Goal: Transaction & Acquisition: Purchase product/service

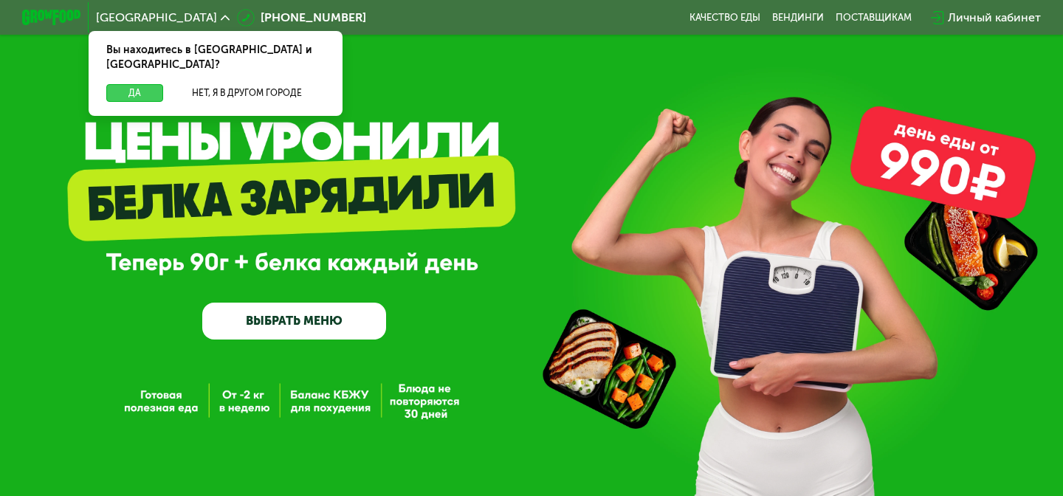
click at [148, 84] on button "Да" at bounding box center [134, 93] width 57 height 18
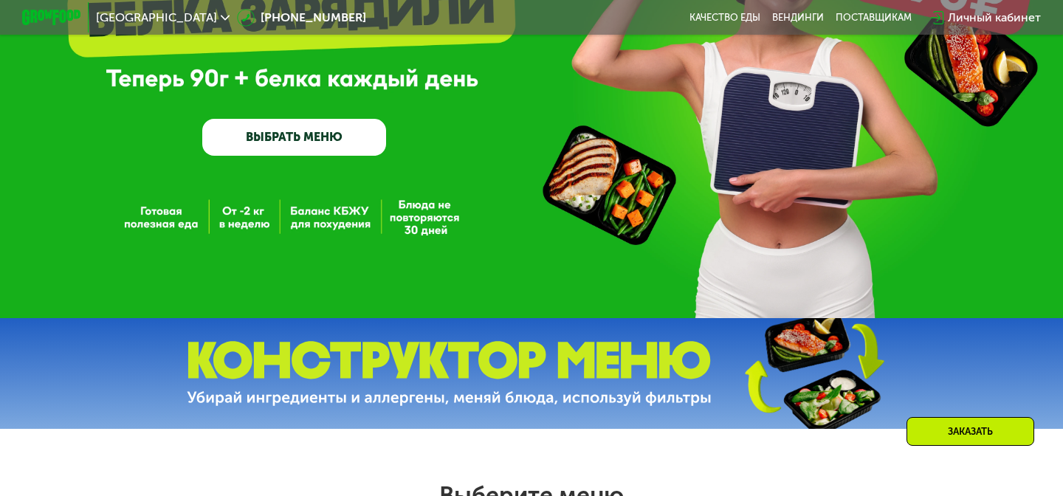
scroll to position [185, 0]
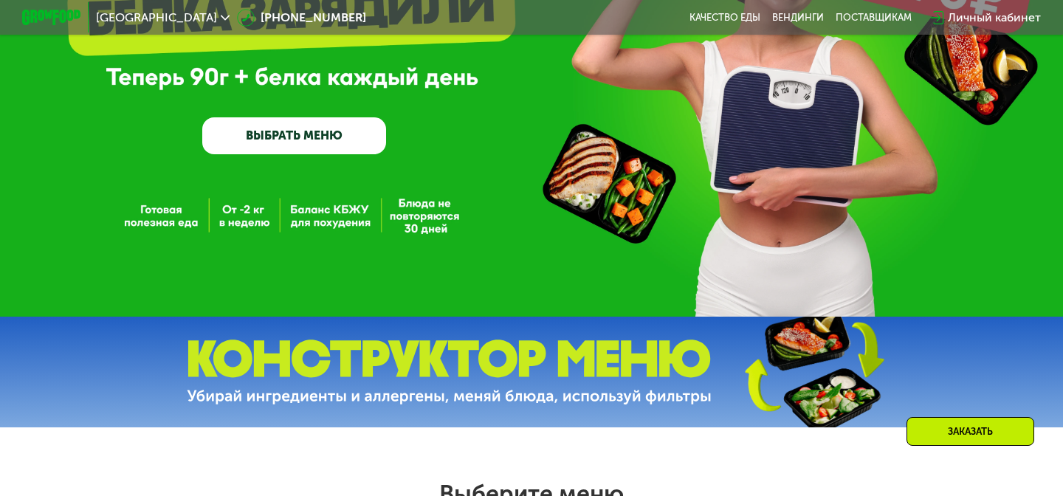
click at [334, 124] on link "ВЫБРАТЬ МЕНЮ" at bounding box center [294, 135] width 184 height 37
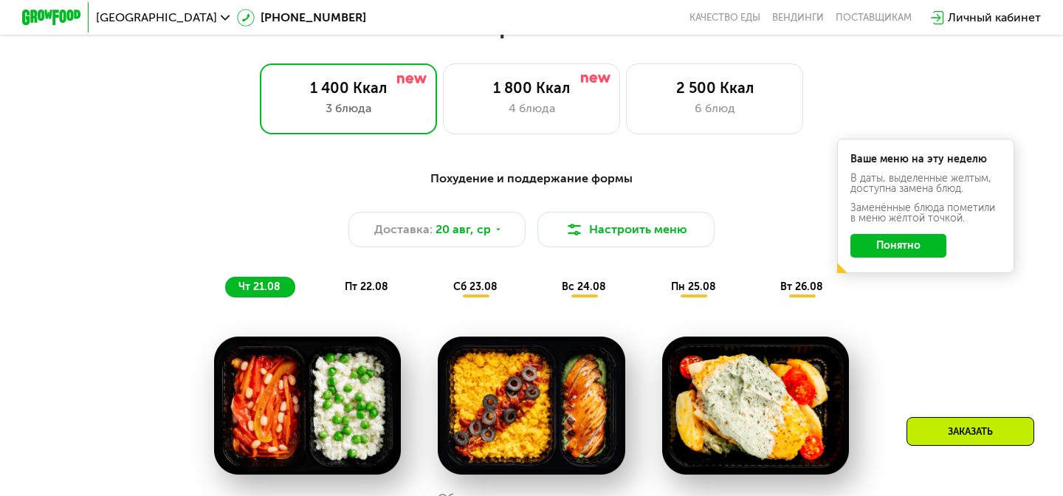
scroll to position [662, 0]
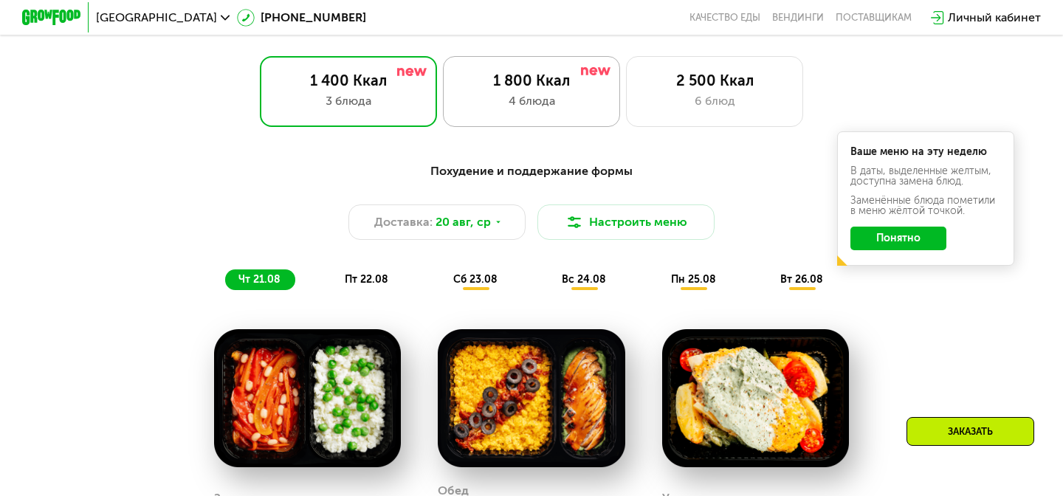
click at [558, 96] on div "4 блюда" at bounding box center [532, 101] width 146 height 18
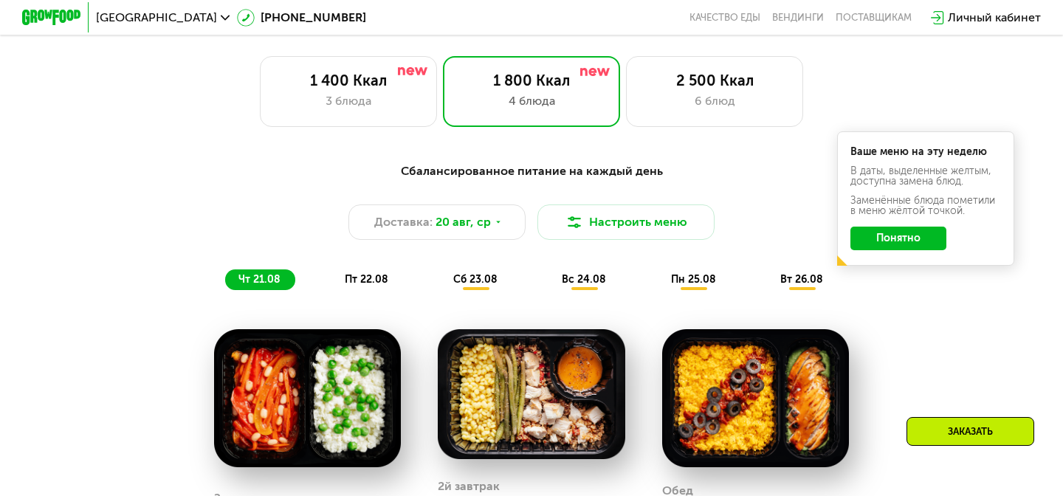
click at [922, 243] on button "Понятно" at bounding box center [899, 239] width 96 height 24
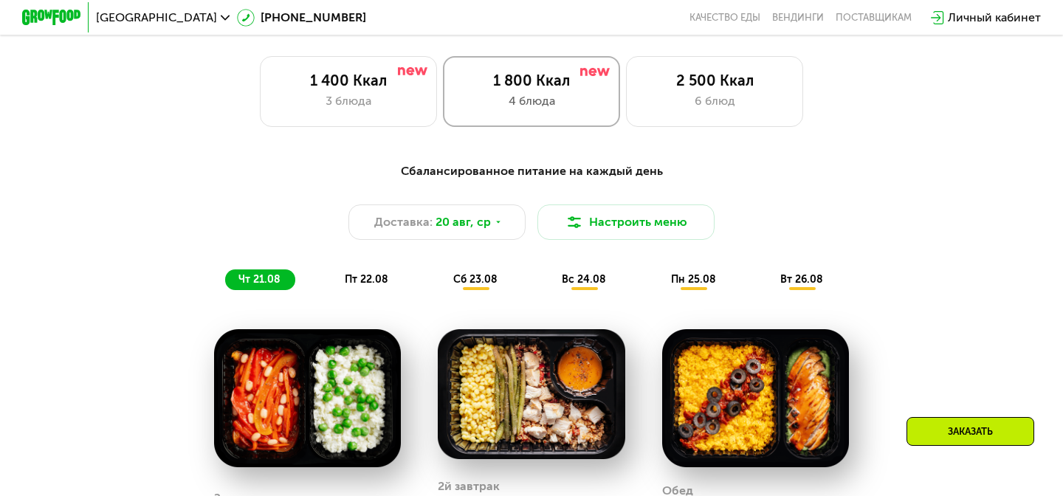
click at [531, 78] on div "1 800 Ккал" at bounding box center [532, 81] width 146 height 18
click at [488, 219] on div "Доставка: 20 авг, ср" at bounding box center [437, 222] width 177 height 35
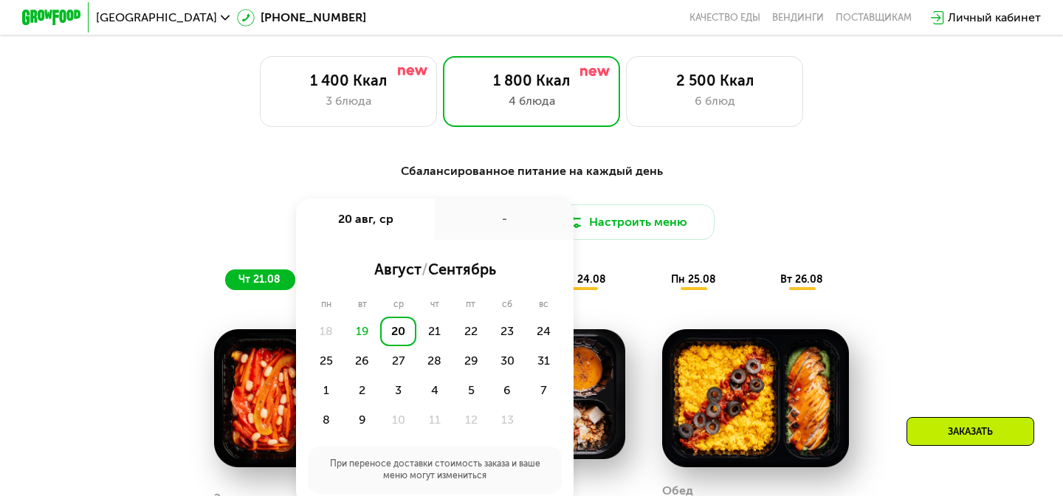
click at [359, 331] on div "19" at bounding box center [362, 332] width 36 height 30
click at [791, 170] on div "Сбалансированное питание на каждый день" at bounding box center [532, 171] width 874 height 18
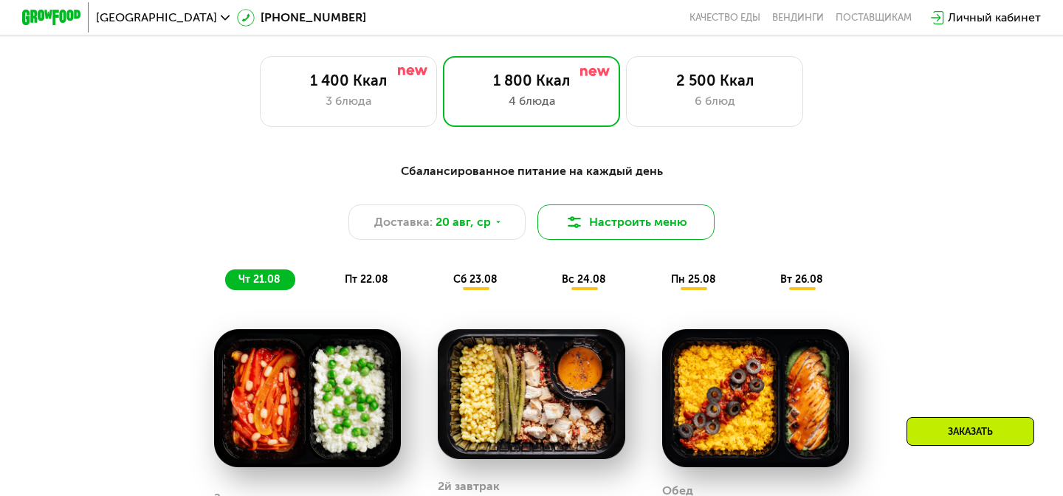
click at [656, 228] on button "Настроить меню" at bounding box center [626, 222] width 177 height 35
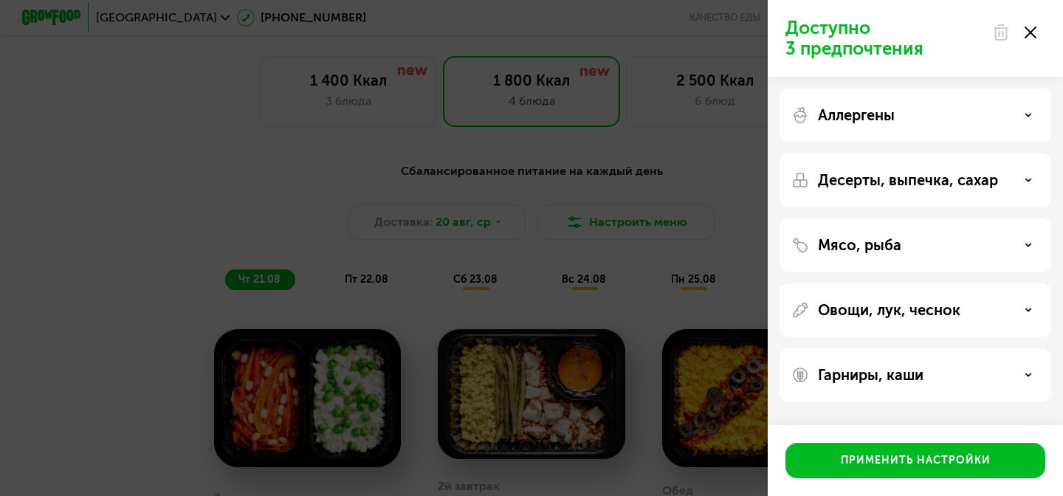
click at [699, 170] on div "Доступно 3 предпочтения Аллергены Десерты, выпечка, сахар Мясо, рыба Овощи, лук…" at bounding box center [531, 248] width 1063 height 496
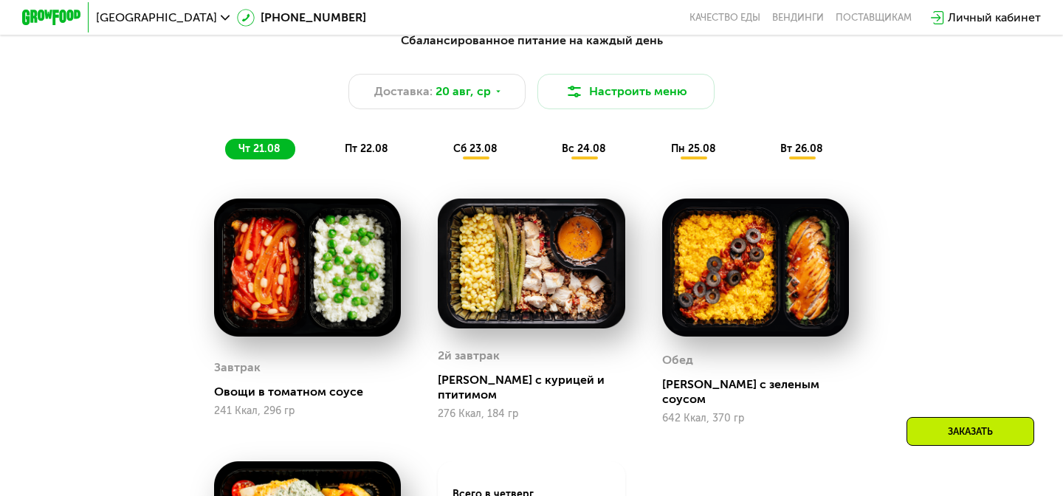
scroll to position [793, 0]
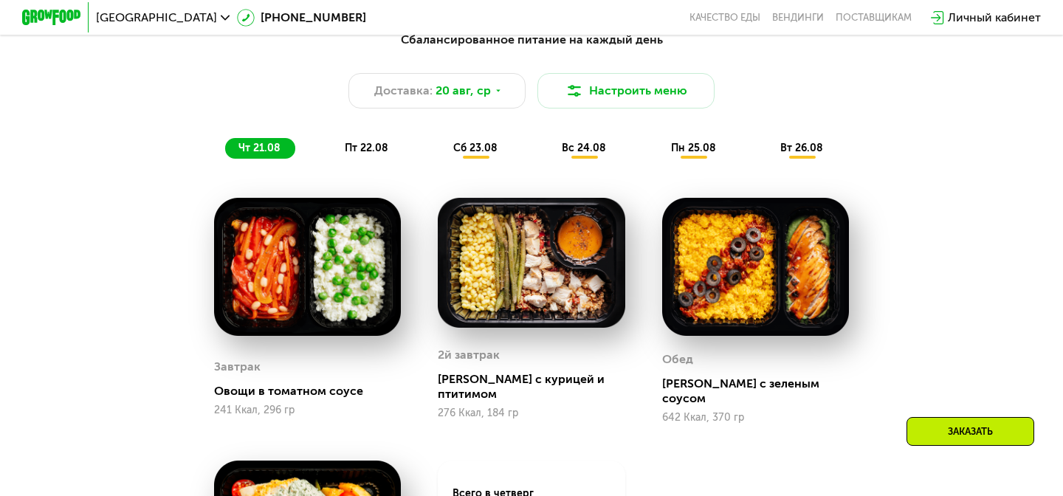
click at [377, 163] on div "Сбалансированное питание на каждый день Доставка: 20 авг, ср Настроить меню чт …" at bounding box center [532, 94] width 892 height 145
click at [440, 155] on div "пт 22.08" at bounding box center [476, 148] width 72 height 21
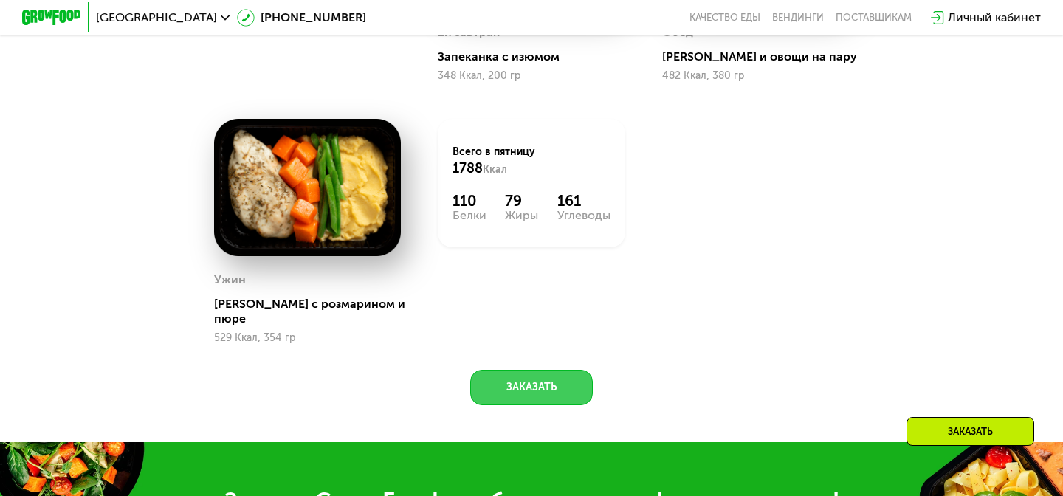
click at [529, 378] on button "Заказать" at bounding box center [531, 387] width 123 height 35
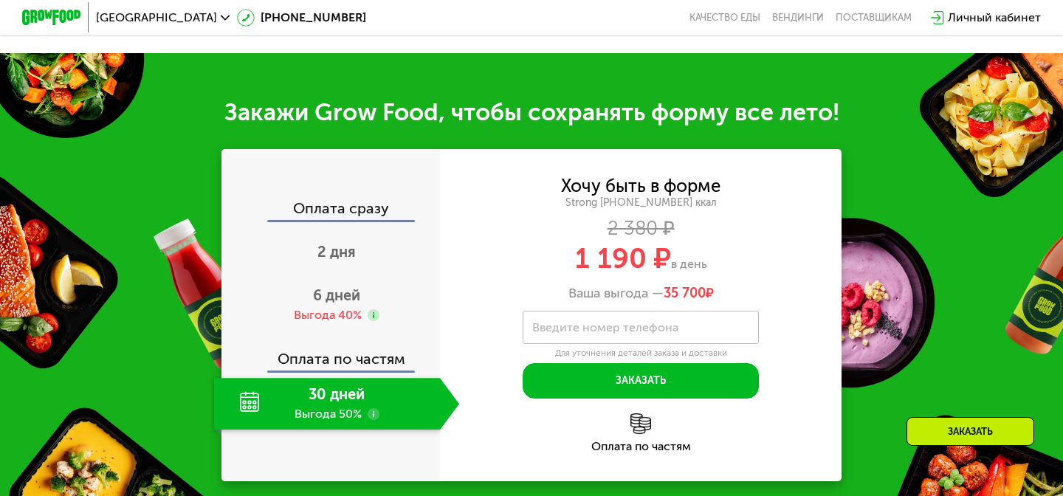
scroll to position [1547, 0]
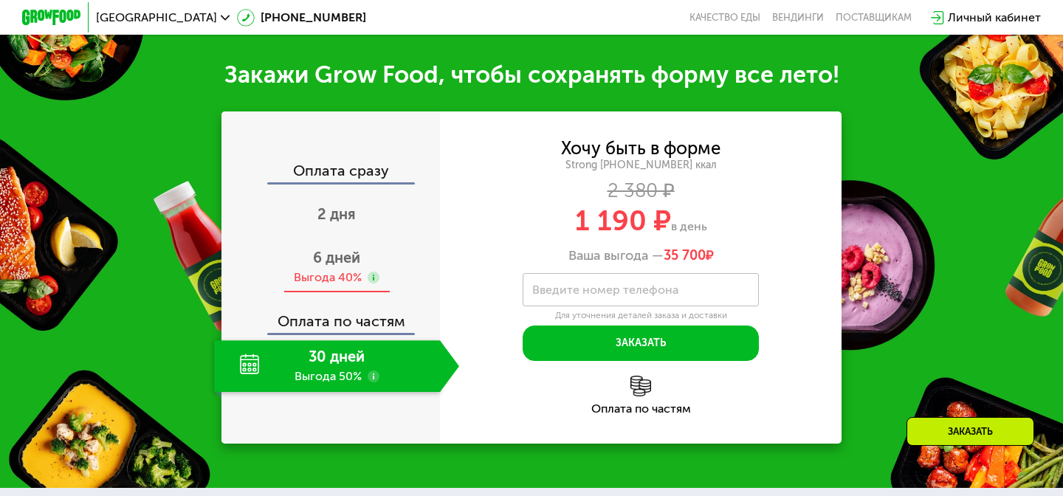
click at [332, 249] on span "6 дней" at bounding box center [336, 258] width 47 height 18
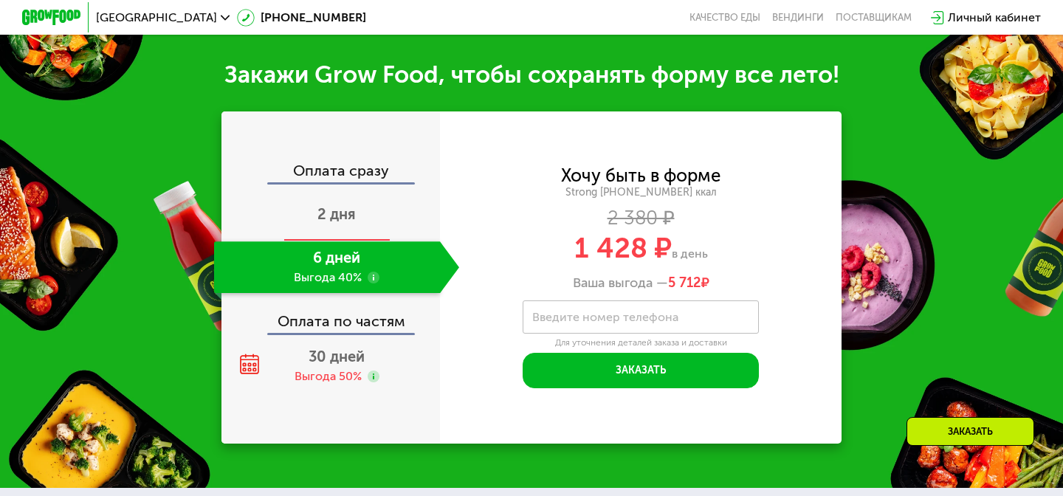
click at [357, 215] on div "2 дня" at bounding box center [336, 216] width 245 height 52
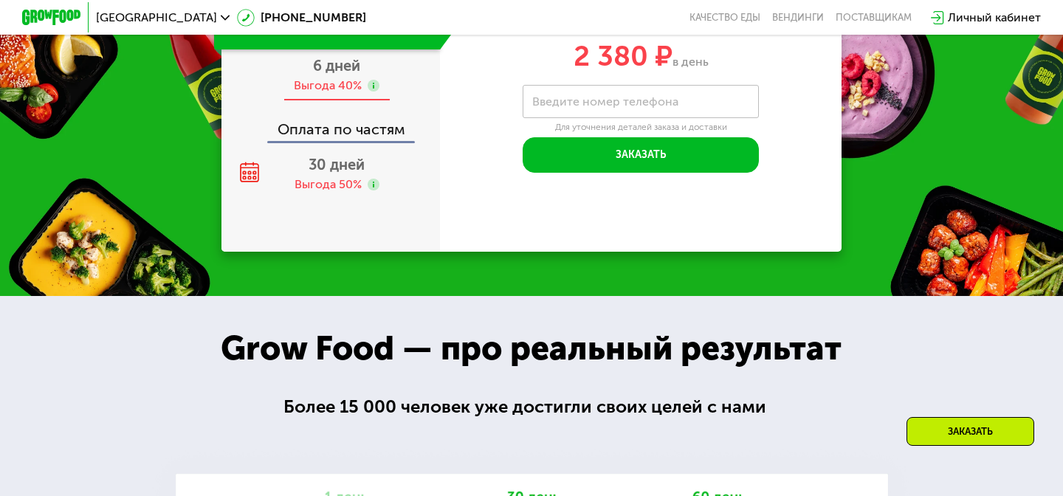
scroll to position [1505, 0]
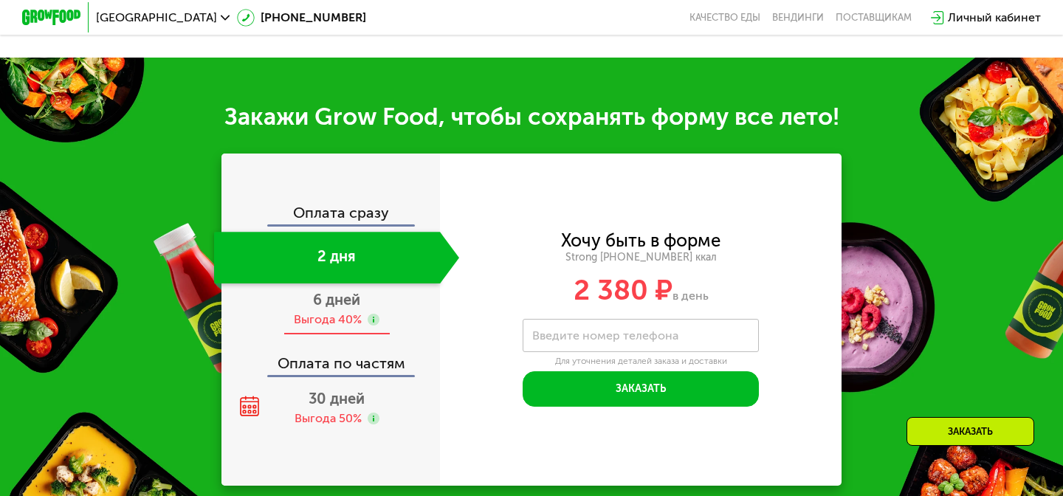
click at [328, 292] on div "6 дней Выгода 40%" at bounding box center [336, 310] width 245 height 52
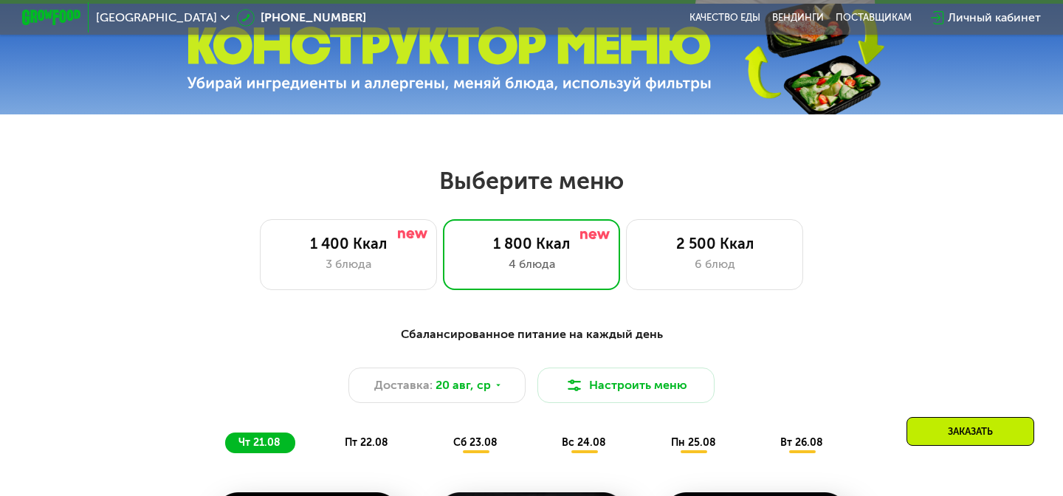
scroll to position [544, 0]
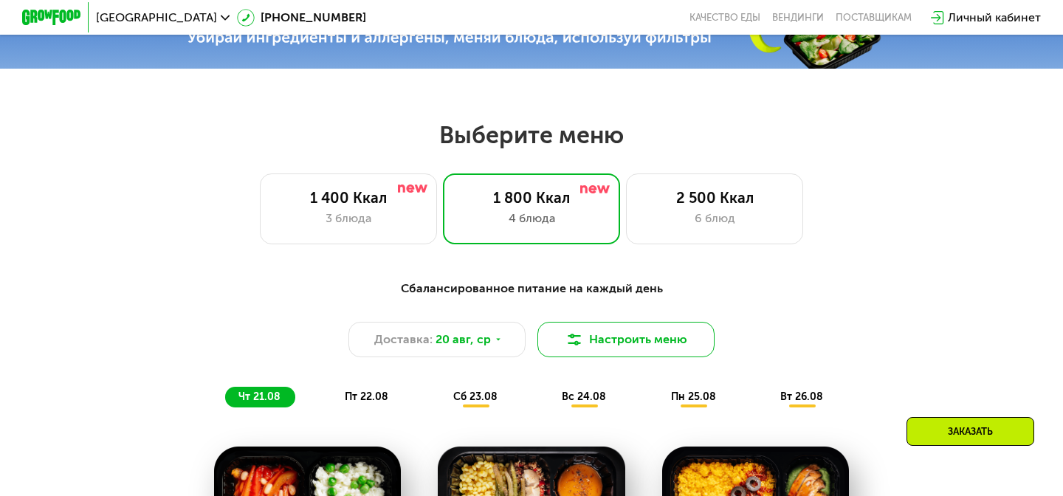
click at [640, 348] on button "Настроить меню" at bounding box center [626, 339] width 177 height 35
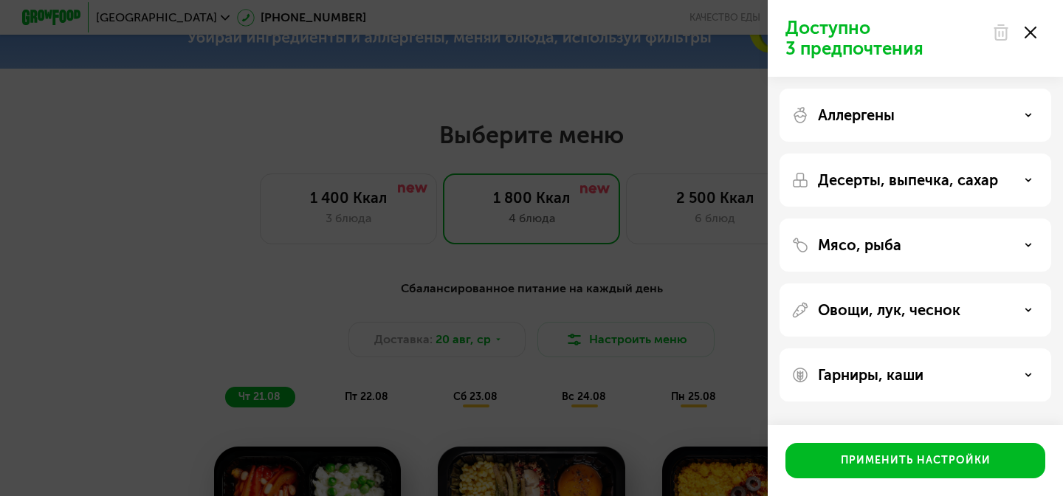
click at [1021, 120] on div "Аллергены" at bounding box center [916, 115] width 248 height 18
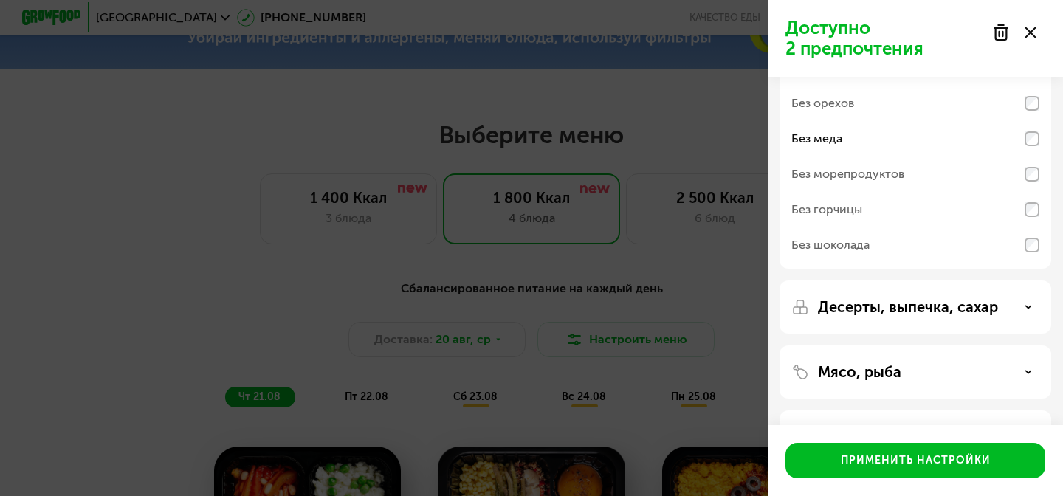
scroll to position [107, 0]
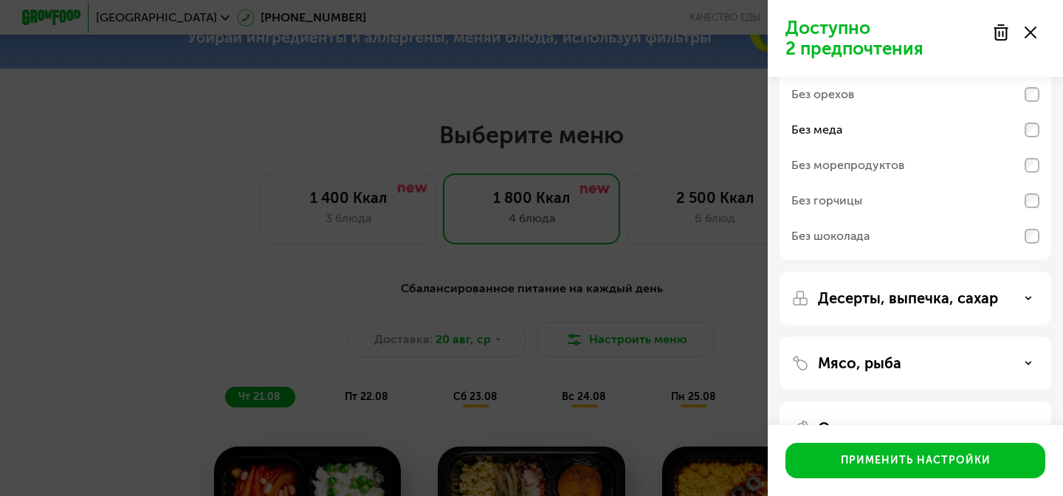
click at [1015, 290] on div "Десерты, выпечка, сахар" at bounding box center [916, 298] width 248 height 18
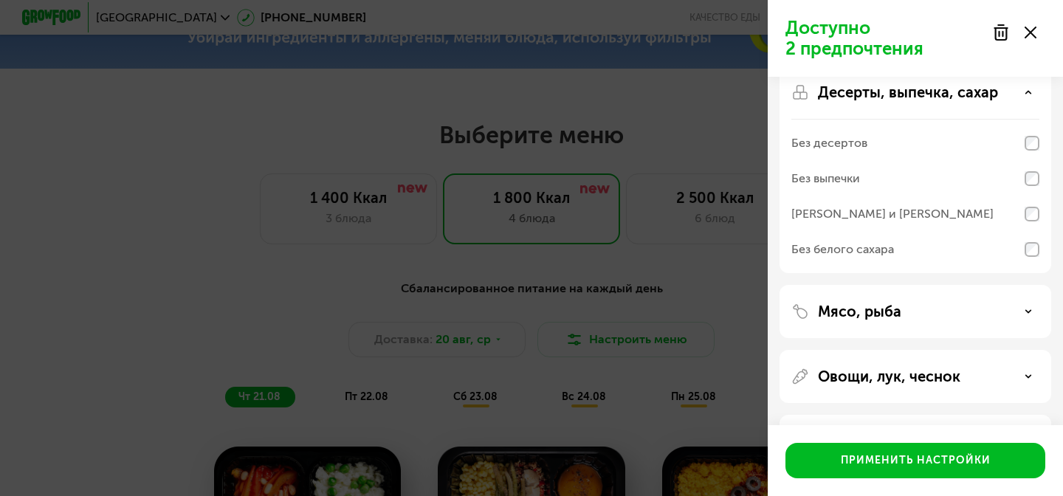
scroll to position [323, 0]
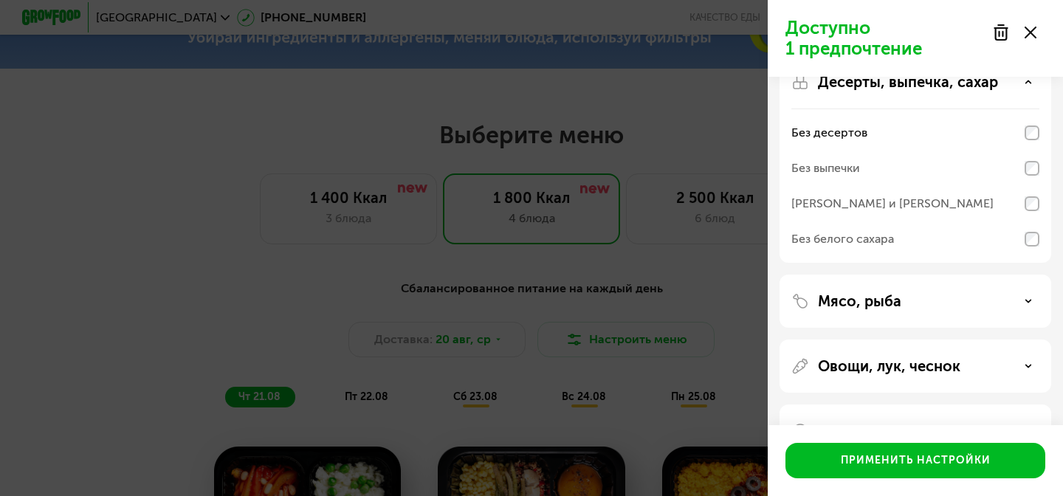
click at [996, 296] on div "Мясо, рыба" at bounding box center [916, 301] width 248 height 18
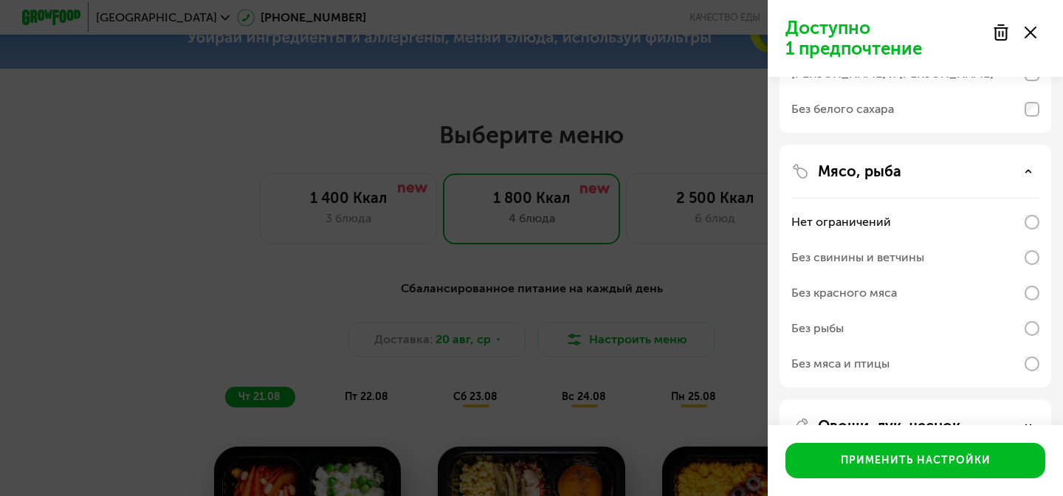
scroll to position [561, 0]
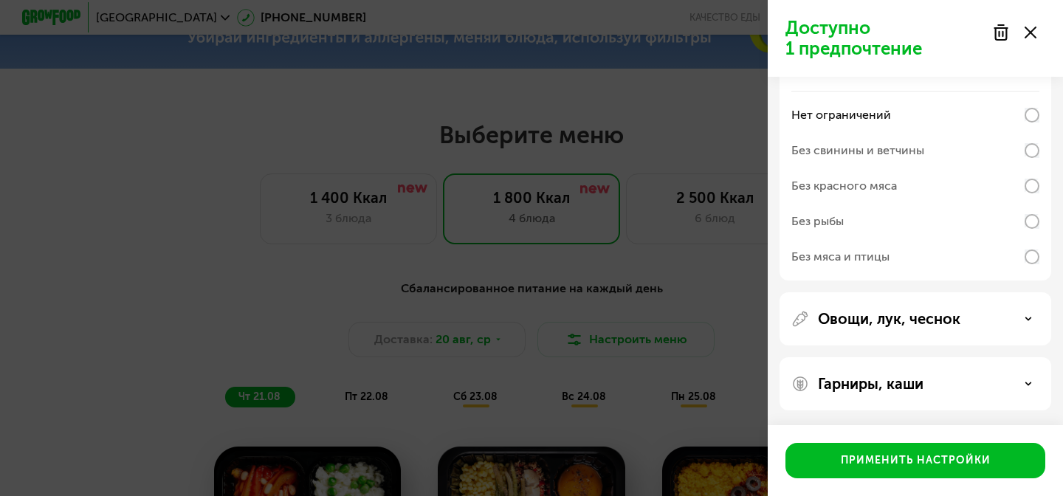
click at [997, 357] on div "Овощи, лук, чеснок" at bounding box center [916, 383] width 272 height 53
click at [1021, 323] on div "Овощи, лук, чеснок" at bounding box center [916, 319] width 248 height 18
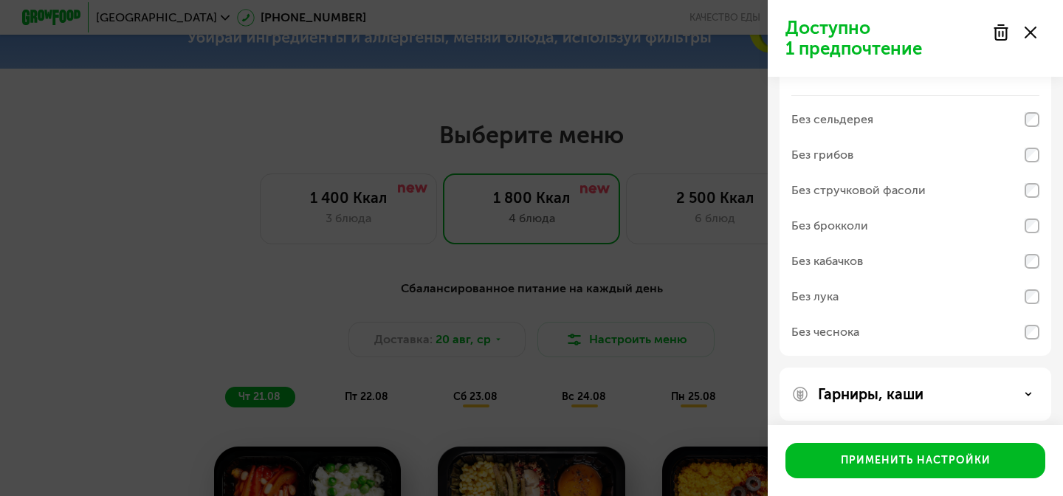
scroll to position [821, 0]
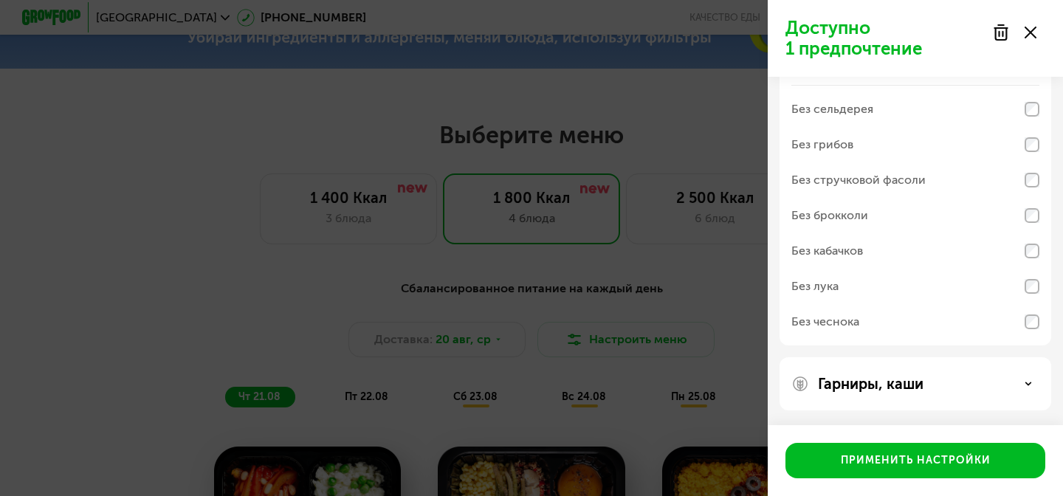
click at [1028, 388] on div "Гарниры, каши" at bounding box center [916, 384] width 248 height 18
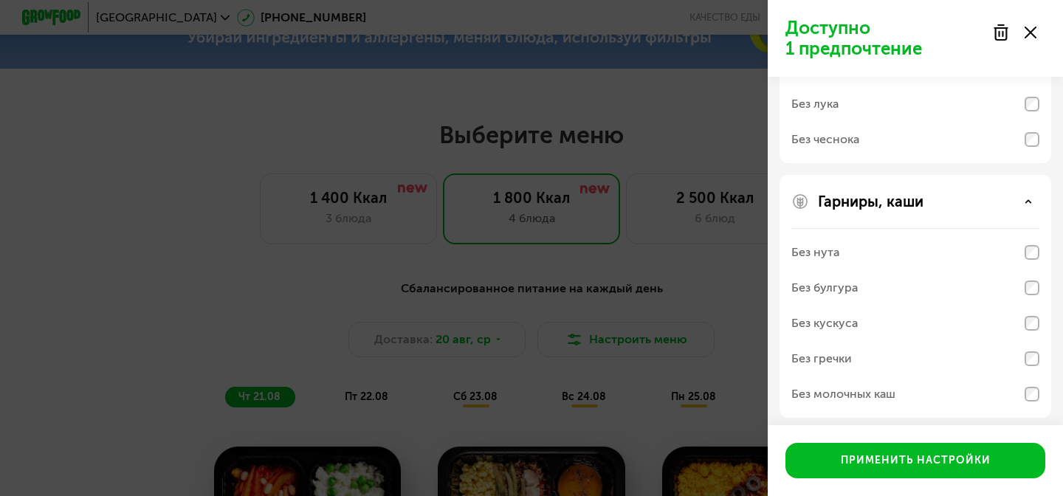
scroll to position [1011, 0]
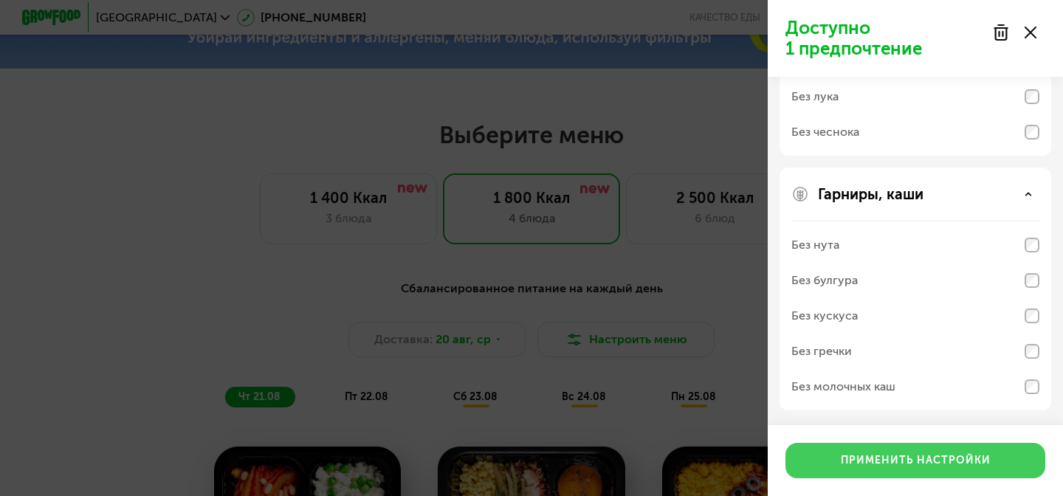
click at [970, 454] on div "Применить настройки" at bounding box center [916, 460] width 150 height 15
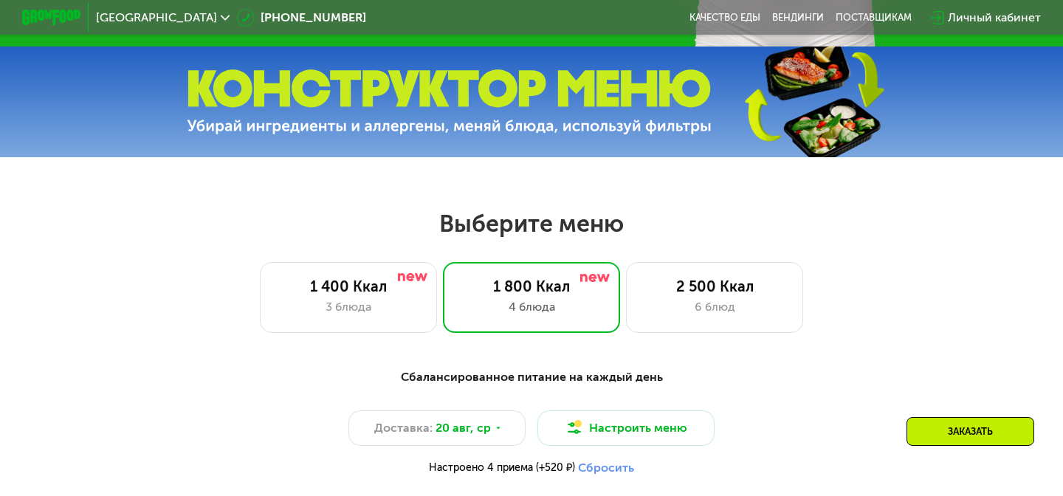
scroll to position [480, 0]
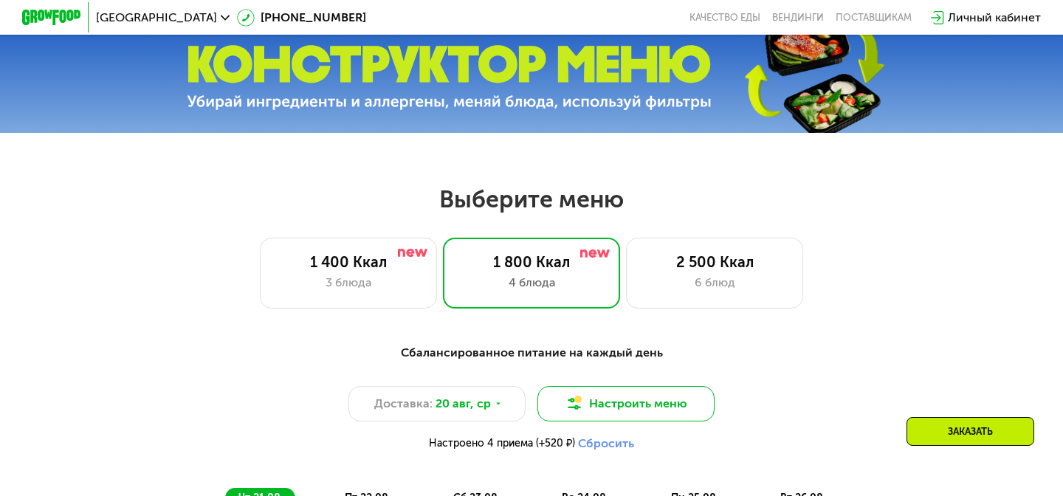
click at [661, 402] on button "Настроить меню" at bounding box center [626, 403] width 177 height 35
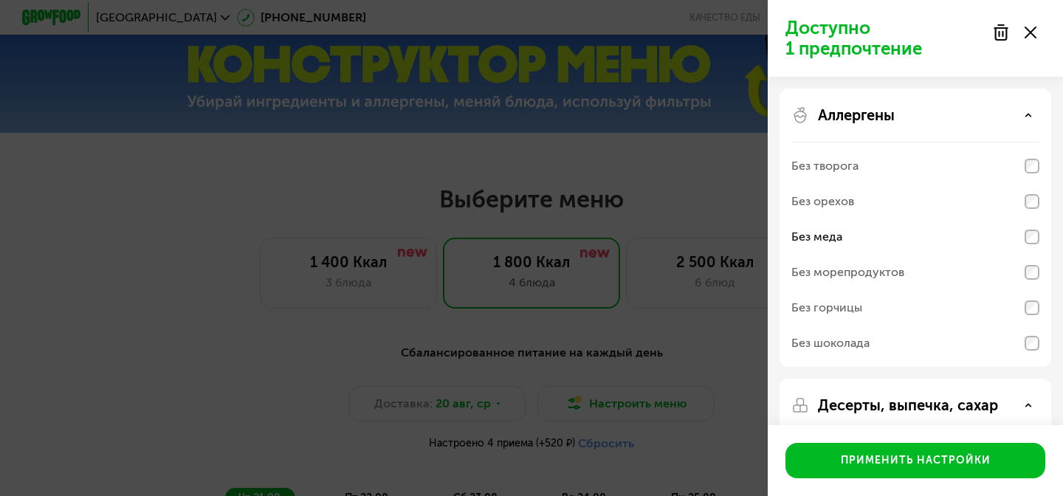
click at [707, 391] on div "Доступно 1 предпочтение Аллергены Без творога Без орехов Без меда Без морепроду…" at bounding box center [531, 248] width 1063 height 496
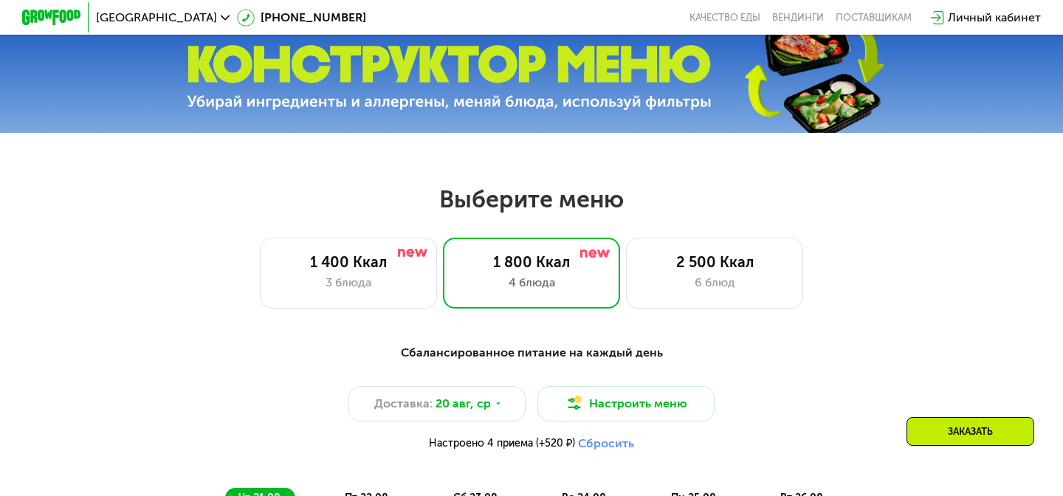
click at [620, 445] on button "Сбросить" at bounding box center [606, 443] width 56 height 15
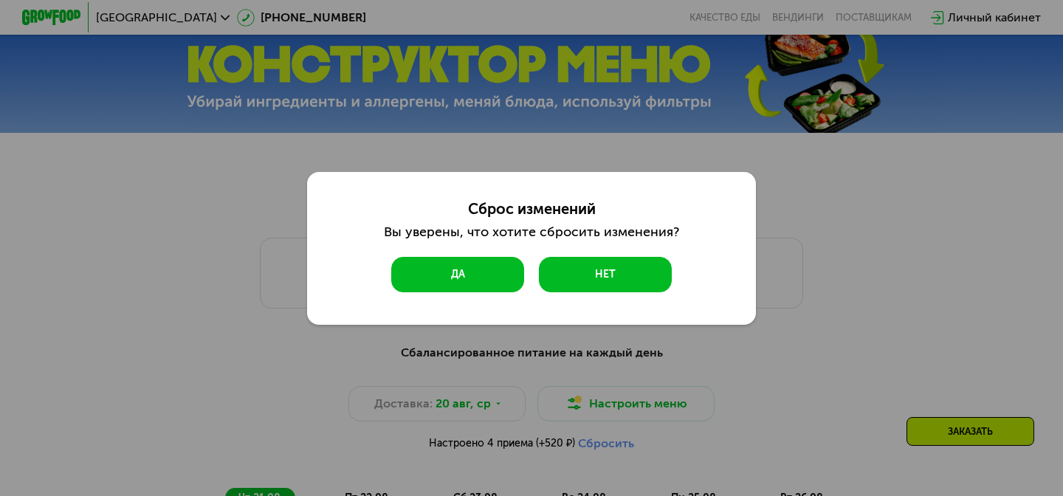
click at [488, 266] on button "Да" at bounding box center [457, 274] width 133 height 35
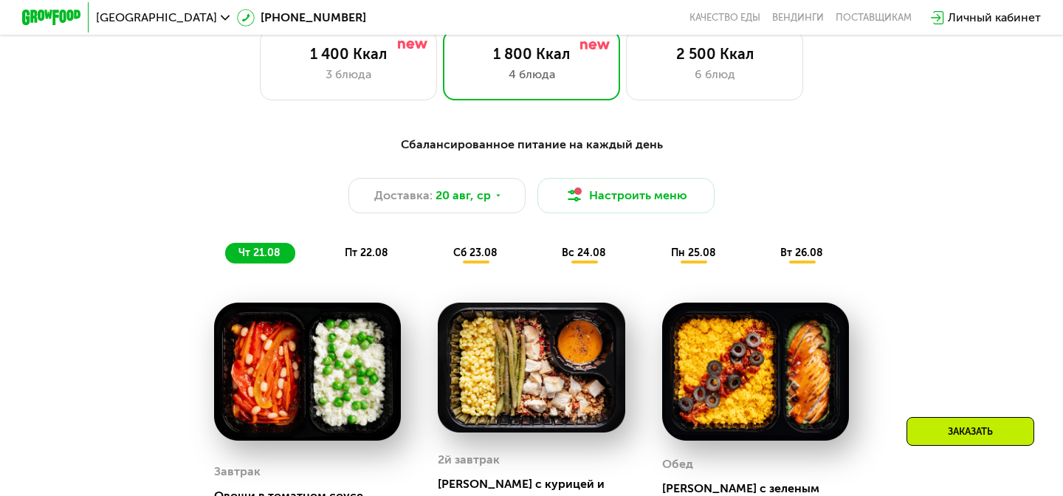
scroll to position [688, 0]
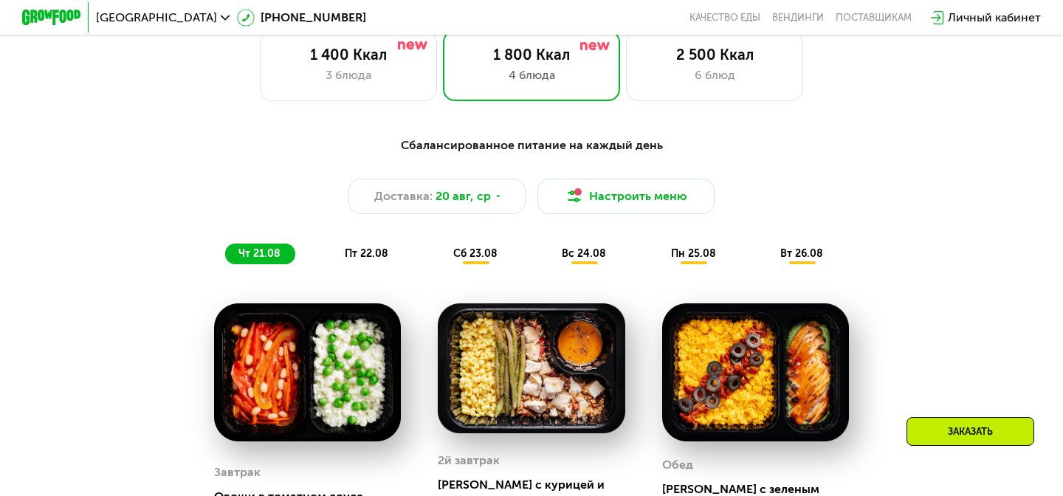
click at [364, 264] on div "Сбалансированное питание на каждый день Доставка: 20 авг, ср Настроить меню чт …" at bounding box center [532, 200] width 892 height 145
click at [440, 247] on div "пт 22.08" at bounding box center [476, 254] width 72 height 21
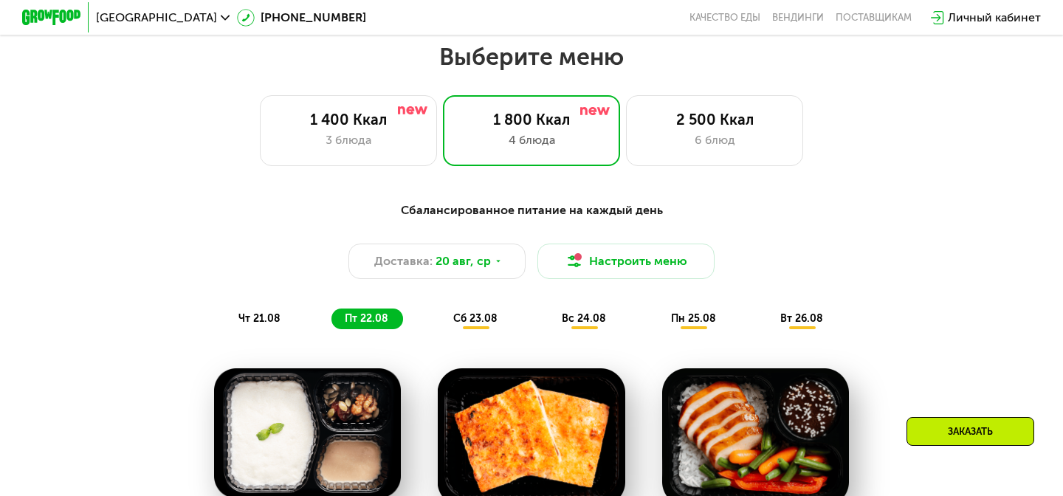
scroll to position [621, 0]
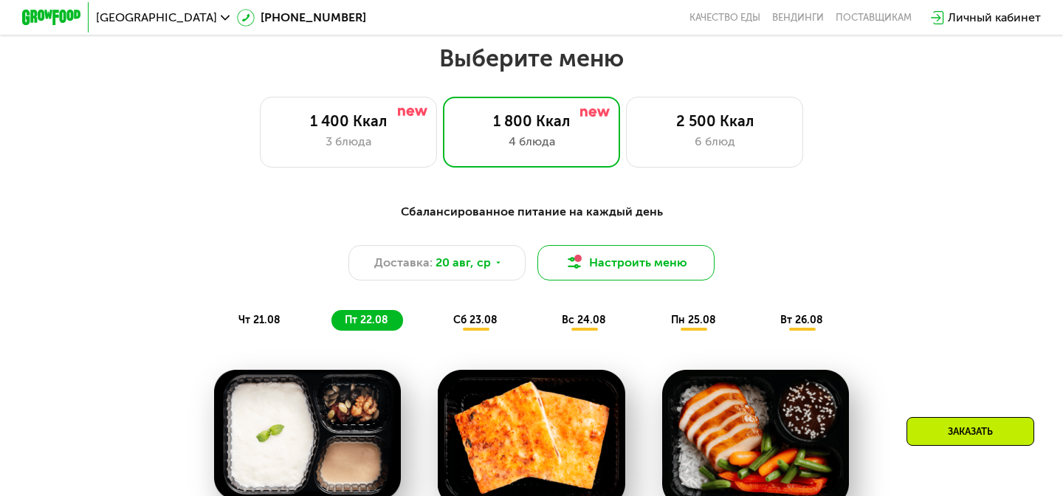
click at [633, 253] on button "Настроить меню" at bounding box center [626, 262] width 177 height 35
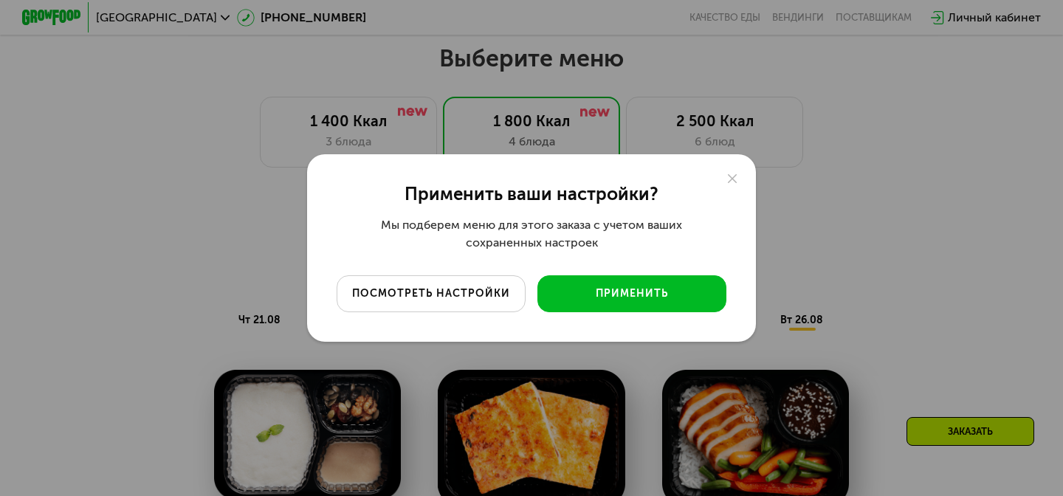
click at [473, 287] on div "посмотреть настройки" at bounding box center [431, 294] width 167 height 15
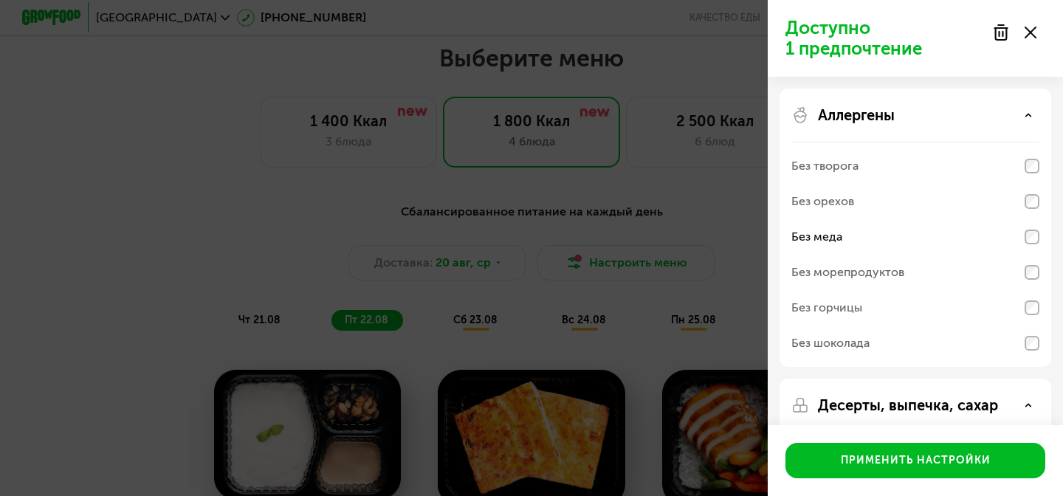
click at [1023, 122] on div "Аллергены" at bounding box center [916, 115] width 248 height 18
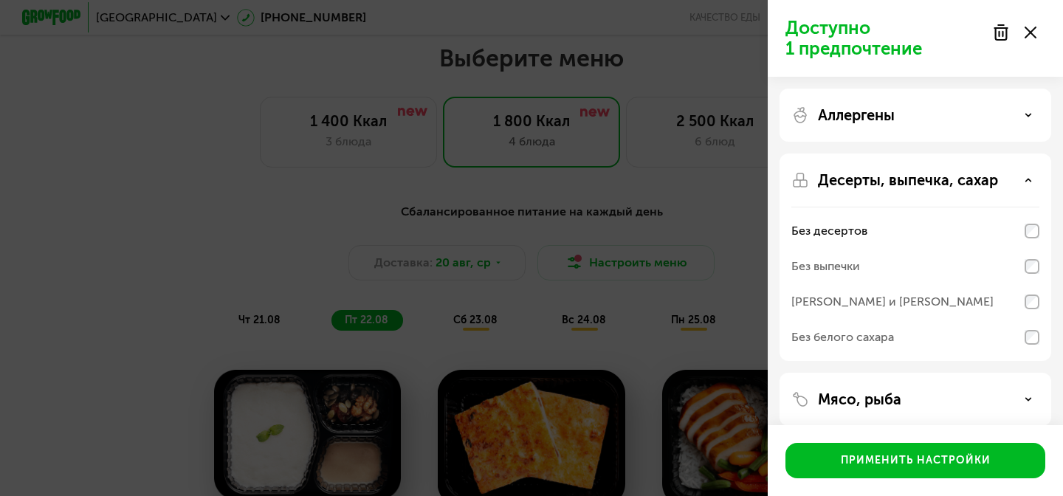
click at [1023, 122] on div "Аллергены" at bounding box center [916, 115] width 248 height 18
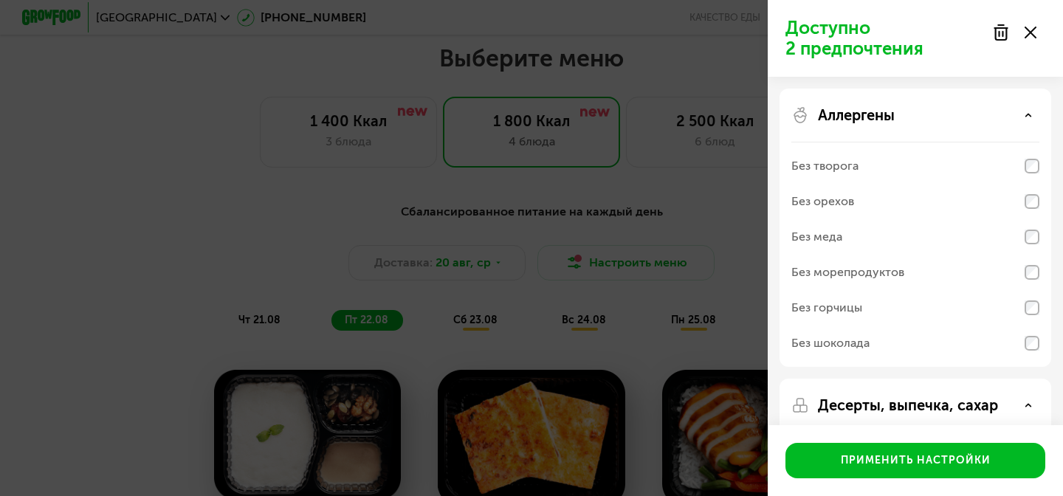
click at [1018, 112] on div "Аллергены" at bounding box center [916, 115] width 248 height 18
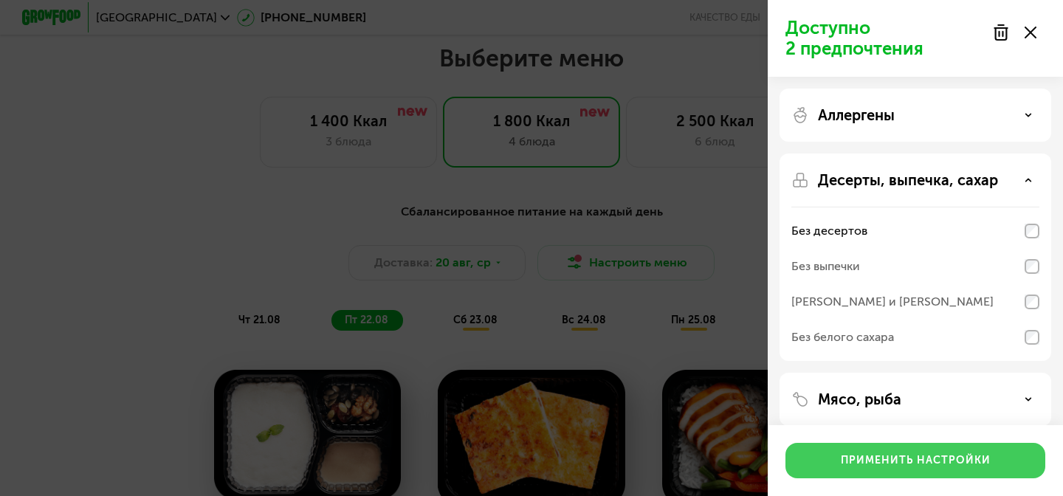
click at [938, 457] on div "Применить настройки" at bounding box center [916, 460] width 150 height 15
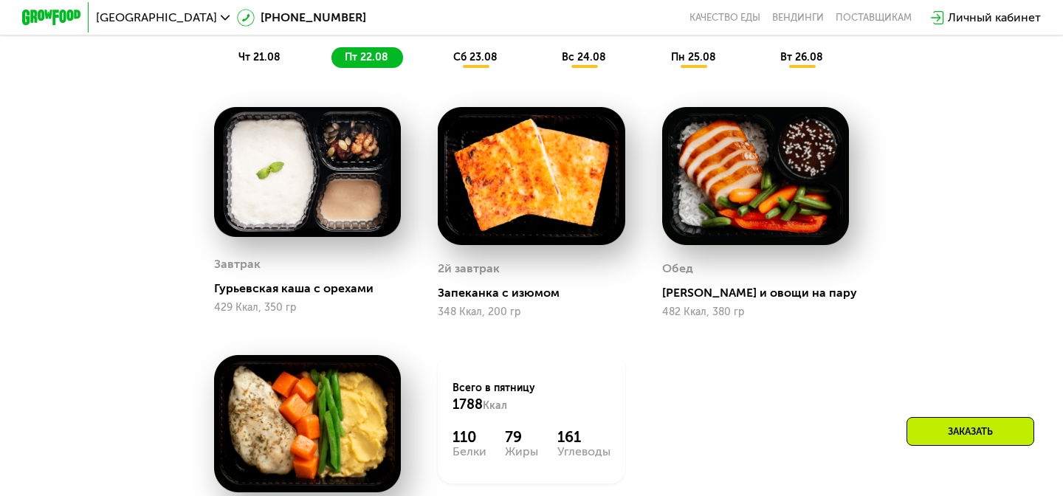
scroll to position [812, 0]
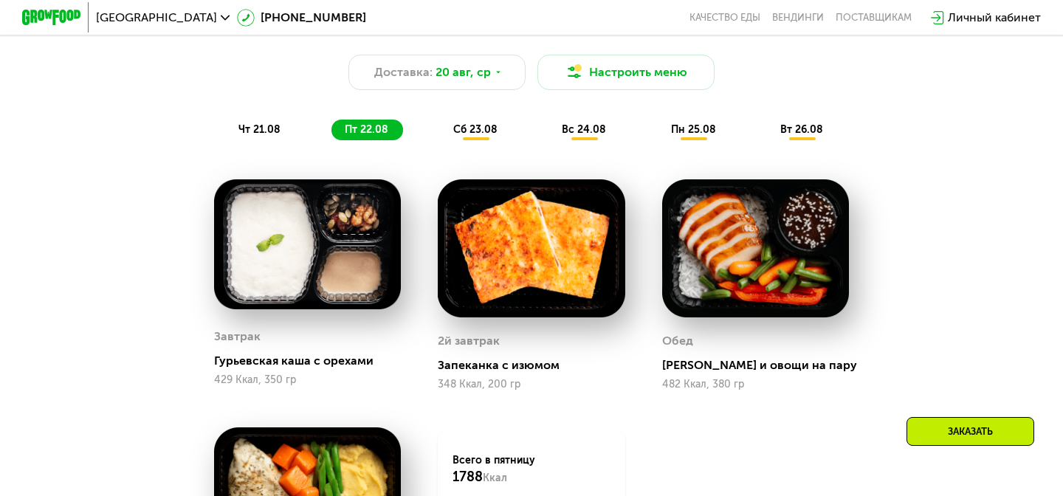
click at [482, 127] on span "сб 23.08" at bounding box center [475, 129] width 44 height 13
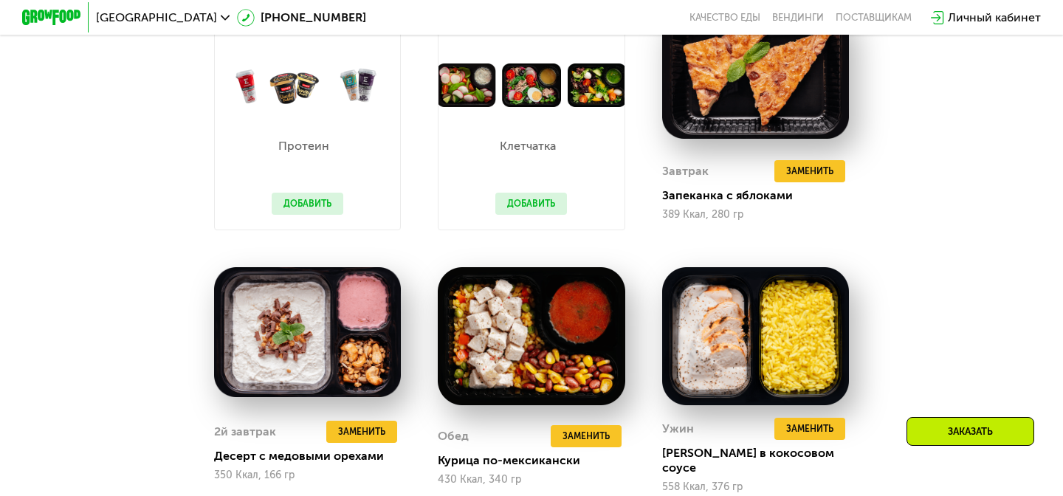
scroll to position [987, 0]
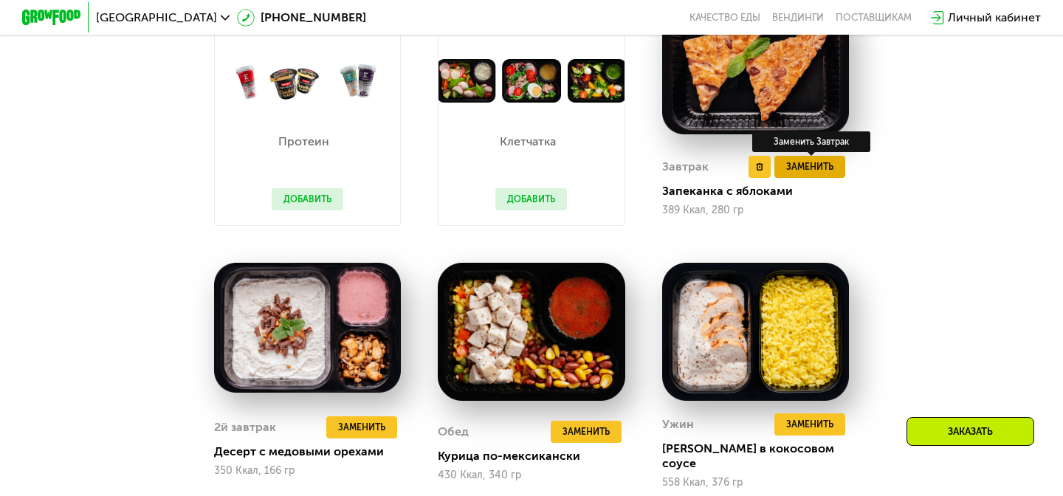
click at [838, 168] on button "Заменить" at bounding box center [810, 167] width 71 height 22
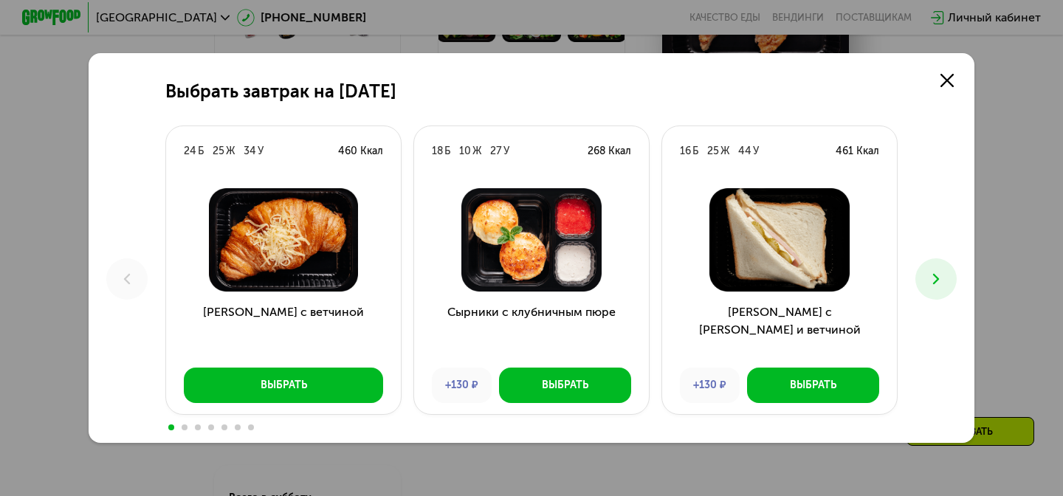
scroll to position [1075, 0]
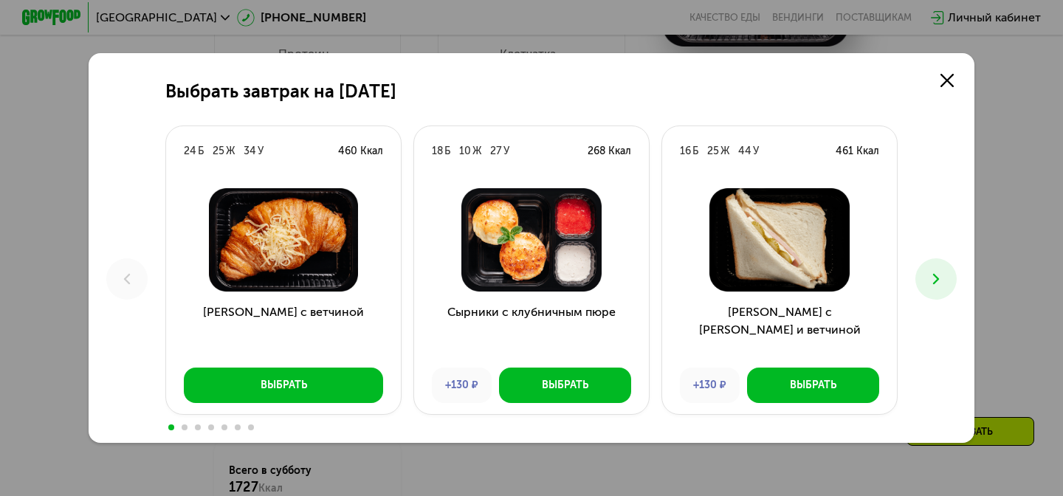
click at [942, 279] on icon at bounding box center [937, 279] width 18 height 18
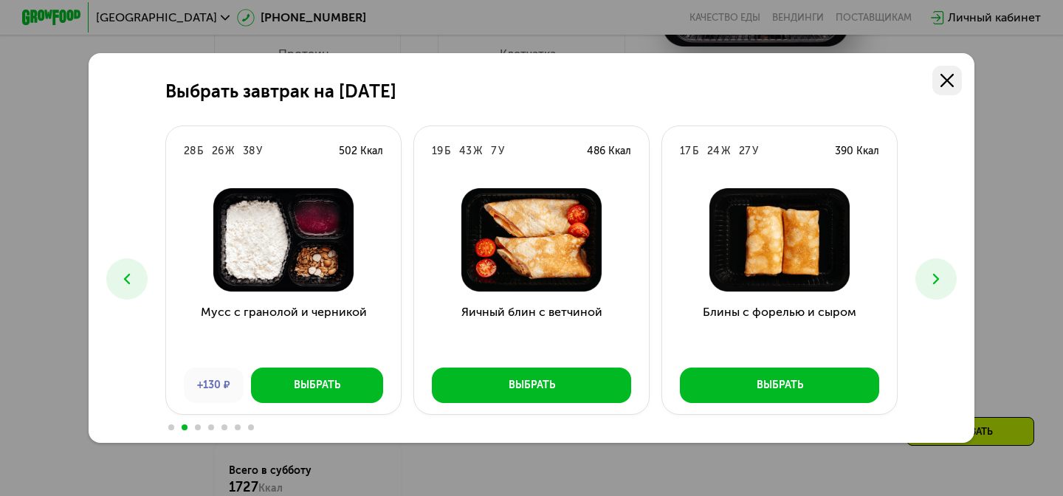
click at [941, 86] on use at bounding box center [947, 80] width 13 height 13
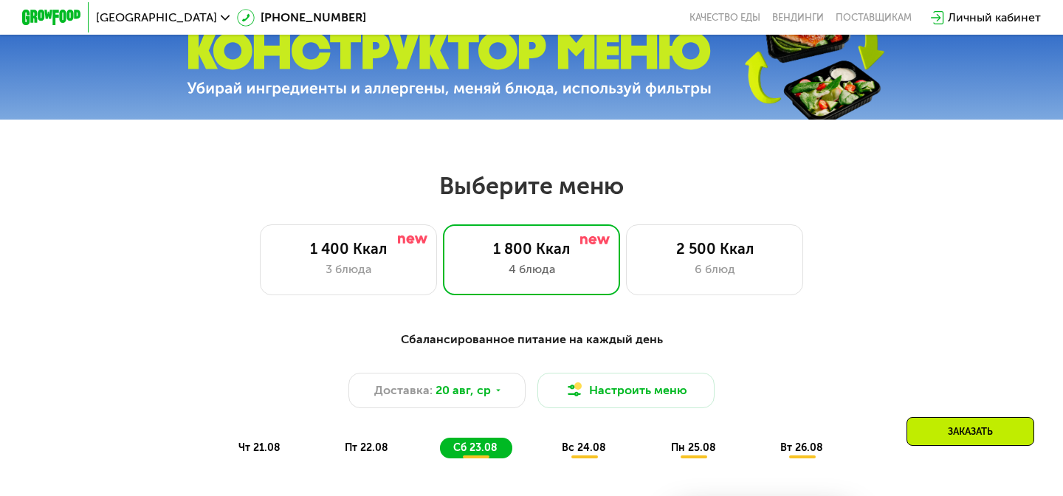
scroll to position [493, 0]
click at [590, 390] on button "Настроить меню" at bounding box center [626, 391] width 177 height 35
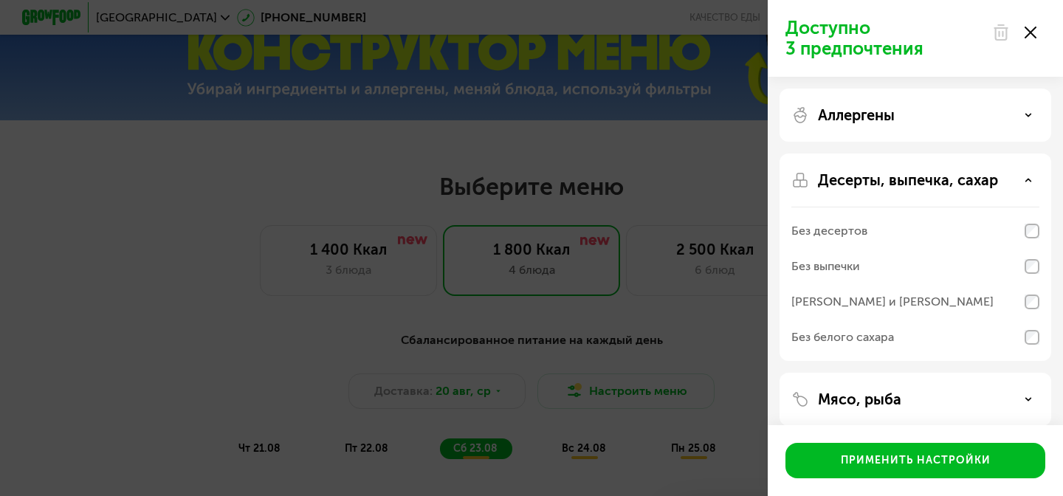
click at [1029, 29] on icon at bounding box center [1031, 33] width 12 height 12
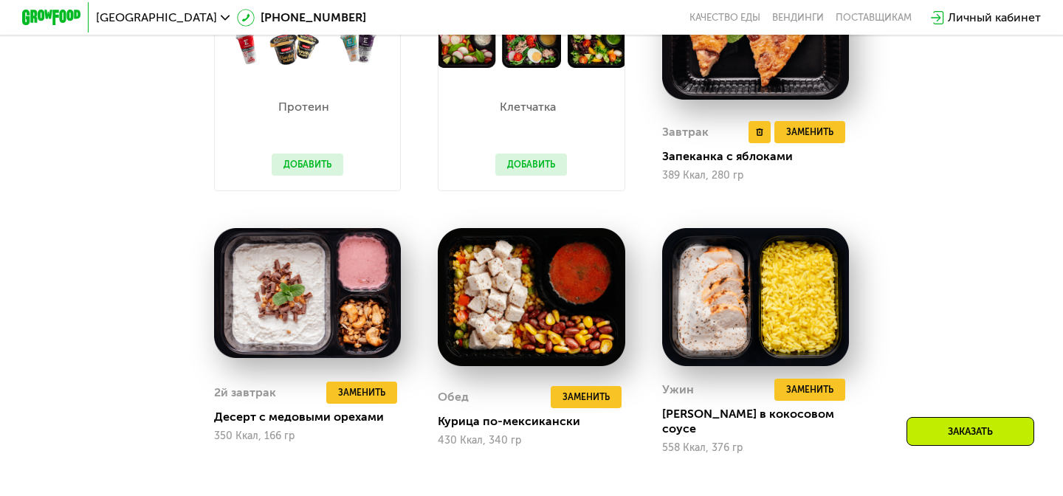
scroll to position [1040, 0]
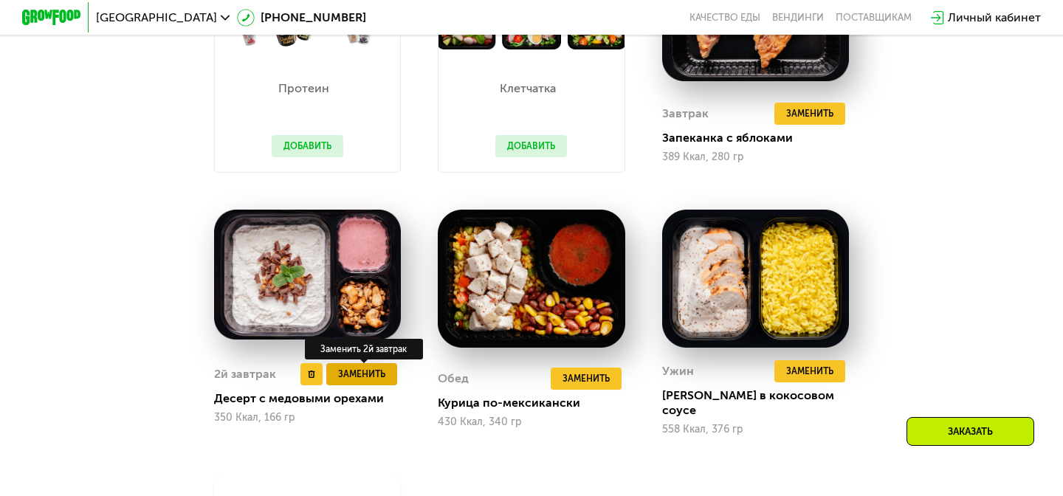
click at [379, 371] on span "Заменить" at bounding box center [361, 374] width 47 height 15
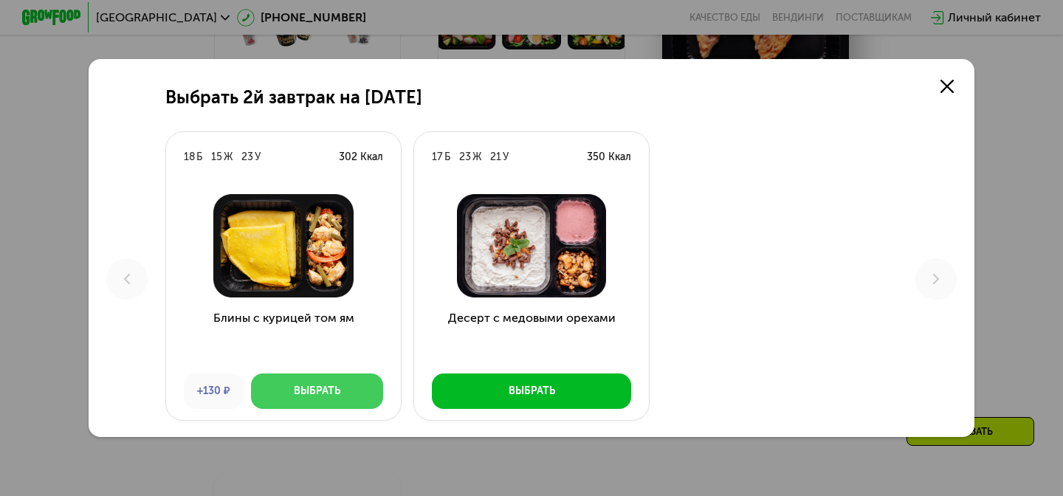
click at [307, 395] on div "Выбрать" at bounding box center [317, 391] width 47 height 15
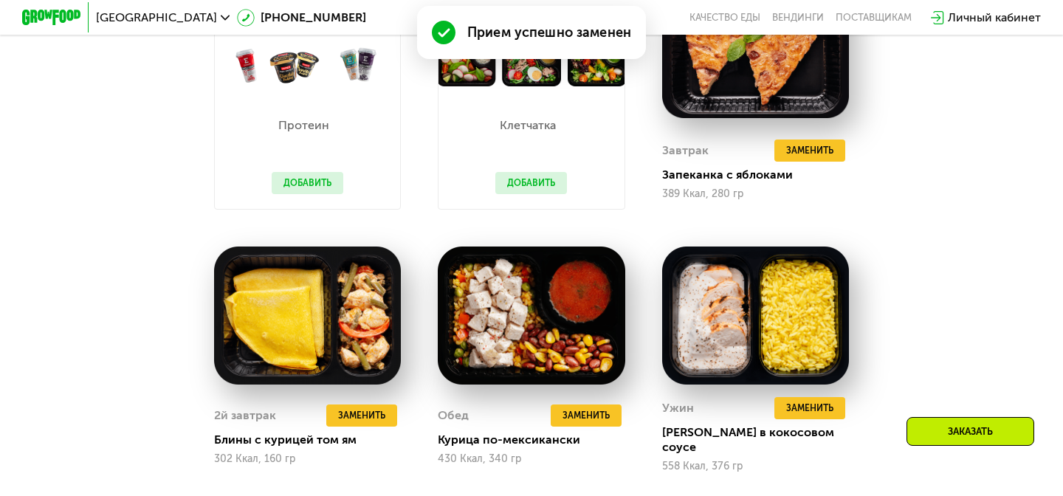
scroll to position [1077, 0]
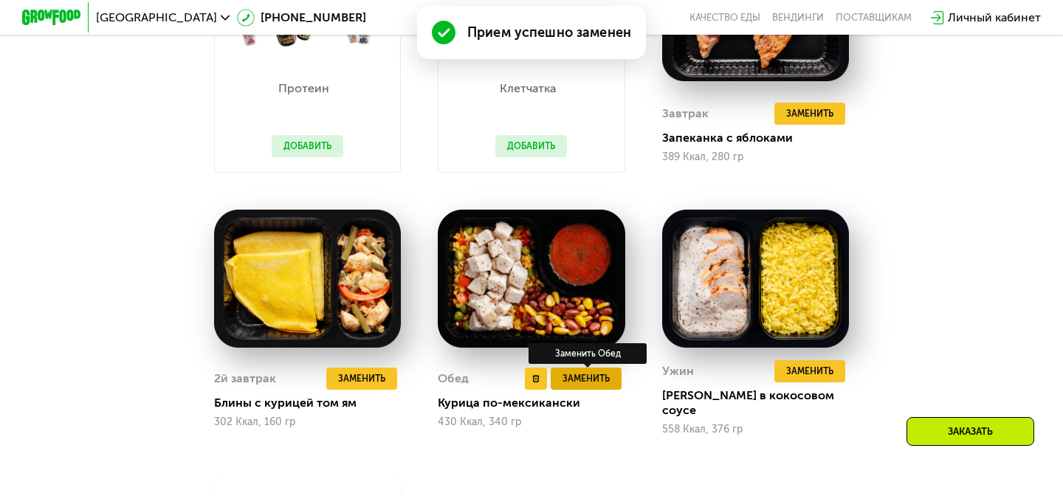
click at [611, 377] on button "Заменить" at bounding box center [586, 379] width 71 height 22
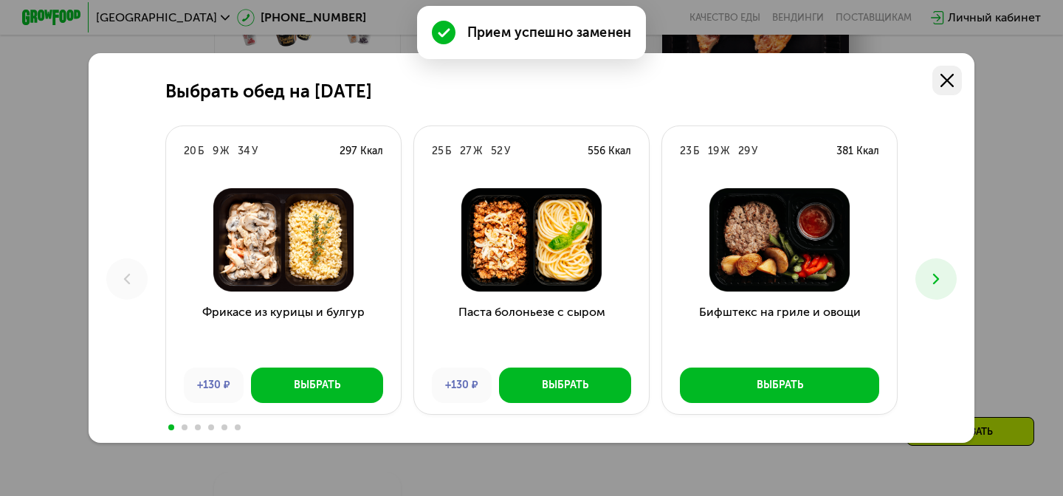
click at [952, 78] on icon at bounding box center [947, 80] width 13 height 13
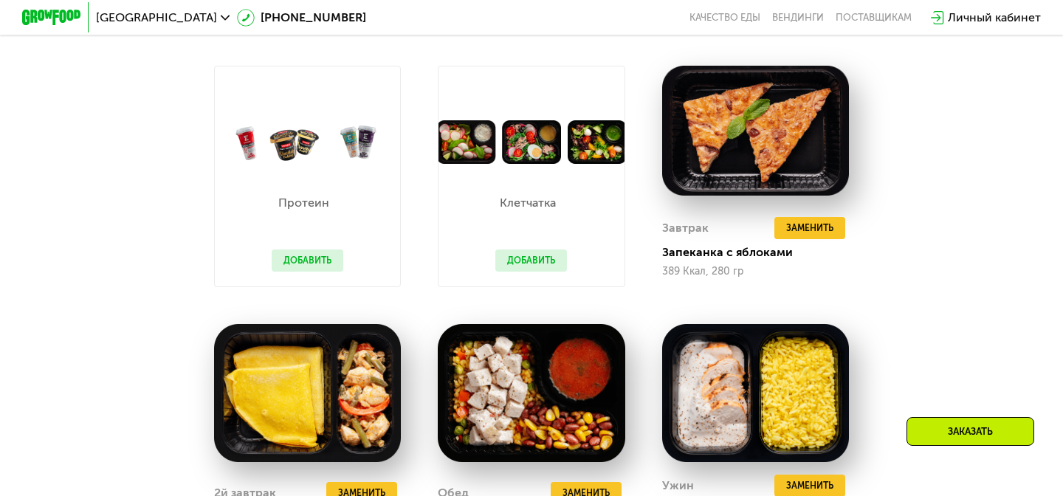
scroll to position [908, 0]
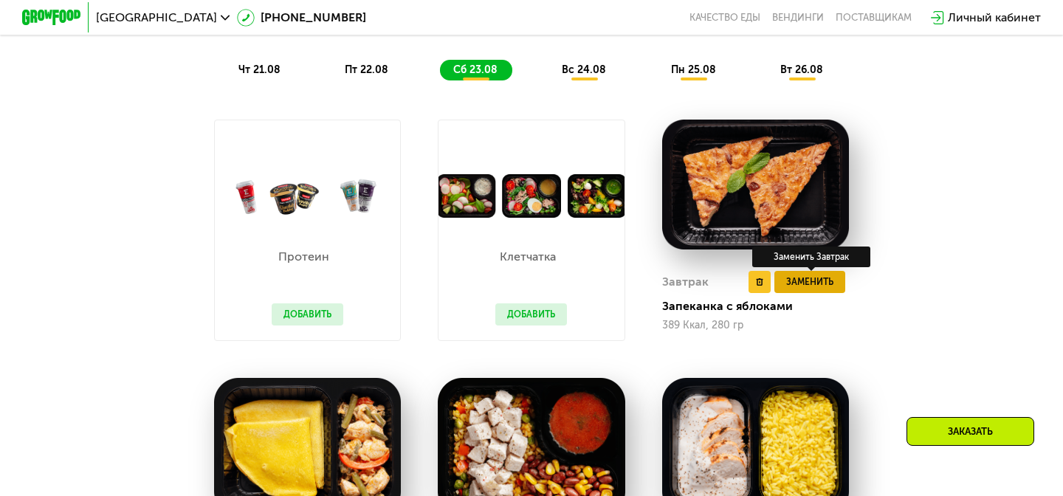
click at [822, 275] on span "Заменить" at bounding box center [809, 282] width 47 height 15
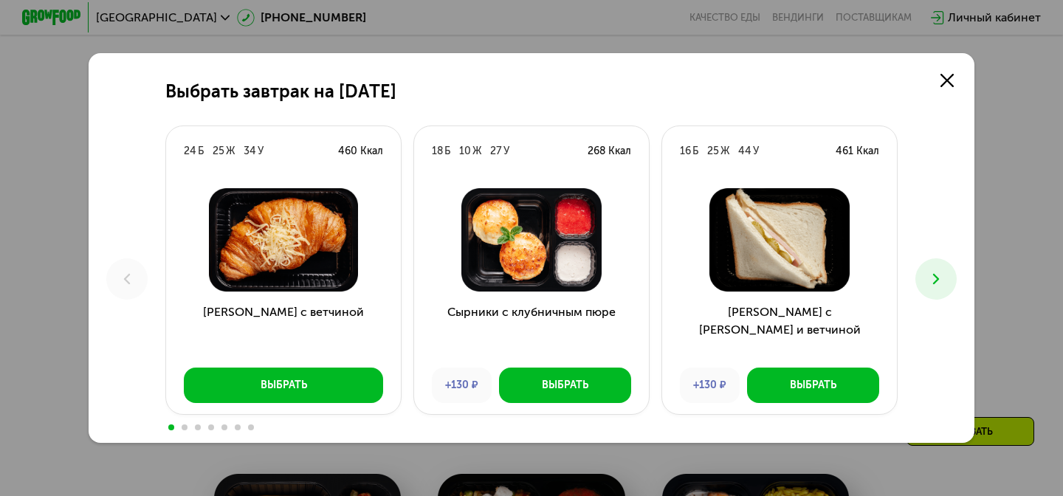
scroll to position [807, 0]
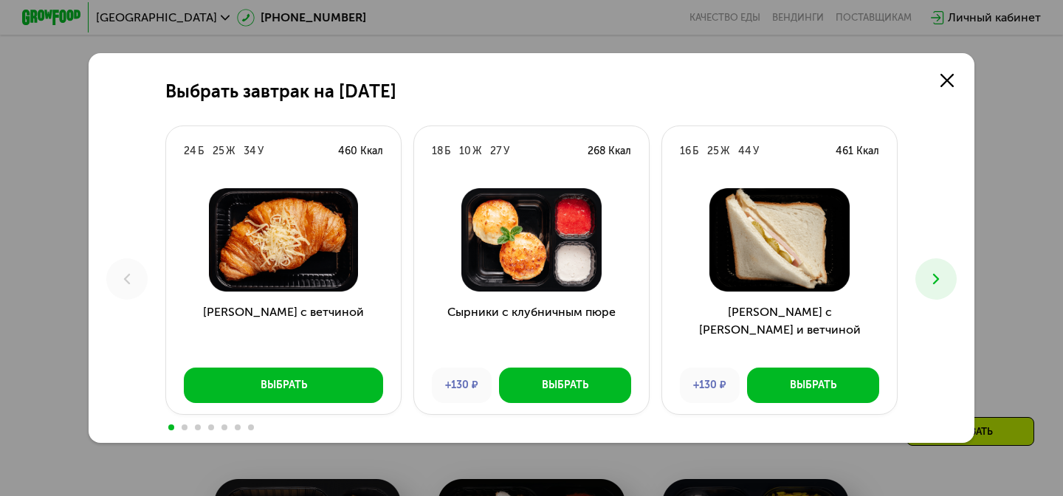
click at [940, 280] on icon at bounding box center [937, 279] width 18 height 18
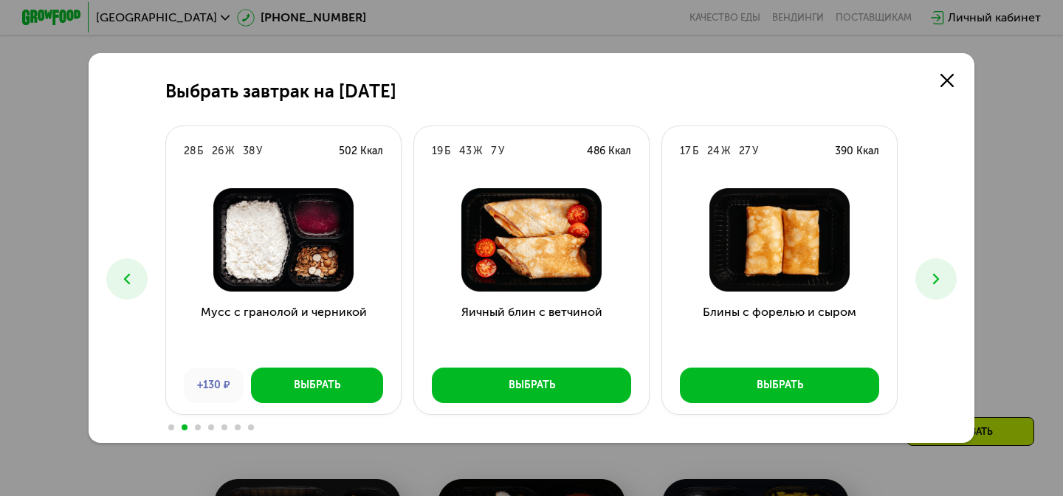
click at [938, 270] on icon at bounding box center [937, 279] width 18 height 18
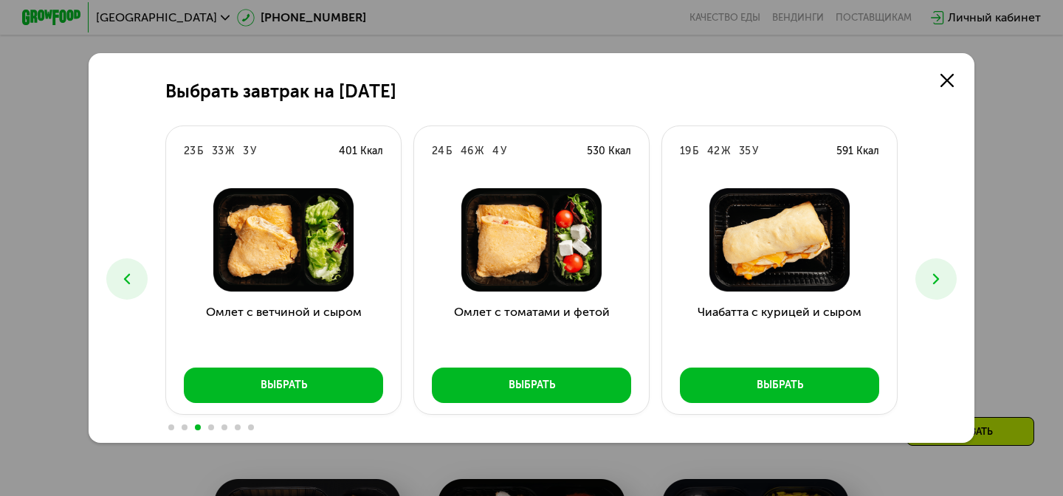
click at [938, 270] on icon at bounding box center [937, 279] width 18 height 18
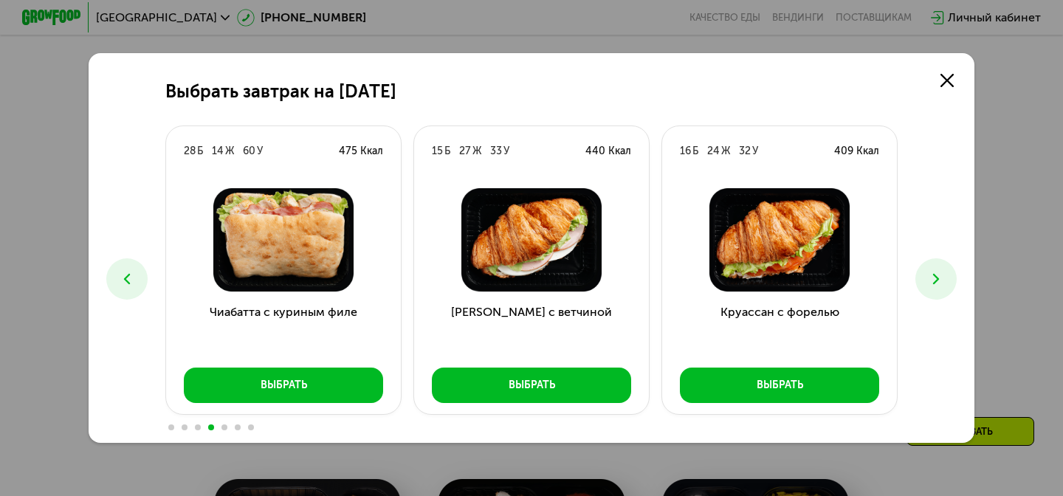
click at [938, 270] on icon at bounding box center [937, 279] width 18 height 18
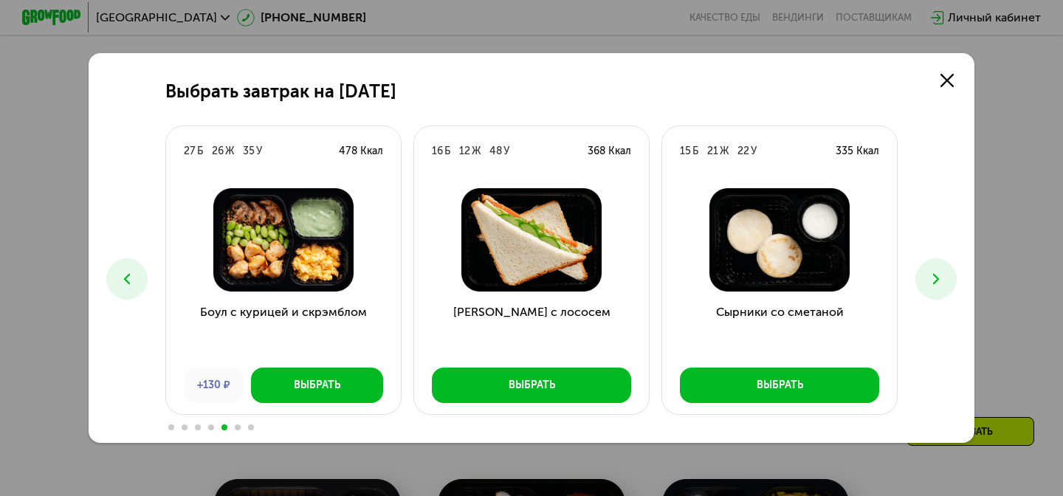
click at [931, 280] on icon at bounding box center [937, 279] width 18 height 18
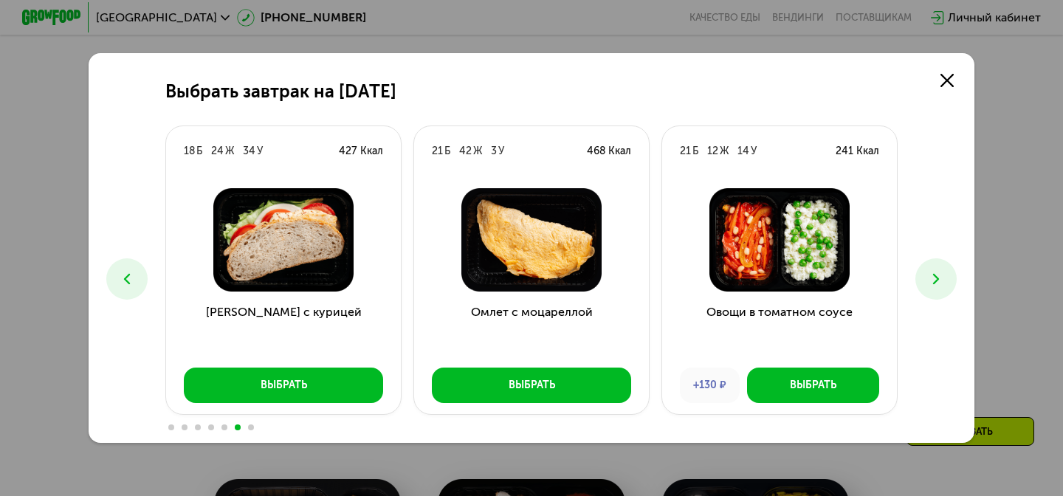
click at [931, 280] on icon at bounding box center [937, 279] width 18 height 18
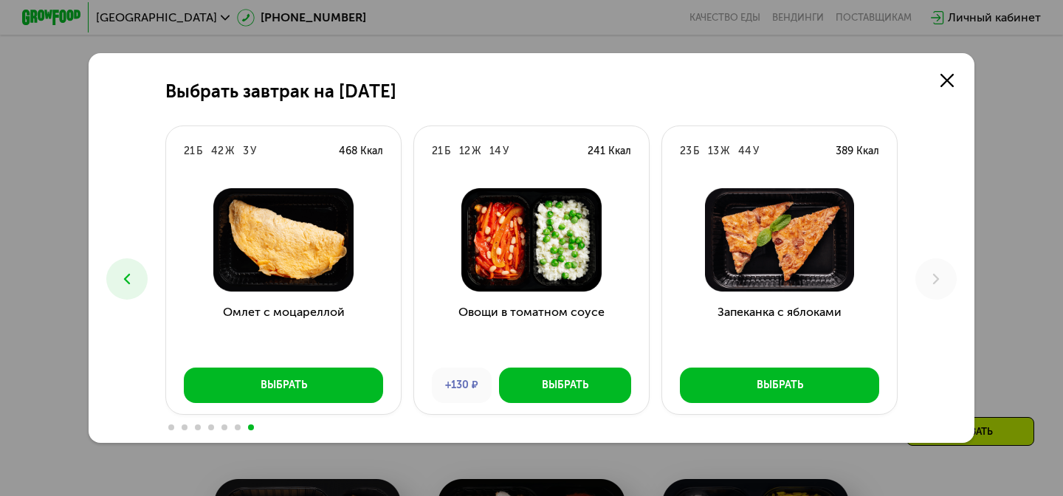
click at [129, 277] on icon at bounding box center [127, 279] width 18 height 18
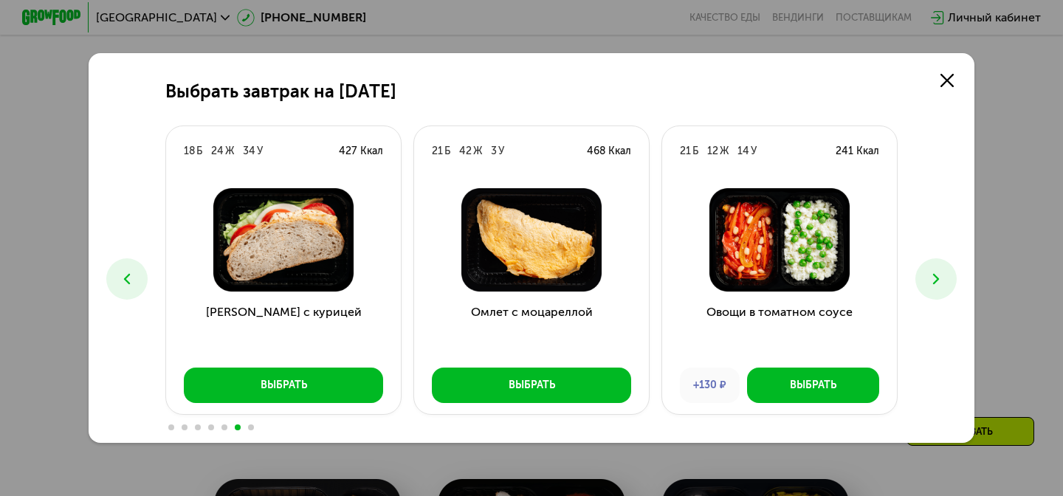
click at [129, 277] on icon at bounding box center [127, 279] width 18 height 18
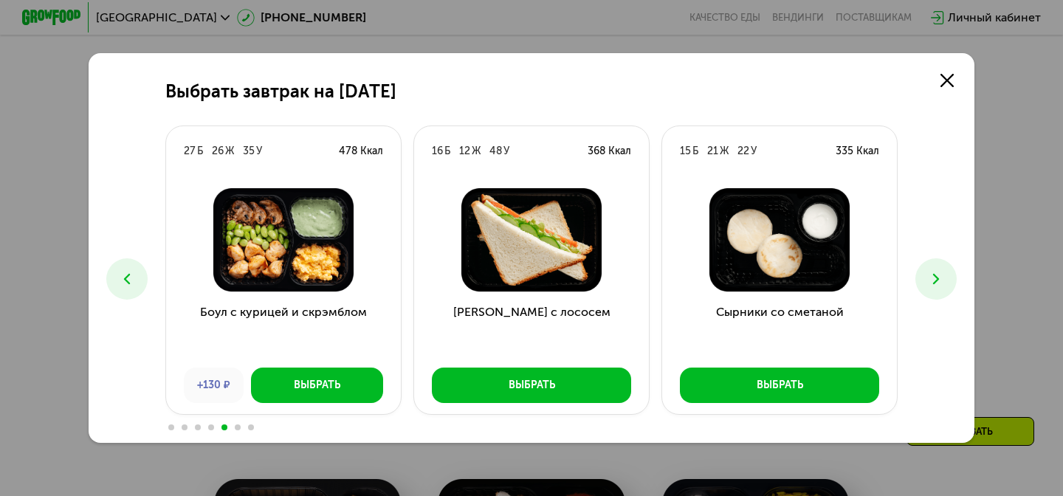
click at [129, 277] on icon at bounding box center [127, 279] width 18 height 18
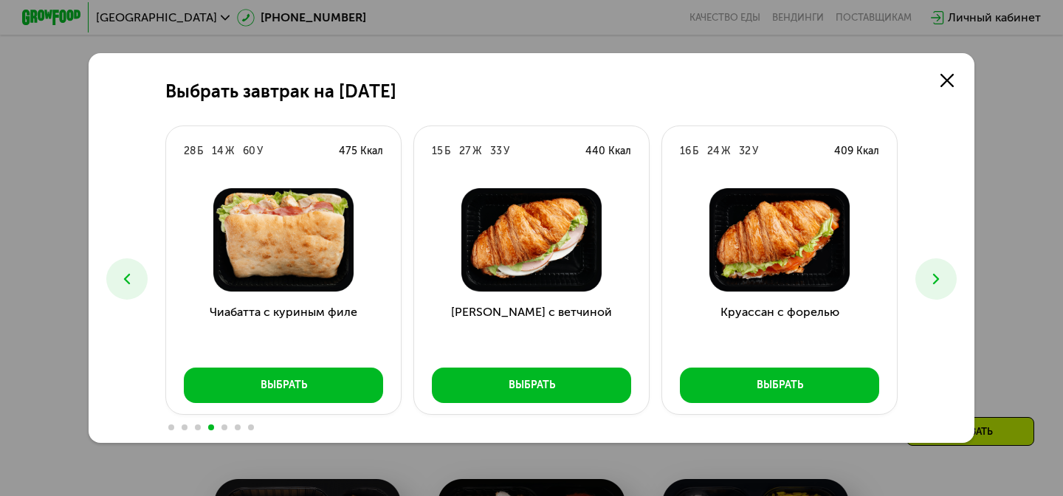
click at [129, 277] on icon at bounding box center [127, 279] width 18 height 18
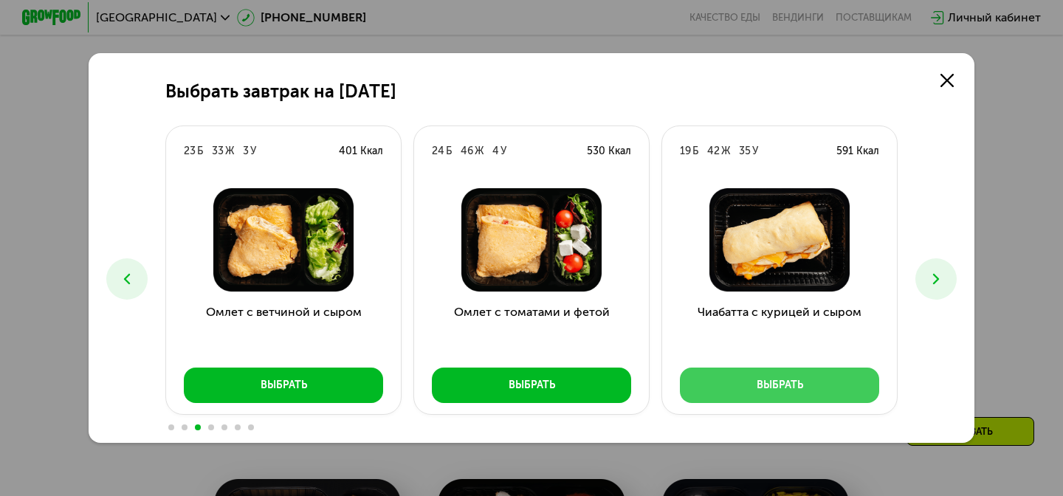
click at [792, 401] on button "Выбрать" at bounding box center [779, 385] width 199 height 35
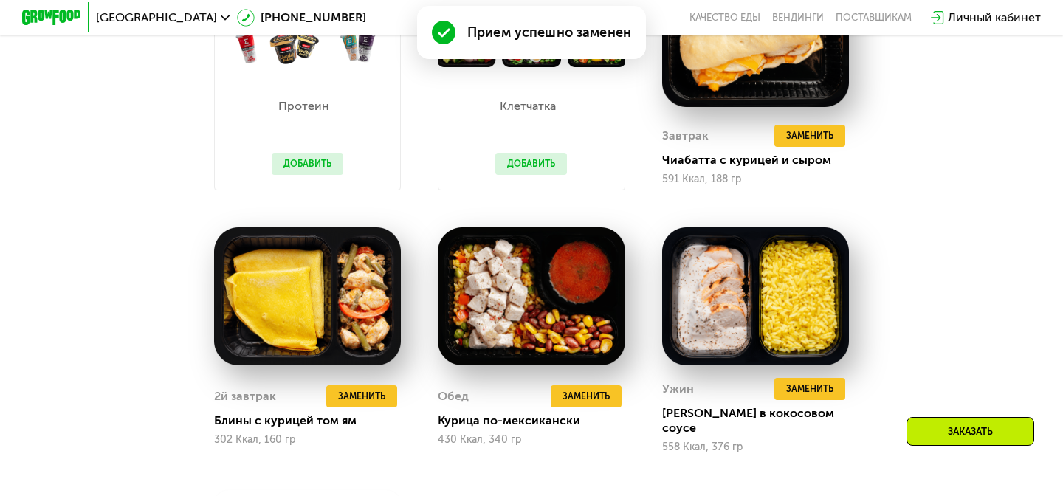
scroll to position [1069, 0]
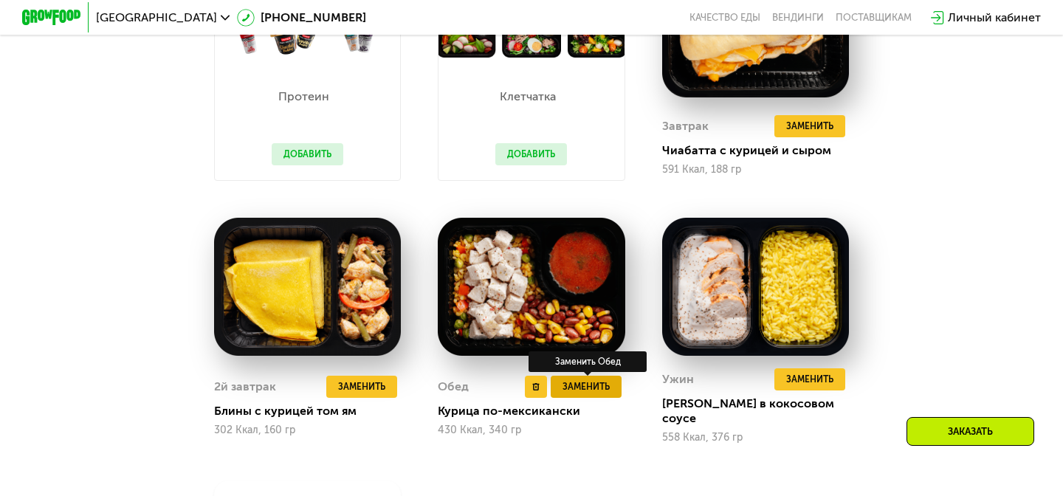
click at [591, 380] on span "Заменить" at bounding box center [586, 387] width 47 height 15
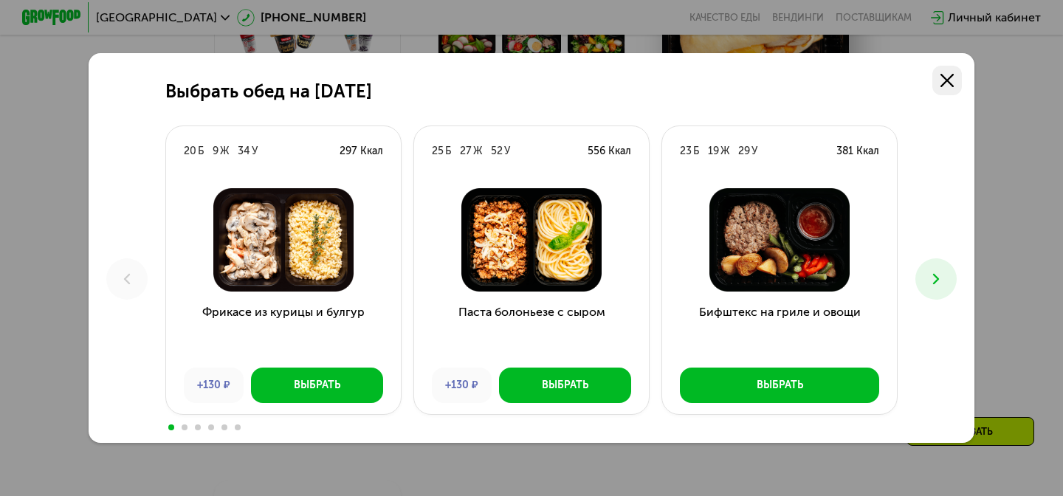
click at [939, 80] on link at bounding box center [948, 81] width 30 height 30
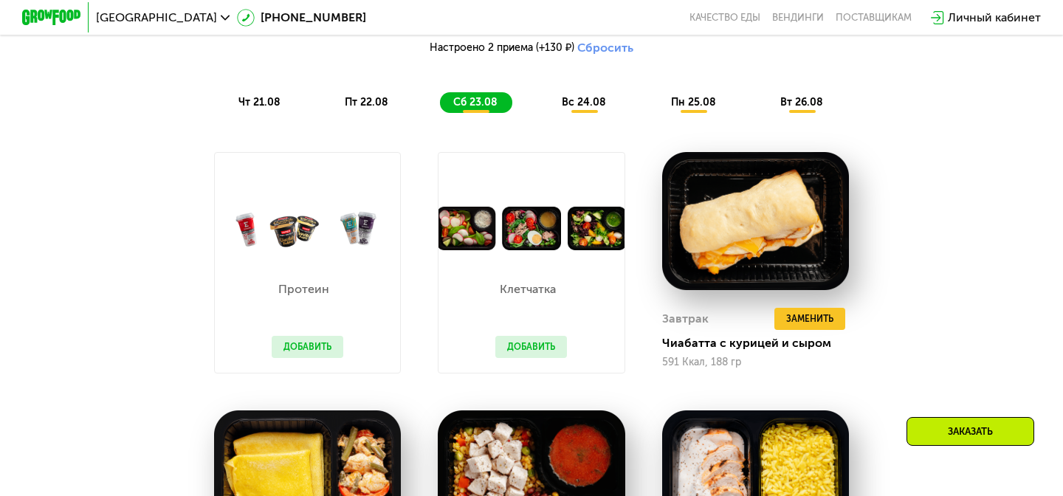
scroll to position [797, 0]
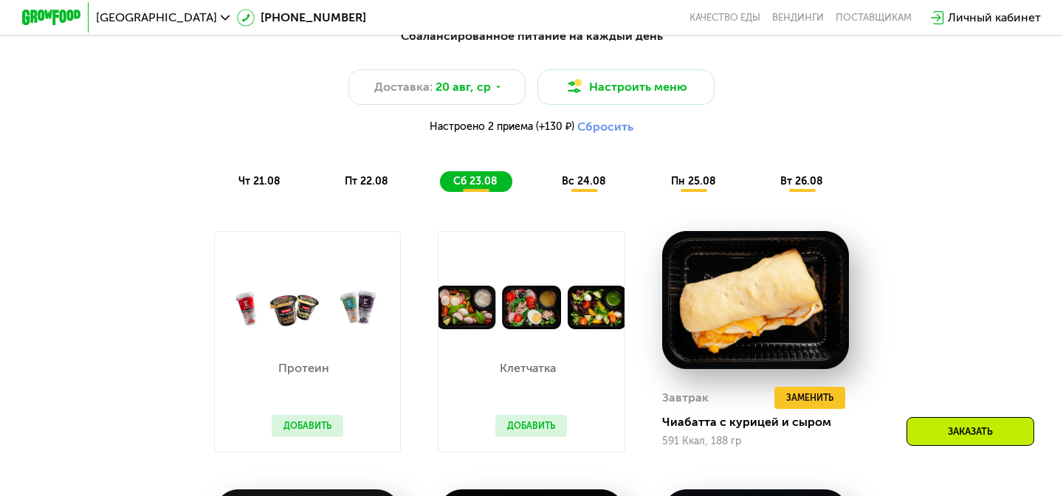
click at [266, 179] on span "чт 21.08" at bounding box center [260, 181] width 42 height 13
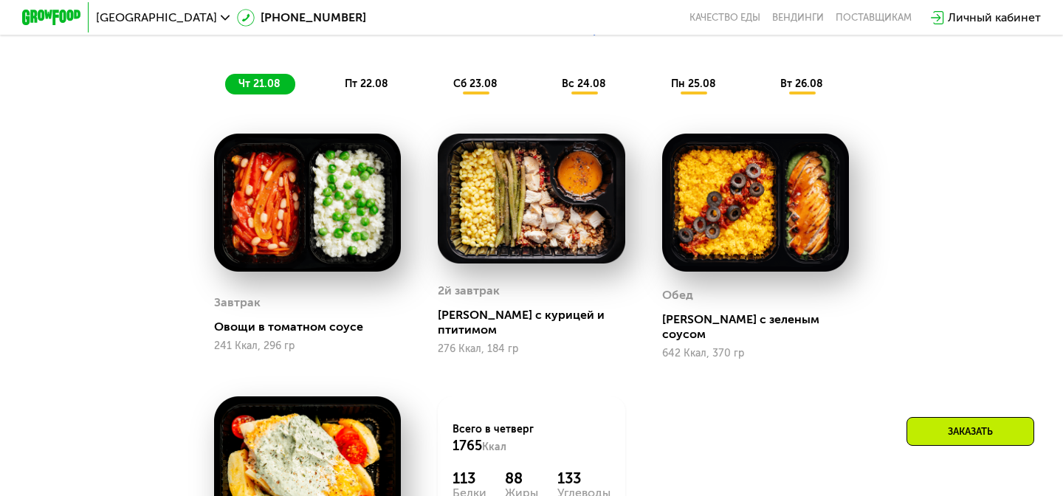
scroll to position [890, 0]
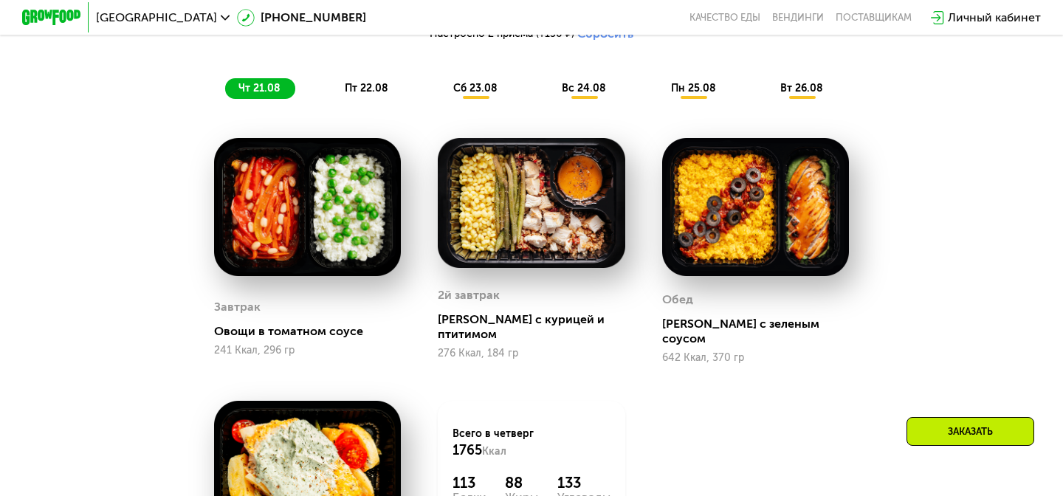
click at [371, 83] on span "пт 22.08" at bounding box center [367, 88] width 44 height 13
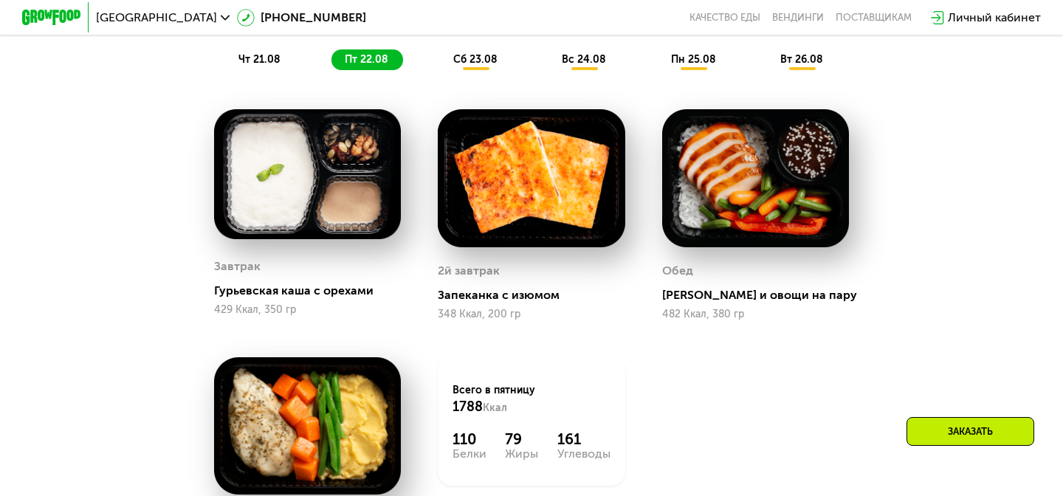
scroll to position [905, 0]
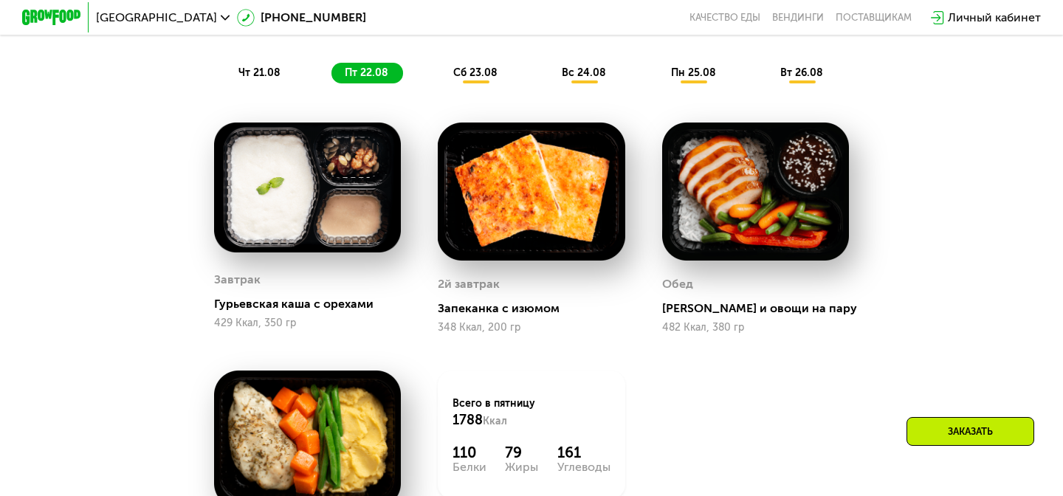
click at [471, 78] on span "сб 23.08" at bounding box center [475, 72] width 44 height 13
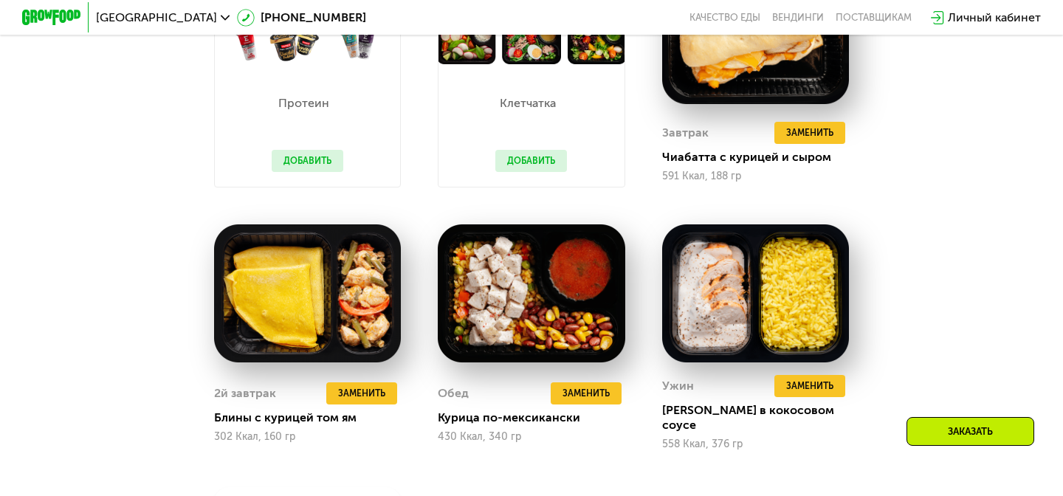
scroll to position [1089, 0]
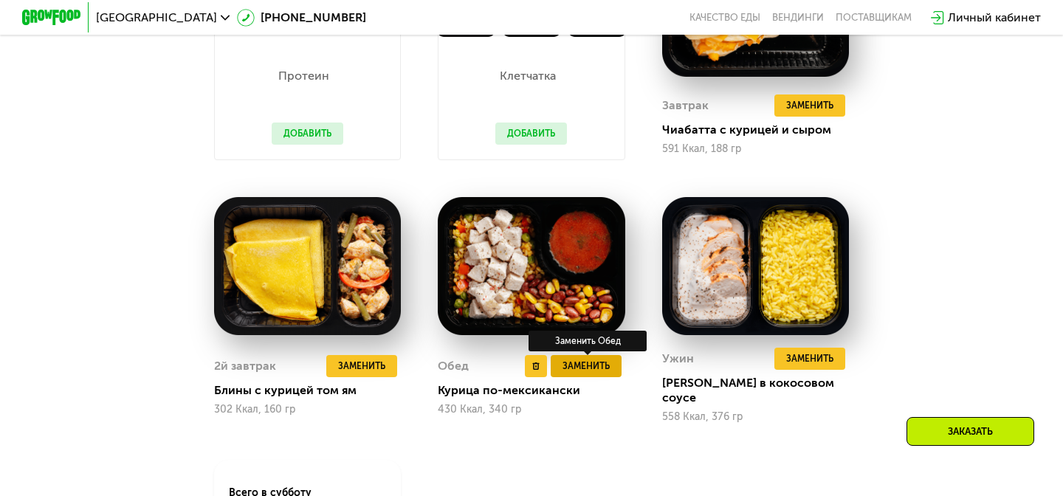
click at [592, 363] on span "Заменить" at bounding box center [586, 366] width 47 height 15
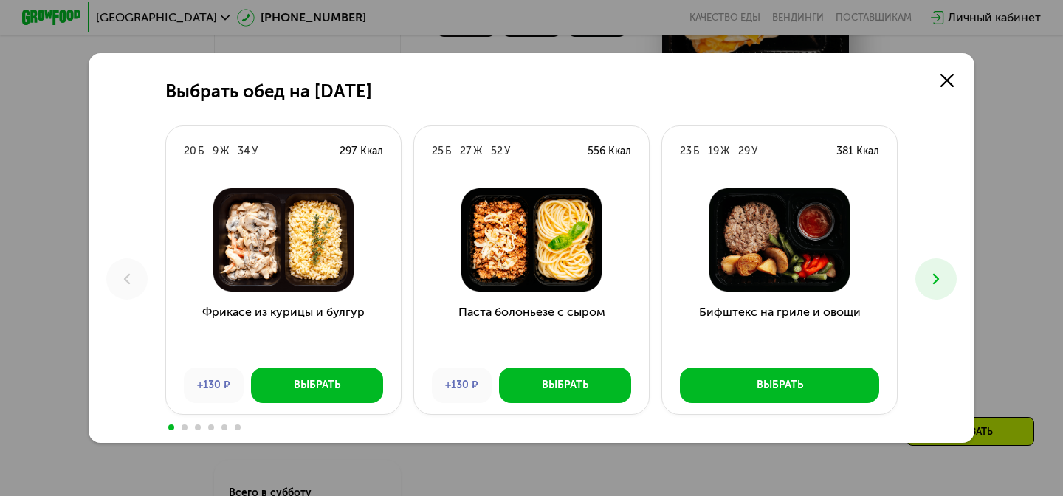
click at [959, 288] on div "Выбрать обед на 23 августа 20 Б 9 Ж 34 У 297 Ккал Фрикасе из курицы и булгур +1…" at bounding box center [532, 248] width 886 height 390
click at [944, 282] on icon at bounding box center [937, 279] width 18 height 18
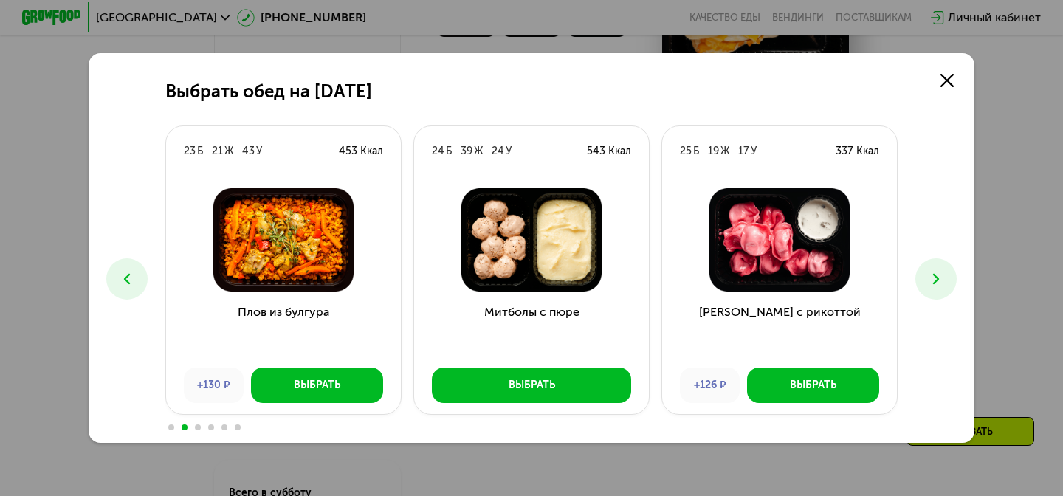
click at [939, 275] on icon at bounding box center [937, 279] width 18 height 18
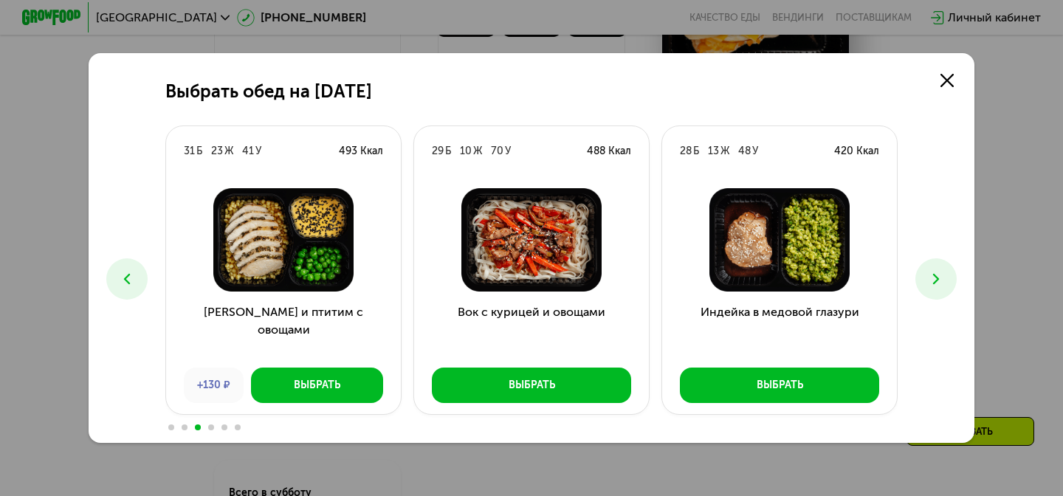
click at [939, 275] on icon at bounding box center [937, 279] width 18 height 18
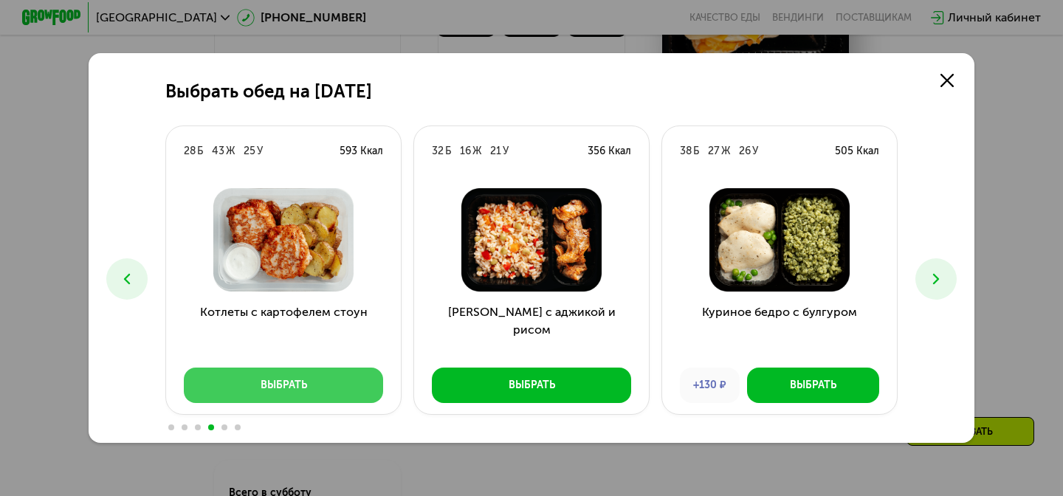
click at [351, 374] on button "Выбрать" at bounding box center [283, 385] width 199 height 35
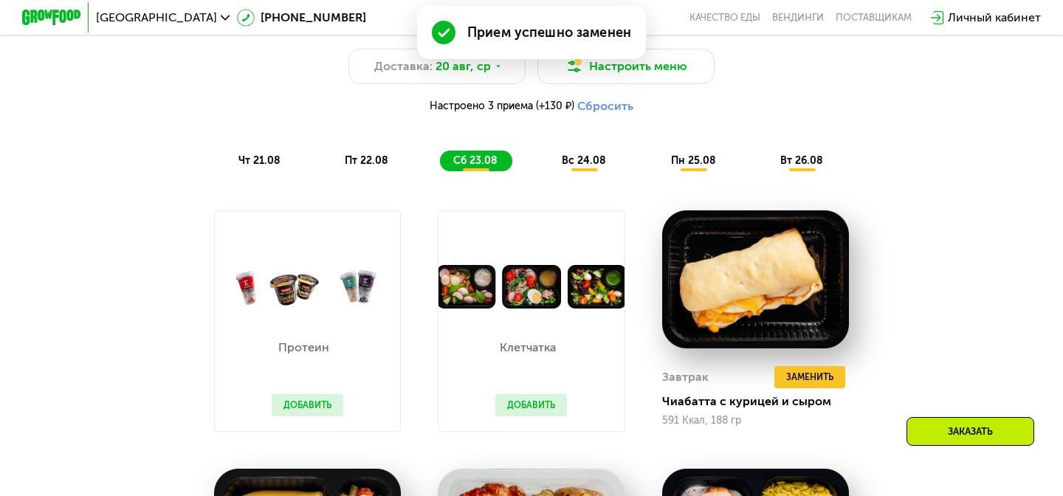
scroll to position [802, 0]
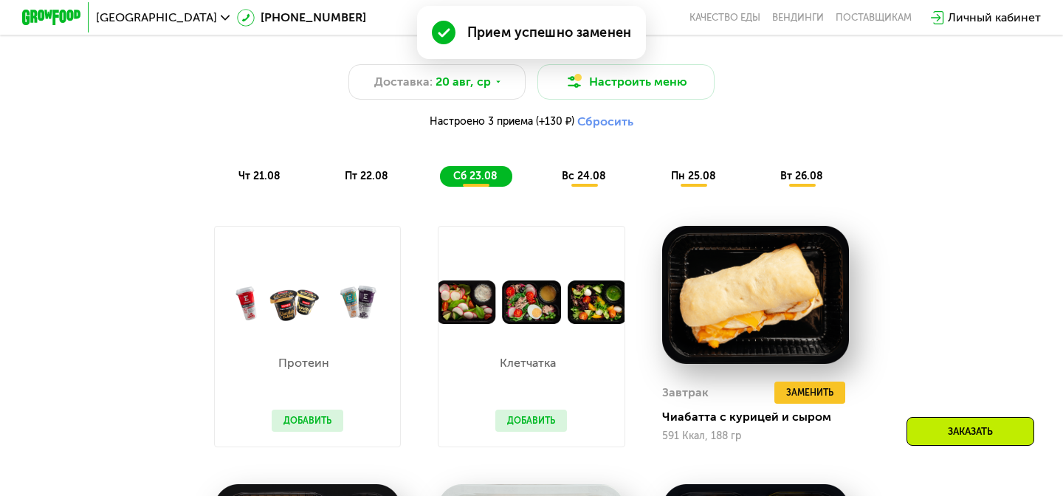
click at [588, 180] on span "вс 24.08" at bounding box center [584, 176] width 44 height 13
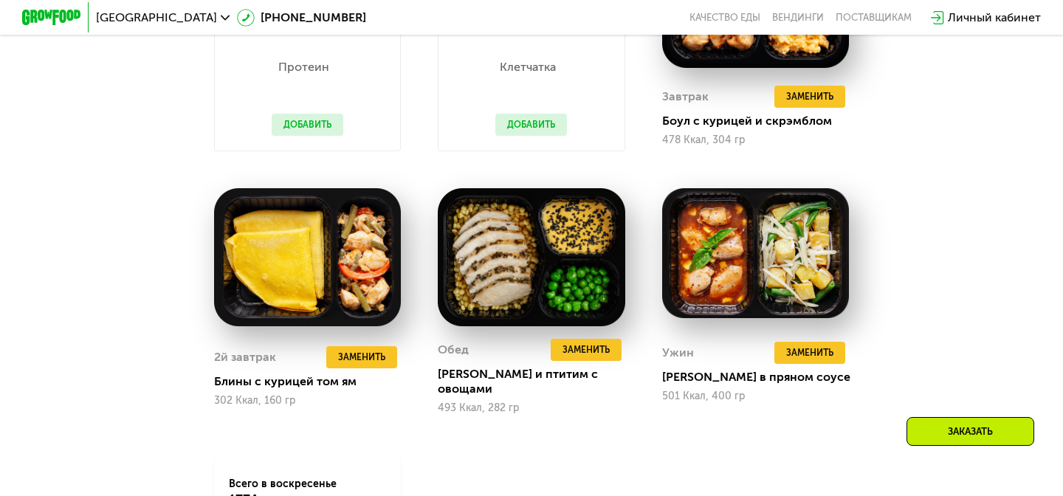
scroll to position [1100, 0]
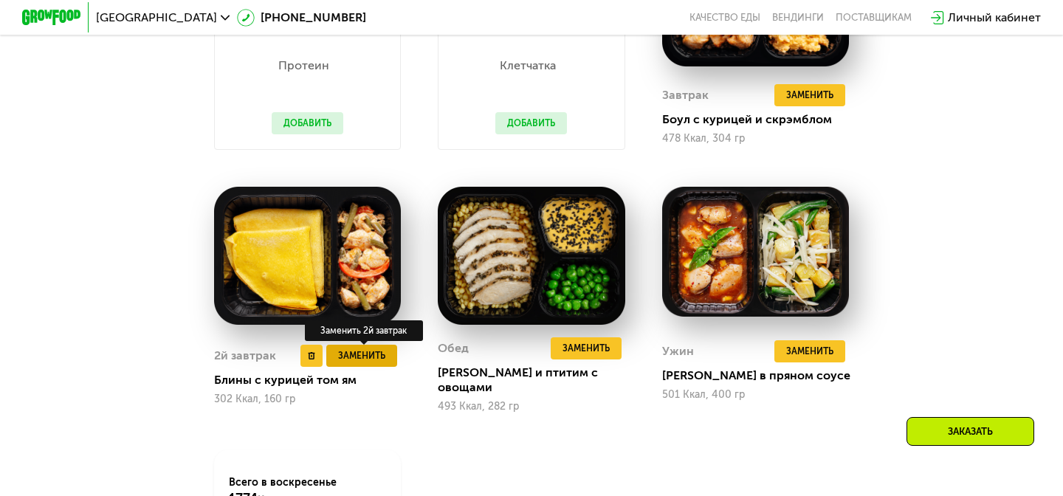
click at [376, 349] on span "Заменить" at bounding box center [361, 356] width 47 height 15
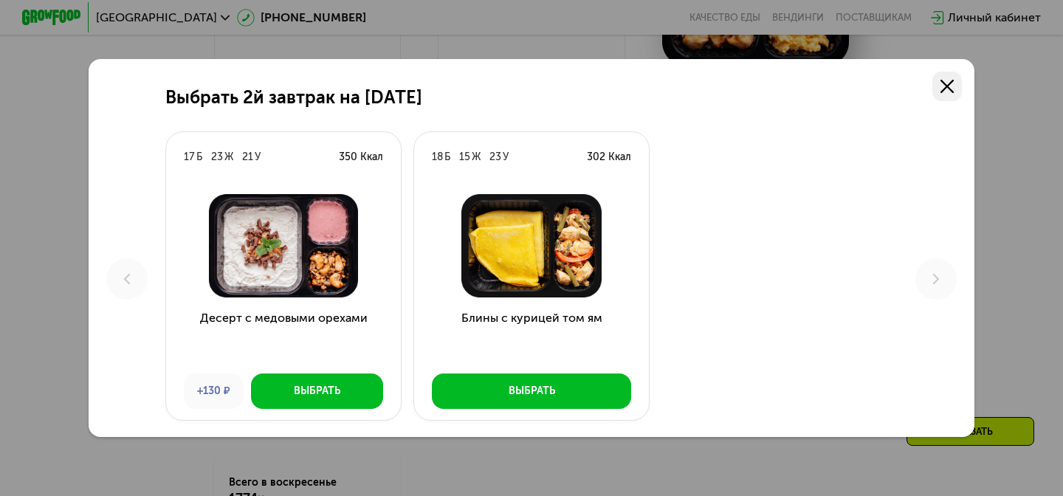
click at [953, 90] on icon at bounding box center [947, 86] width 13 height 13
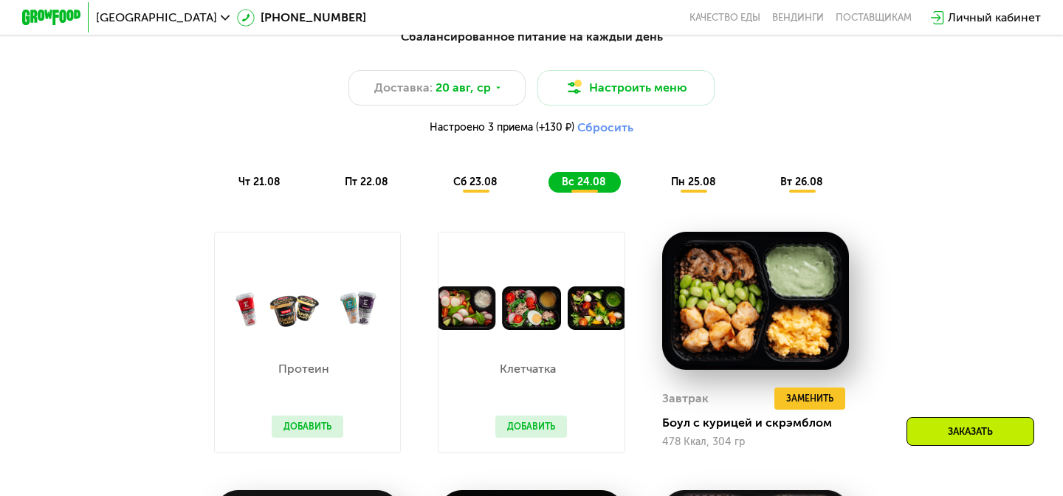
scroll to position [725, 0]
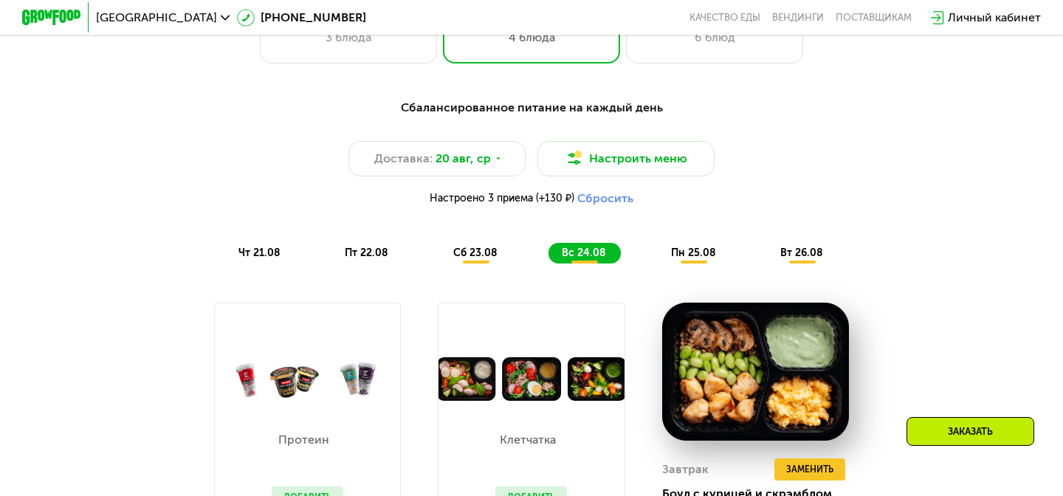
click at [767, 243] on div "пн 25.08" at bounding box center [802, 253] width 71 height 21
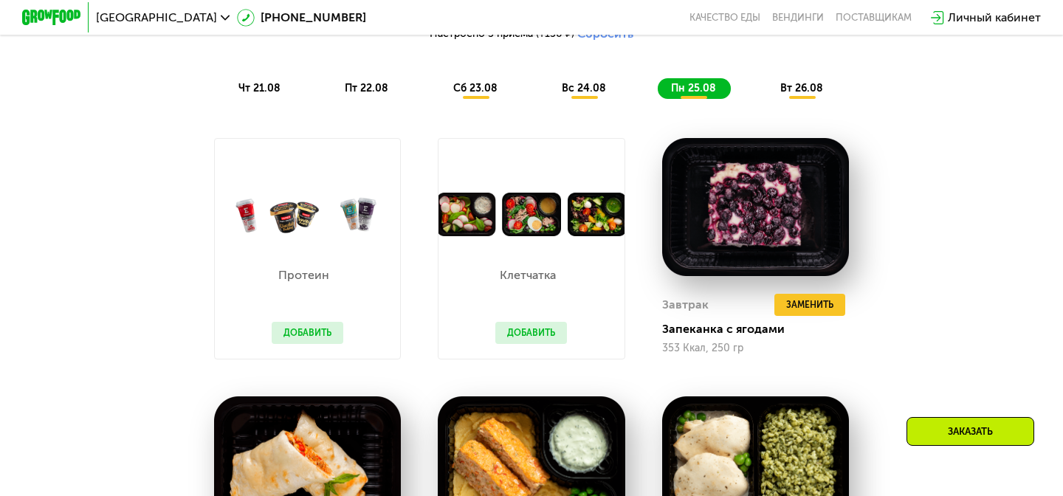
scroll to position [927, 0]
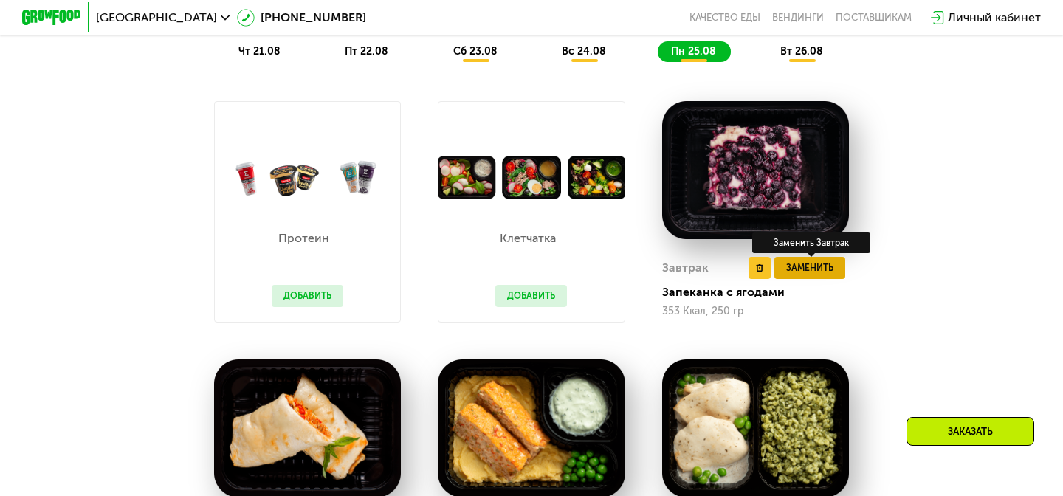
click at [831, 267] on span "Заменить" at bounding box center [809, 268] width 47 height 15
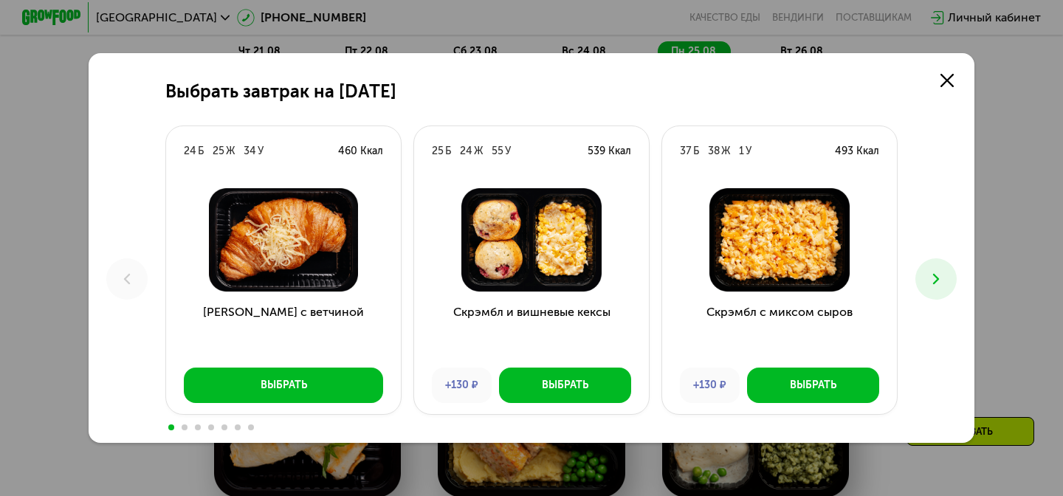
click at [939, 278] on icon at bounding box center [937, 279] width 18 height 18
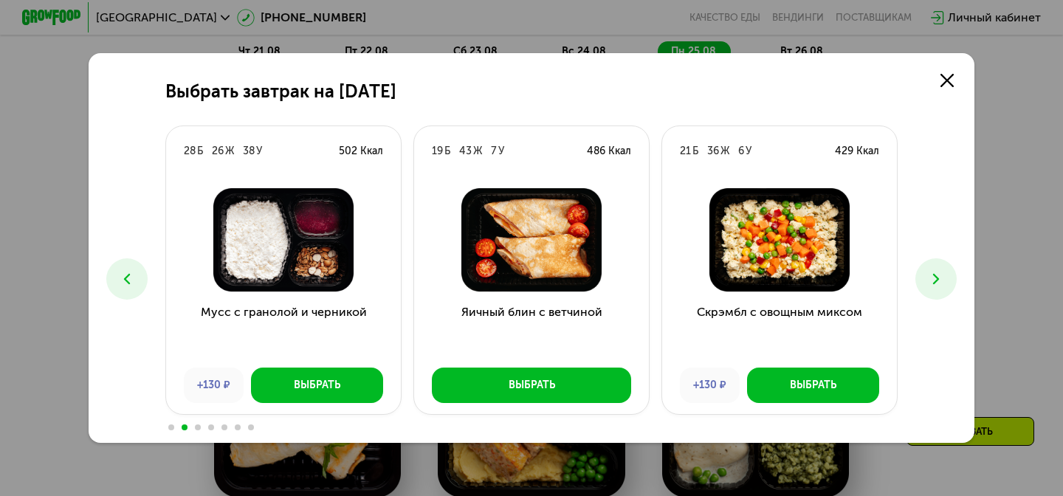
click at [939, 278] on icon at bounding box center [937, 279] width 18 height 18
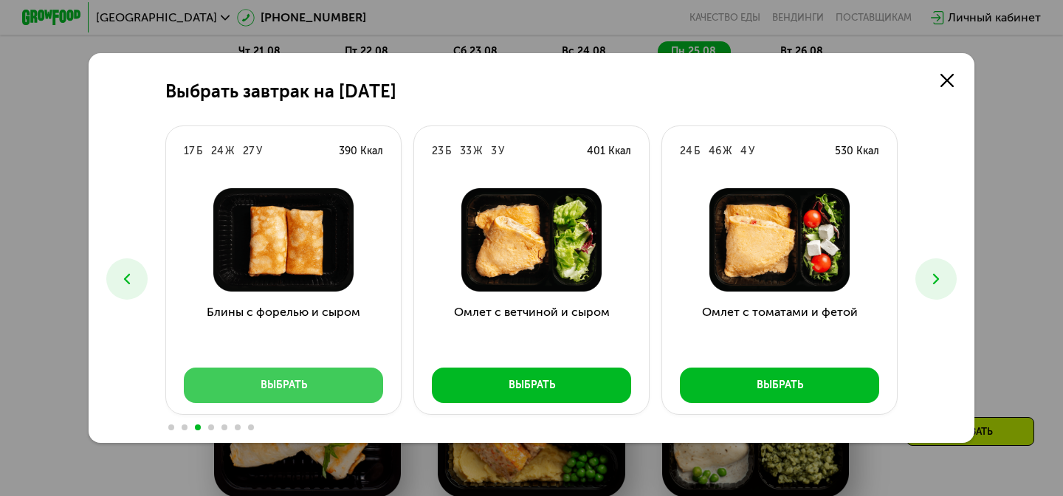
click at [334, 393] on button "Выбрать" at bounding box center [283, 385] width 199 height 35
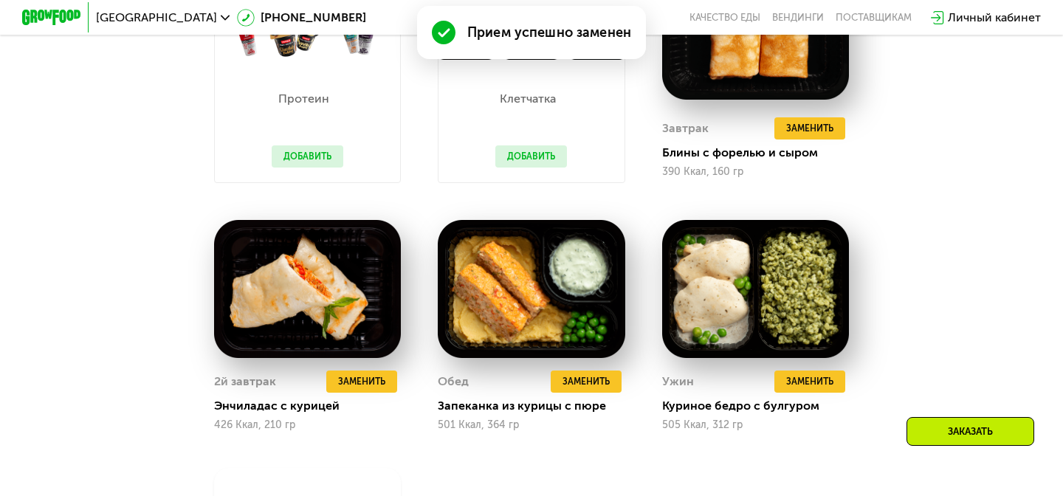
scroll to position [1075, 0]
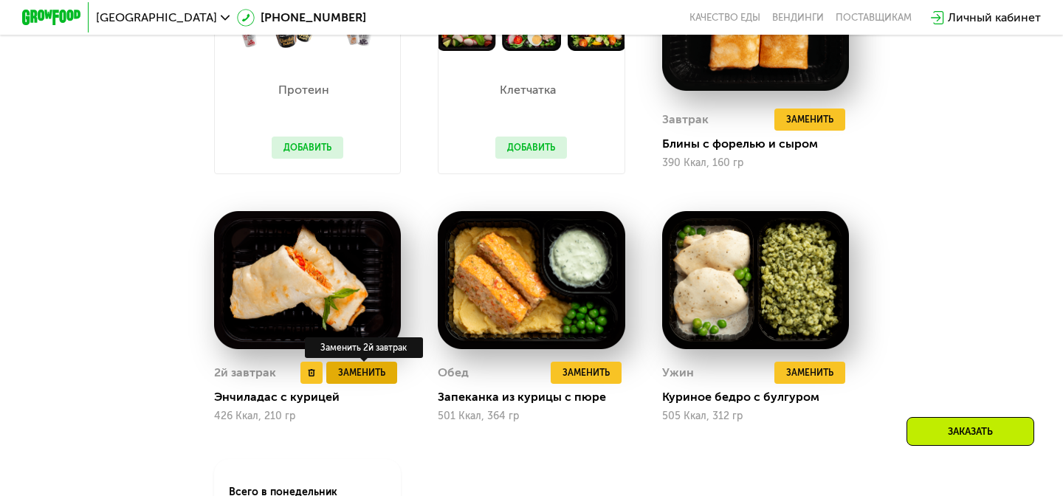
click at [367, 375] on span "Заменить" at bounding box center [361, 373] width 47 height 15
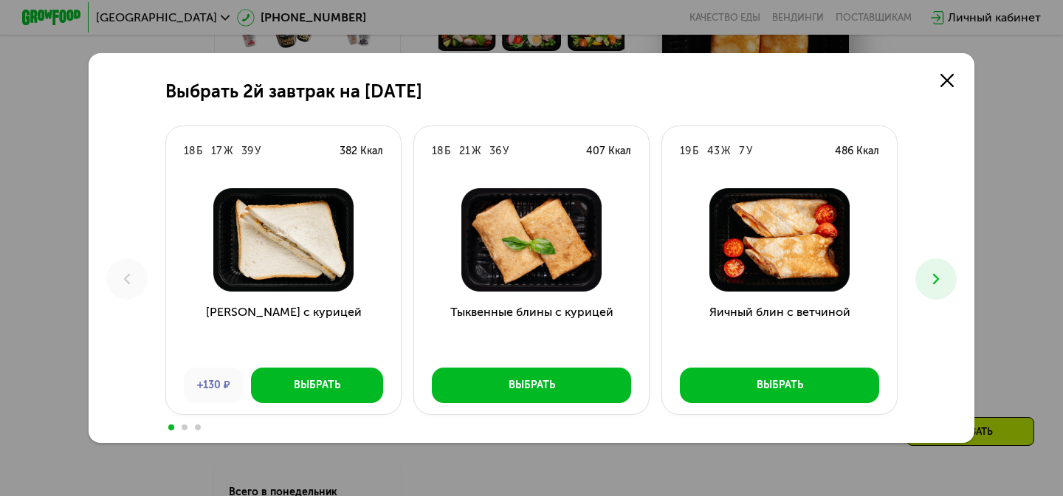
click at [937, 278] on use at bounding box center [936, 279] width 6 height 10
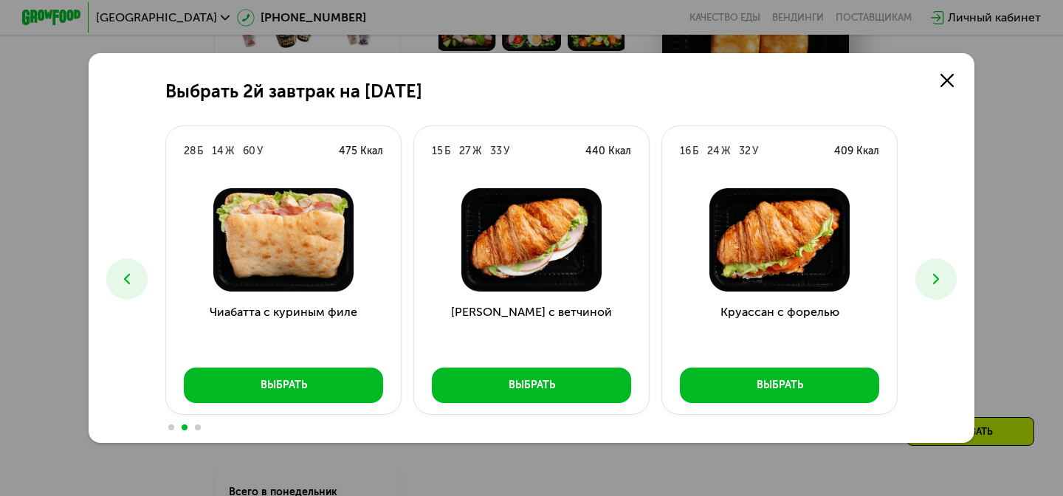
click at [937, 278] on use at bounding box center [936, 279] width 6 height 10
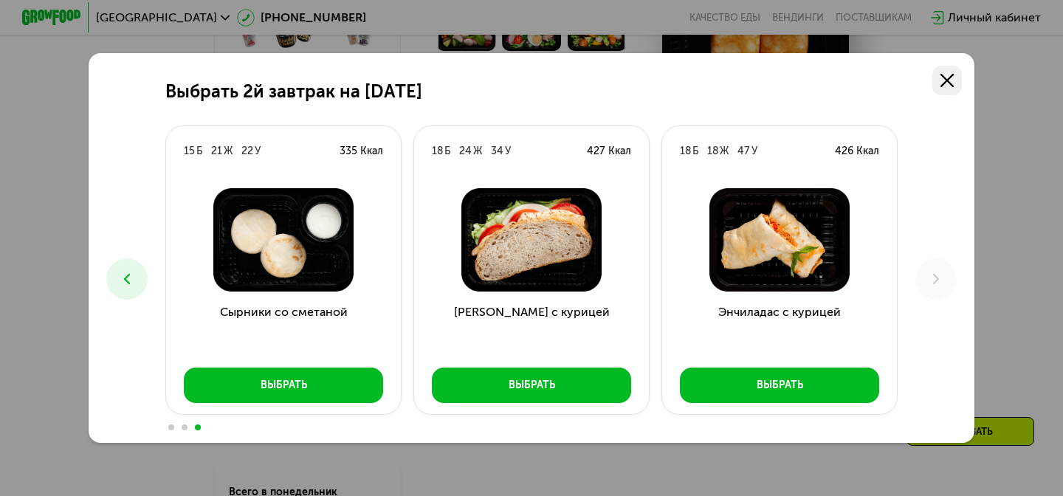
click at [951, 85] on use at bounding box center [947, 80] width 13 height 13
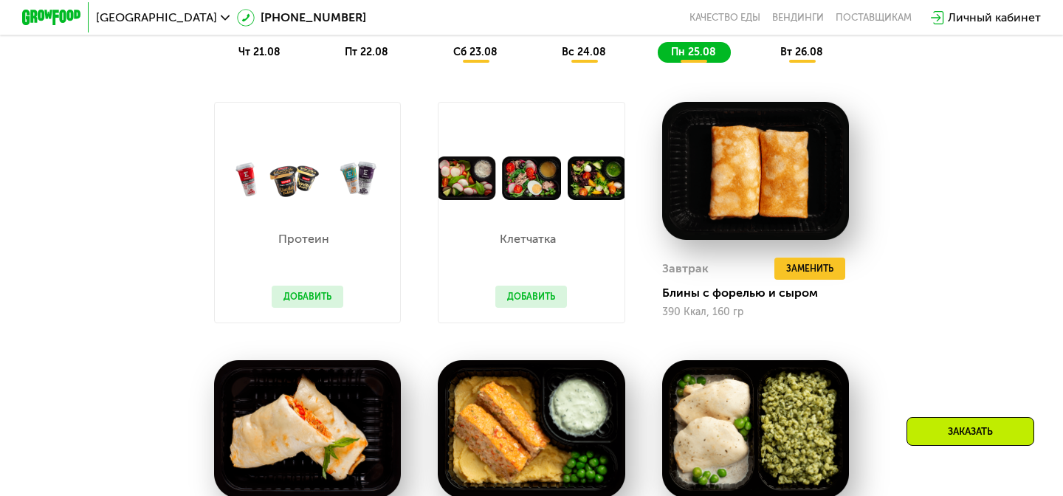
scroll to position [913, 0]
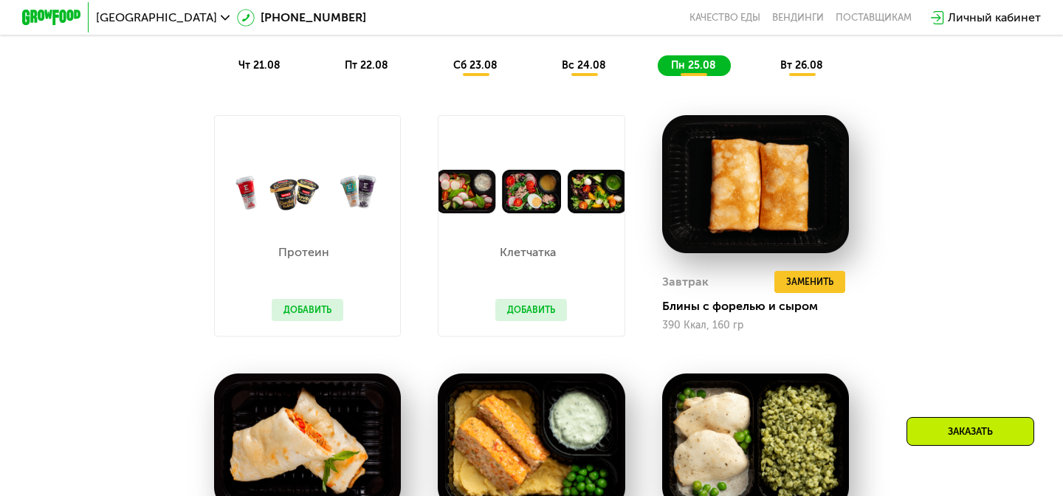
click at [808, 69] on span "вт 26.08" at bounding box center [802, 65] width 43 height 13
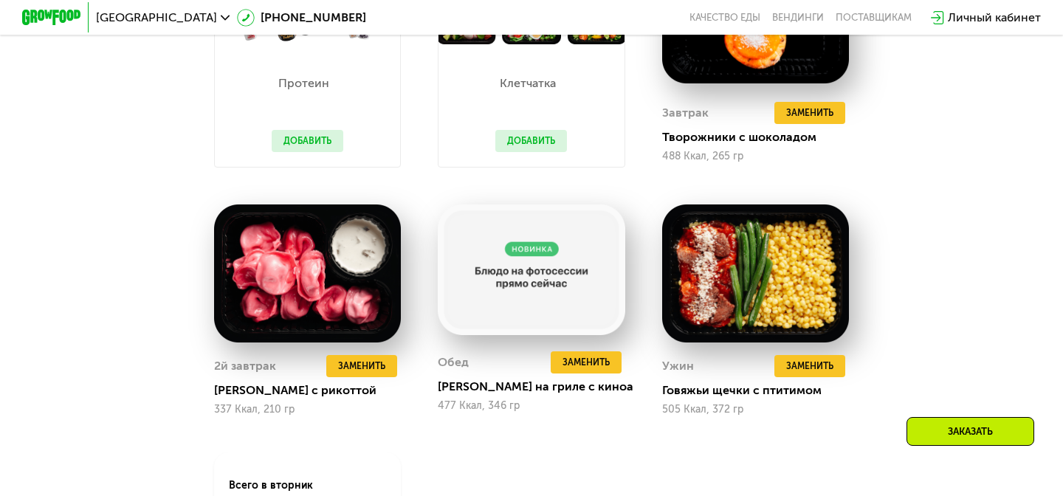
scroll to position [1086, 0]
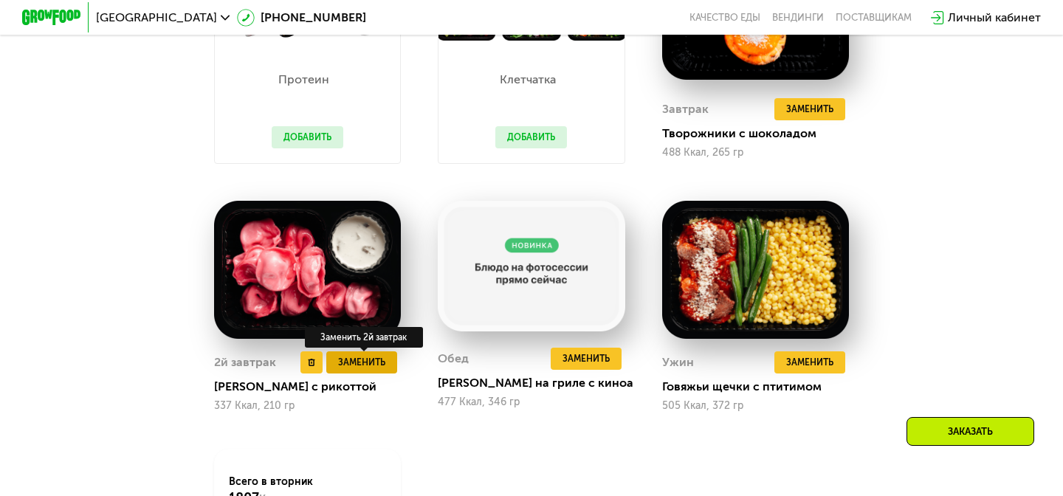
click at [386, 366] on button "Заменить" at bounding box center [361, 363] width 71 height 22
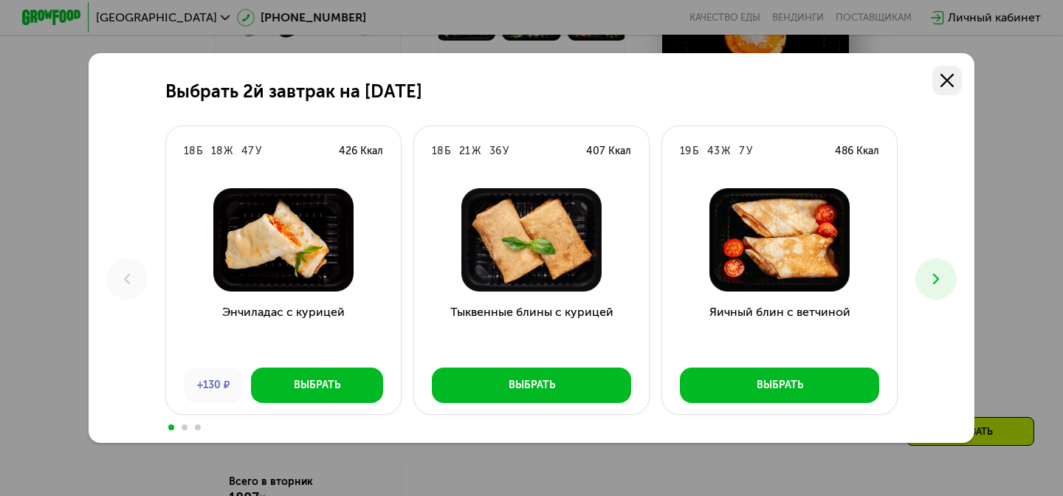
click at [946, 83] on icon at bounding box center [947, 80] width 13 height 13
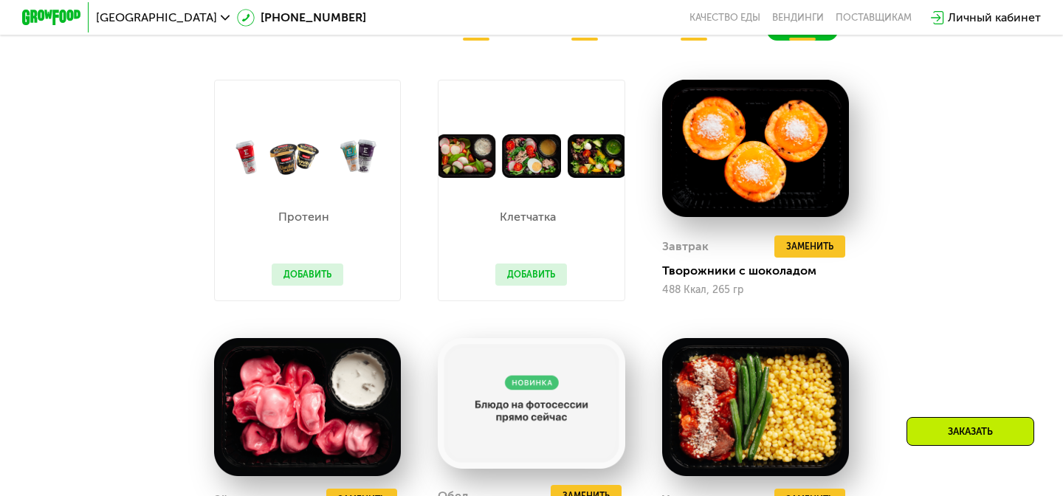
scroll to position [942, 0]
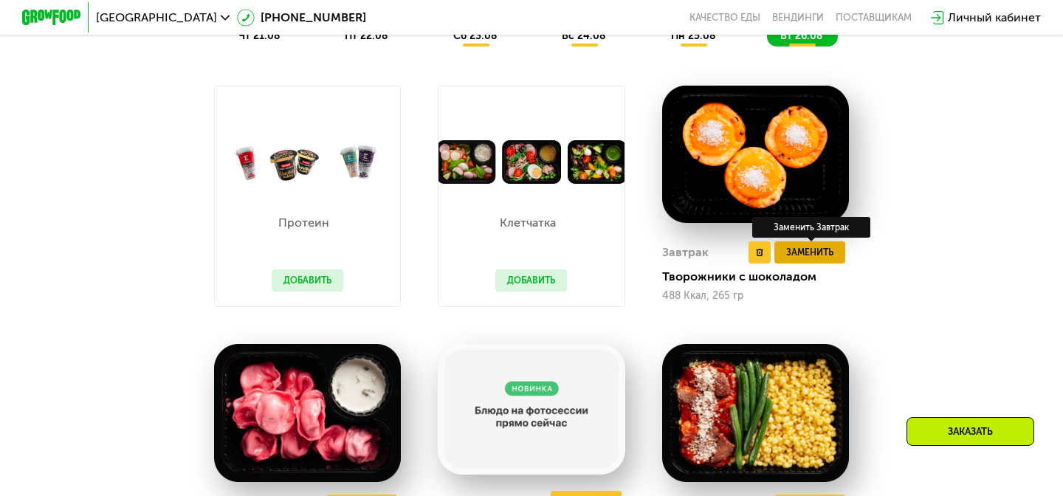
click at [805, 254] on span "Заменить" at bounding box center [809, 252] width 47 height 15
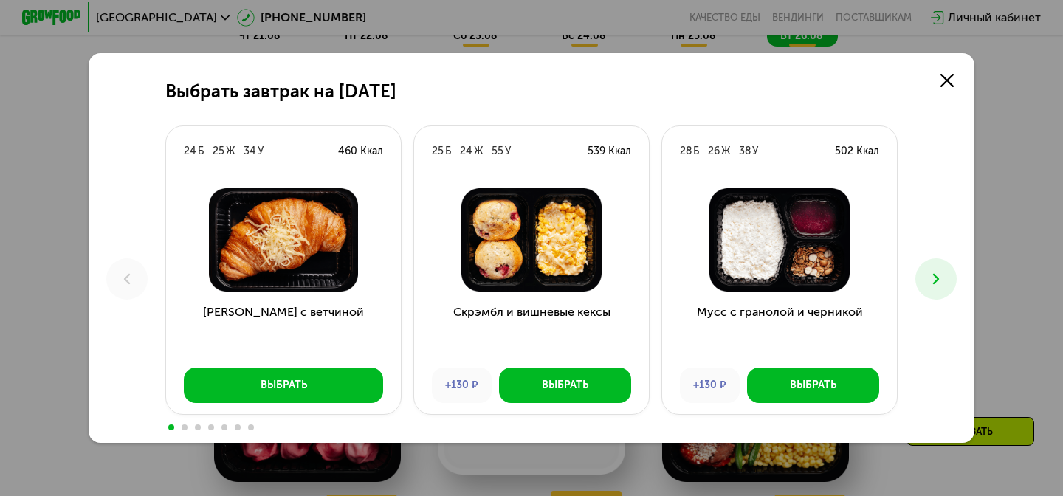
click at [943, 279] on icon at bounding box center [937, 279] width 18 height 18
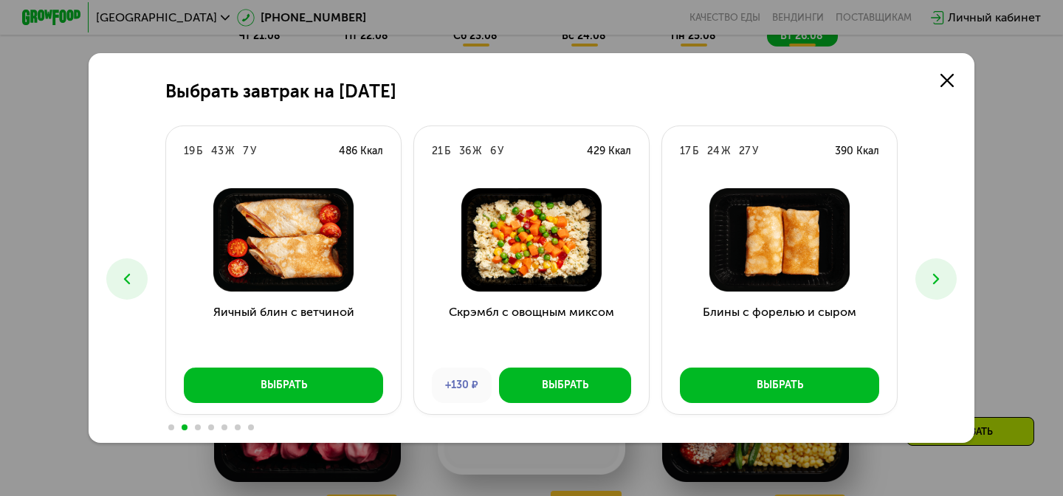
click at [942, 279] on icon at bounding box center [937, 279] width 18 height 18
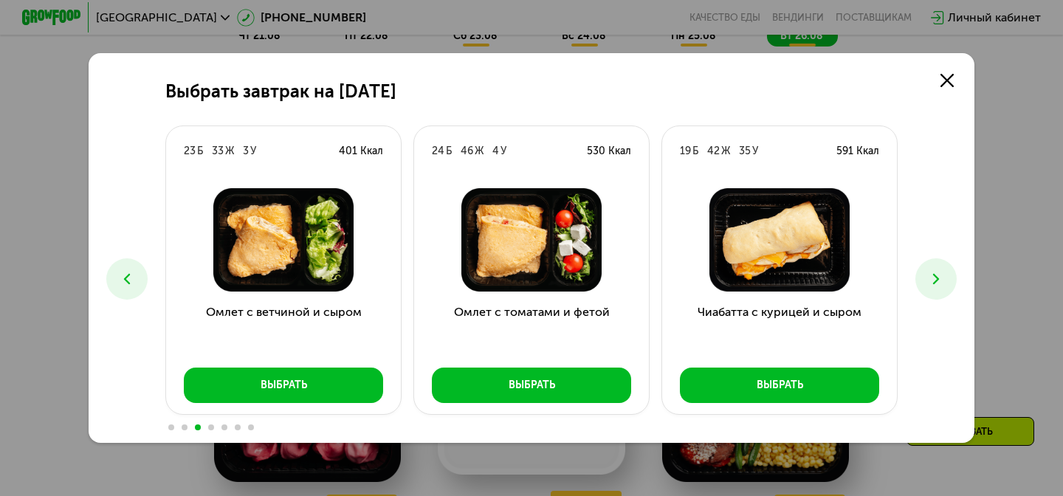
click at [942, 280] on icon at bounding box center [937, 279] width 18 height 18
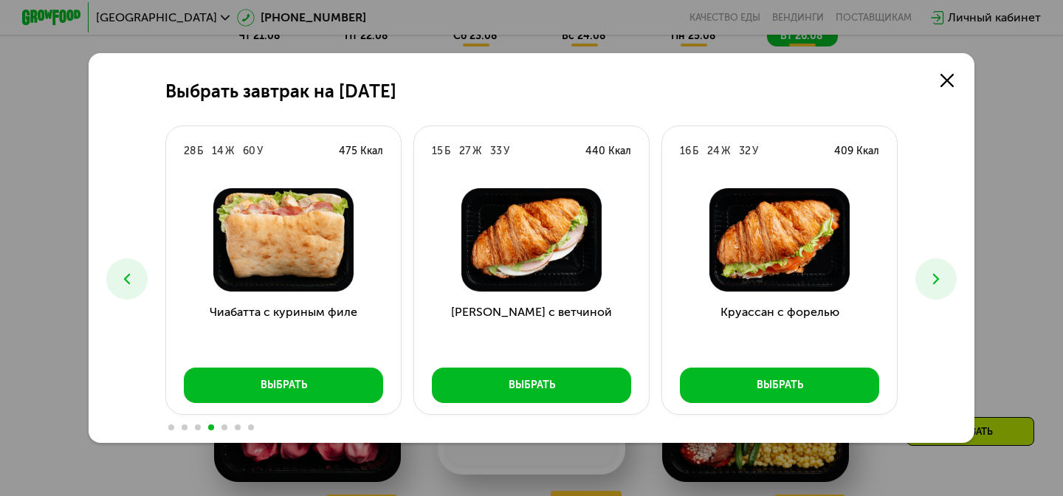
click at [943, 280] on icon at bounding box center [937, 279] width 18 height 18
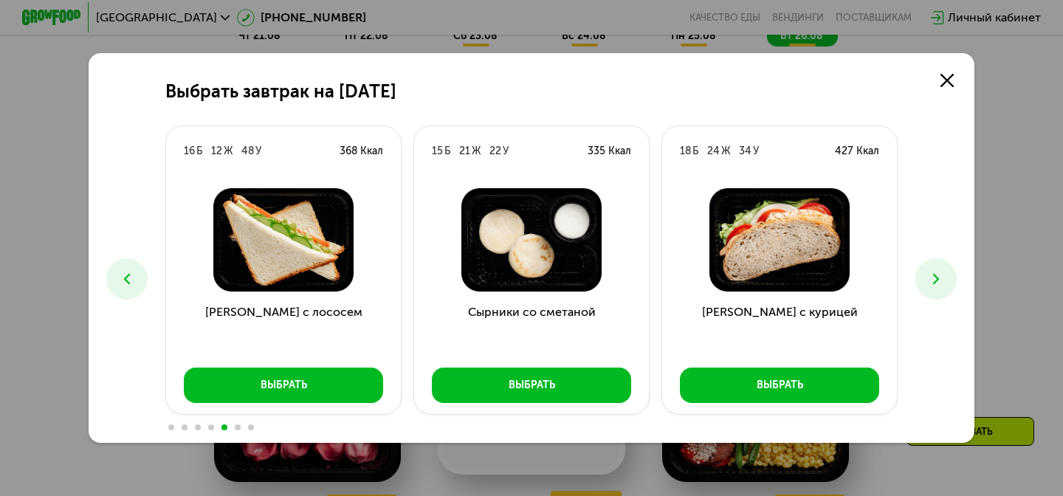
click at [128, 278] on icon at bounding box center [127, 279] width 18 height 18
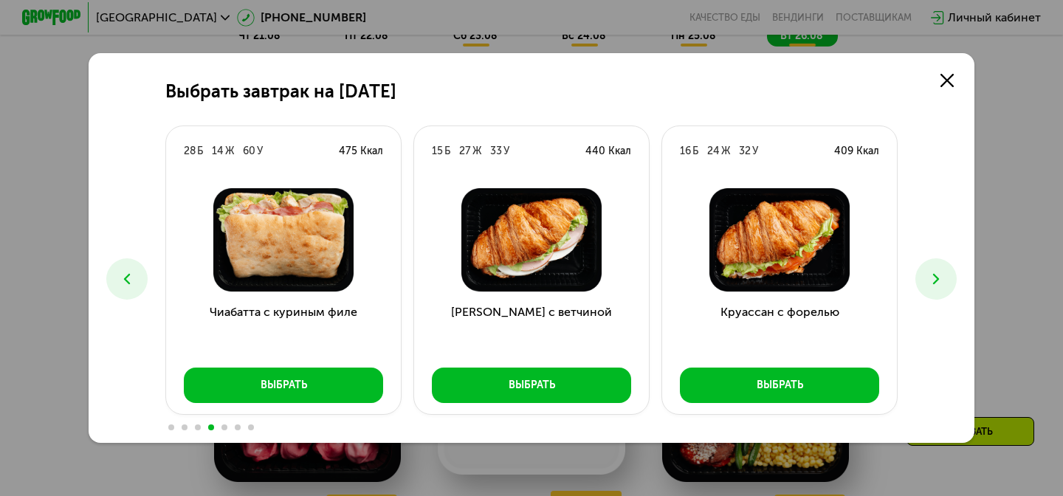
click at [942, 286] on icon at bounding box center [937, 279] width 18 height 18
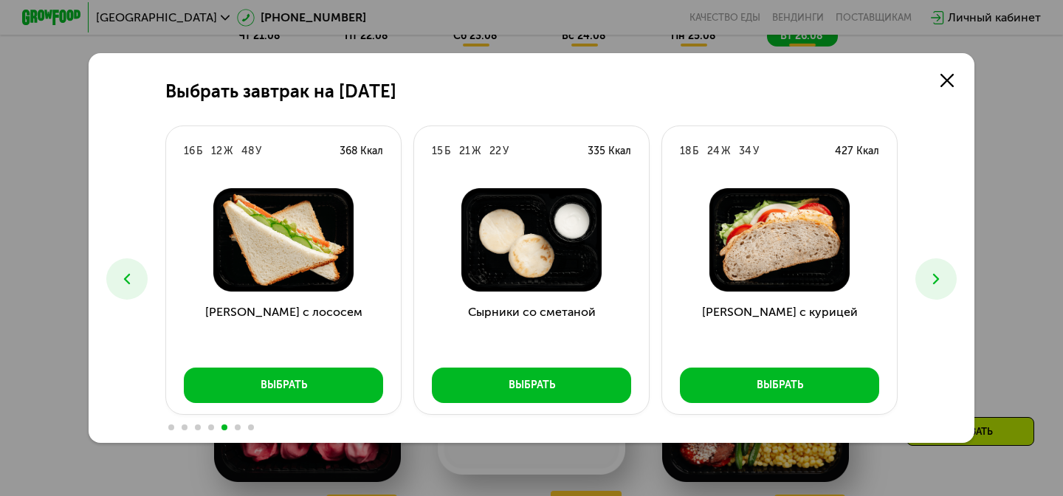
click at [942, 286] on icon at bounding box center [937, 279] width 18 height 18
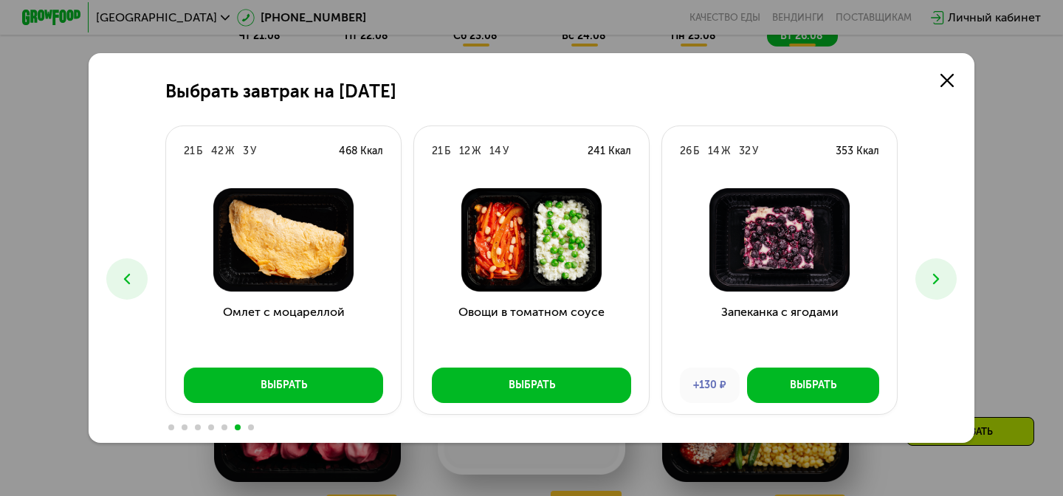
click at [942, 286] on icon at bounding box center [937, 279] width 18 height 18
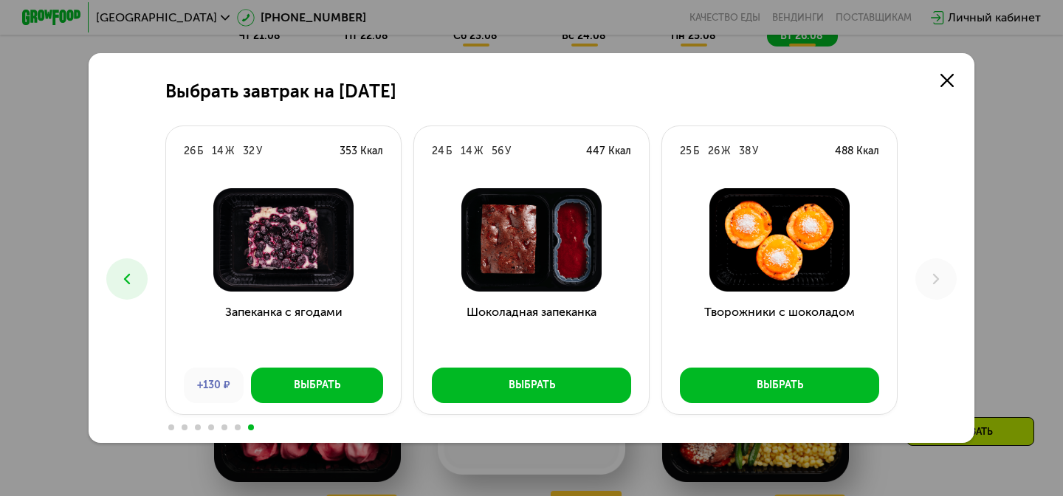
click at [123, 261] on button at bounding box center [126, 278] width 41 height 41
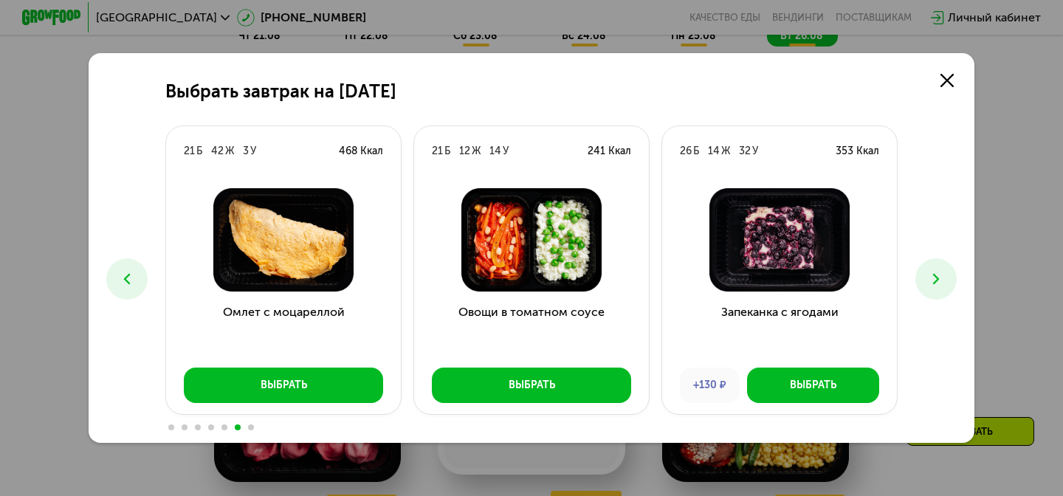
click at [127, 274] on icon at bounding box center [127, 279] width 18 height 18
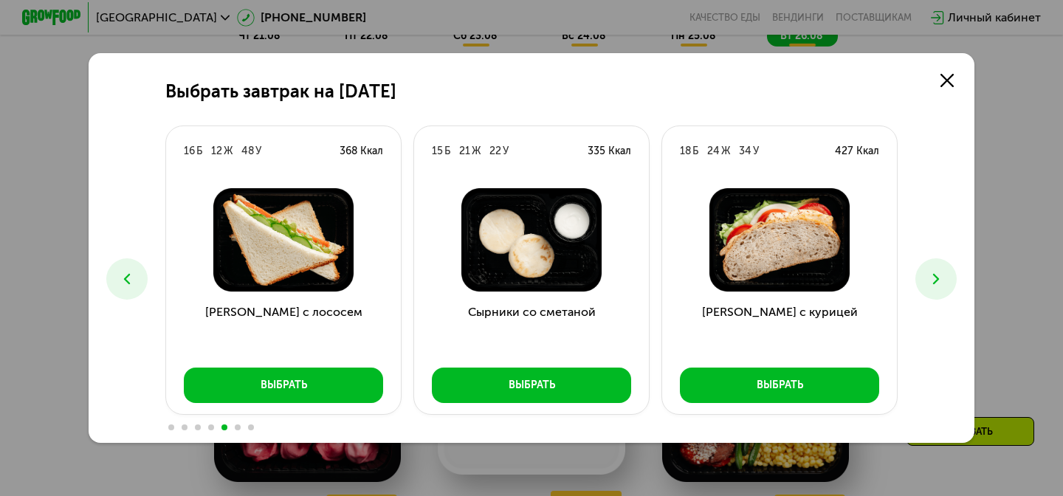
click at [127, 274] on icon at bounding box center [127, 279] width 18 height 18
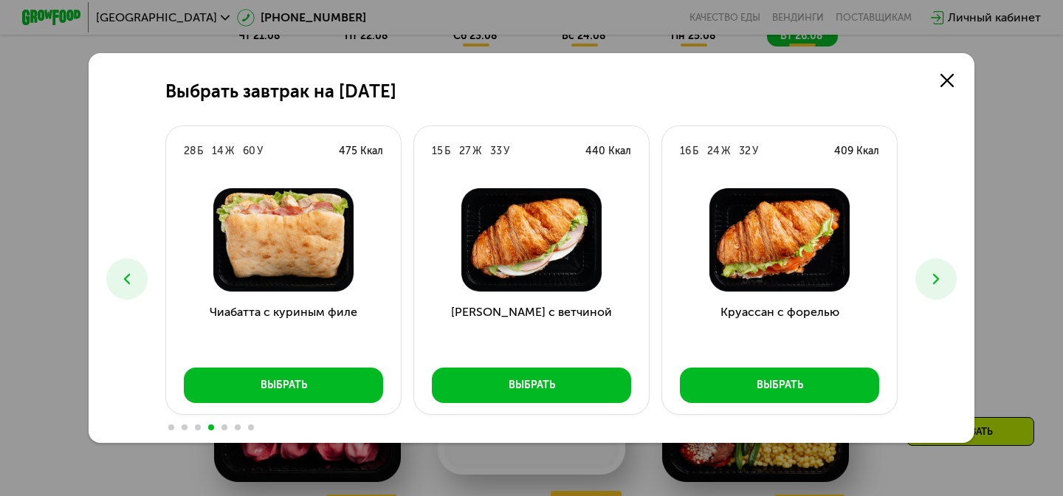
click at [127, 274] on icon at bounding box center [127, 279] width 18 height 18
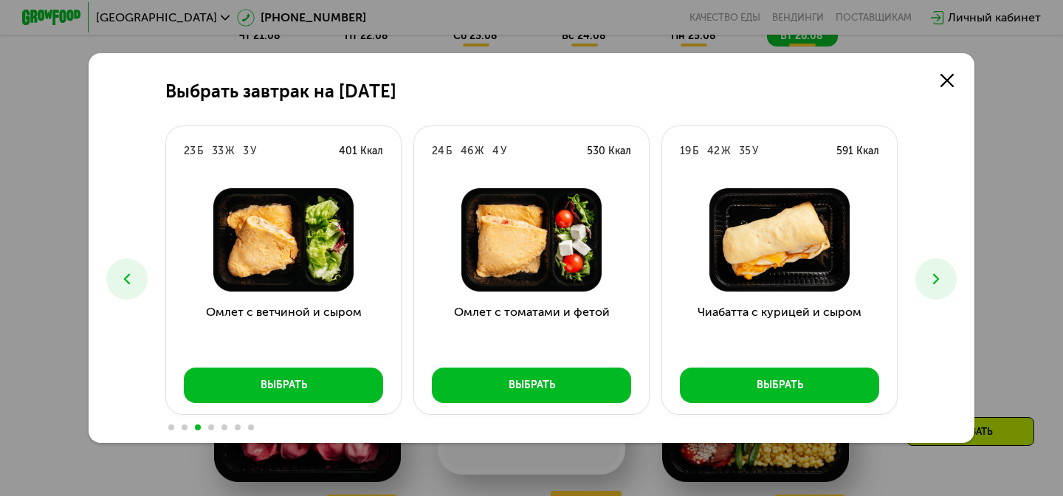
click at [127, 274] on icon at bounding box center [127, 279] width 18 height 18
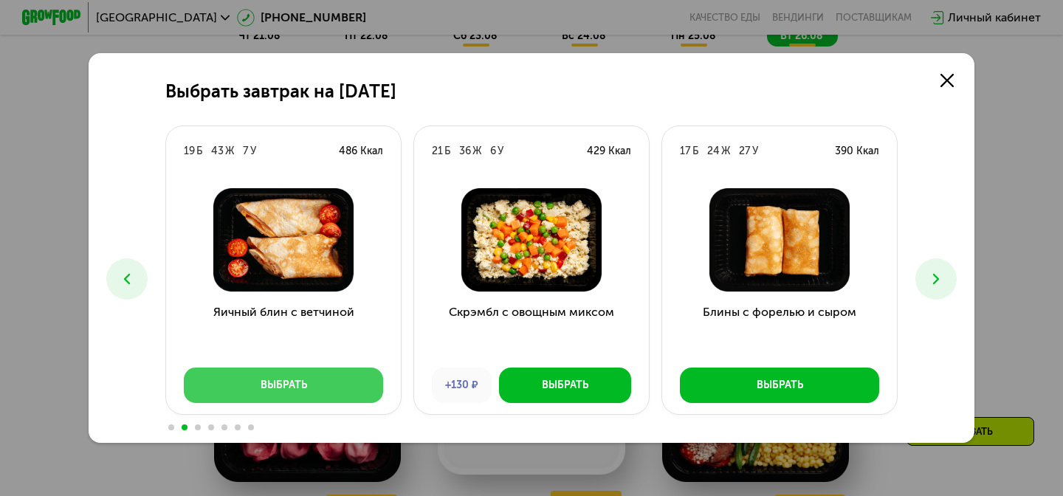
click at [302, 389] on div "Выбрать" at bounding box center [284, 385] width 47 height 15
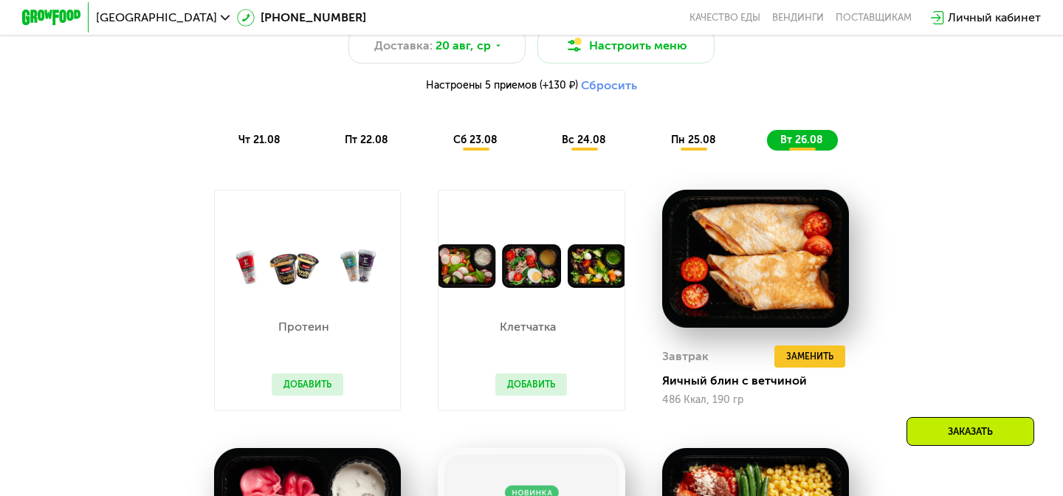
scroll to position [839, 0]
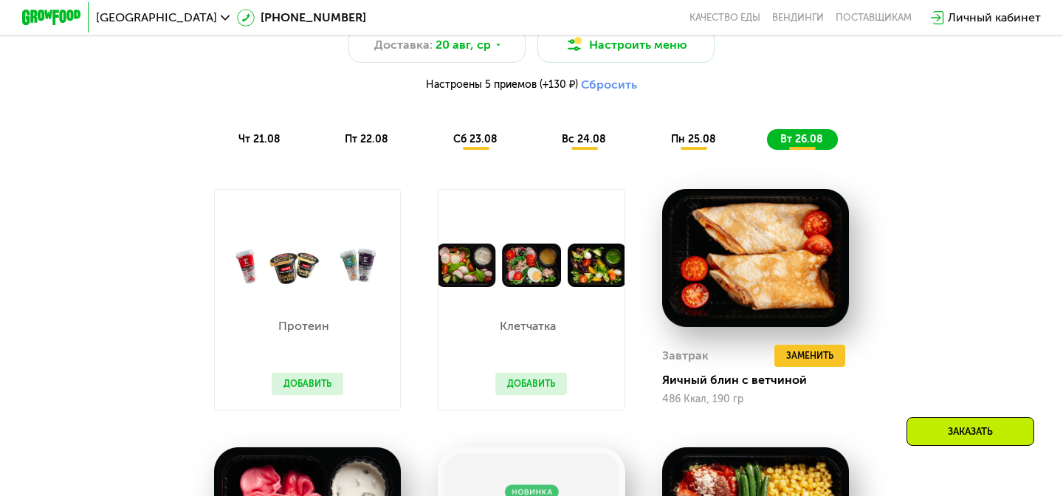
click at [606, 86] on button "Сбросить" at bounding box center [609, 85] width 56 height 15
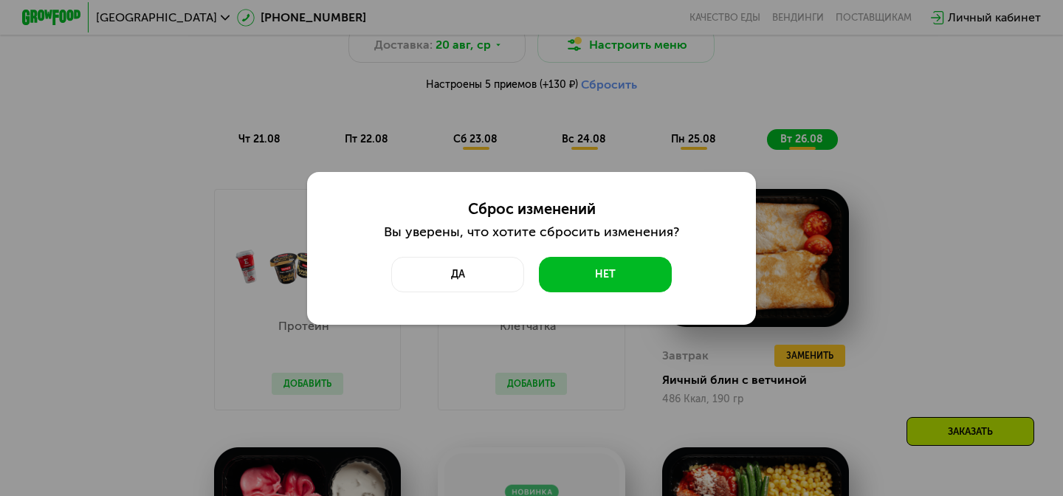
click at [757, 99] on div "Сброс изменений Вы уверены, что хотите сбросить изменения? Да Нет" at bounding box center [531, 248] width 1063 height 496
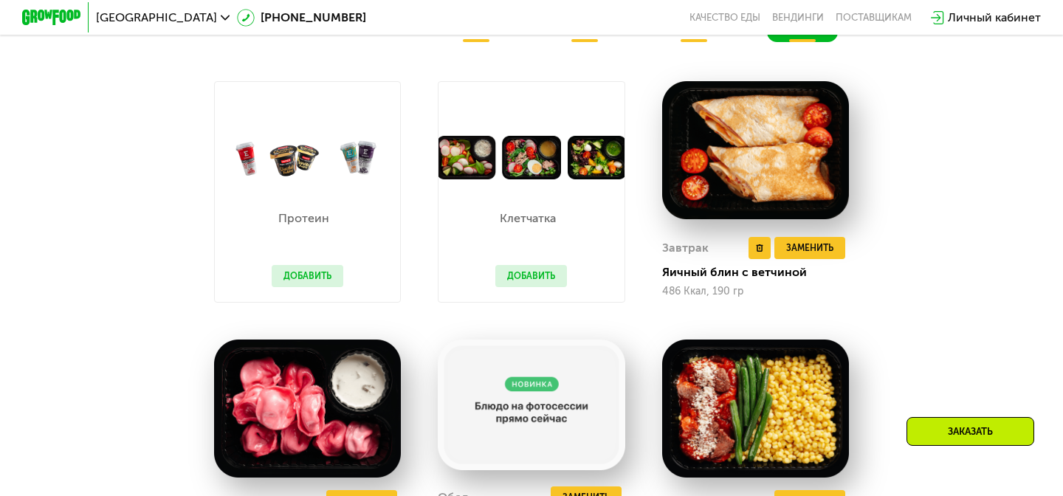
scroll to position [960, 0]
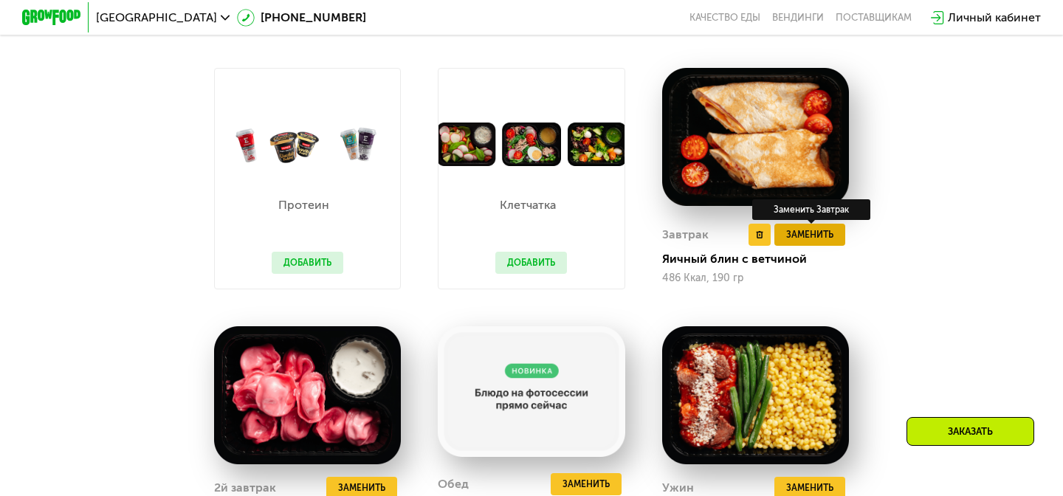
click at [827, 227] on span "Заменить" at bounding box center [809, 234] width 47 height 15
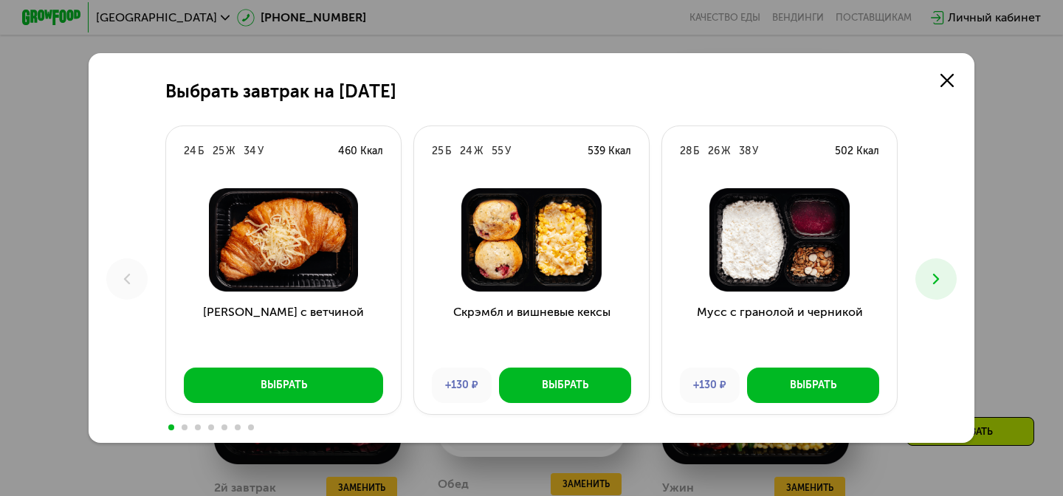
click at [936, 270] on button at bounding box center [936, 278] width 41 height 41
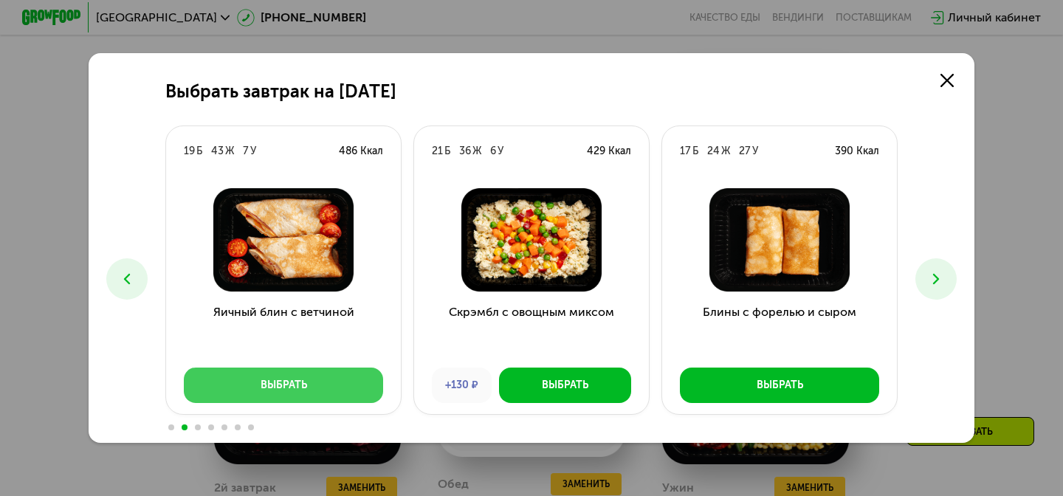
click at [290, 391] on div "Выбрать" at bounding box center [284, 385] width 47 height 15
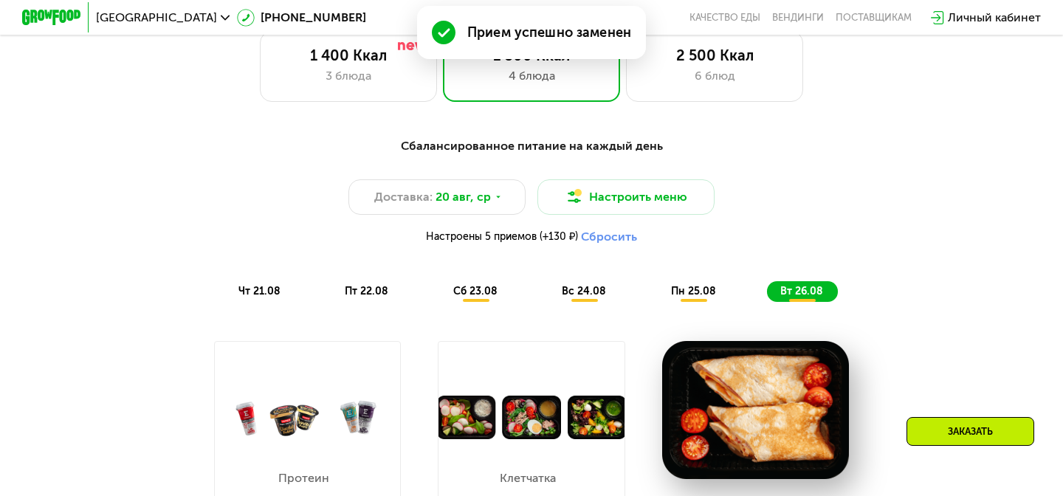
scroll to position [671, 0]
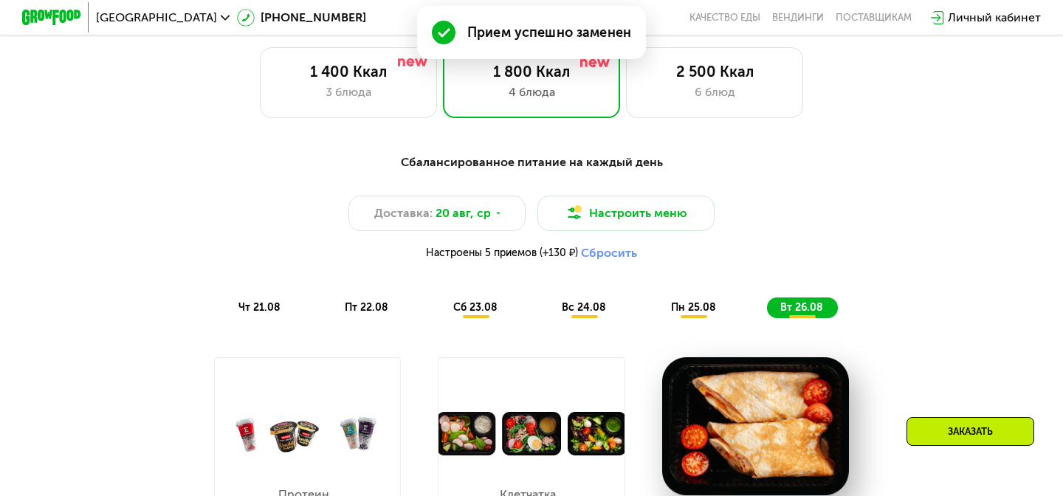
click at [686, 301] on span "пн 25.08" at bounding box center [693, 307] width 45 height 13
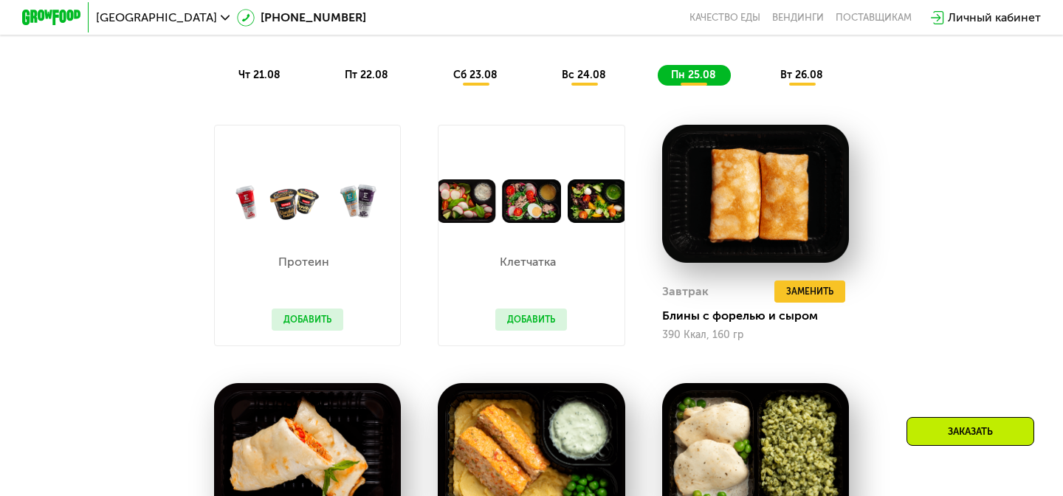
scroll to position [907, 0]
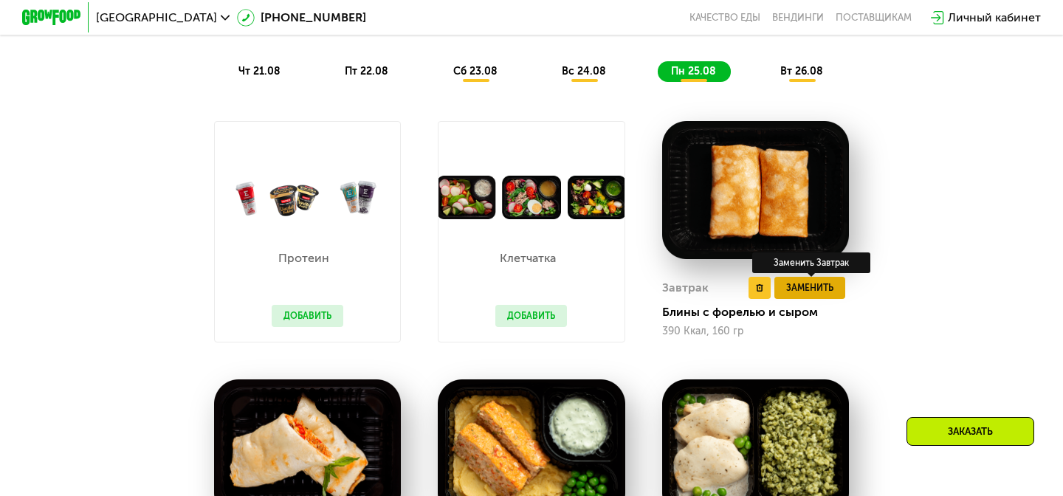
click at [805, 281] on span "Заменить" at bounding box center [809, 288] width 47 height 15
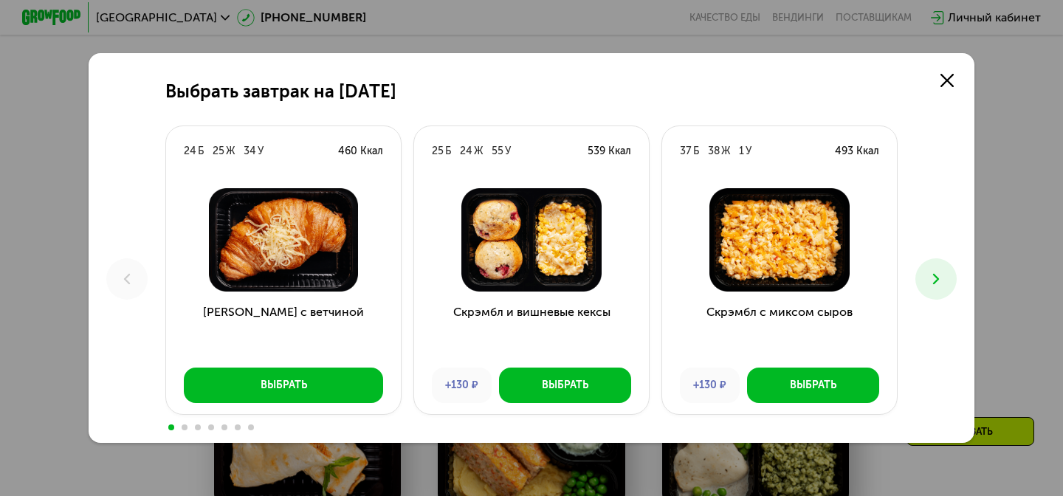
click at [937, 288] on button at bounding box center [936, 278] width 41 height 41
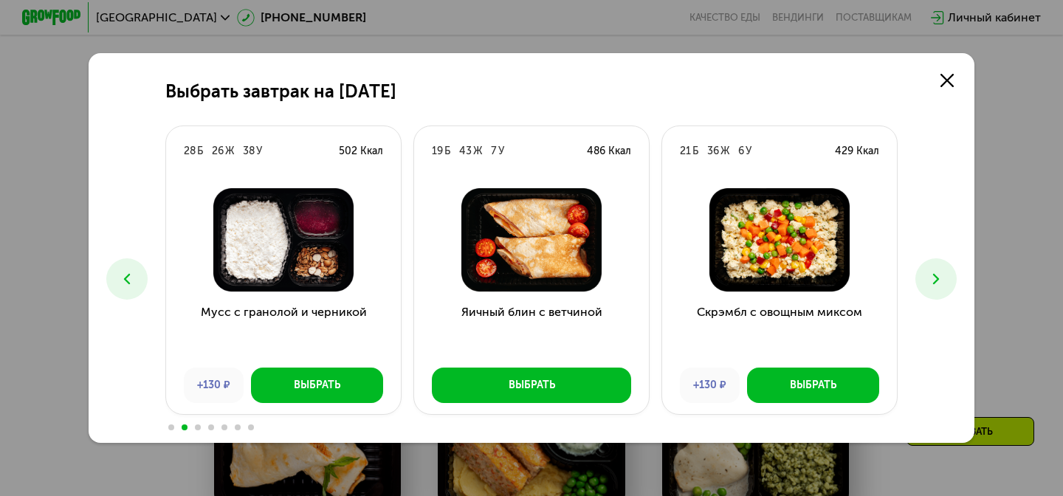
click at [937, 288] on button at bounding box center [936, 278] width 41 height 41
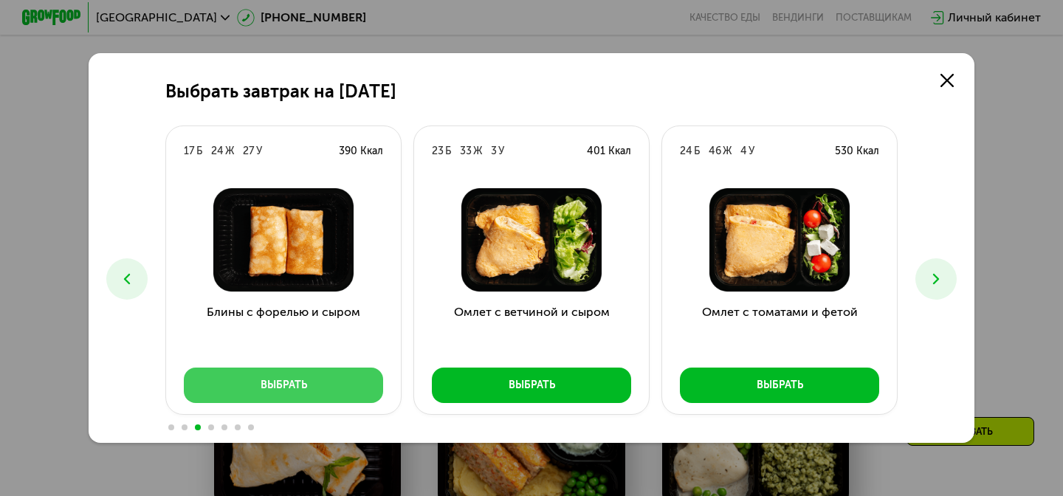
click at [350, 383] on button "Выбрать" at bounding box center [283, 385] width 199 height 35
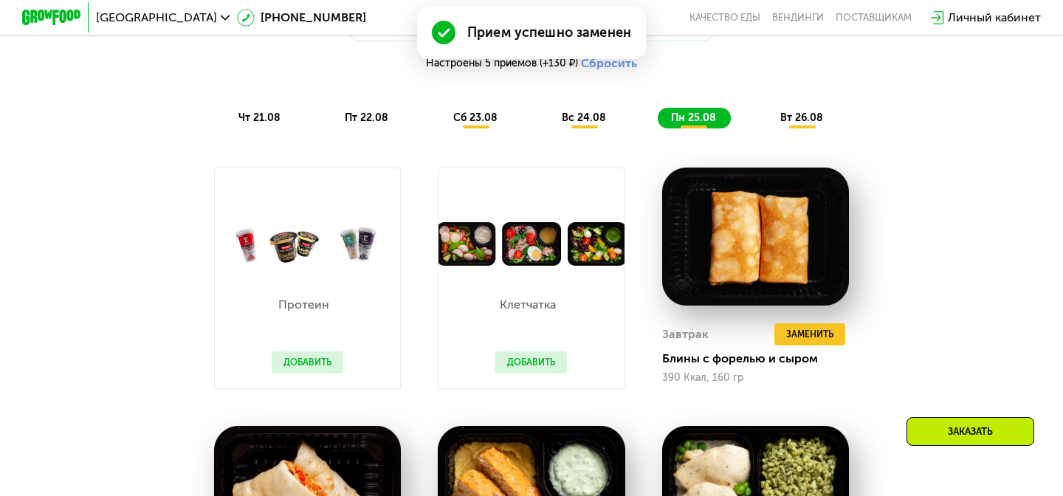
scroll to position [859, 0]
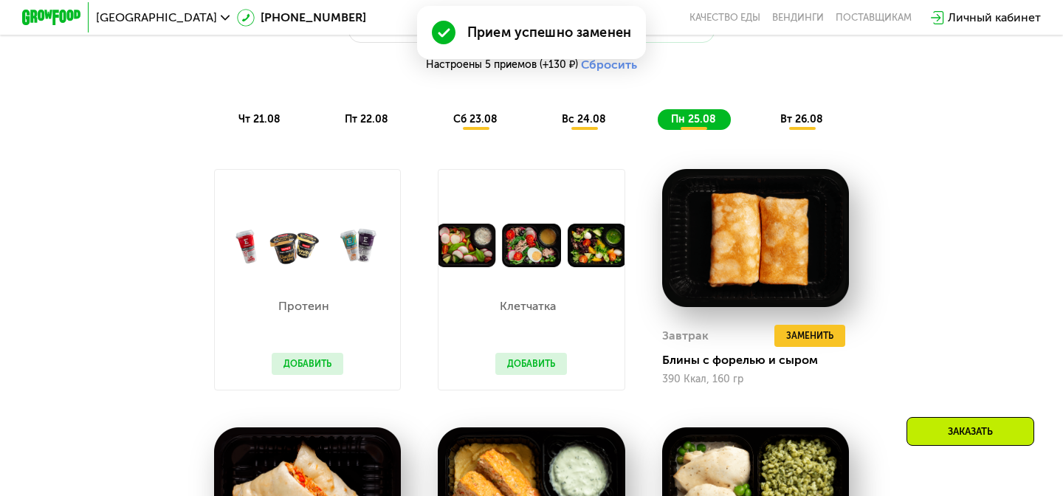
click at [578, 133] on div "Сбалансированное питание на каждый день Доставка: 20 авг, ср Настроить меню Нас…" at bounding box center [532, 47] width 892 height 182
click at [583, 124] on span "вс 24.08" at bounding box center [584, 119] width 44 height 13
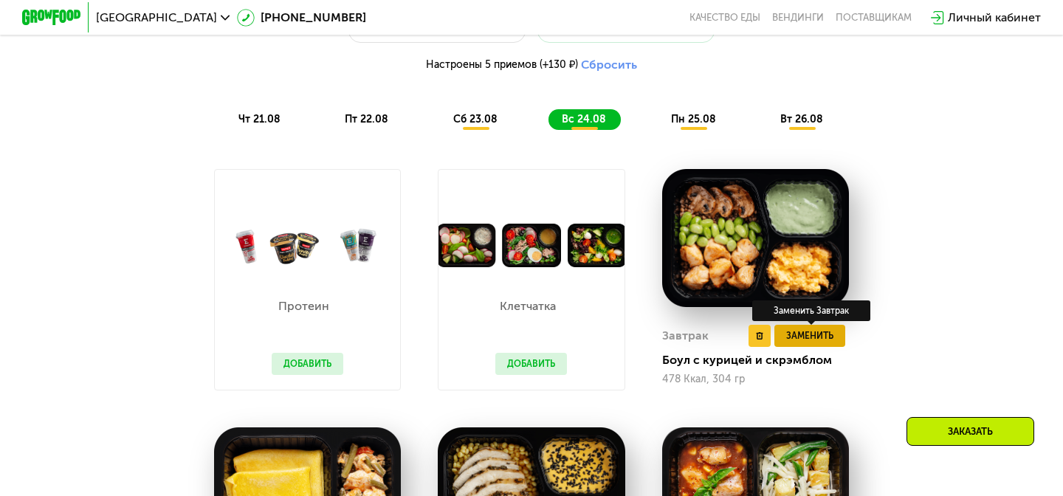
click at [823, 345] on button "Заменить" at bounding box center [810, 336] width 71 height 22
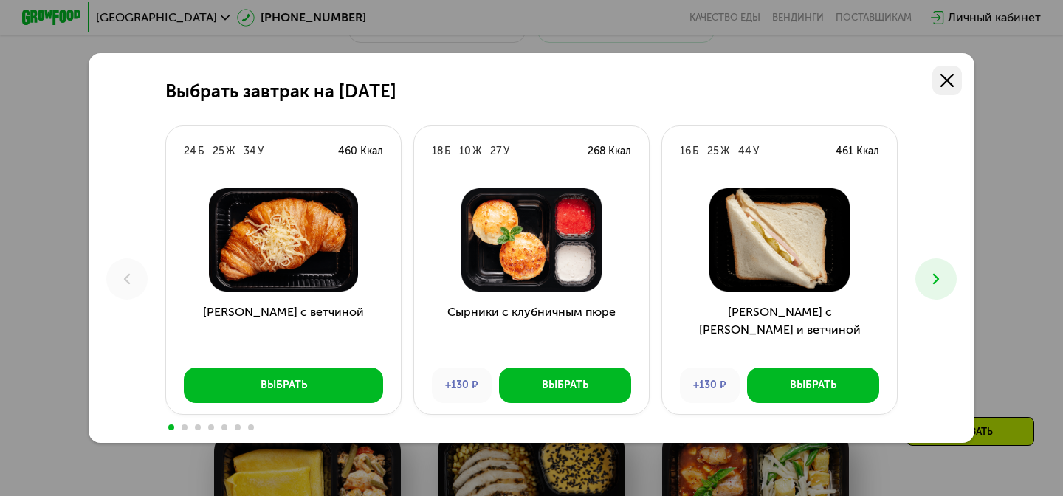
click at [953, 74] on use at bounding box center [947, 80] width 13 height 13
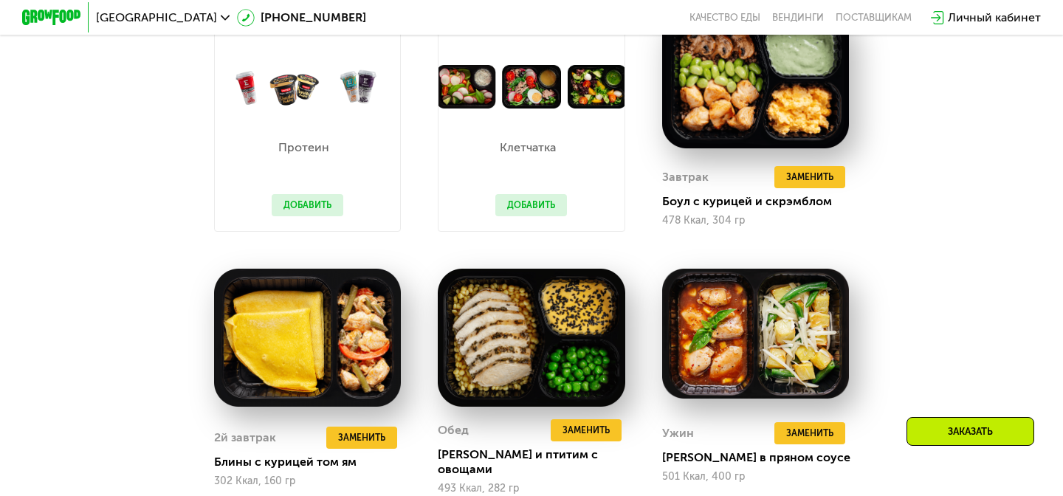
scroll to position [1046, 0]
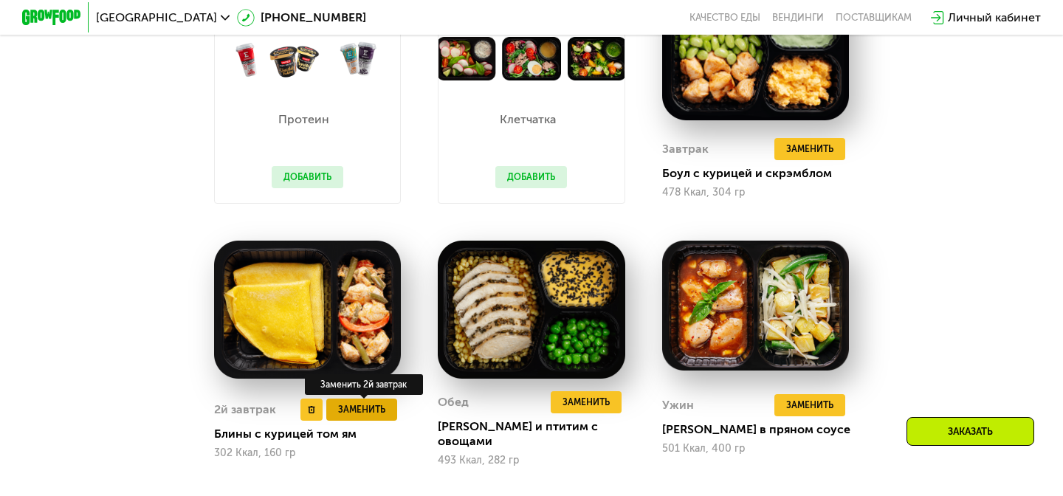
click at [379, 402] on span "Заменить" at bounding box center [361, 409] width 47 height 15
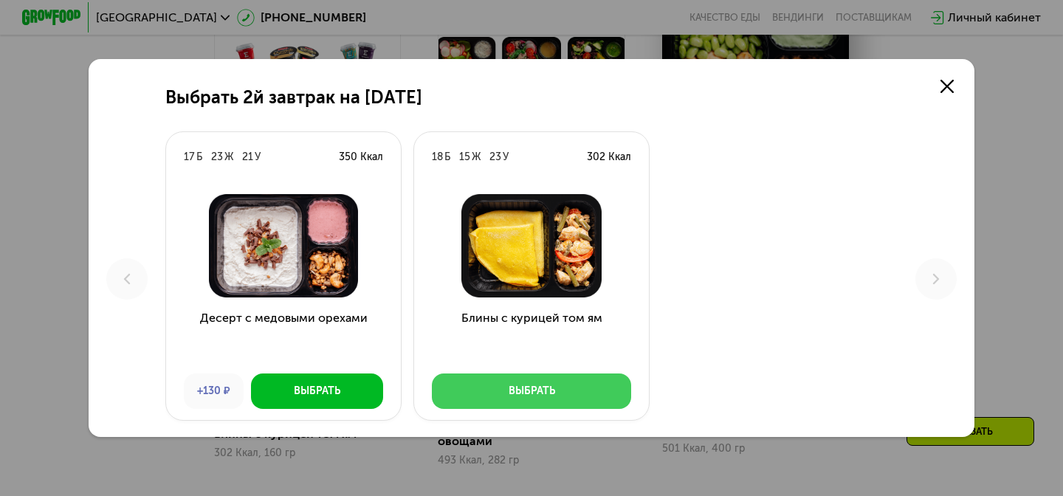
click at [568, 377] on button "Выбрать" at bounding box center [531, 391] width 199 height 35
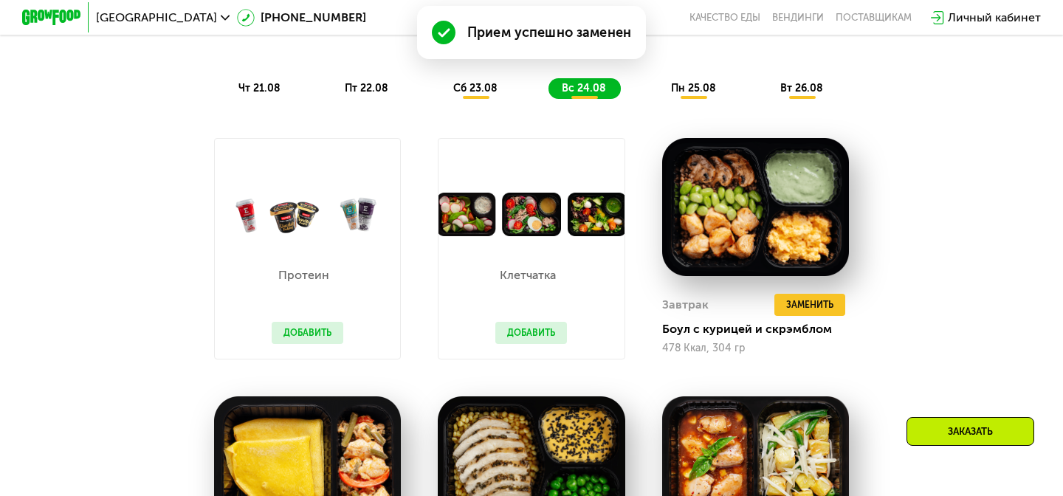
scroll to position [876, 0]
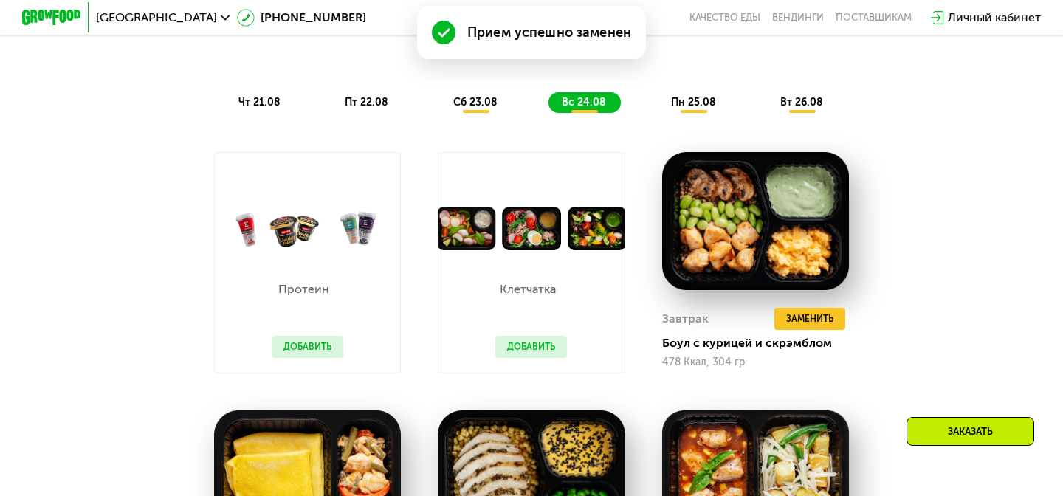
click at [549, 109] on div "сб 23.08" at bounding box center [585, 102] width 72 height 21
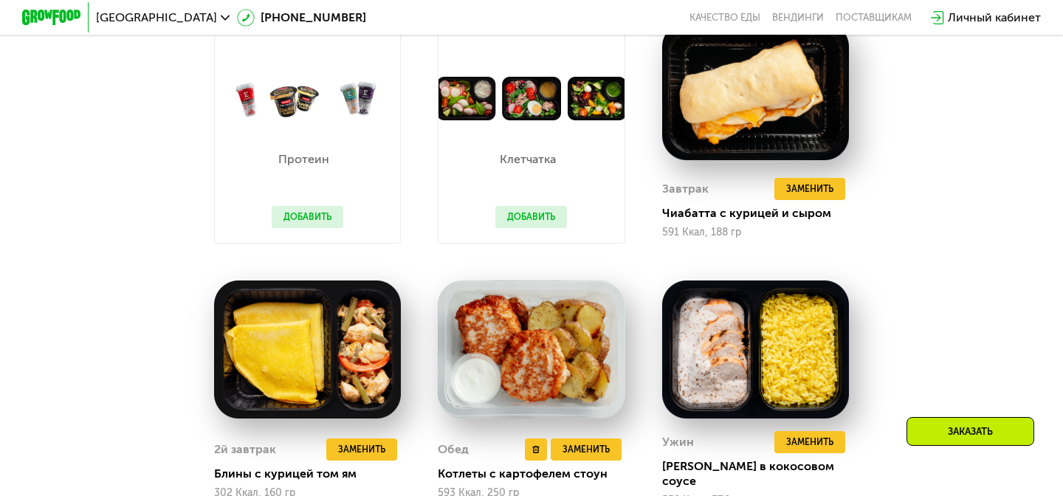
scroll to position [1009, 0]
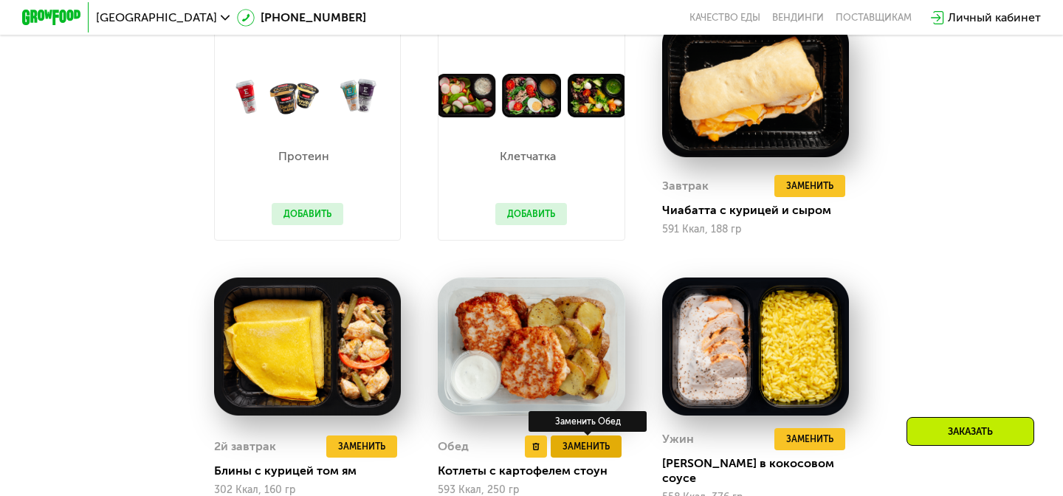
click at [597, 439] on span "Заменить" at bounding box center [586, 446] width 47 height 15
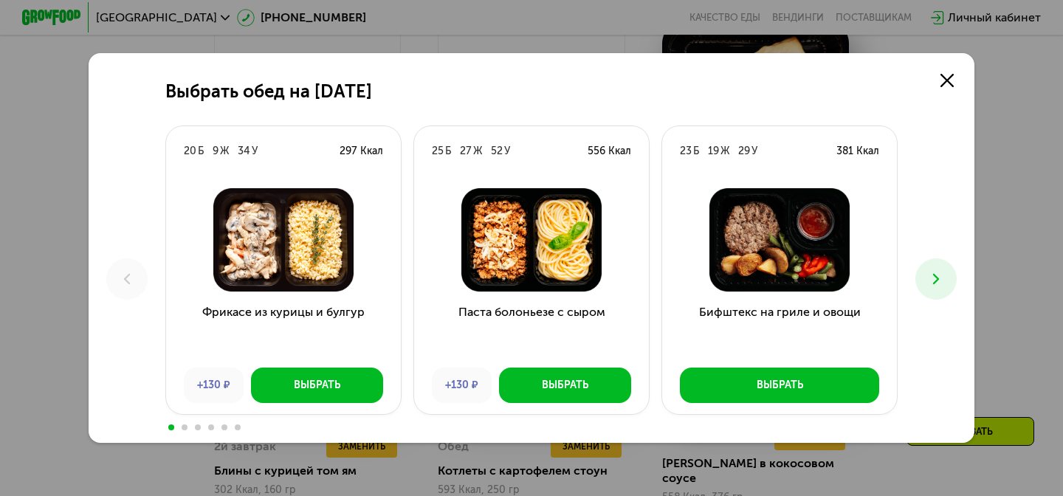
click at [939, 288] on button at bounding box center [936, 278] width 41 height 41
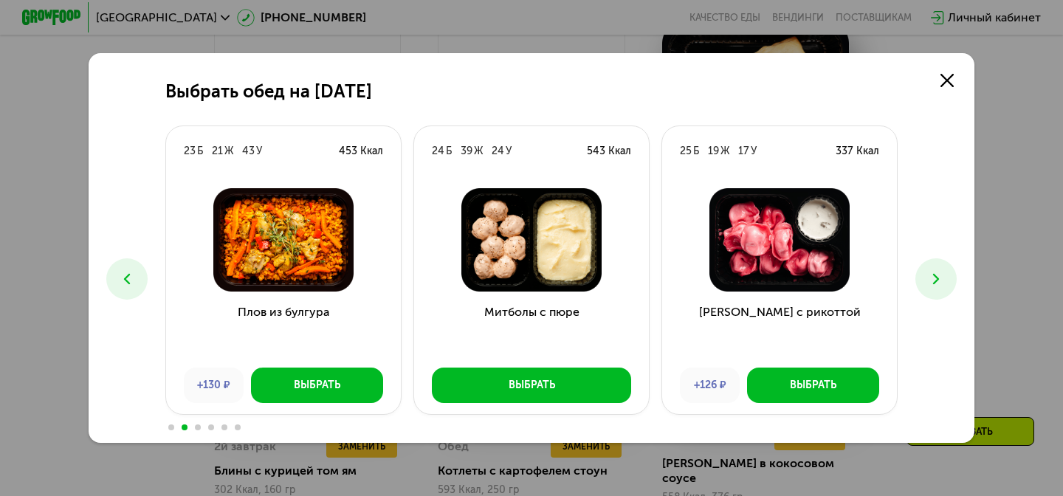
click at [939, 288] on button at bounding box center [936, 278] width 41 height 41
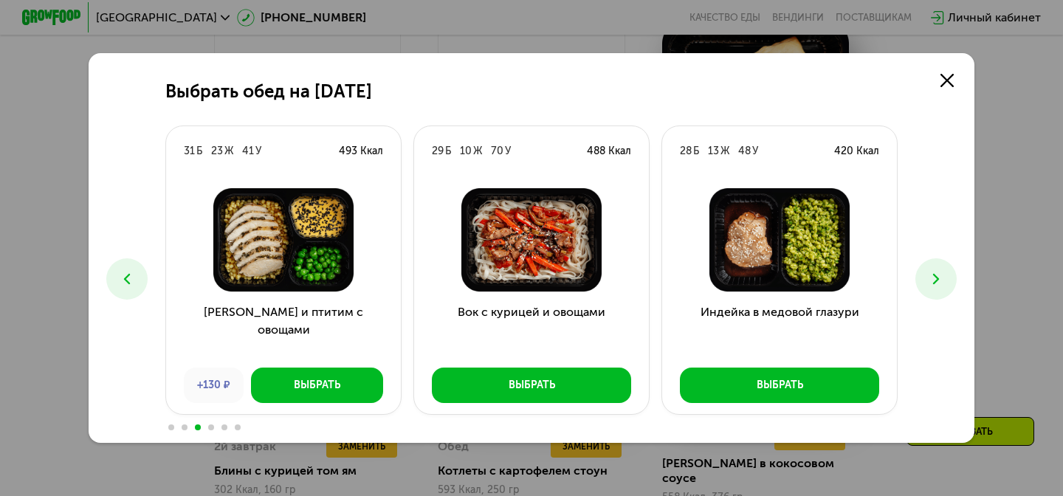
click at [939, 288] on button at bounding box center [936, 278] width 41 height 41
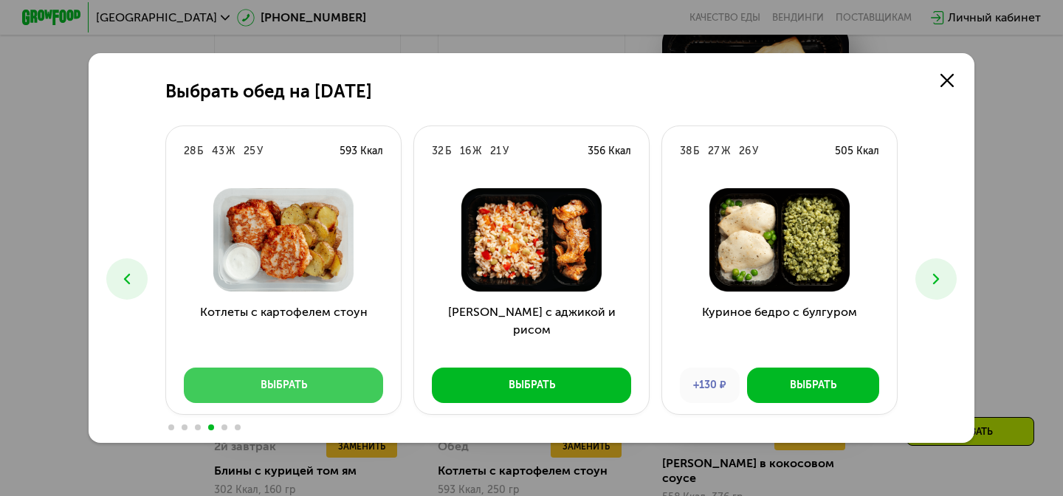
click at [308, 391] on button "Выбрать" at bounding box center [283, 385] width 199 height 35
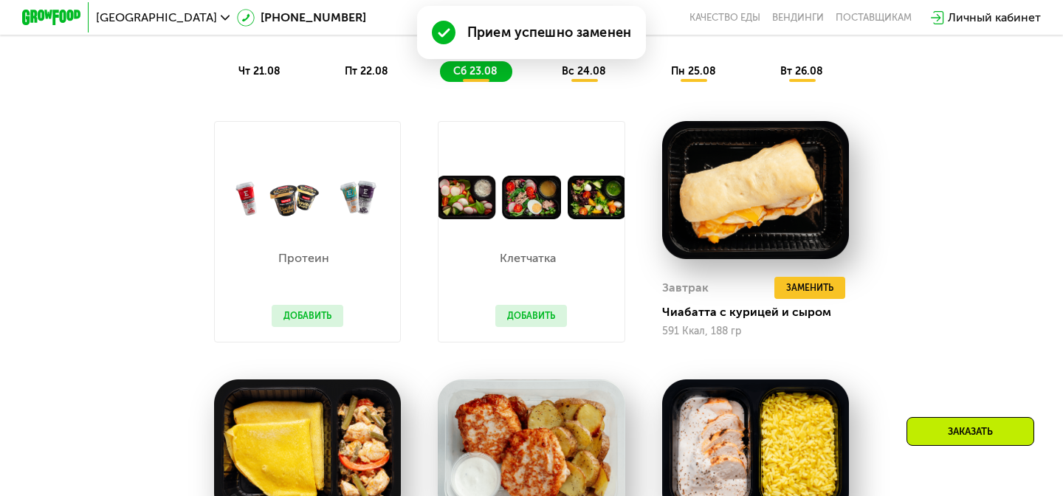
scroll to position [866, 0]
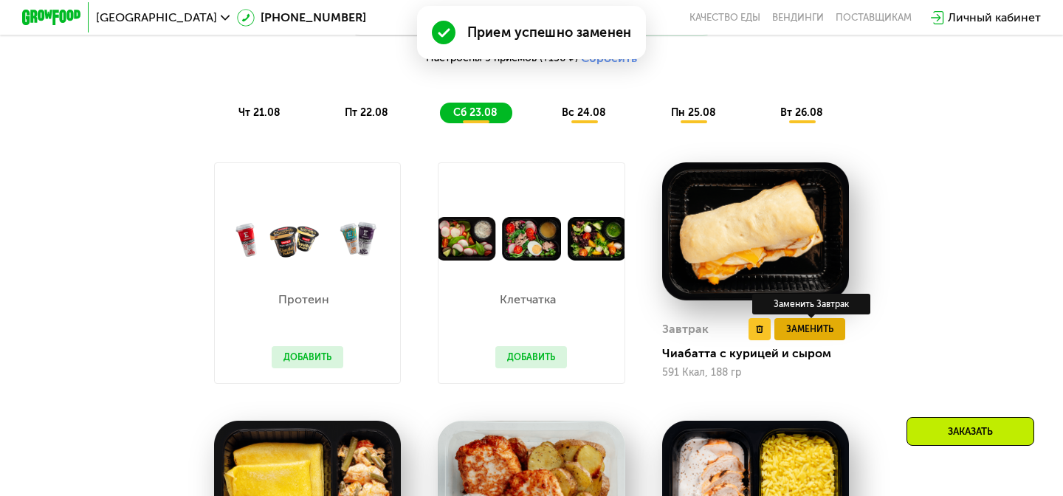
click at [807, 329] on span "Заменить" at bounding box center [809, 329] width 47 height 15
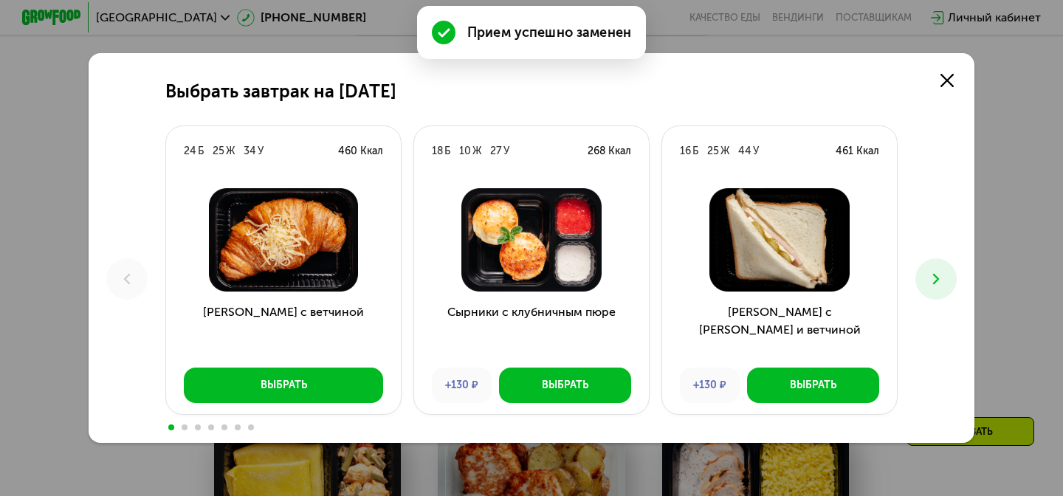
click at [933, 256] on div "Выбрать завтрак на 23 августа 24 Б 25 Ж 34 У 460 Ккал Круассан с ветчиной Выбра…" at bounding box center [532, 248] width 886 height 390
click at [934, 285] on icon at bounding box center [937, 279] width 18 height 18
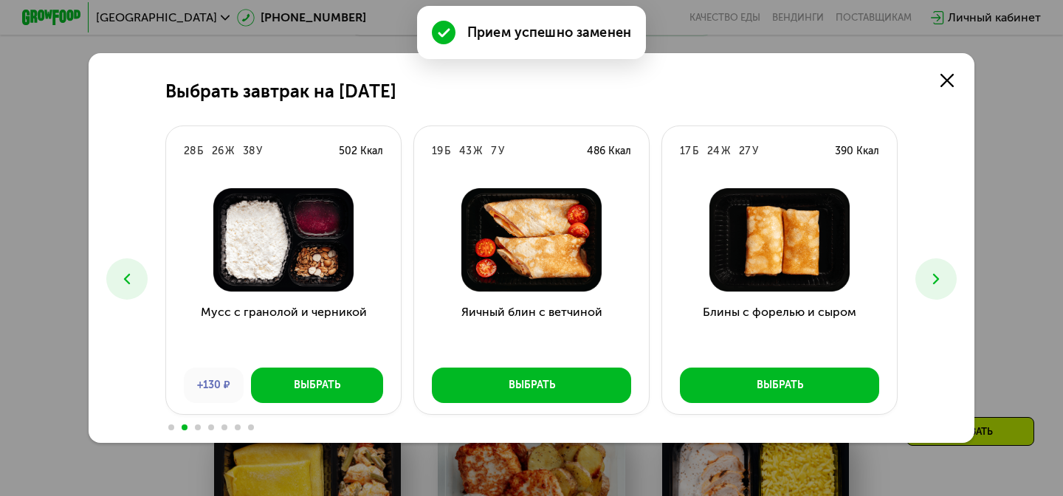
click at [934, 285] on icon at bounding box center [937, 279] width 18 height 18
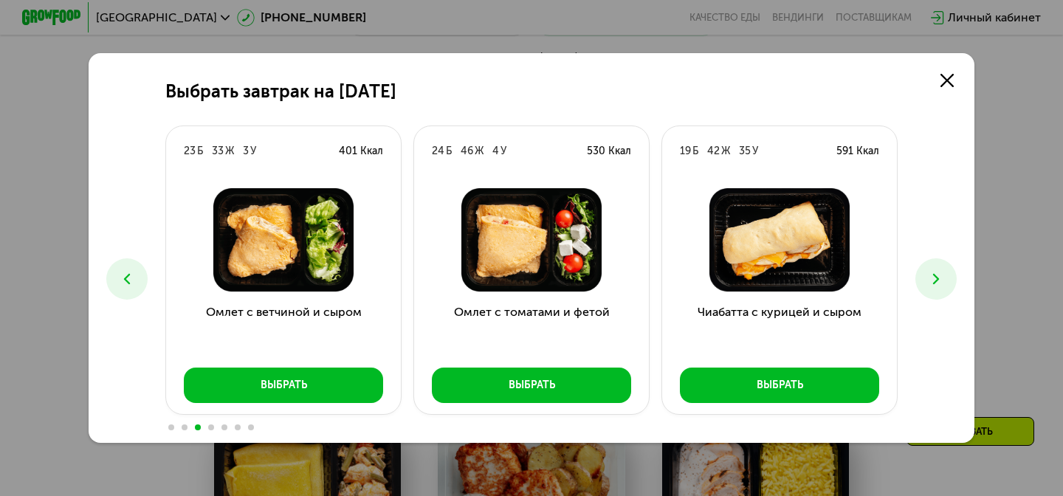
click at [938, 290] on button at bounding box center [936, 278] width 41 height 41
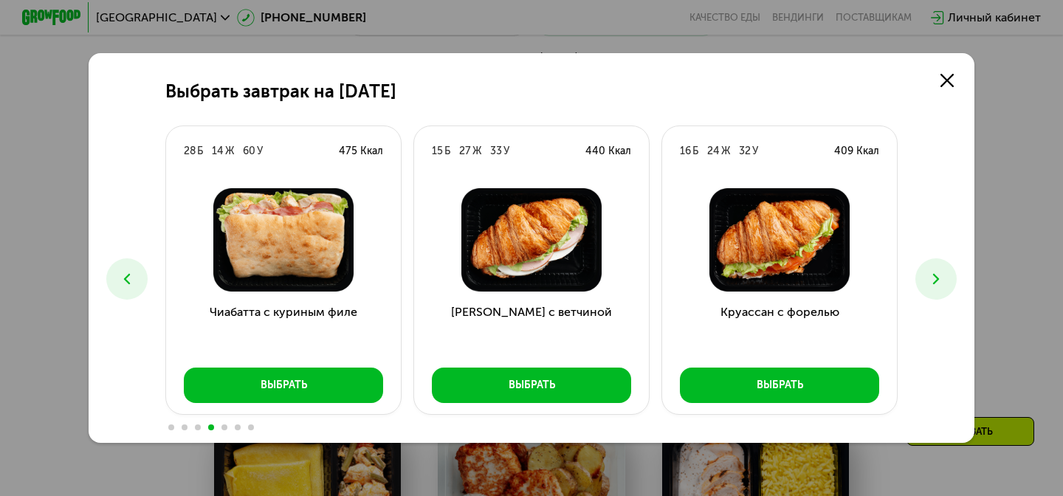
click at [133, 288] on button at bounding box center [126, 278] width 41 height 41
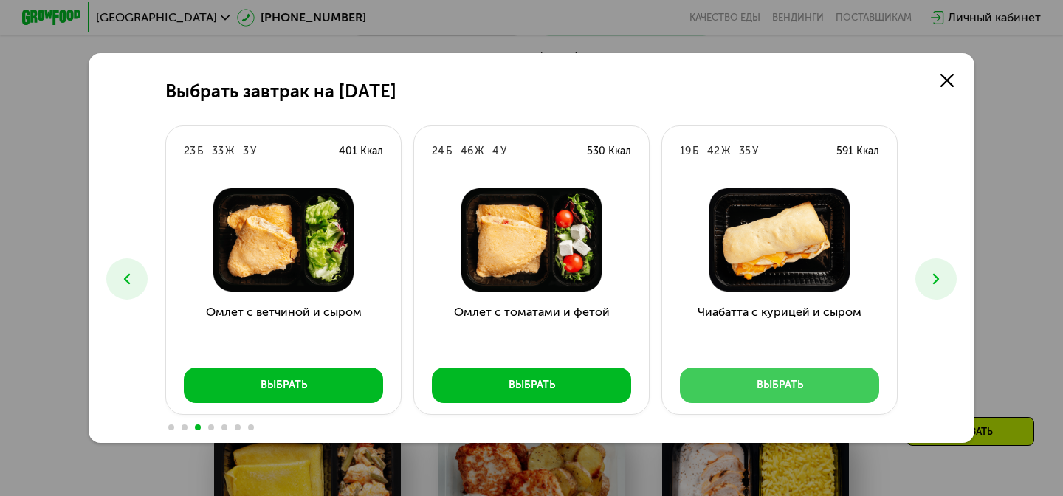
click at [835, 389] on button "Выбрать" at bounding box center [779, 385] width 199 height 35
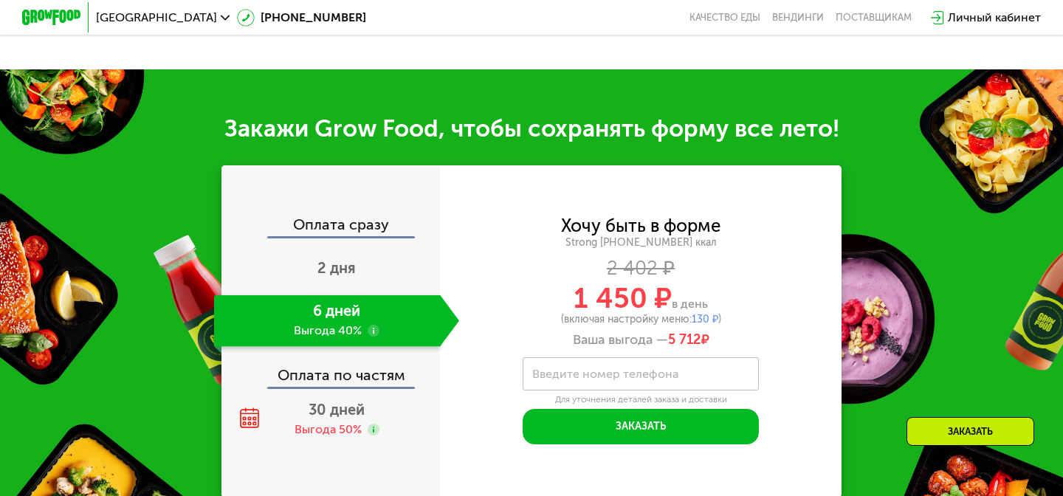
scroll to position [1706, 0]
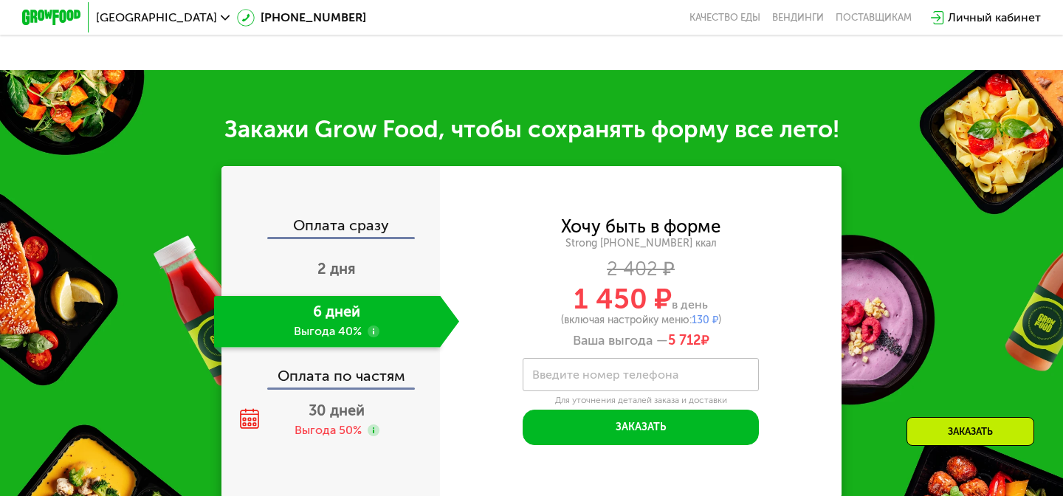
click at [709, 312] on div "Хочу быть в форме Strong 1800 ~1800 ккал 2 402 ₽ 1 450 ₽ в день (включая настро…" at bounding box center [641, 284] width 402 height 131
click at [709, 314] on span "130 ₽" at bounding box center [705, 320] width 27 height 13
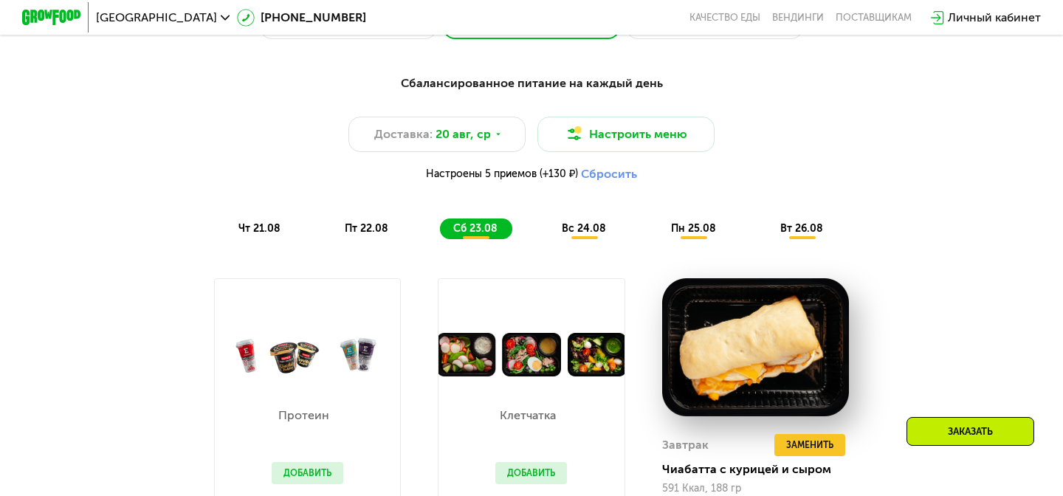
scroll to position [747, 0]
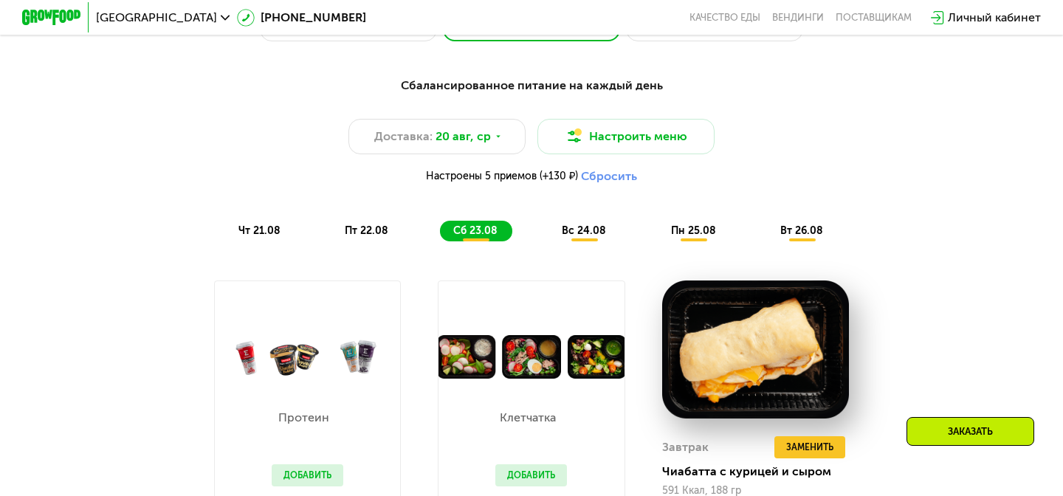
click at [561, 175] on span "Настроены 5 приемов (+130 ₽)" at bounding box center [502, 176] width 152 height 10
click at [267, 219] on div "Сбалансированное питание на каждый день Доставка: 20 авг, ср Настроить меню Нас…" at bounding box center [532, 159] width 874 height 165
click at [332, 223] on div "чт 21.08" at bounding box center [368, 231] width 72 height 21
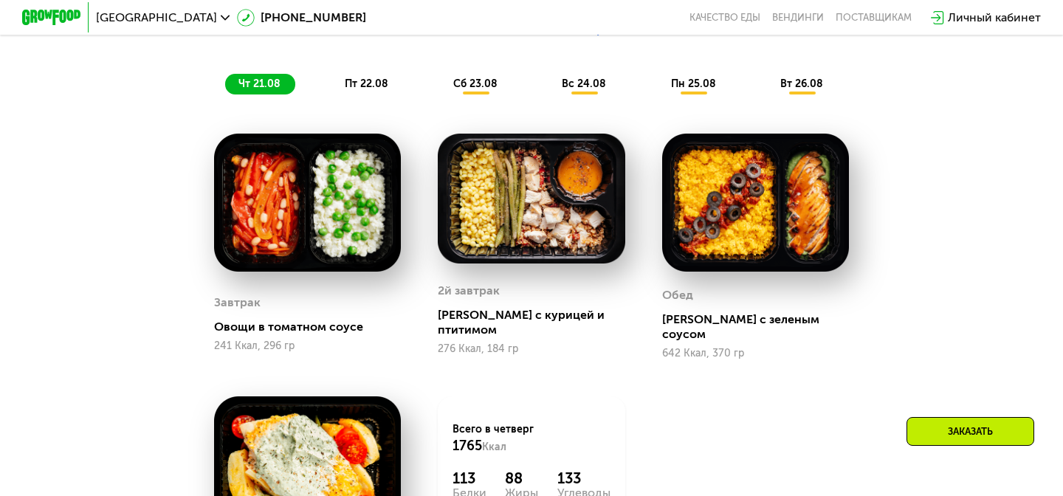
scroll to position [872, 0]
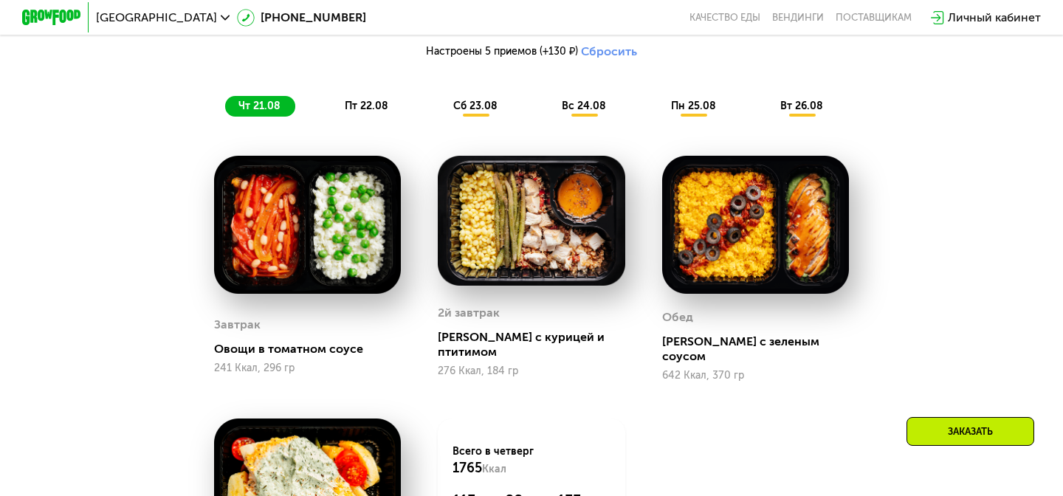
click at [366, 108] on span "пт 22.08" at bounding box center [367, 106] width 44 height 13
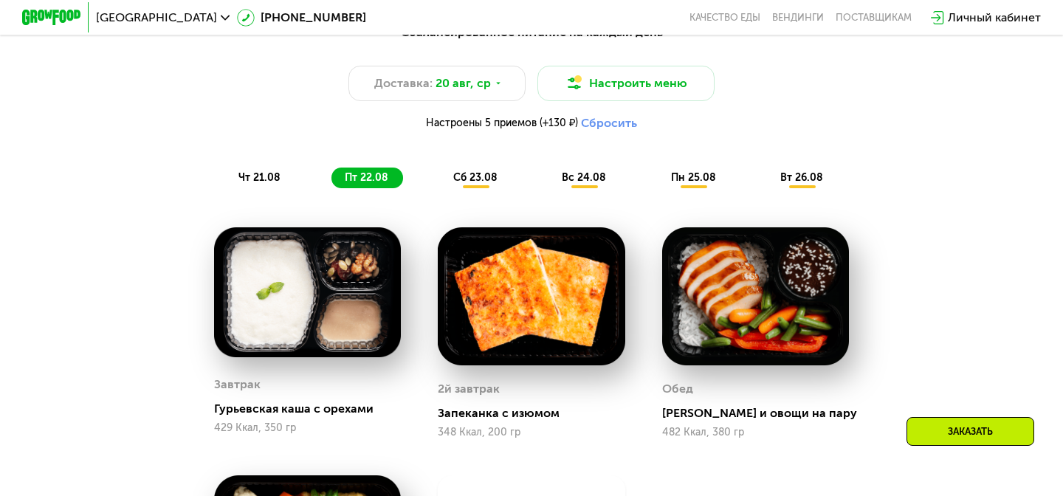
scroll to position [780, 0]
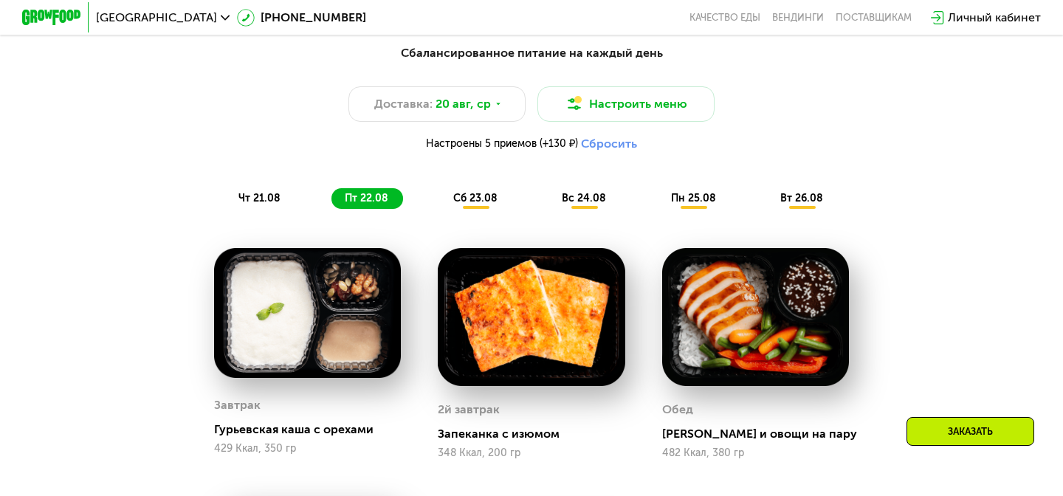
click at [467, 199] on span "сб 23.08" at bounding box center [475, 198] width 44 height 13
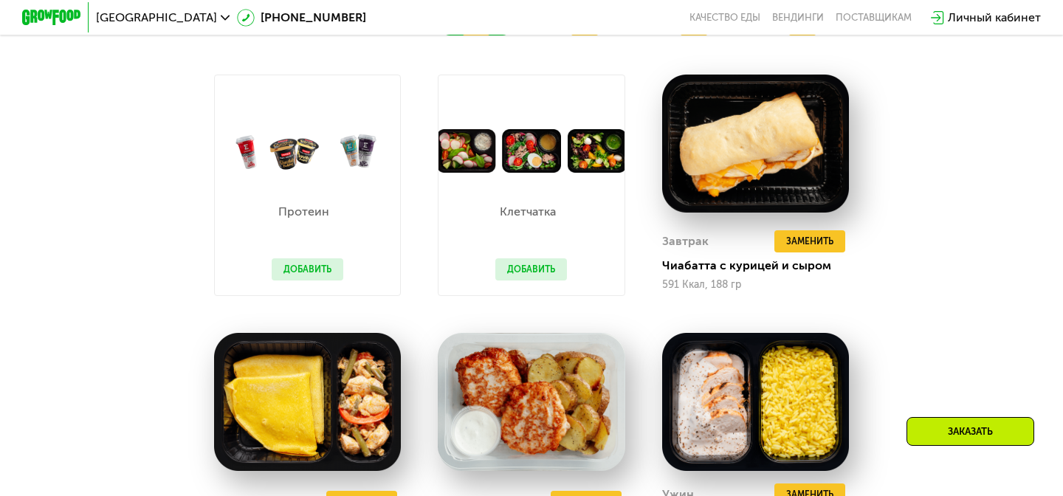
scroll to position [956, 0]
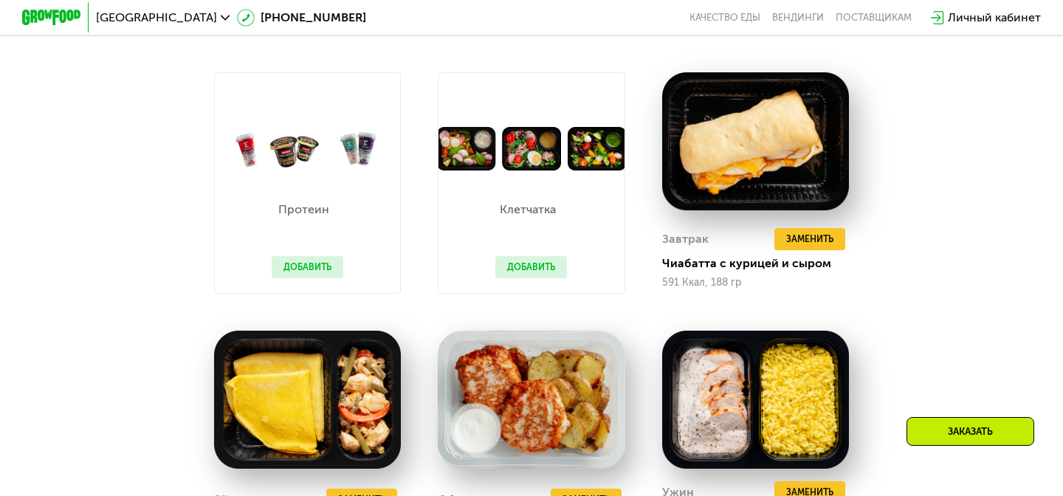
click at [542, 274] on button "Добавить" at bounding box center [532, 267] width 72 height 22
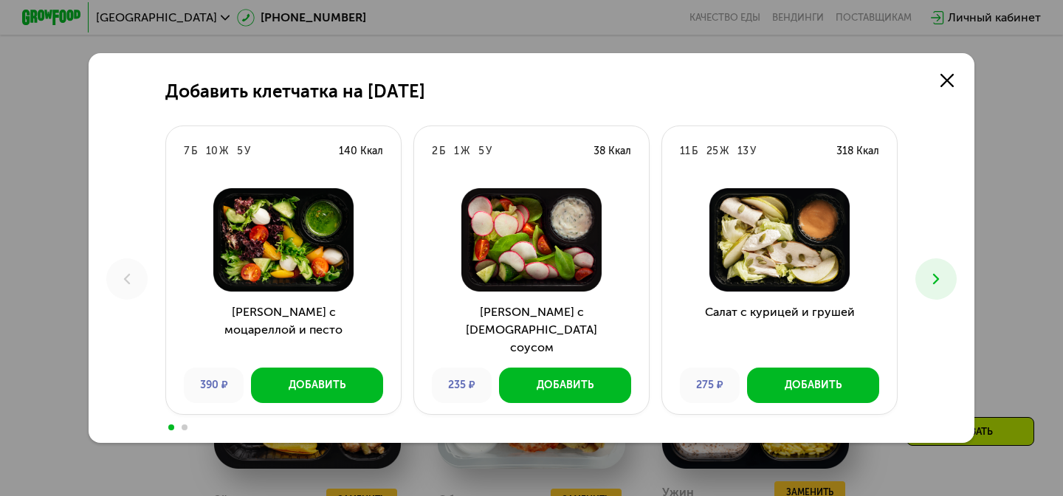
click at [934, 265] on button at bounding box center [936, 278] width 41 height 41
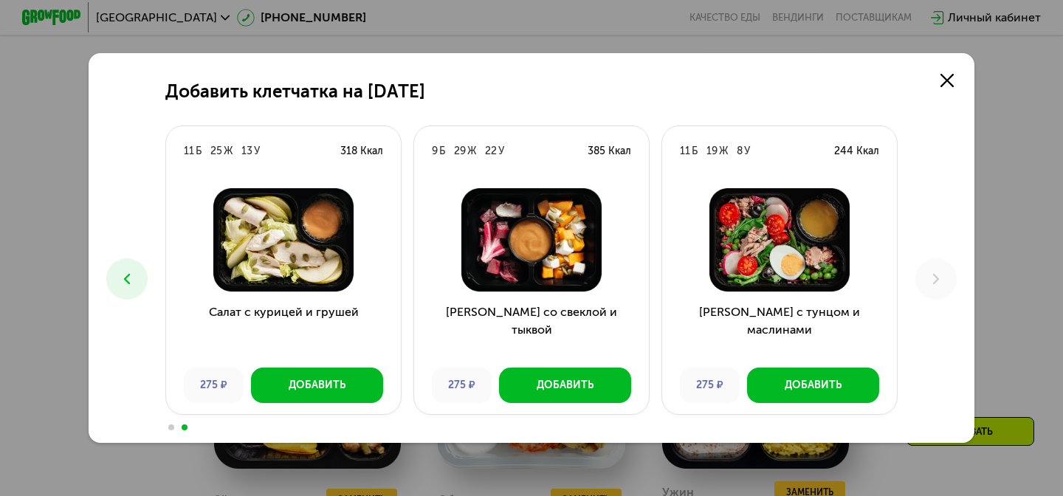
click at [126, 297] on button at bounding box center [126, 278] width 41 height 41
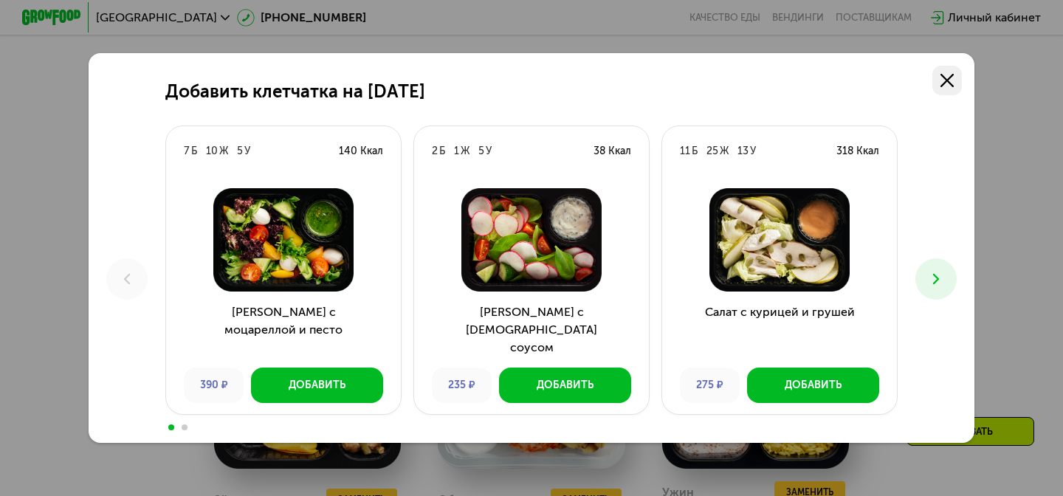
click at [959, 80] on link at bounding box center [948, 81] width 30 height 30
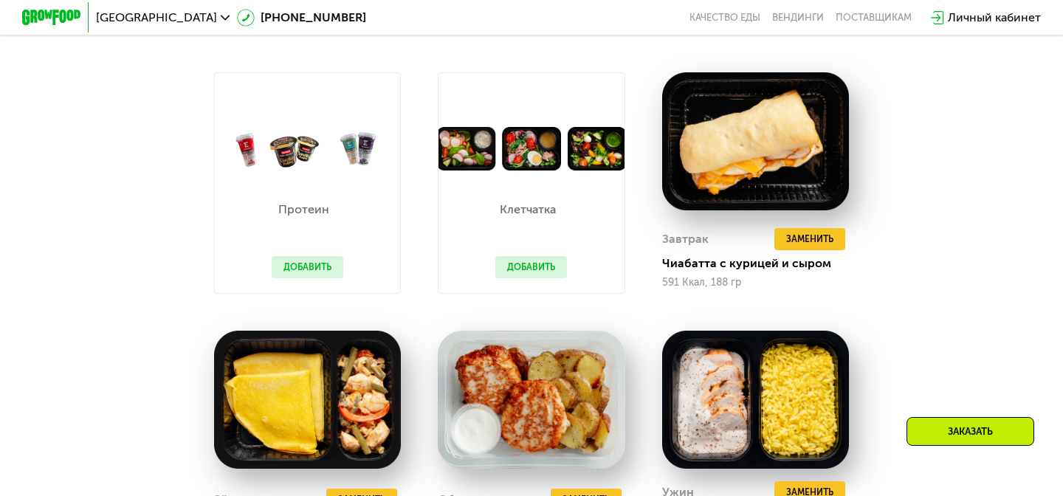
click at [327, 269] on button "Добавить" at bounding box center [308, 267] width 72 height 22
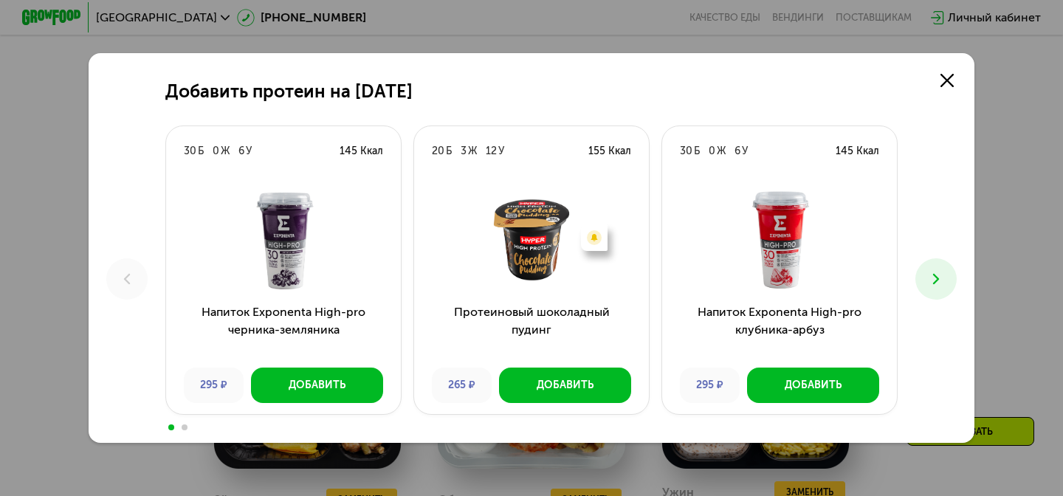
click at [939, 279] on use at bounding box center [936, 279] width 6 height 10
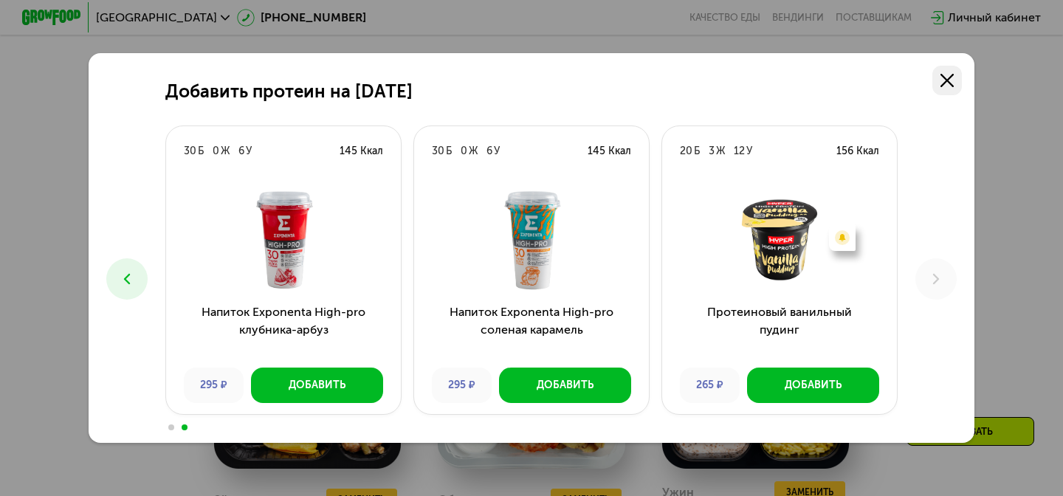
click at [953, 87] on link at bounding box center [948, 81] width 30 height 30
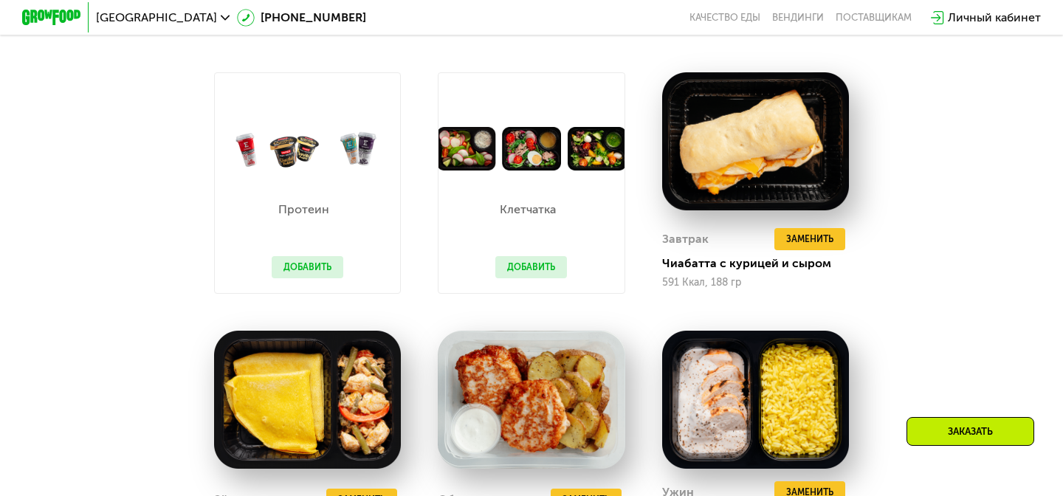
click at [946, 149] on div "Сбалансированное питание на каждый день Доставка: 20 авг, ср Настроить меню Нас…" at bounding box center [532, 322] width 910 height 924
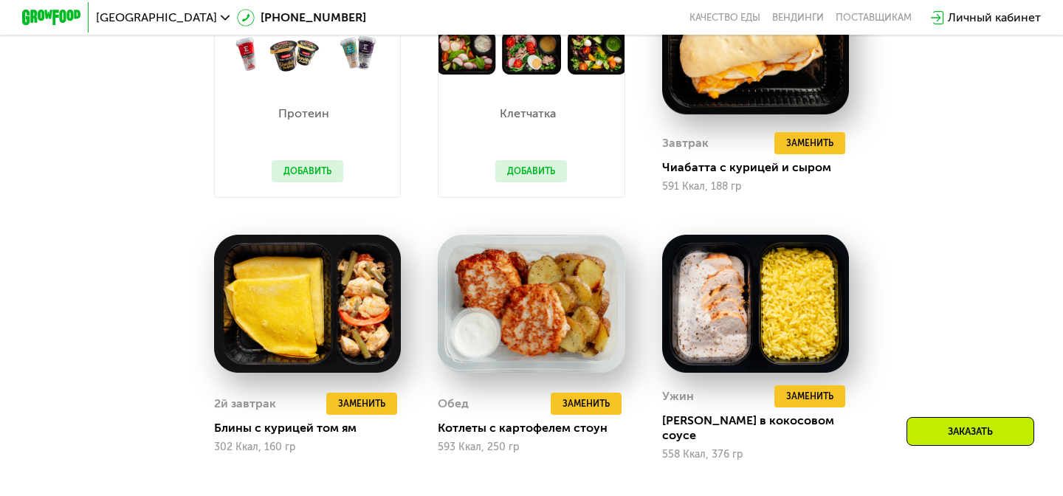
scroll to position [1063, 0]
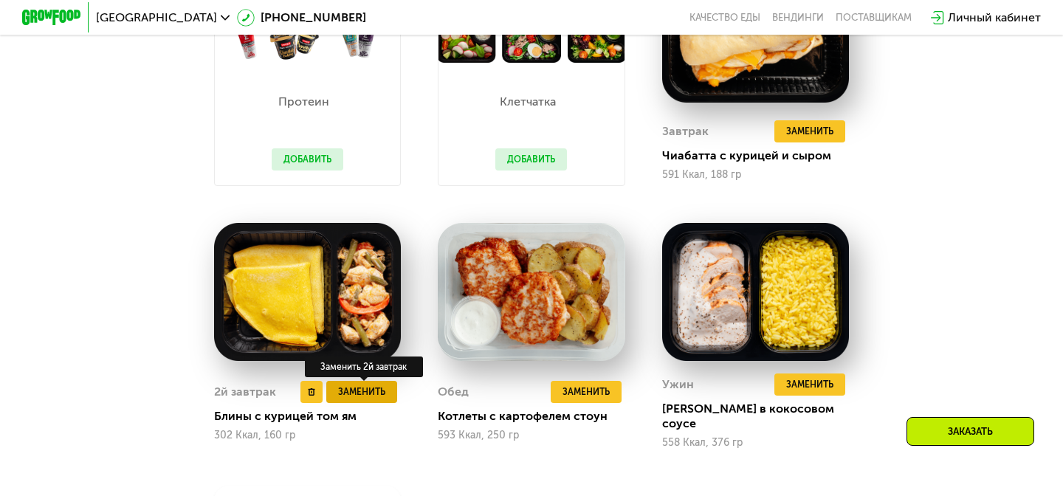
click at [371, 388] on span "Заменить" at bounding box center [361, 392] width 47 height 15
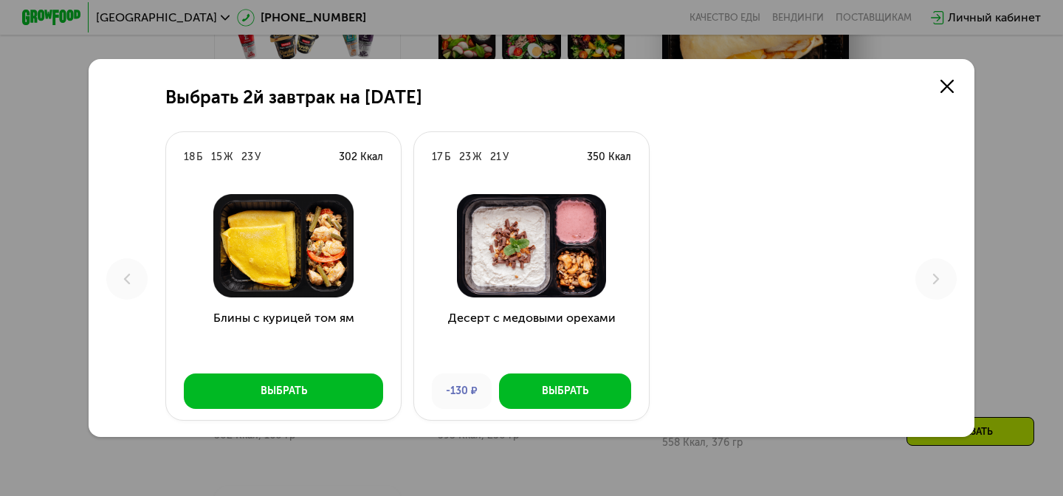
click at [38, 306] on div "Выбрать 2й завтрак на 23 августа 18 Б 15 Ж 23 У 302 Ккал Блины с курицей том ям…" at bounding box center [531, 248] width 1063 height 496
click at [945, 78] on link at bounding box center [948, 87] width 30 height 30
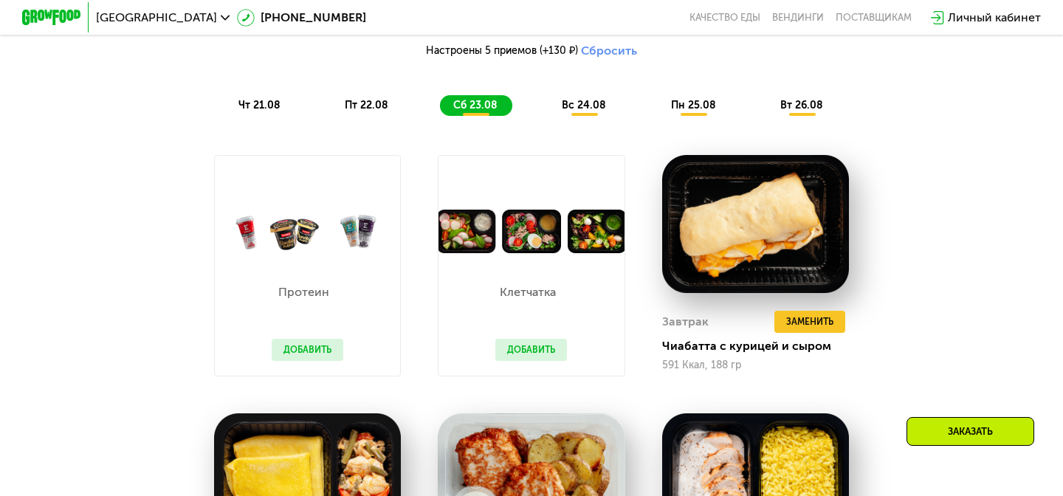
scroll to position [872, 0]
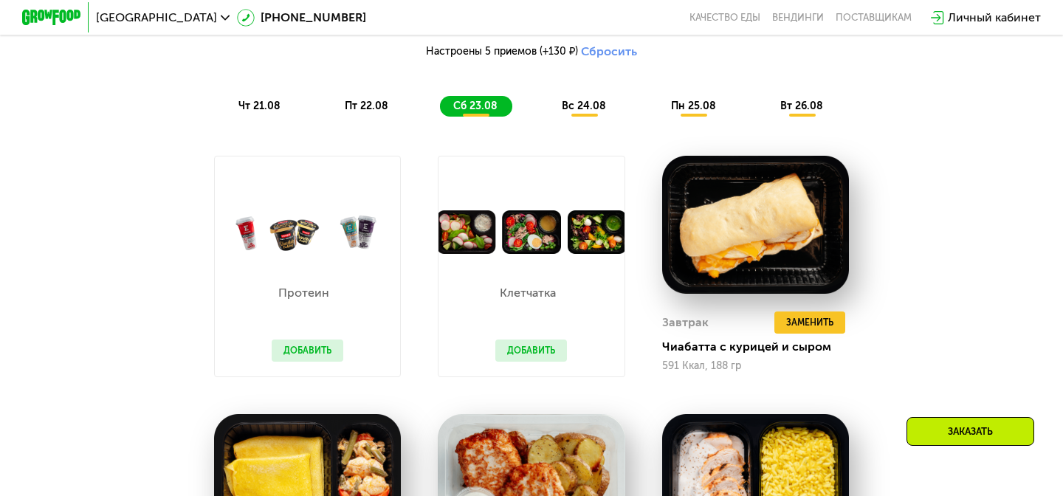
click at [440, 113] on div "пт 22.08" at bounding box center [476, 106] width 72 height 21
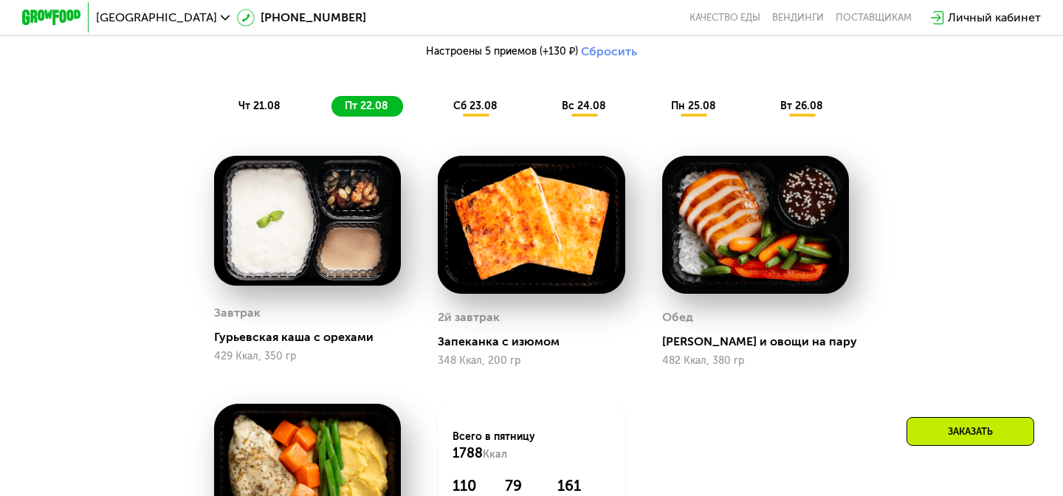
click at [549, 106] on div "сб 23.08" at bounding box center [585, 106] width 72 height 21
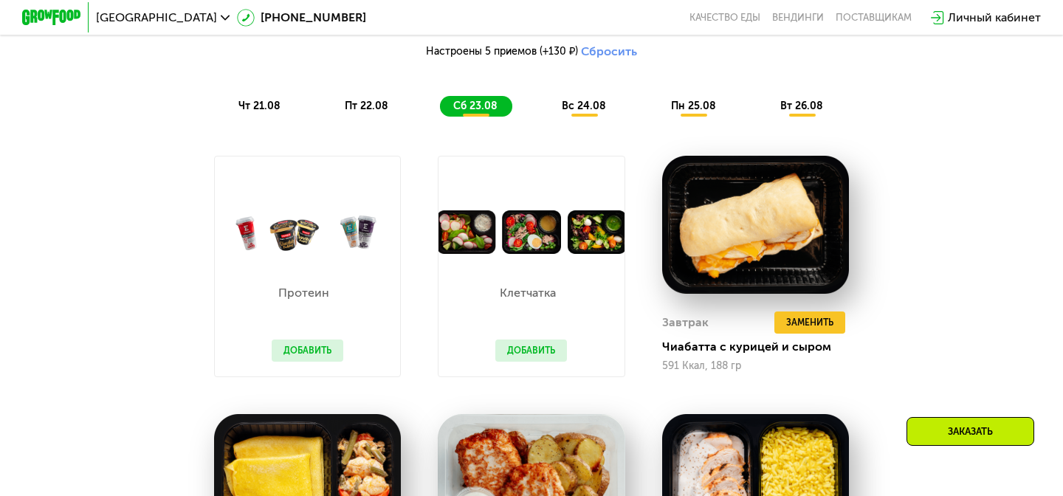
click at [600, 100] on span "вс 24.08" at bounding box center [584, 106] width 44 height 13
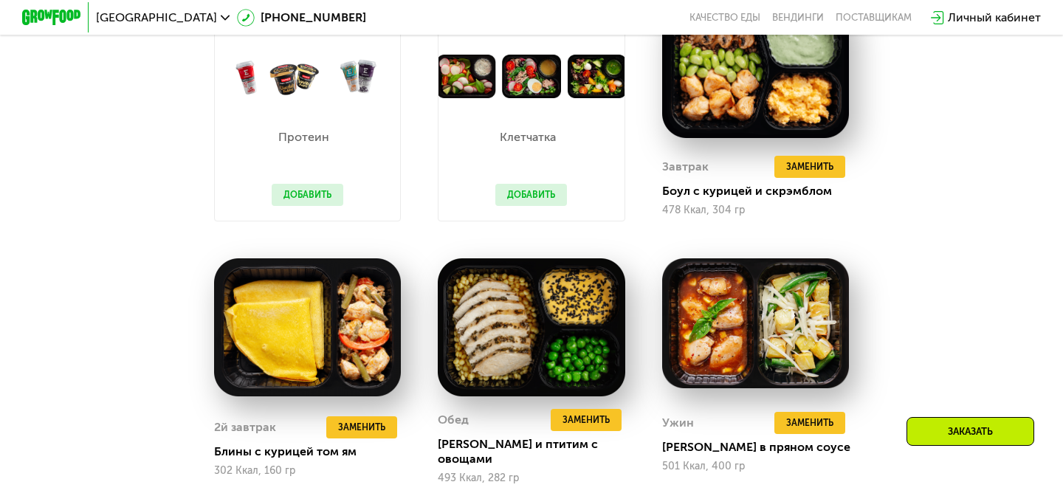
scroll to position [1032, 0]
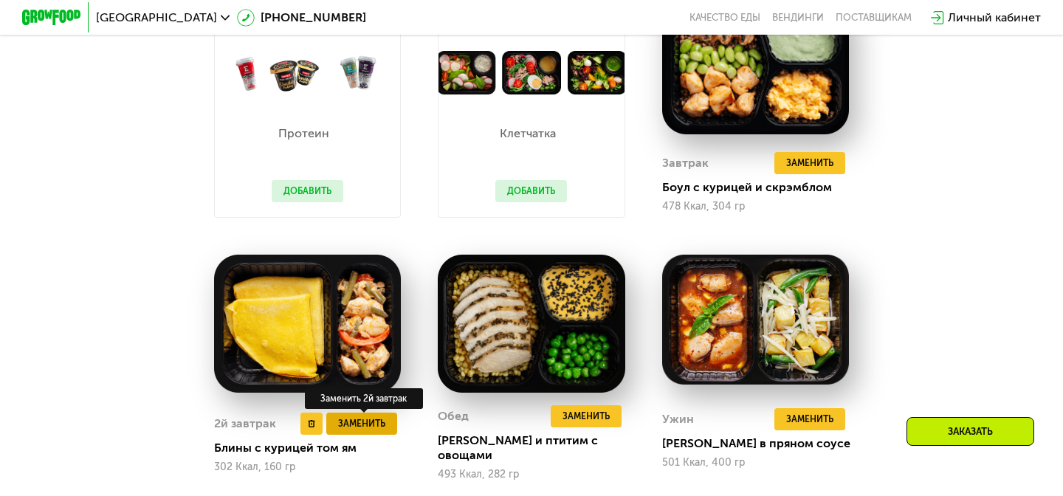
click at [355, 417] on span "Заменить" at bounding box center [361, 424] width 47 height 15
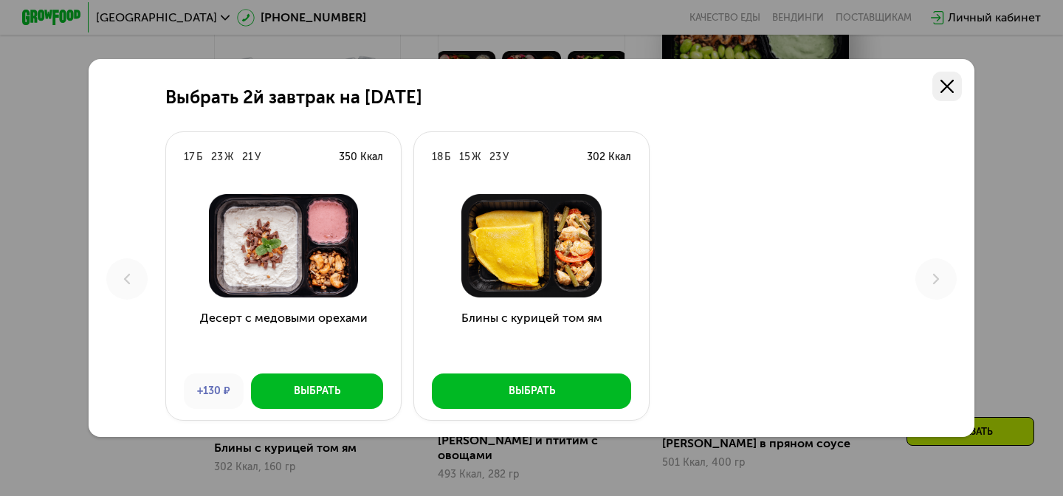
click at [943, 86] on icon at bounding box center [947, 86] width 13 height 13
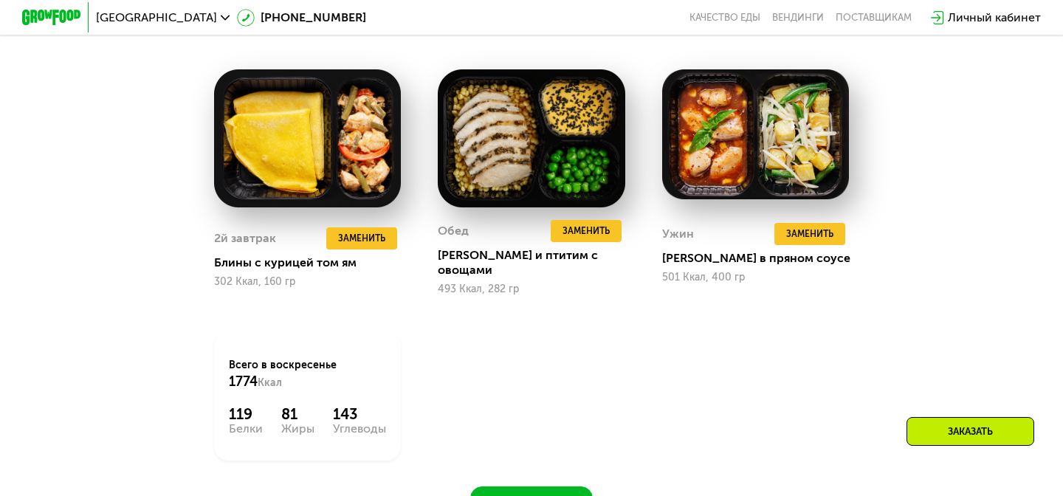
scroll to position [1218, 0]
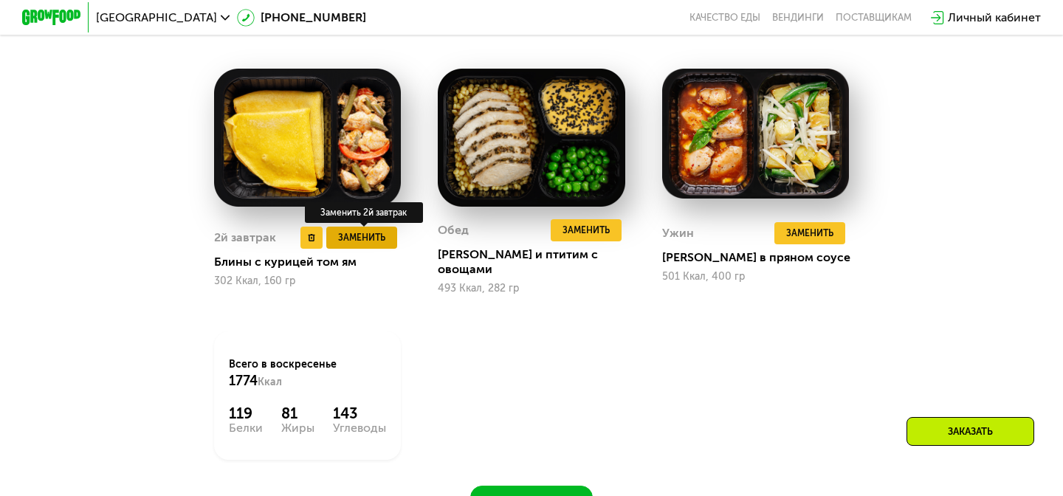
click at [366, 230] on span "Заменить" at bounding box center [361, 237] width 47 height 15
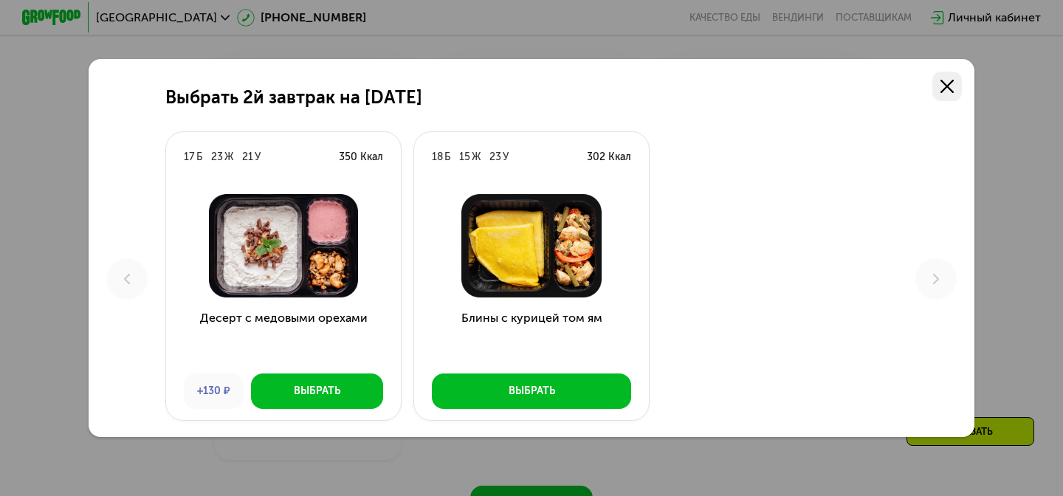
click at [944, 89] on use at bounding box center [947, 86] width 13 height 13
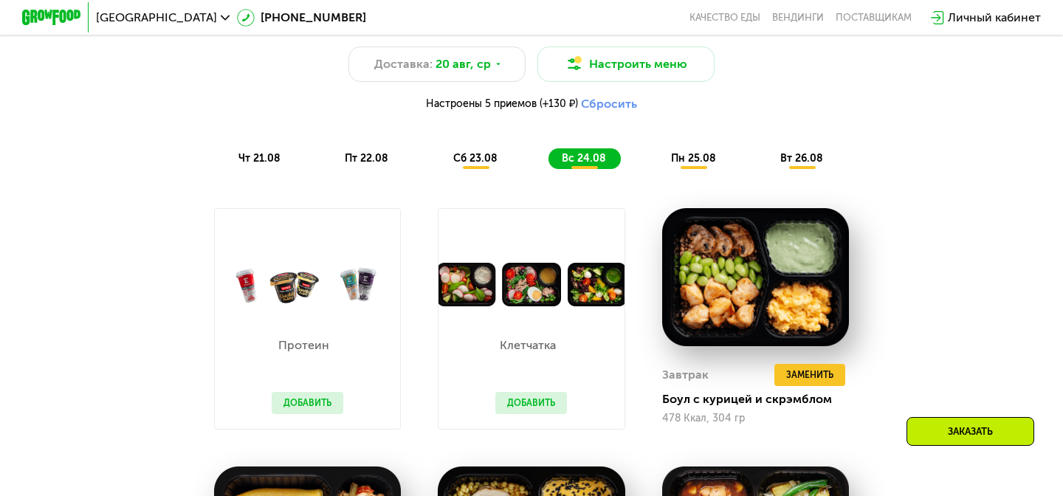
scroll to position [816, 0]
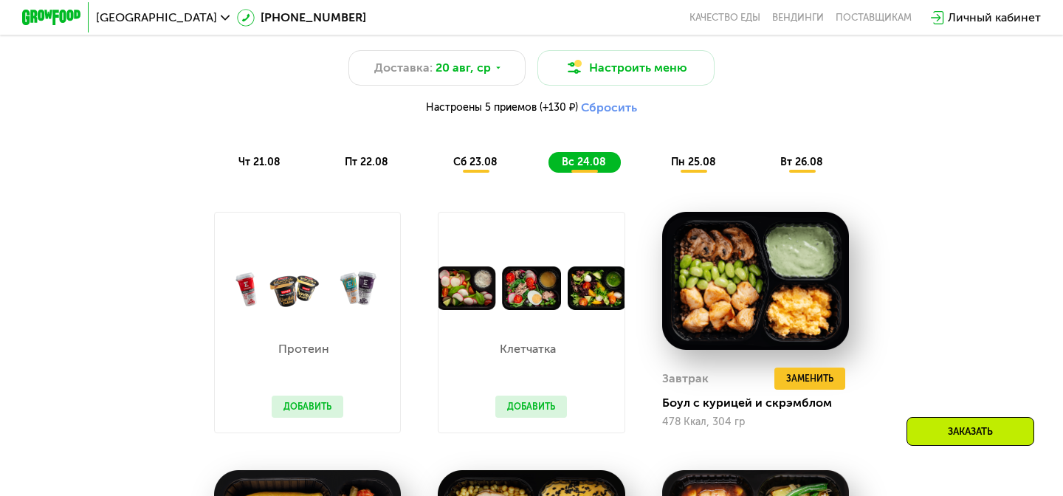
click at [549, 172] on div "сб 23.08" at bounding box center [585, 162] width 72 height 21
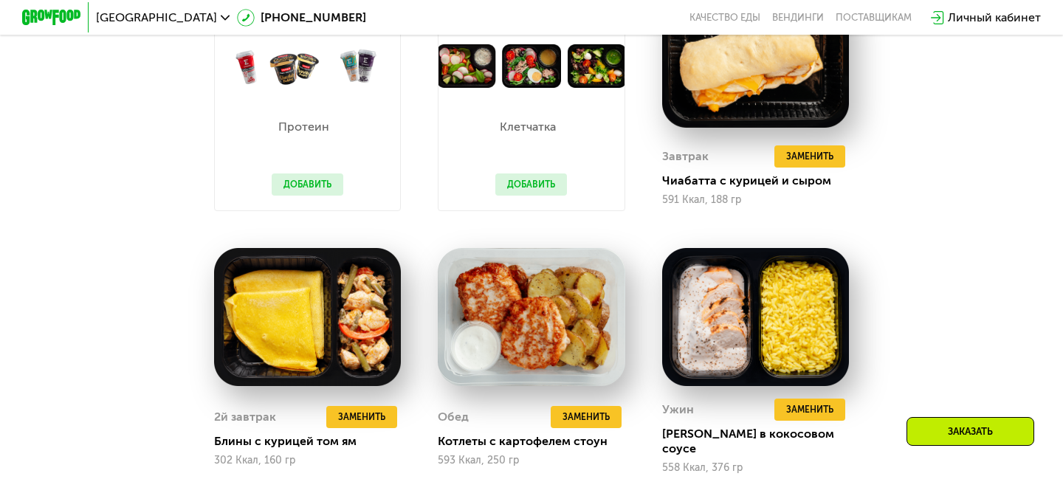
scroll to position [1082, 0]
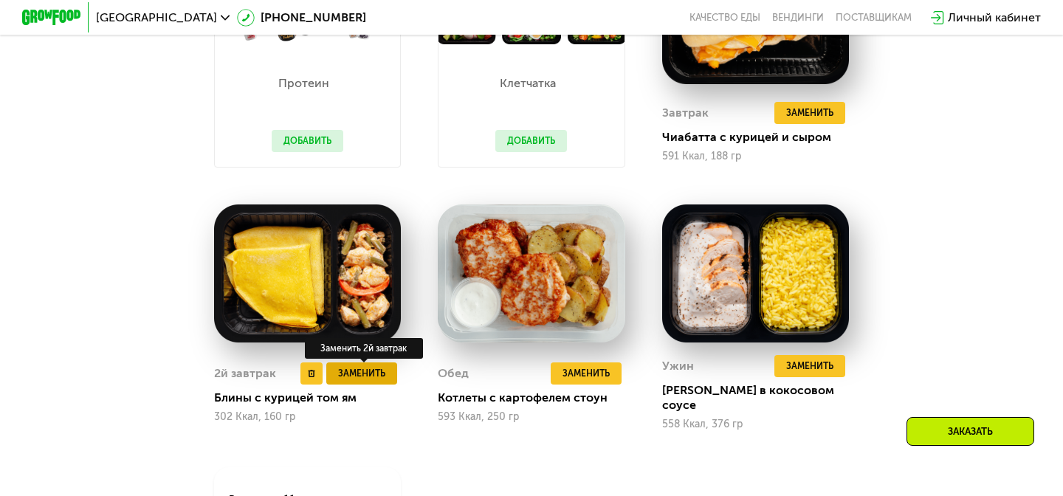
click at [384, 366] on span "Заменить" at bounding box center [361, 373] width 47 height 15
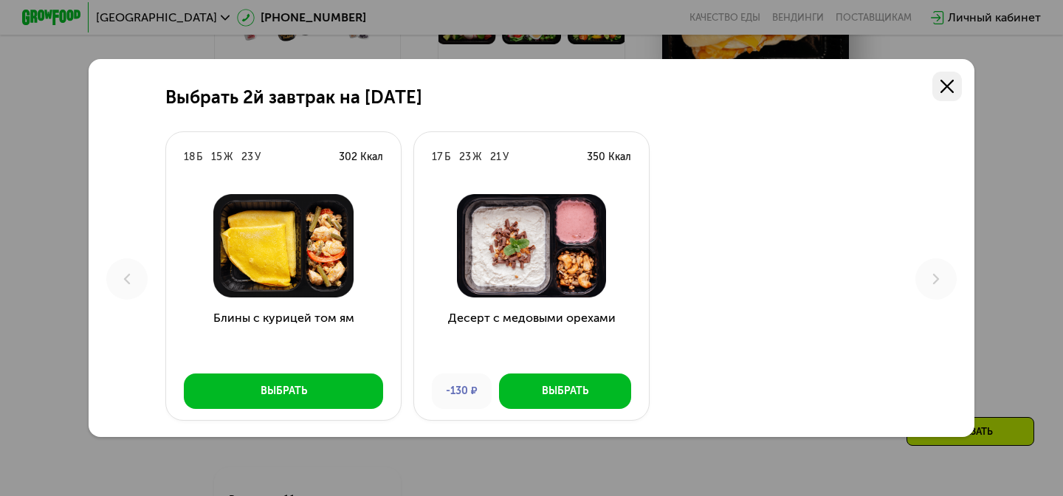
click at [939, 91] on link at bounding box center [948, 87] width 30 height 30
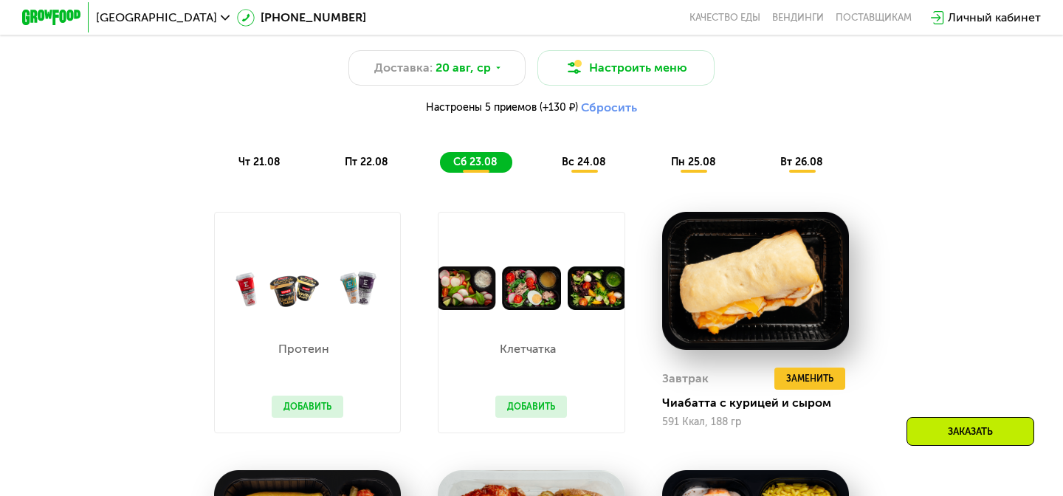
scroll to position [795, 0]
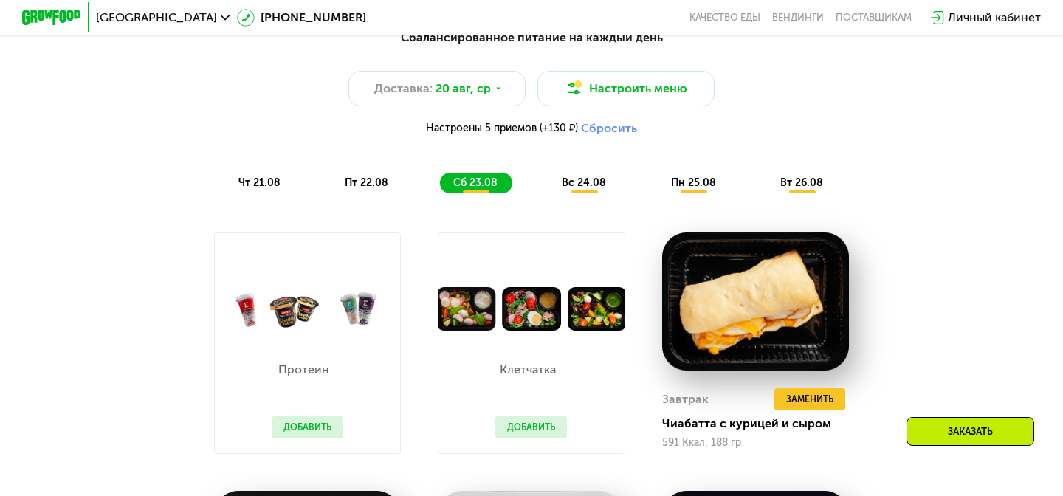
click at [767, 181] on div "пн 25.08" at bounding box center [802, 183] width 71 height 21
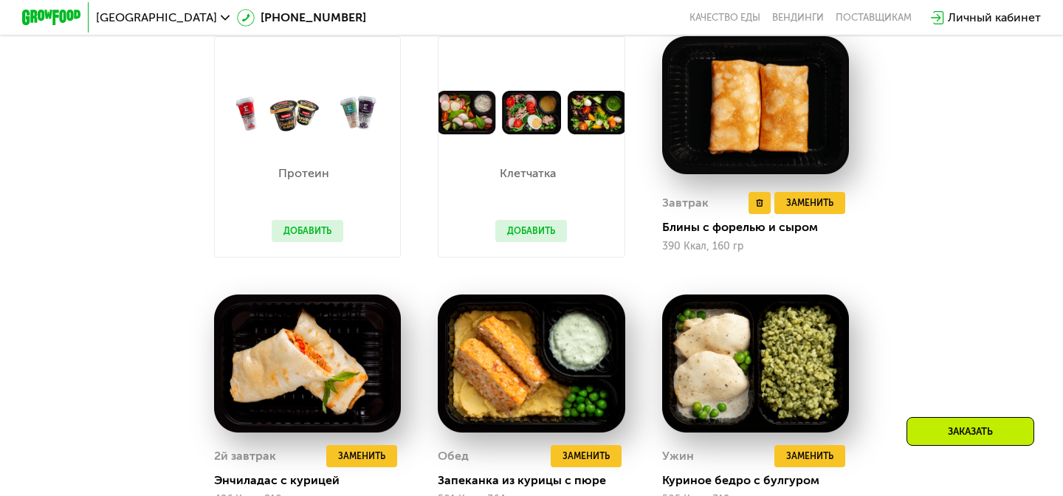
scroll to position [1043, 0]
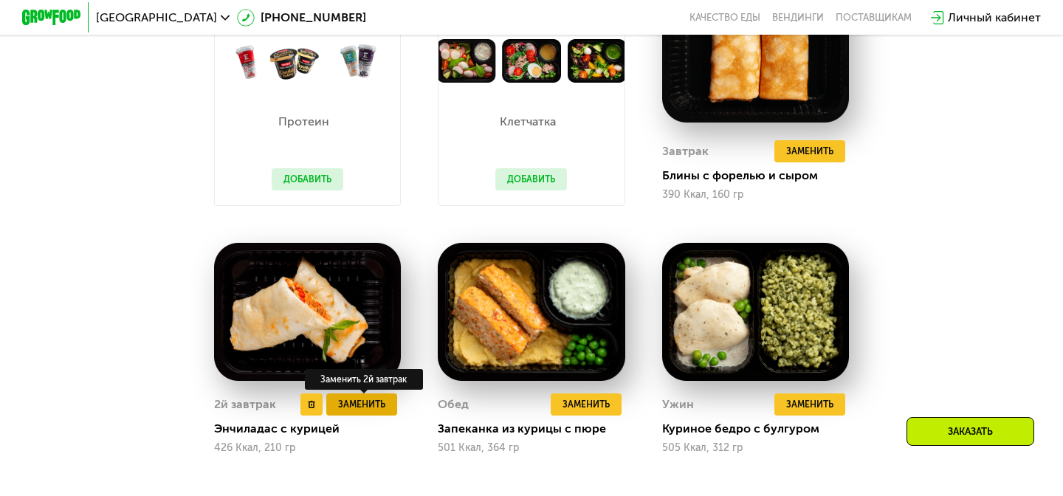
click at [371, 407] on span "Заменить" at bounding box center [361, 404] width 47 height 15
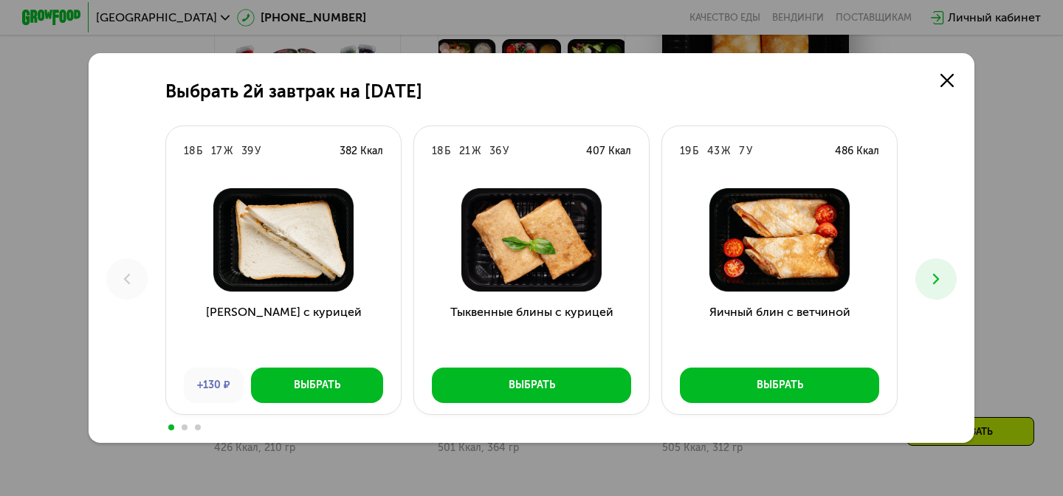
click at [932, 286] on icon at bounding box center [937, 279] width 18 height 18
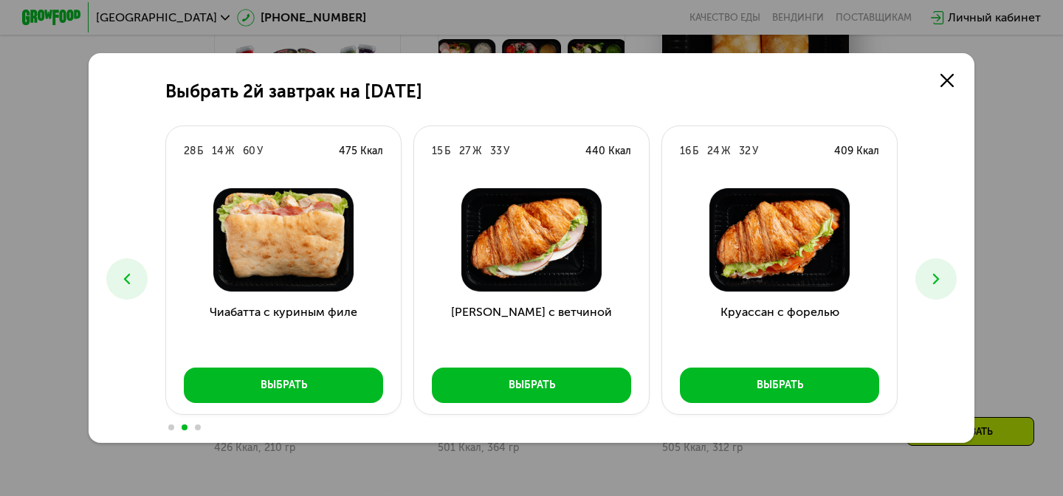
click at [932, 286] on icon at bounding box center [937, 279] width 18 height 18
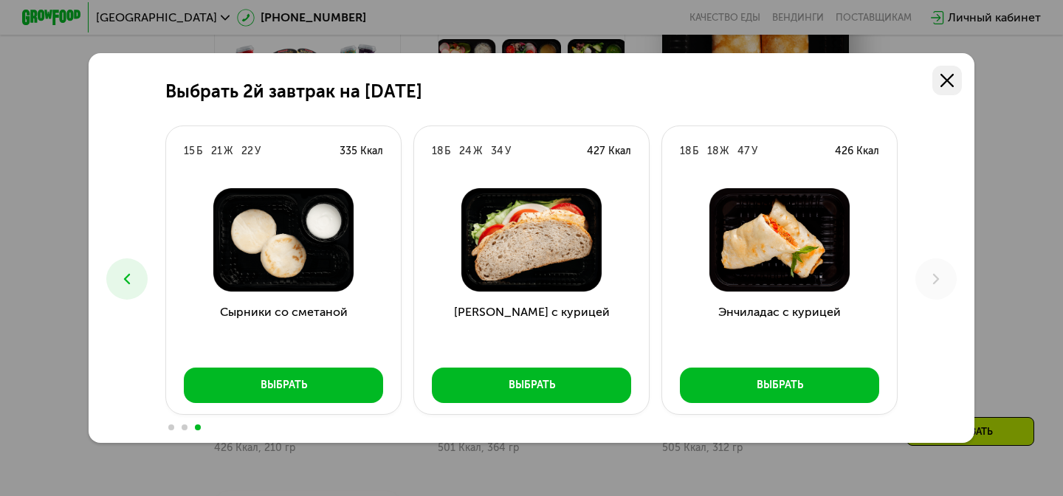
click at [949, 85] on icon at bounding box center [947, 80] width 13 height 13
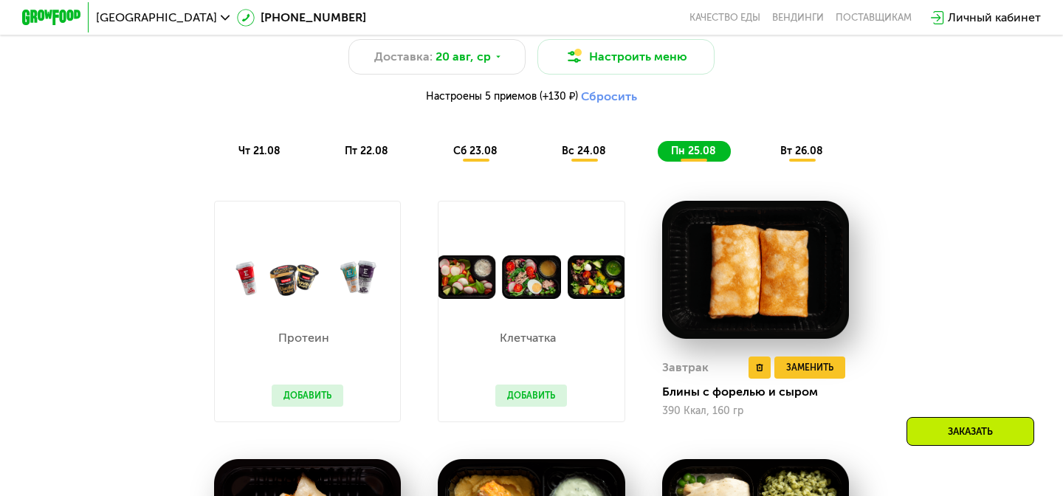
scroll to position [826, 0]
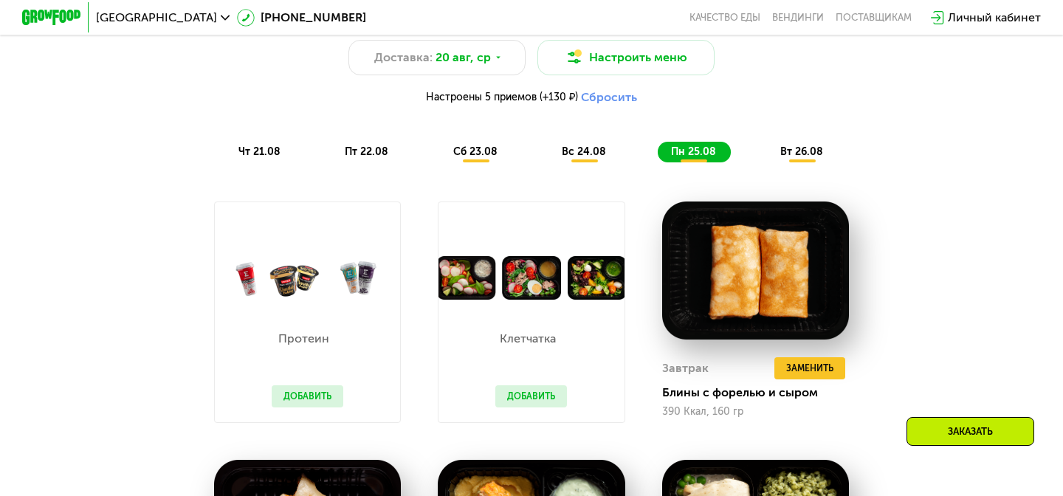
click at [261, 154] on span "чт 21.08" at bounding box center [260, 151] width 42 height 13
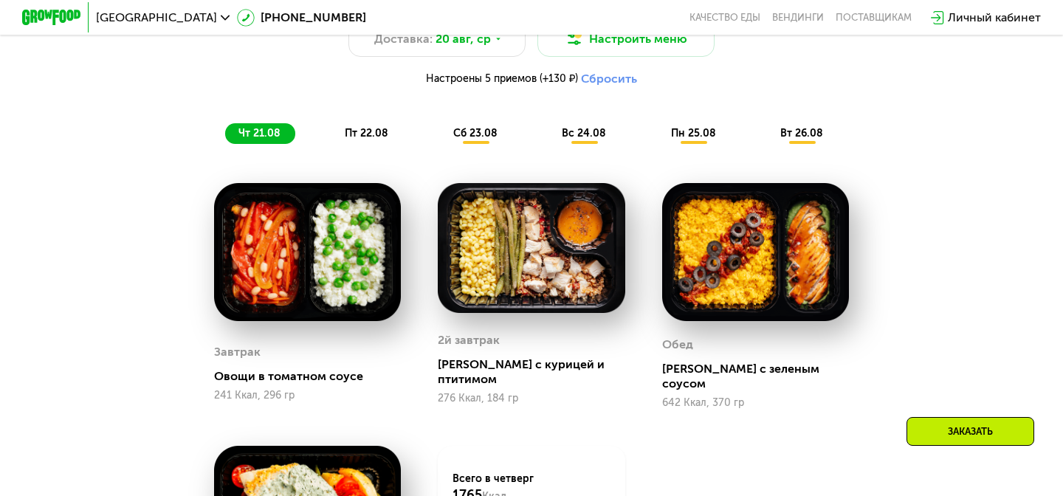
scroll to position [844, 0]
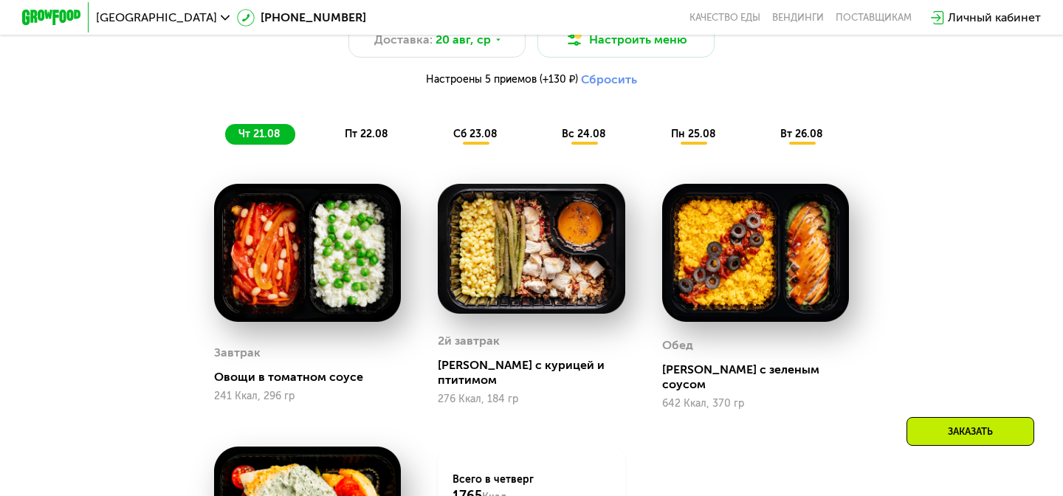
click at [470, 146] on div "Сбалансированное питание на каждый день Доставка: 20 авг, ср Настроить меню Нас…" at bounding box center [532, 62] width 892 height 182
click at [472, 139] on span "сб 23.08" at bounding box center [475, 134] width 44 height 13
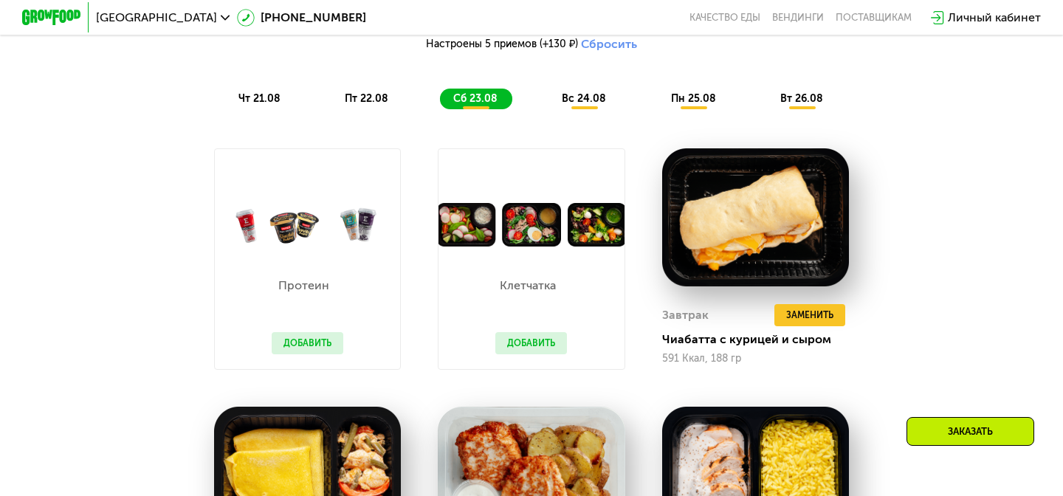
scroll to position [852, 0]
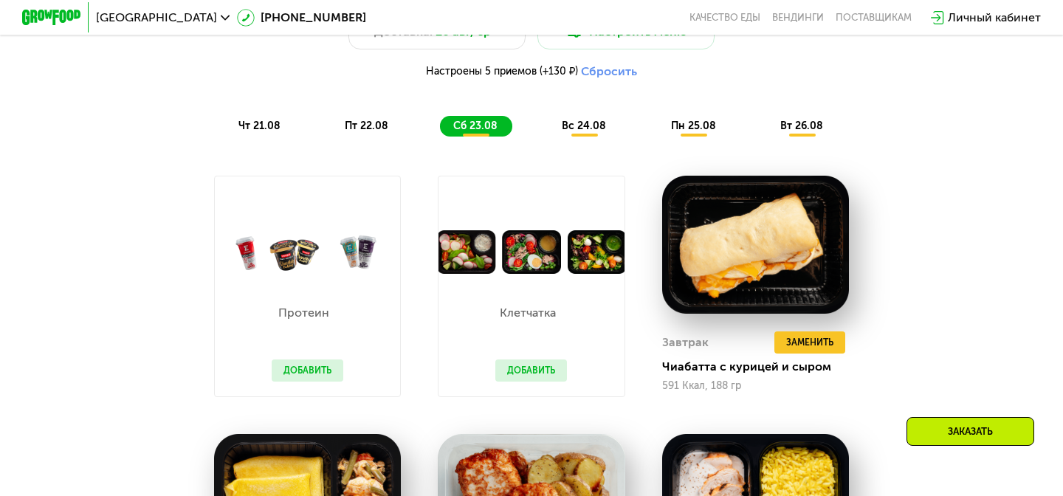
click at [592, 128] on span "вс 24.08" at bounding box center [584, 126] width 44 height 13
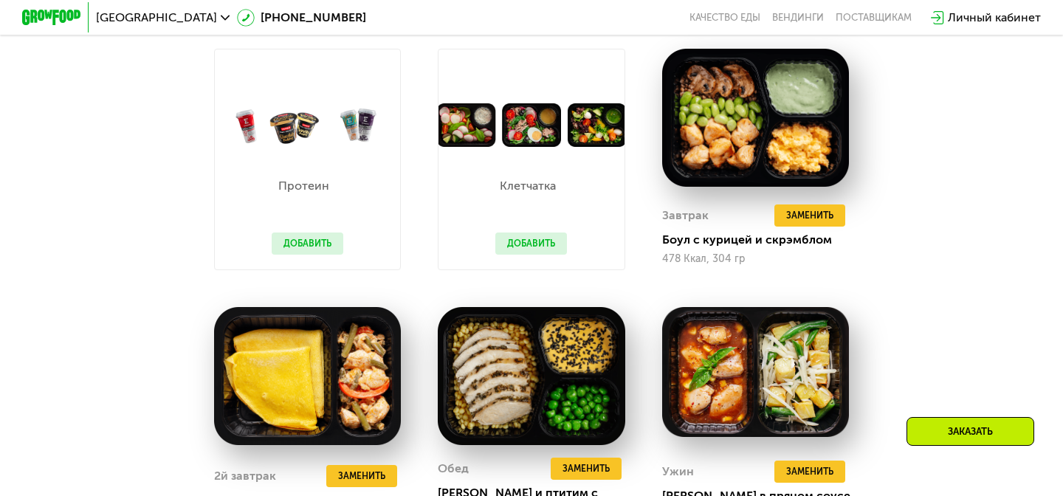
scroll to position [1041, 0]
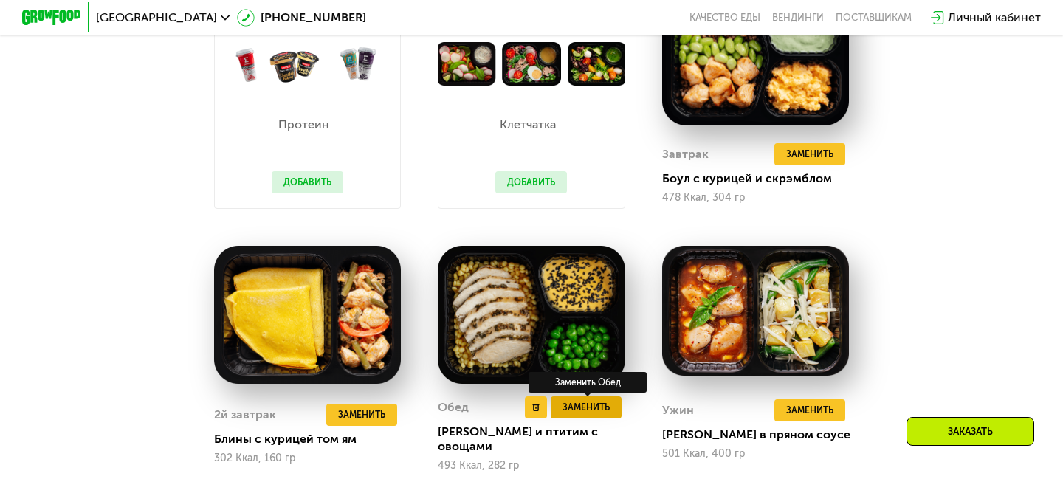
click at [579, 410] on span "Заменить" at bounding box center [586, 407] width 47 height 15
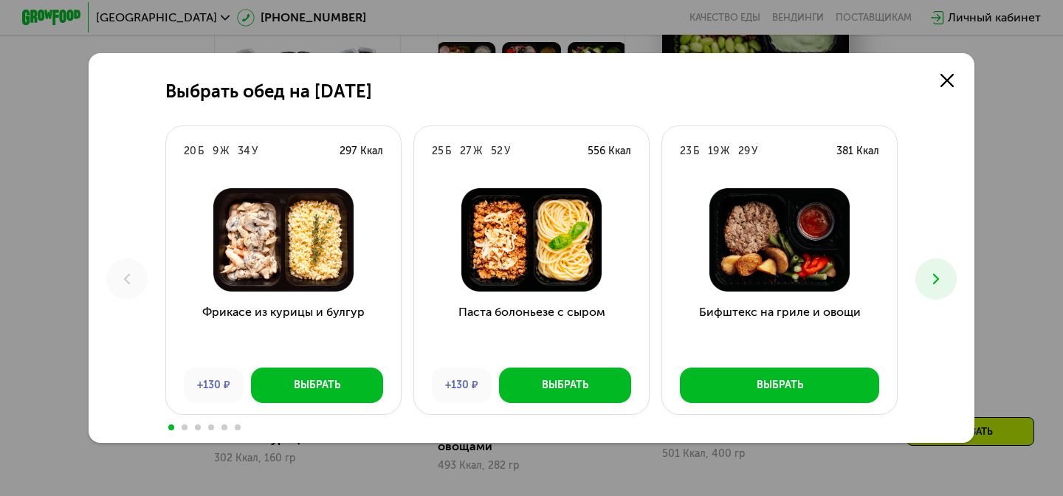
click at [924, 276] on button at bounding box center [936, 278] width 41 height 41
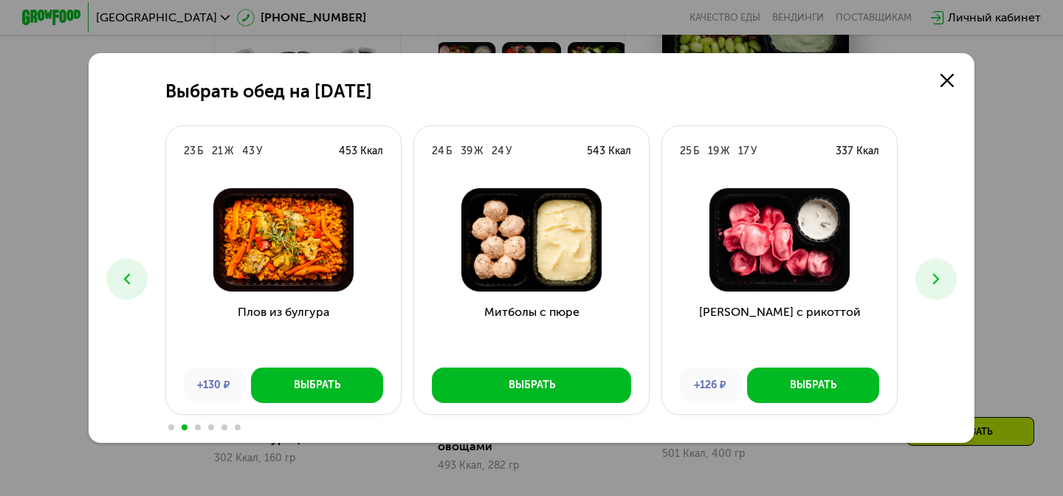
click at [928, 277] on icon at bounding box center [937, 279] width 18 height 18
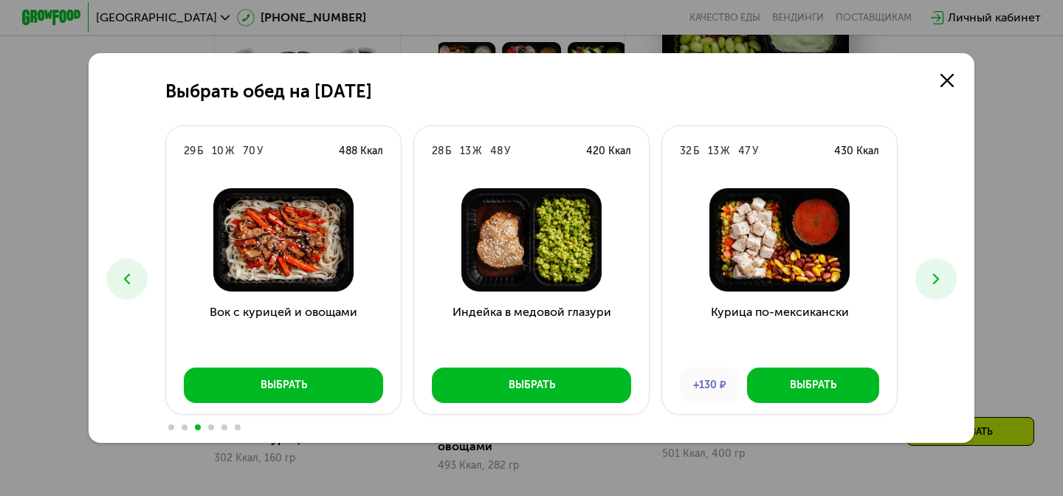
click at [928, 277] on icon at bounding box center [937, 279] width 18 height 18
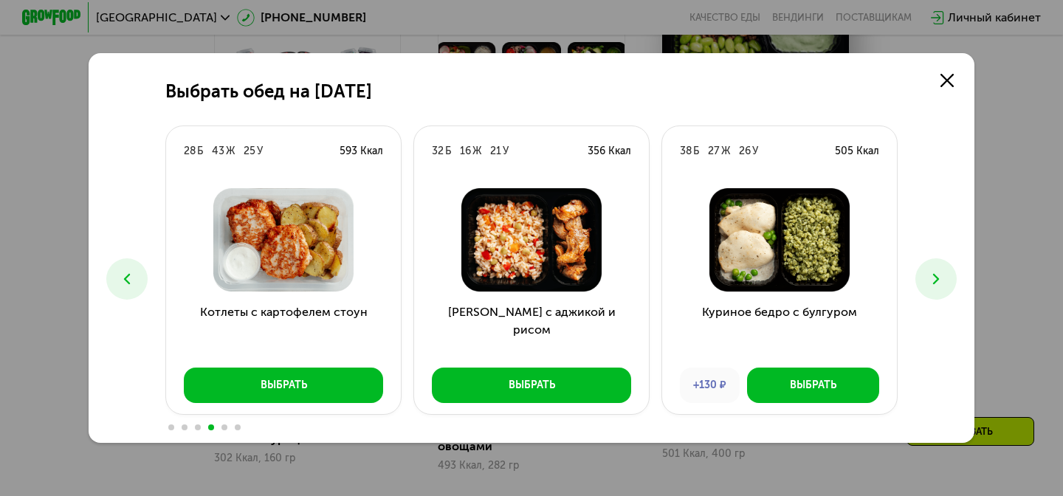
click at [928, 277] on icon at bounding box center [937, 279] width 18 height 18
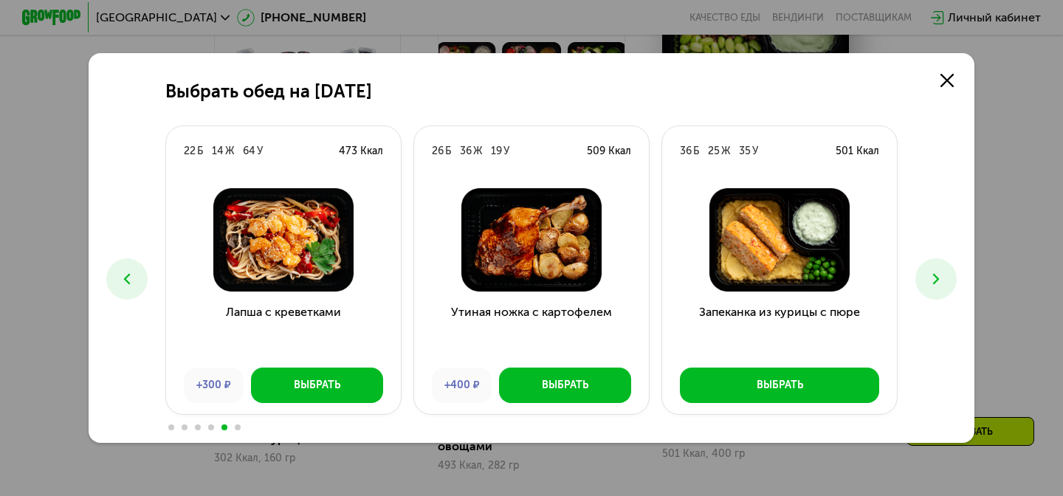
click at [928, 270] on icon at bounding box center [937, 279] width 18 height 18
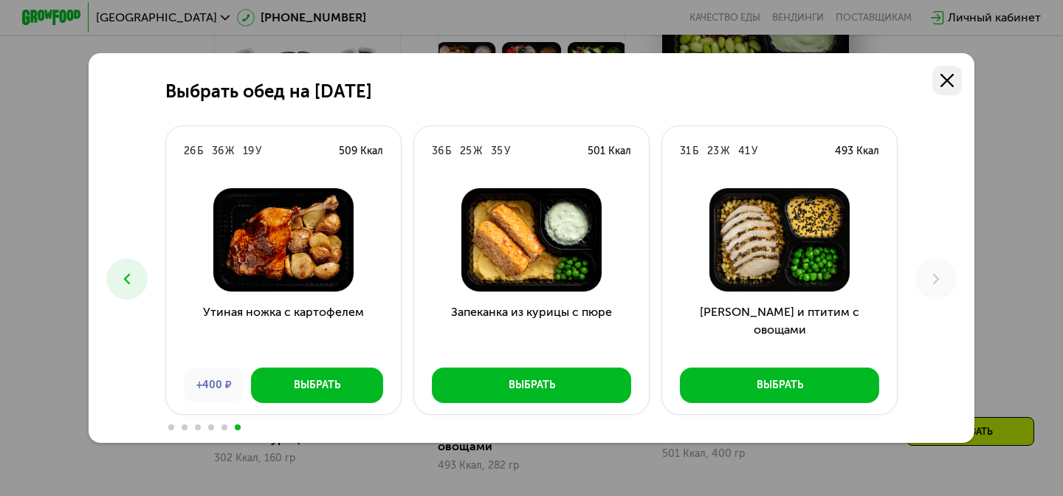
click at [946, 78] on use at bounding box center [947, 80] width 13 height 13
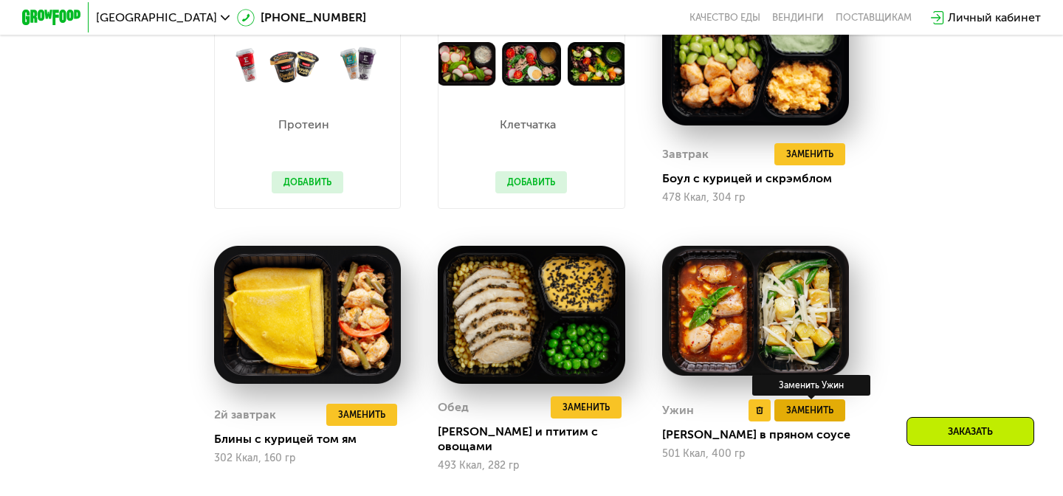
click at [819, 408] on span "Заменить" at bounding box center [809, 410] width 47 height 15
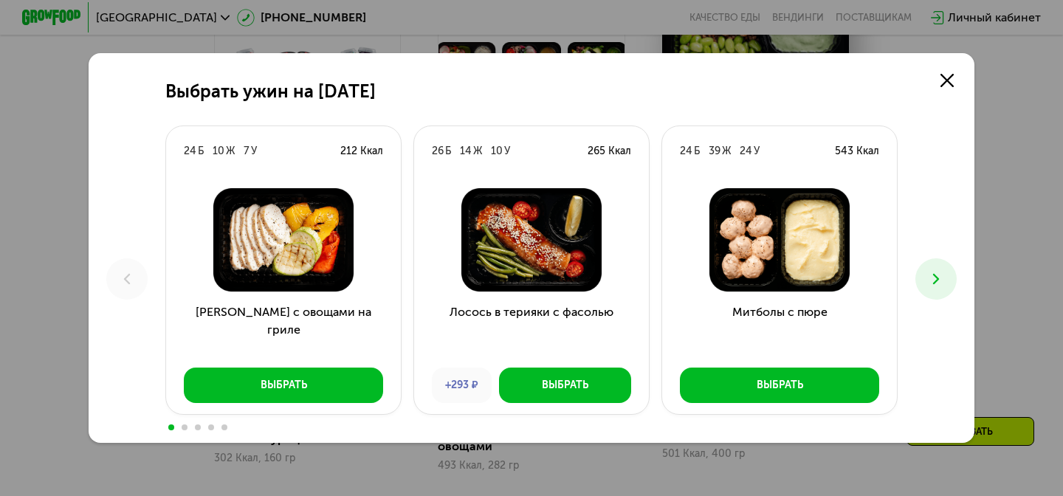
click at [936, 289] on button at bounding box center [936, 278] width 41 height 41
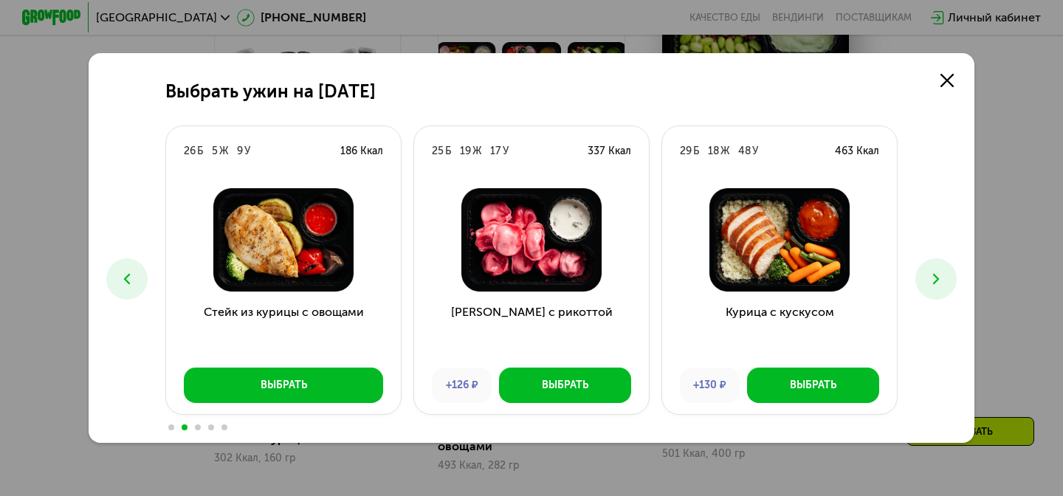
click at [936, 289] on button at bounding box center [936, 278] width 41 height 41
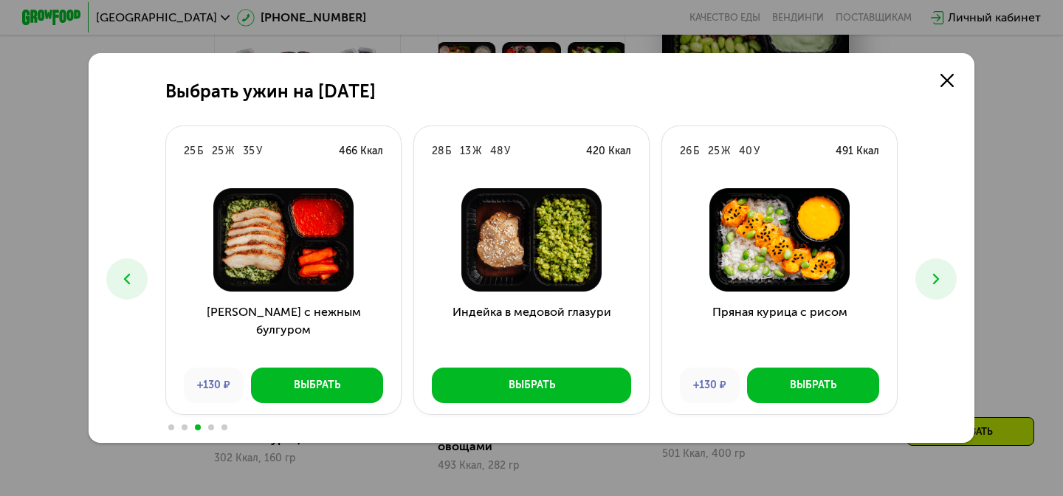
click at [936, 289] on button at bounding box center [936, 278] width 41 height 41
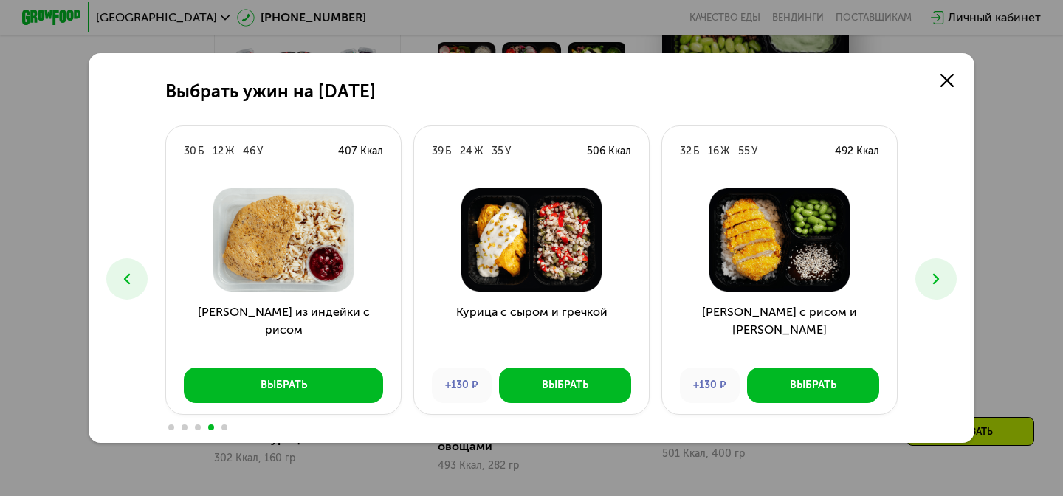
click at [936, 289] on button at bounding box center [936, 278] width 41 height 41
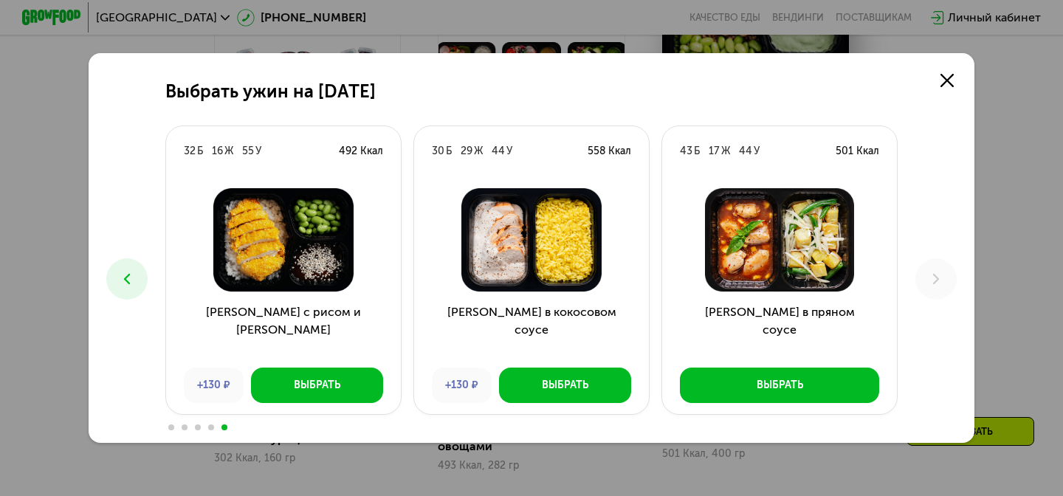
click at [128, 275] on use at bounding box center [127, 279] width 6 height 10
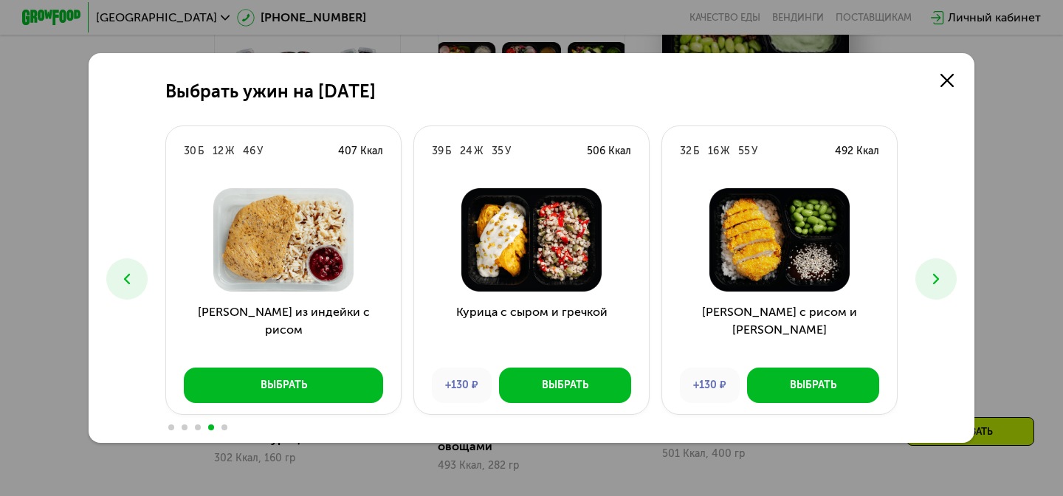
click at [126, 275] on icon at bounding box center [127, 279] width 18 height 18
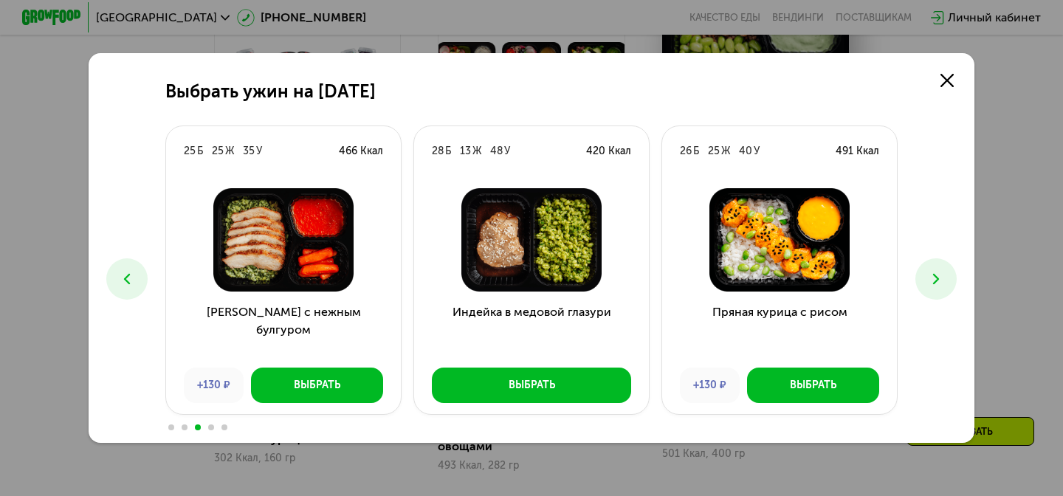
click at [126, 275] on icon at bounding box center [127, 279] width 18 height 18
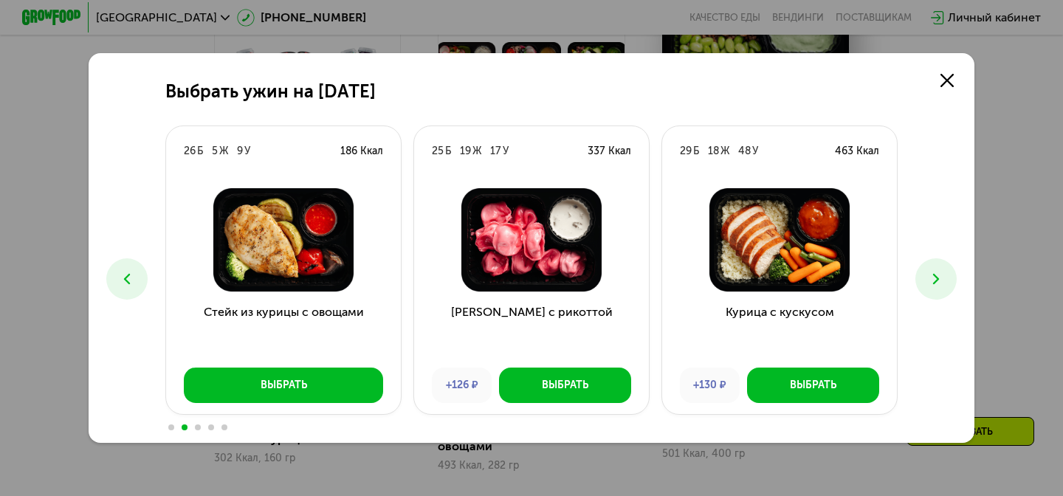
click at [126, 275] on icon at bounding box center [127, 279] width 18 height 18
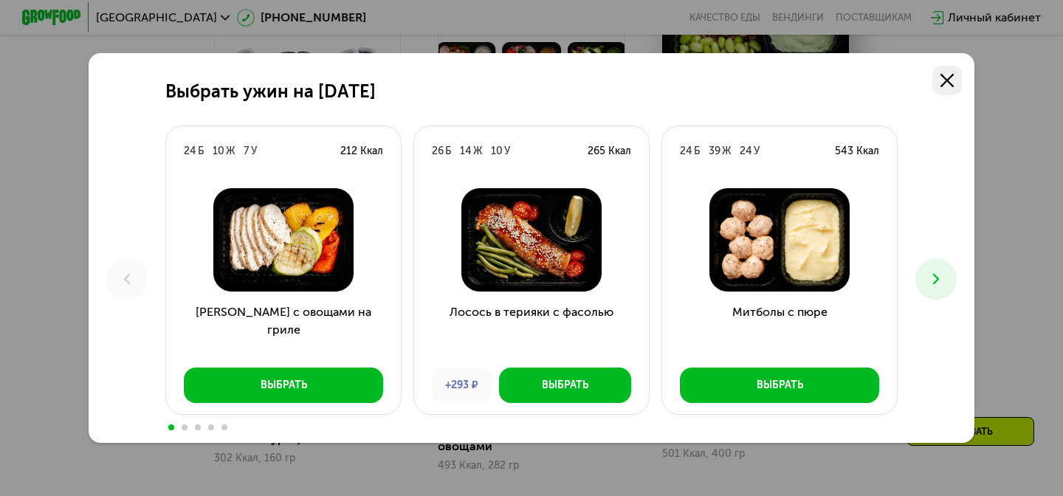
click at [942, 88] on link at bounding box center [948, 81] width 30 height 30
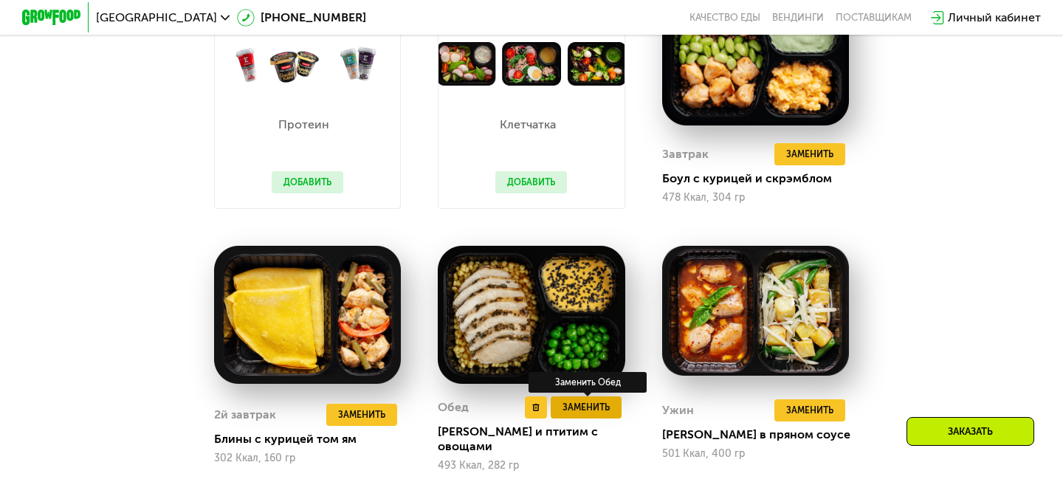
click at [598, 402] on span "Заменить" at bounding box center [586, 407] width 47 height 15
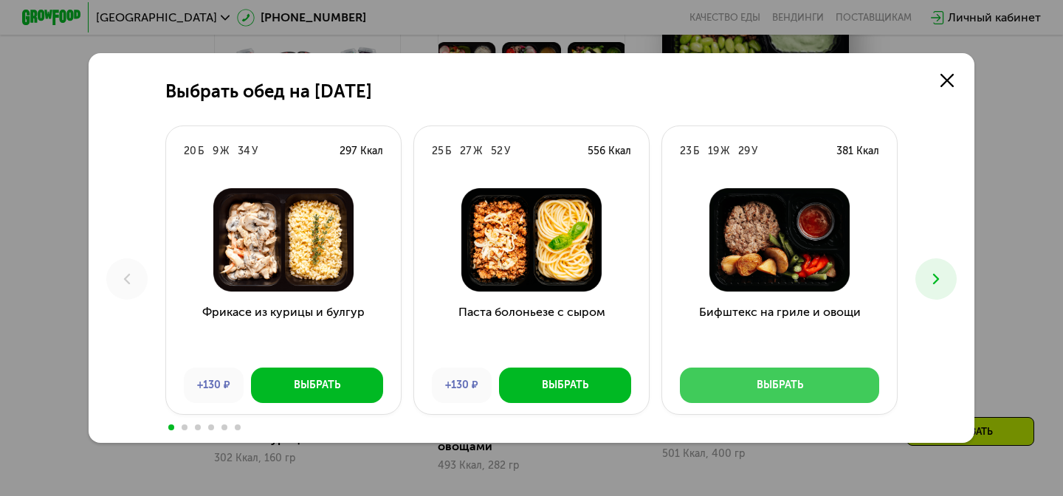
click at [827, 386] on button "Выбрать" at bounding box center [779, 385] width 199 height 35
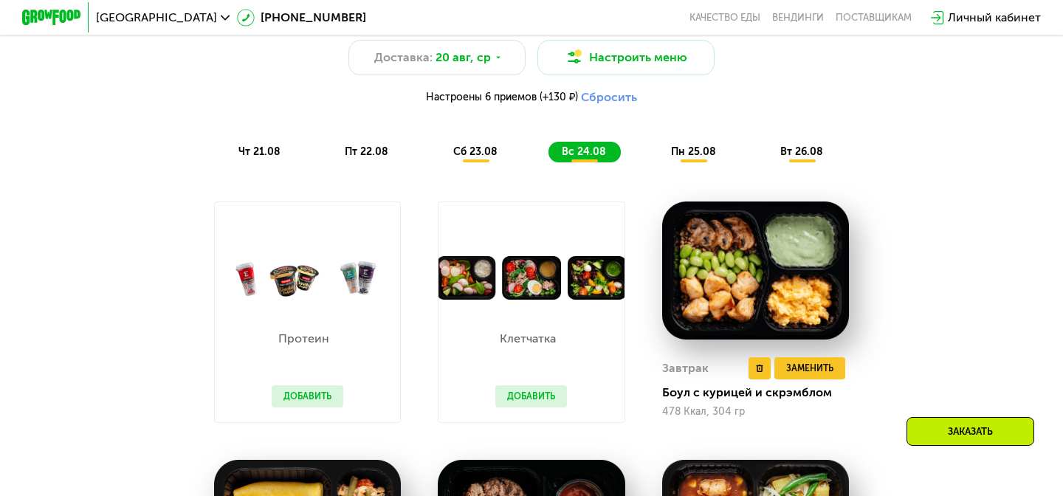
scroll to position [806, 0]
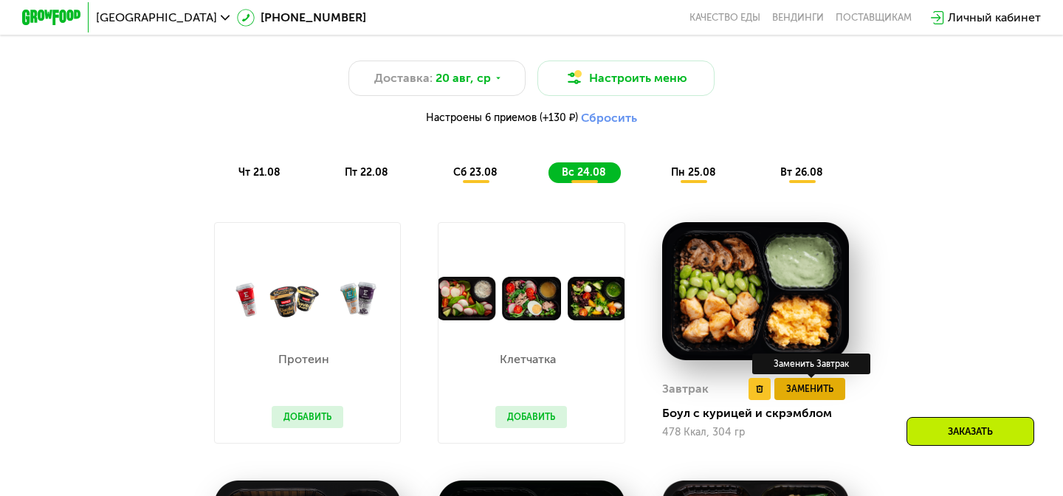
click at [826, 388] on span "Заменить" at bounding box center [809, 389] width 47 height 15
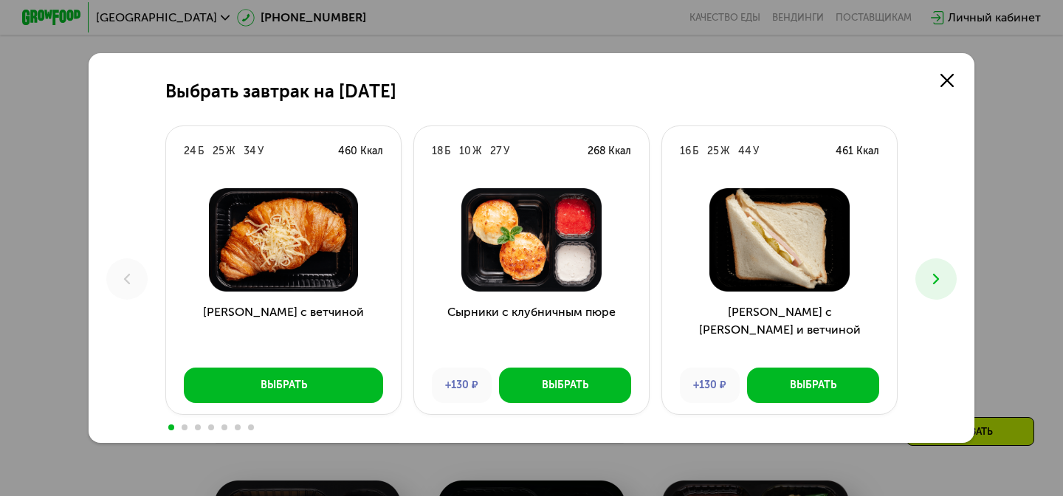
click at [935, 286] on icon at bounding box center [937, 279] width 18 height 18
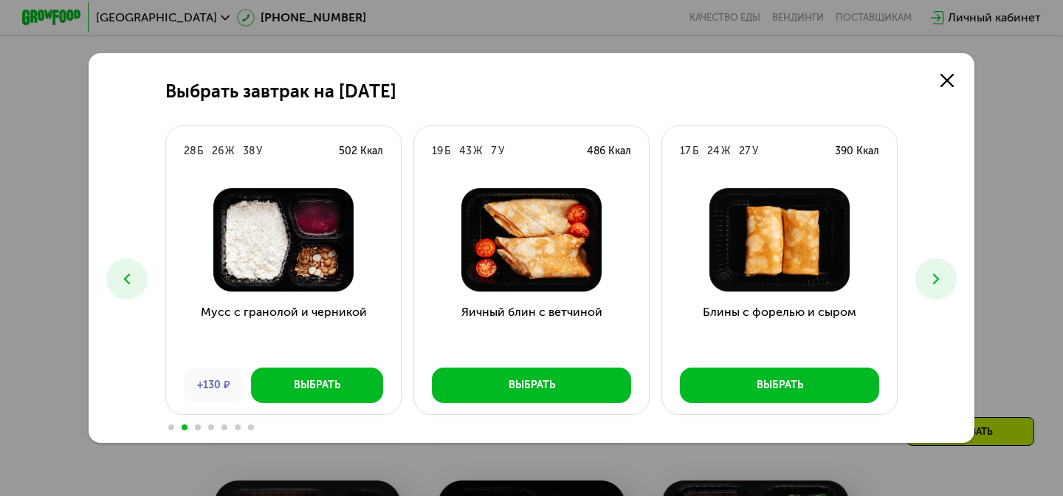
click at [935, 286] on icon at bounding box center [937, 279] width 18 height 18
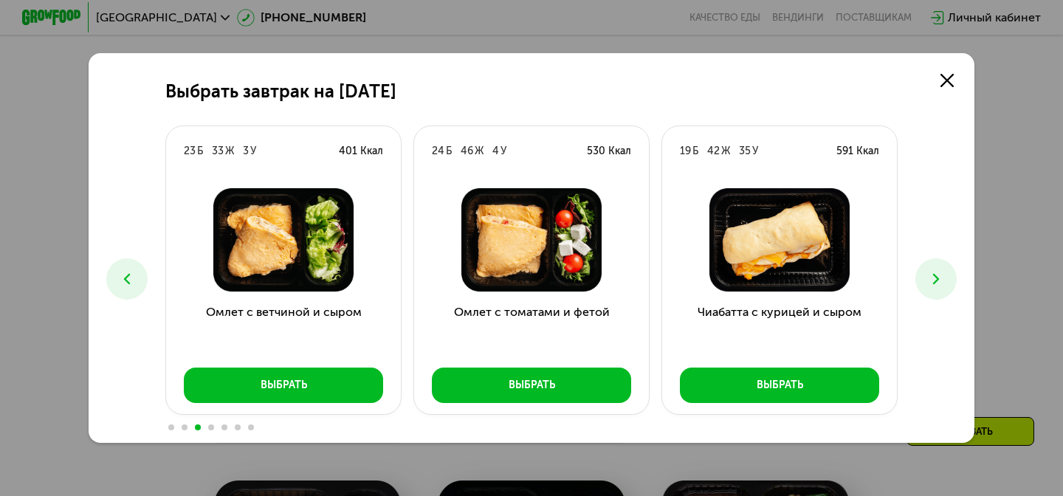
click at [935, 286] on icon at bounding box center [937, 279] width 18 height 18
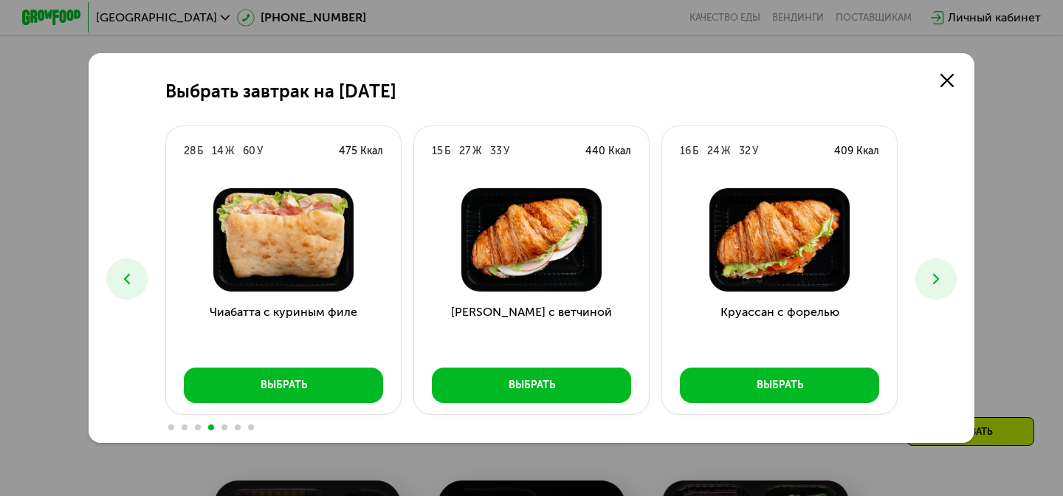
click at [935, 286] on icon at bounding box center [937, 279] width 18 height 18
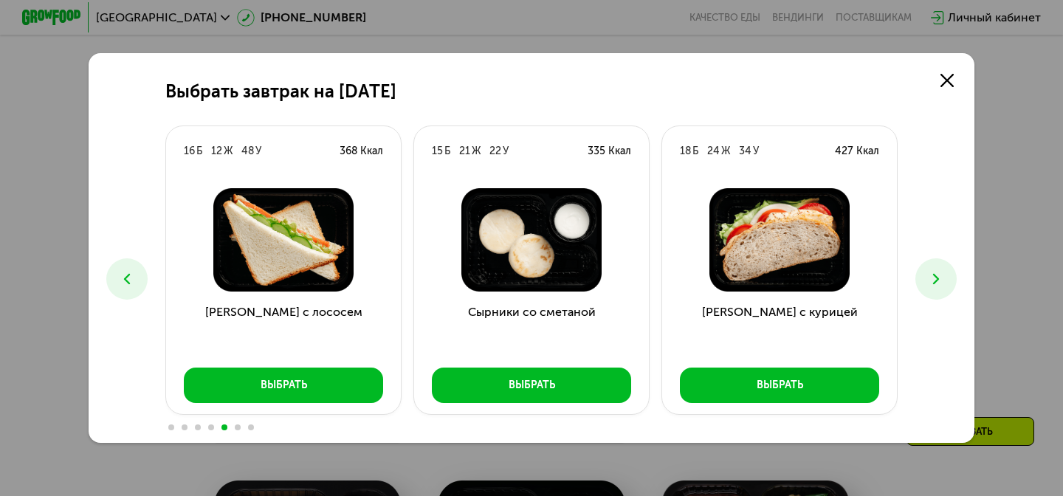
click at [935, 286] on icon at bounding box center [937, 279] width 18 height 18
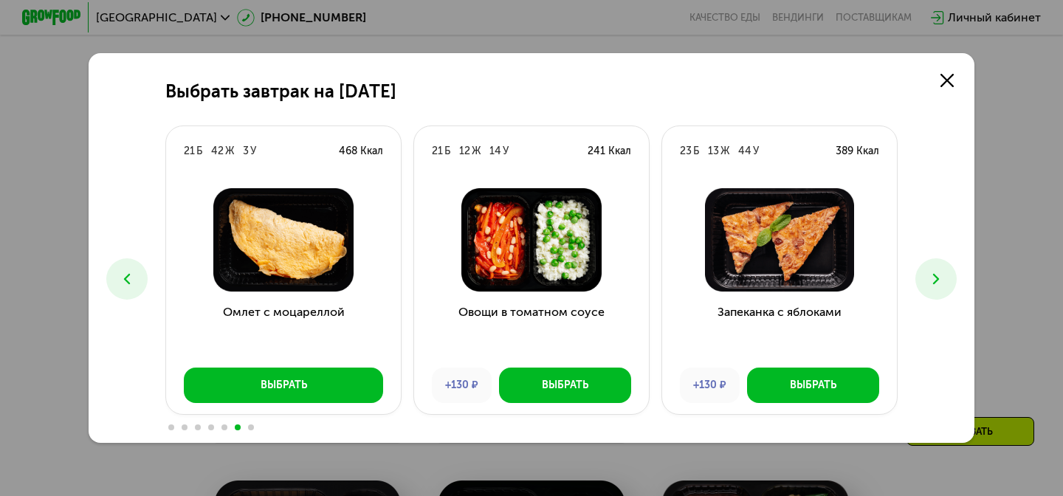
click at [935, 286] on icon at bounding box center [937, 279] width 18 height 18
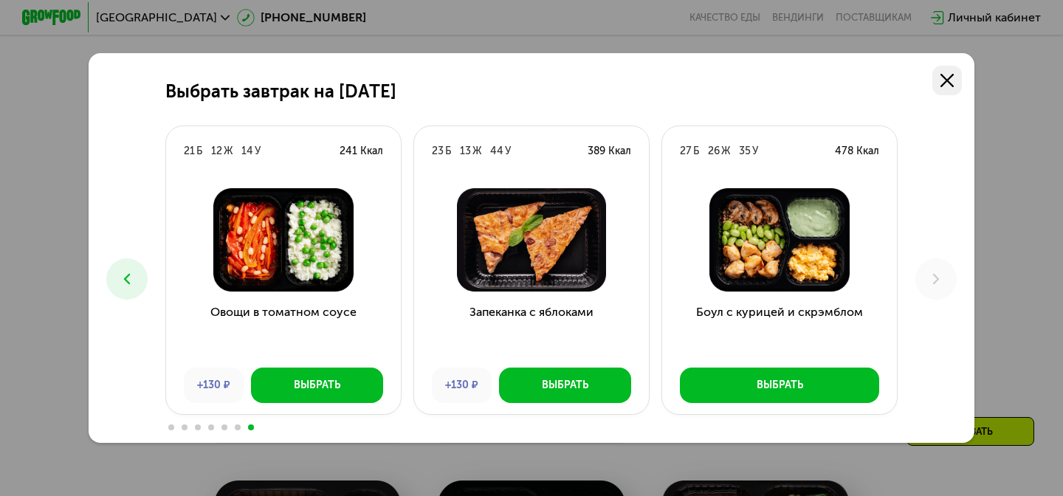
click at [950, 72] on link at bounding box center [948, 81] width 30 height 30
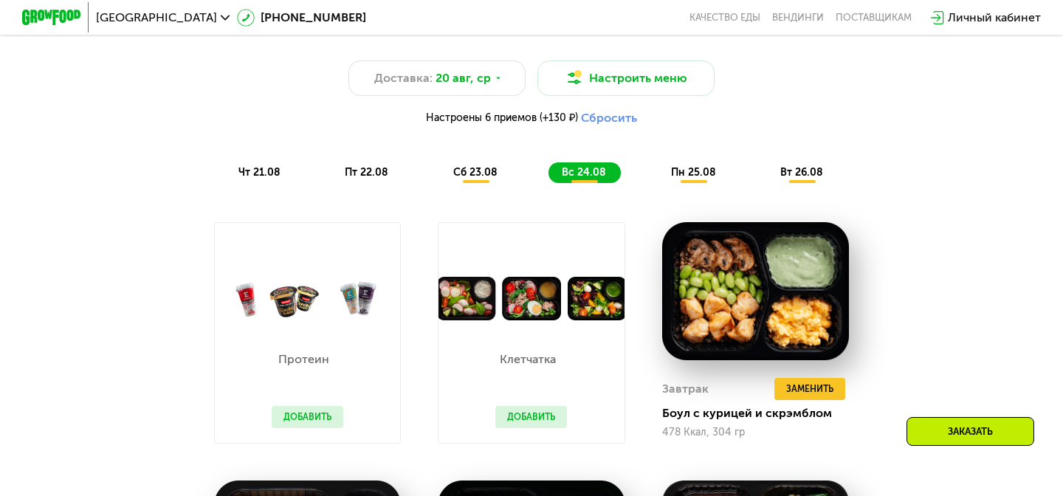
click at [696, 169] on span "пн 25.08" at bounding box center [693, 172] width 45 height 13
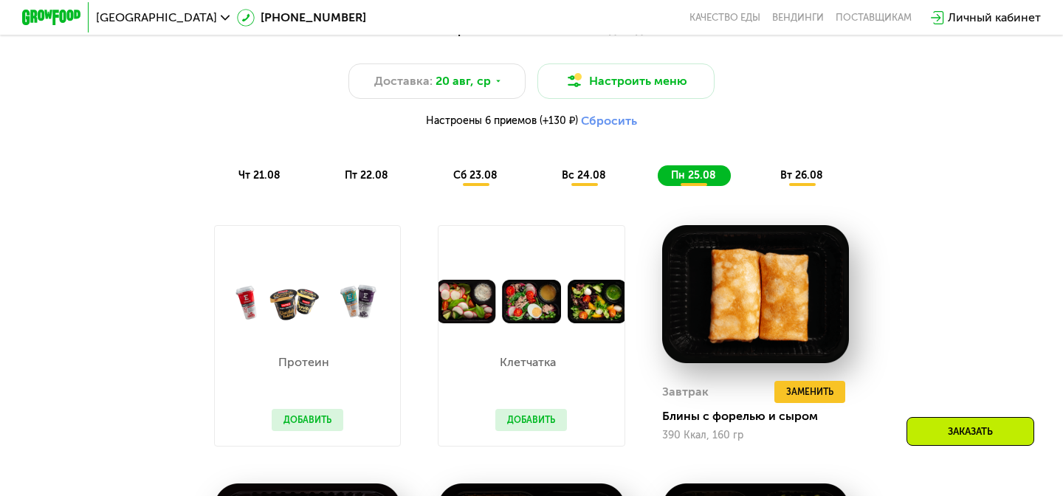
scroll to position [734, 0]
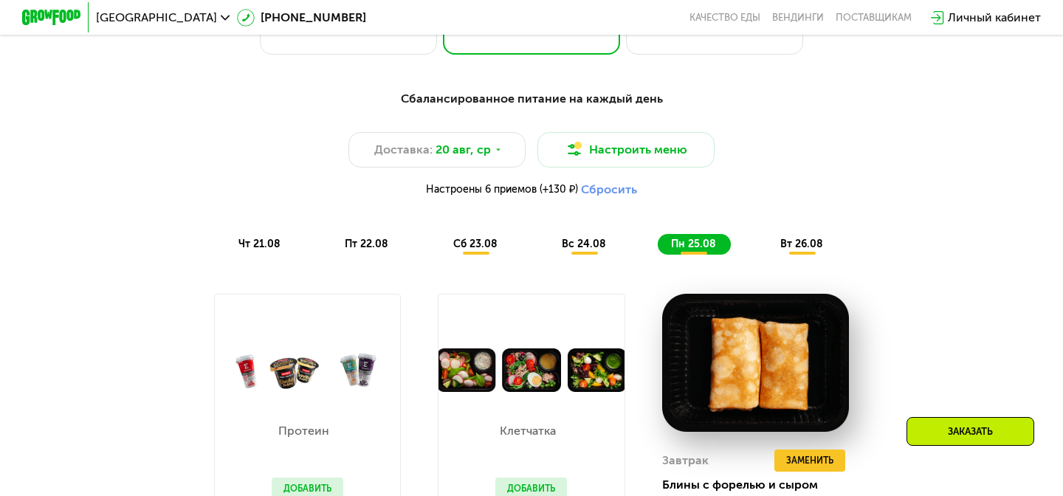
click at [801, 247] on span "вт 26.08" at bounding box center [802, 244] width 43 height 13
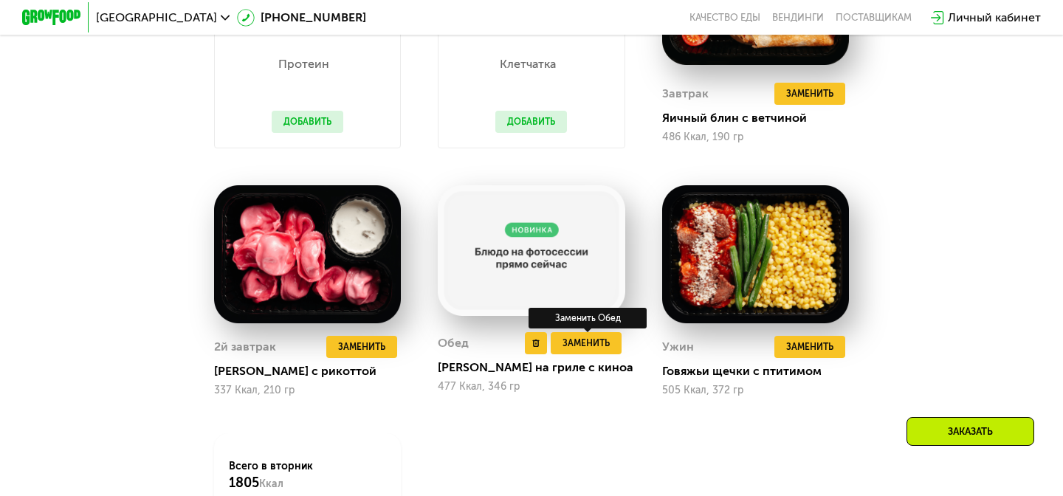
scroll to position [1099, 0]
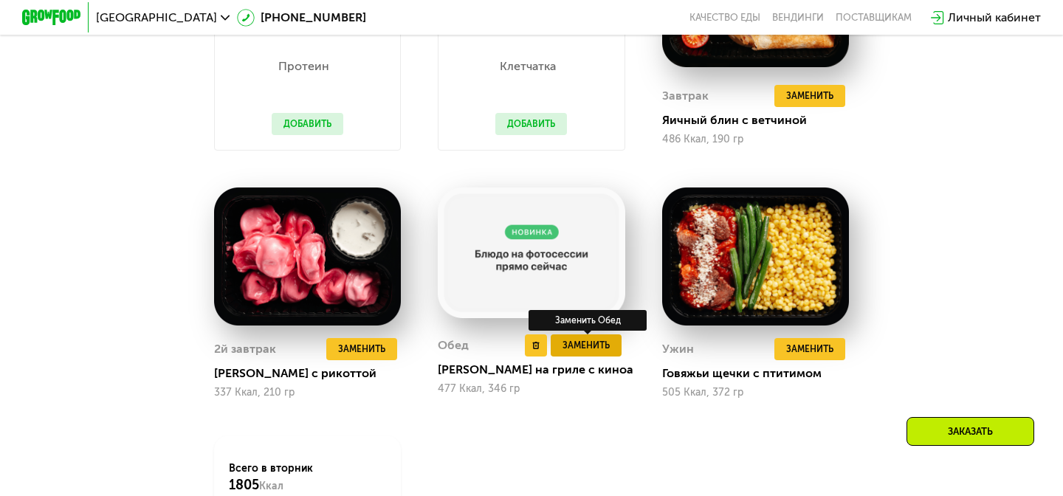
click at [607, 342] on span "Заменить" at bounding box center [586, 345] width 47 height 15
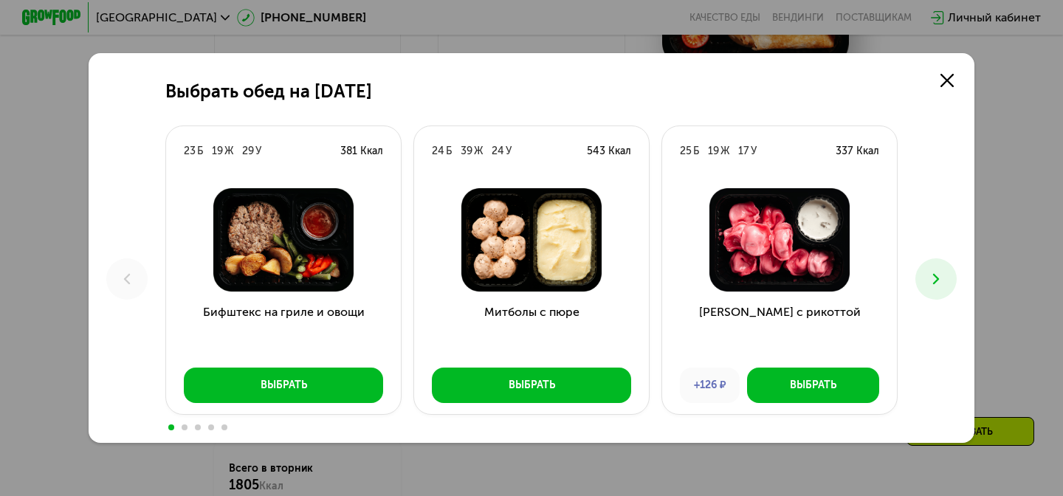
click at [945, 295] on button at bounding box center [936, 278] width 41 height 41
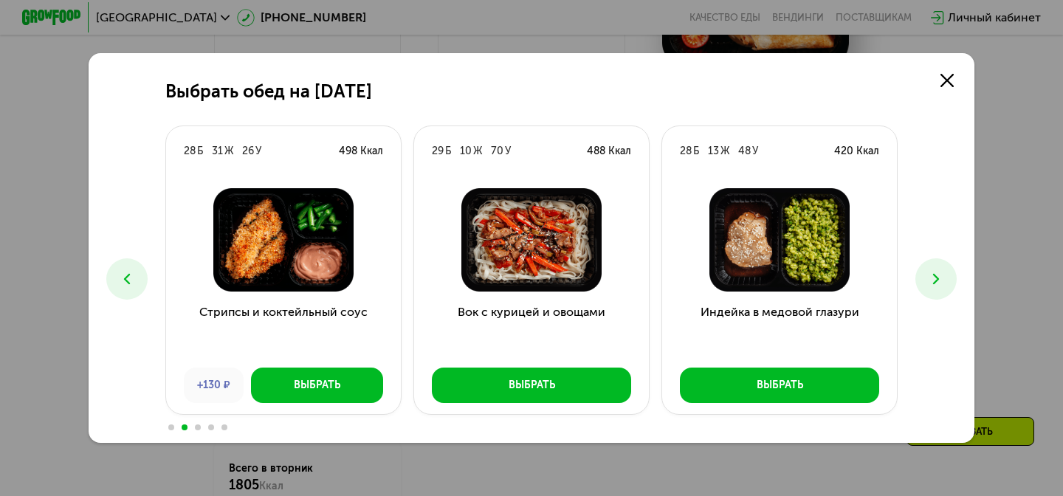
click at [946, 278] on button at bounding box center [936, 278] width 41 height 41
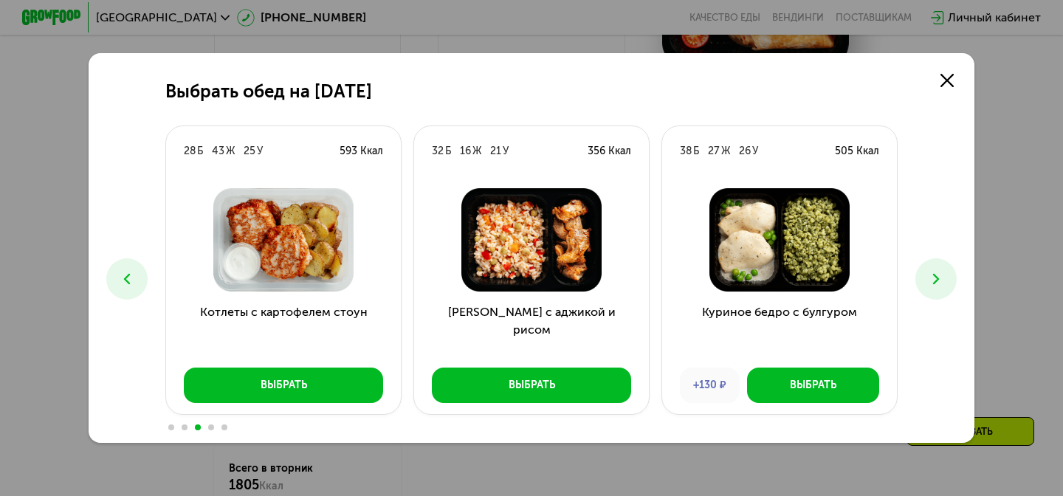
click at [946, 278] on button at bounding box center [936, 278] width 41 height 41
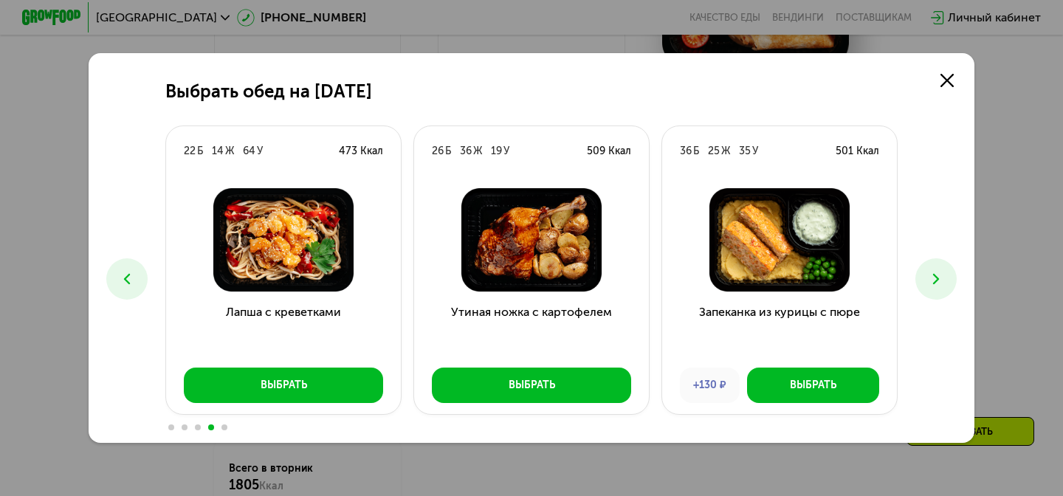
click at [944, 291] on button at bounding box center [936, 278] width 41 height 41
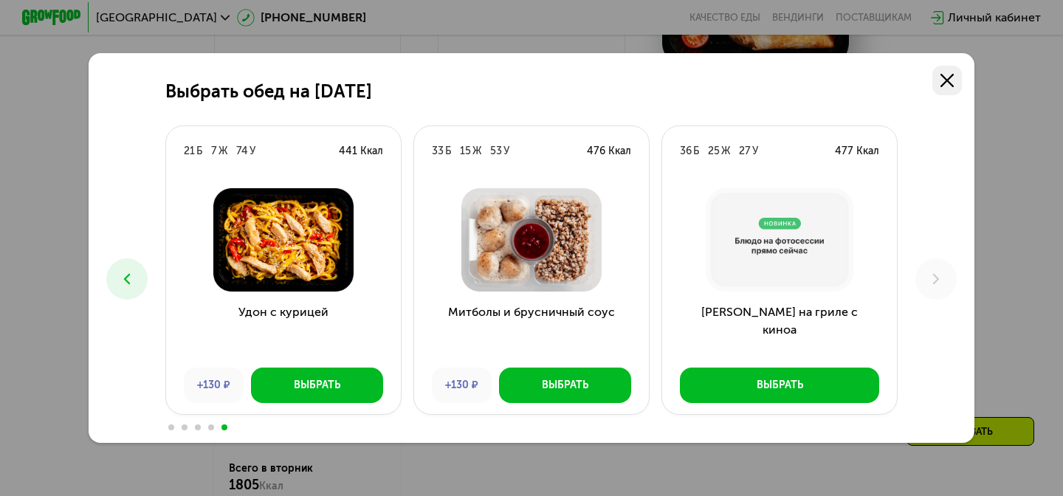
click at [939, 70] on link at bounding box center [948, 81] width 30 height 30
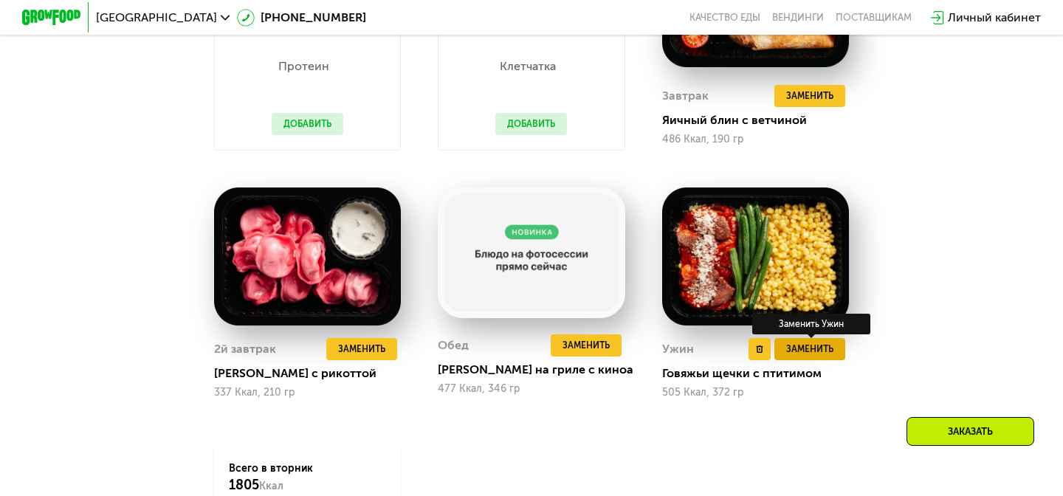
click at [824, 354] on span "Заменить" at bounding box center [809, 349] width 47 height 15
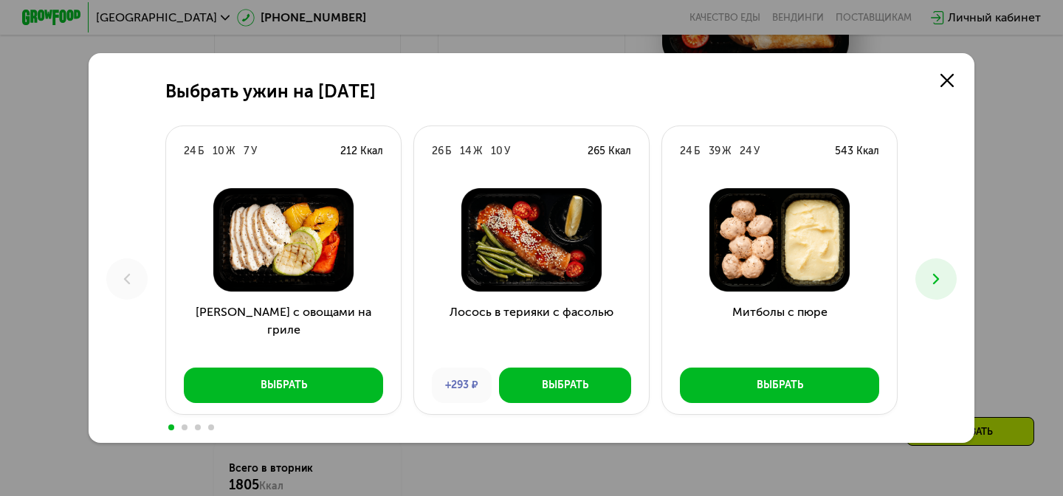
click at [931, 299] on div "Выбрать ужин на 26 августа 24 Б 10 Ж 7 У 212 Ккал Курица с овощами на гриле Выб…" at bounding box center [532, 248] width 886 height 390
click at [931, 288] on button at bounding box center [936, 278] width 41 height 41
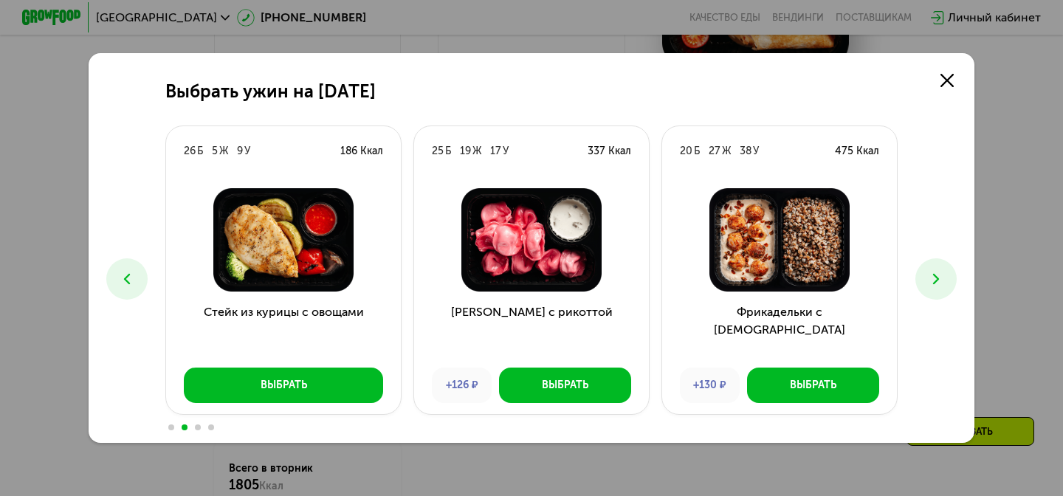
click at [931, 288] on button at bounding box center [936, 278] width 41 height 41
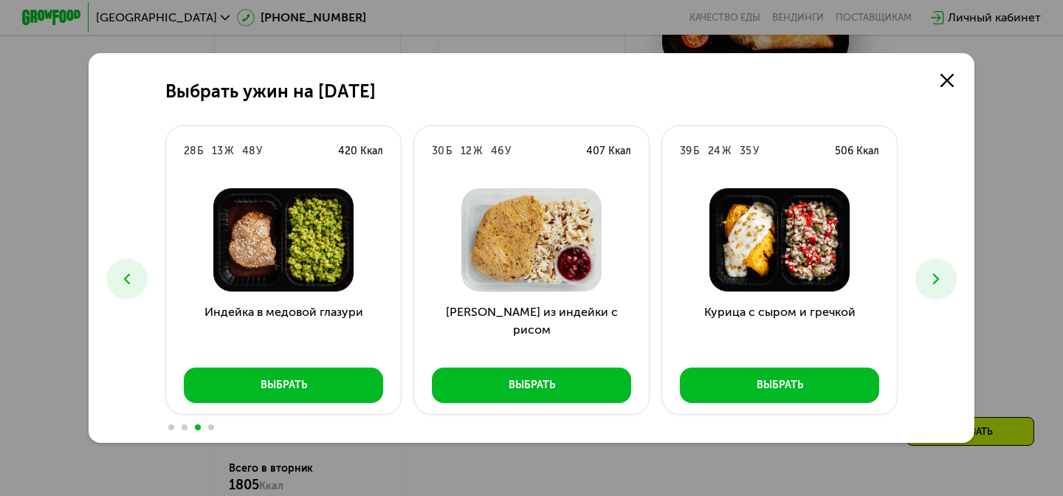
click at [928, 277] on icon at bounding box center [937, 279] width 18 height 18
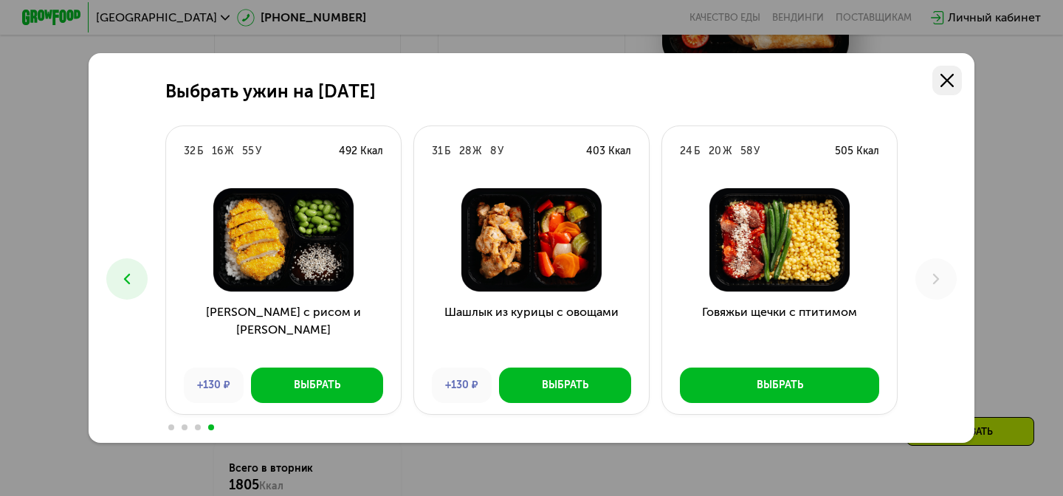
click at [948, 80] on use at bounding box center [947, 80] width 13 height 13
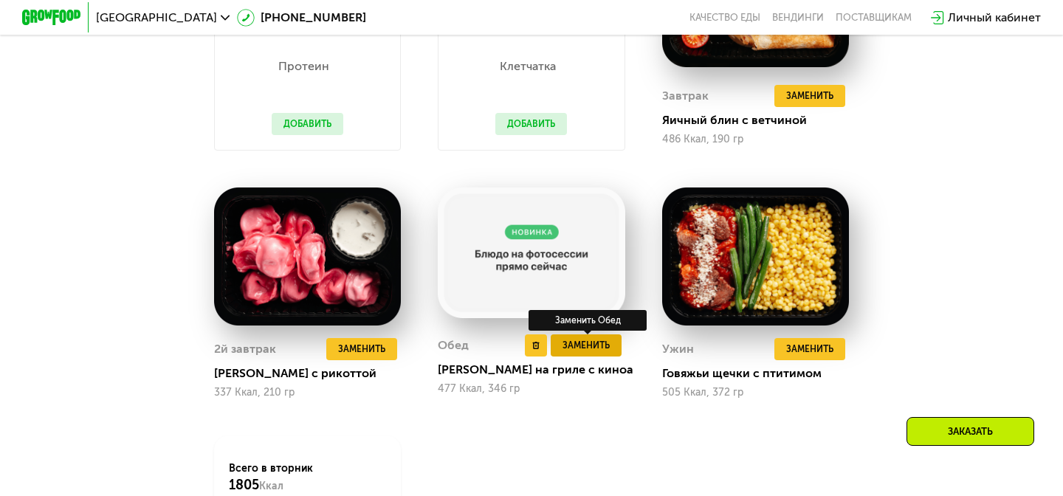
click at [597, 348] on span "Заменить" at bounding box center [586, 345] width 47 height 15
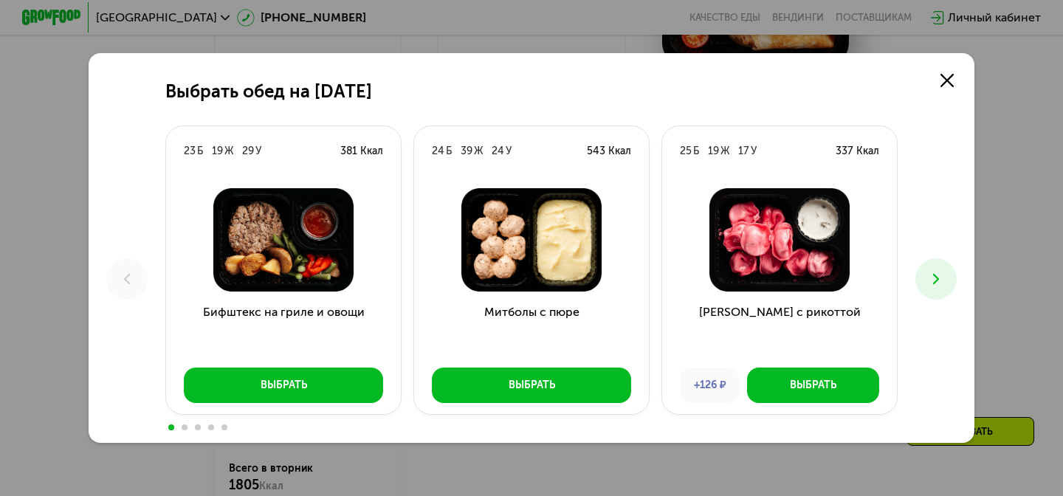
click at [948, 298] on div "Выбрать обед на 26 августа 23 Б 19 Ж 29 У 381 Ккал Бифштекс на гриле и овощи Вы…" at bounding box center [532, 248] width 886 height 390
click at [935, 279] on icon at bounding box center [937, 279] width 18 height 18
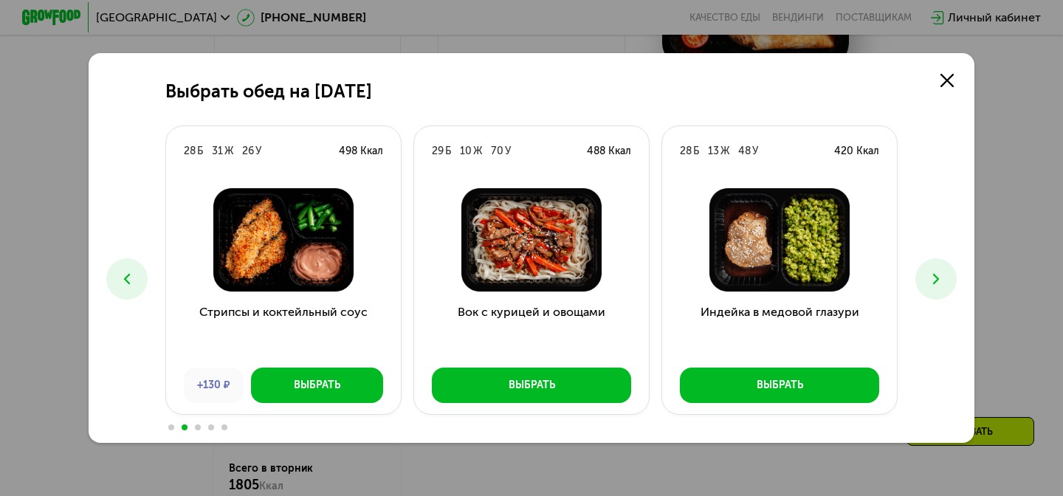
click at [935, 279] on icon at bounding box center [937, 279] width 18 height 18
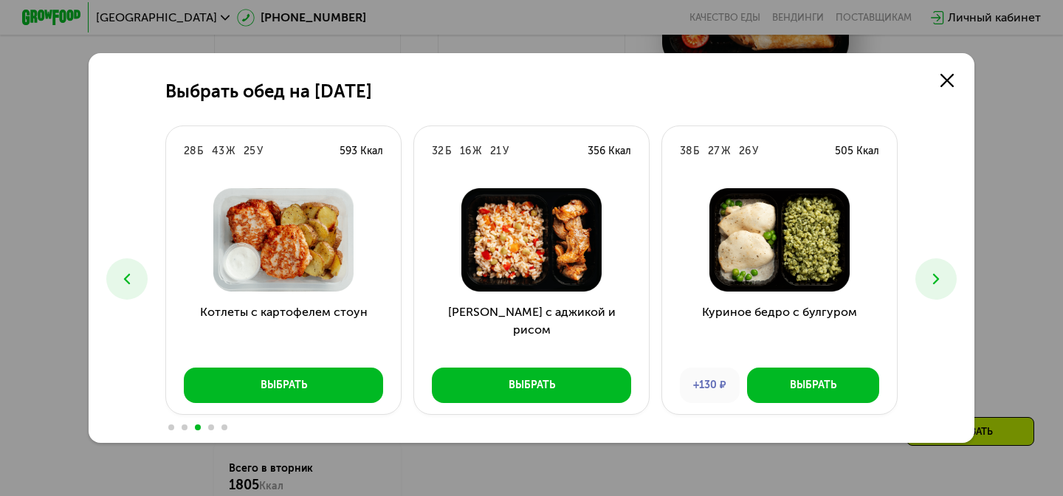
click at [935, 279] on icon at bounding box center [937, 279] width 18 height 18
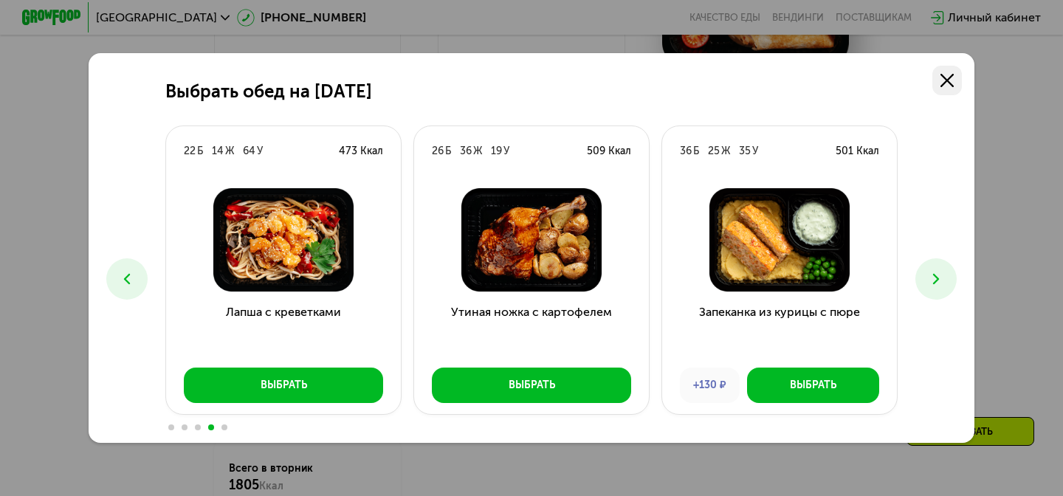
click at [944, 73] on link at bounding box center [948, 81] width 30 height 30
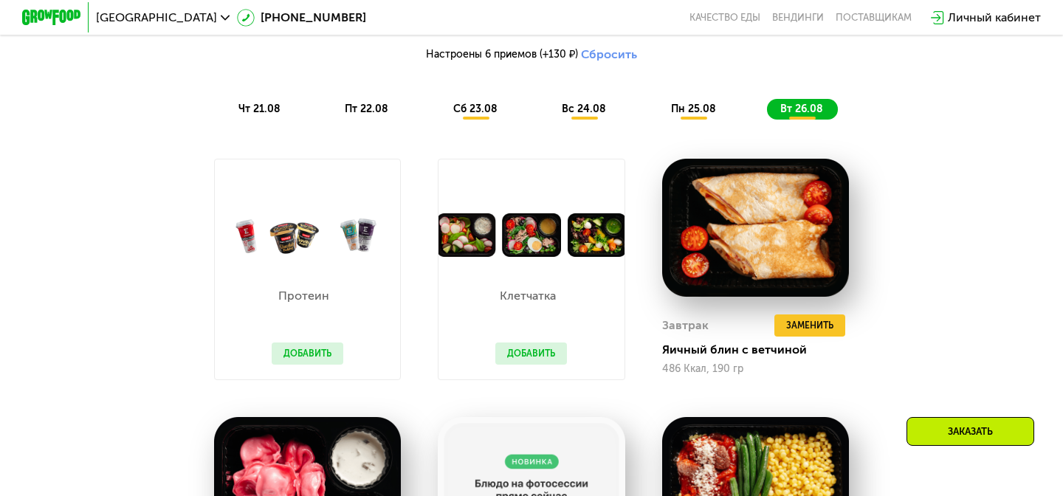
scroll to position [819, 0]
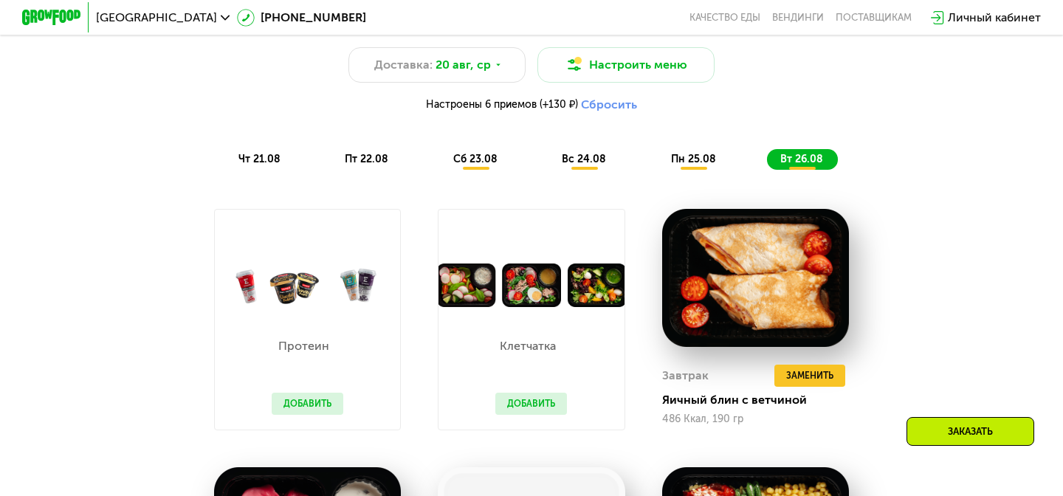
click at [701, 156] on span "пн 25.08" at bounding box center [693, 159] width 45 height 13
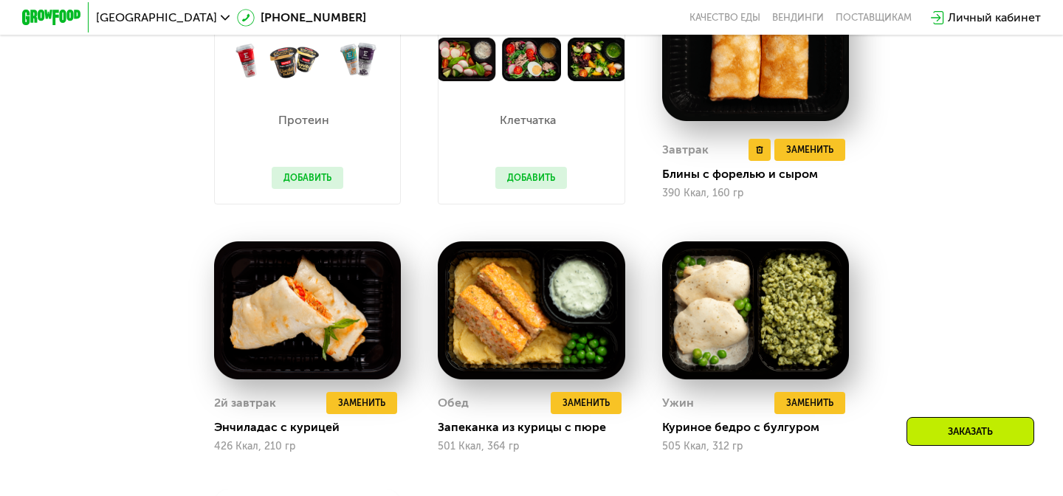
scroll to position [862, 0]
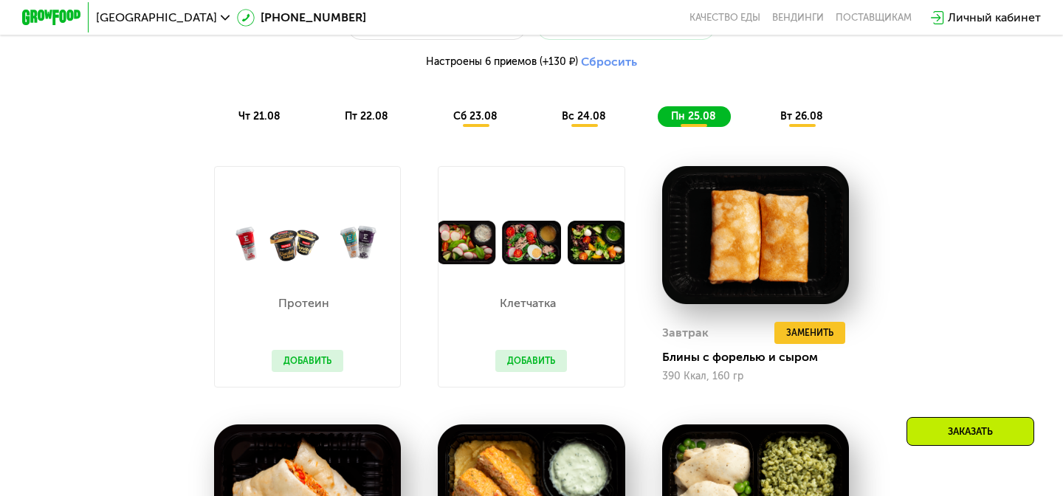
click at [658, 109] on div "вс 24.08" at bounding box center [694, 116] width 73 height 21
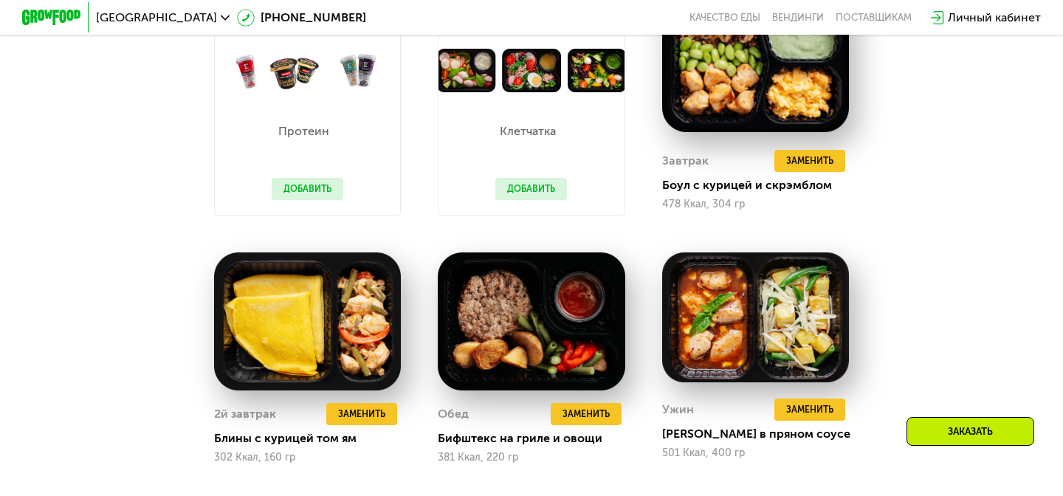
scroll to position [1038, 0]
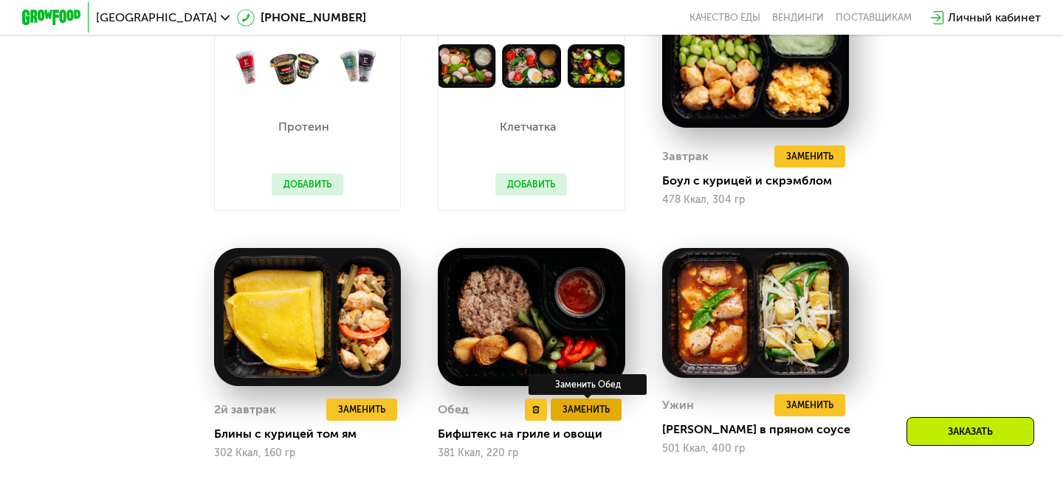
click at [600, 411] on span "Заменить" at bounding box center [586, 409] width 47 height 15
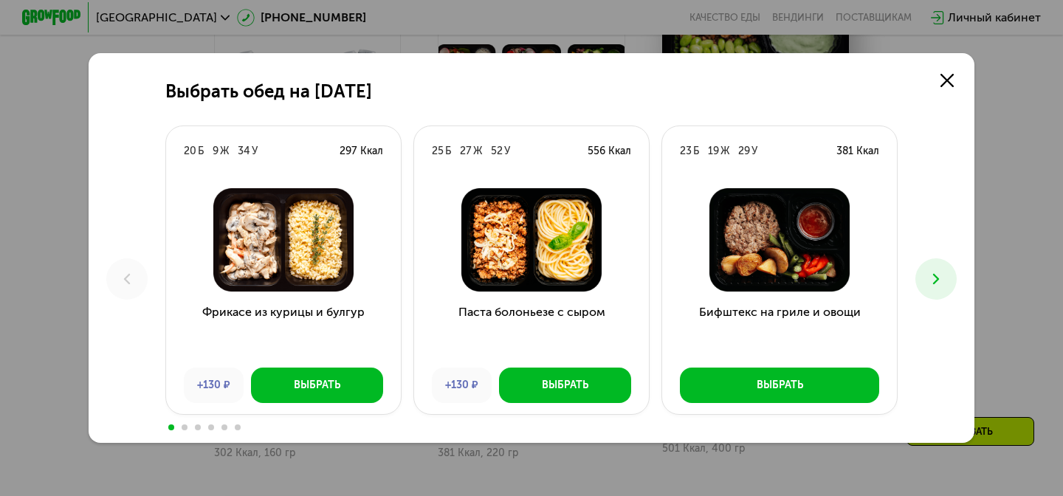
click at [914, 271] on div "Выбрать обед на 24 августа 20 Б 9 Ж 34 У 297 Ккал Фрикасе из курицы и булгур +1…" at bounding box center [532, 248] width 886 height 390
click at [928, 281] on icon at bounding box center [937, 279] width 18 height 18
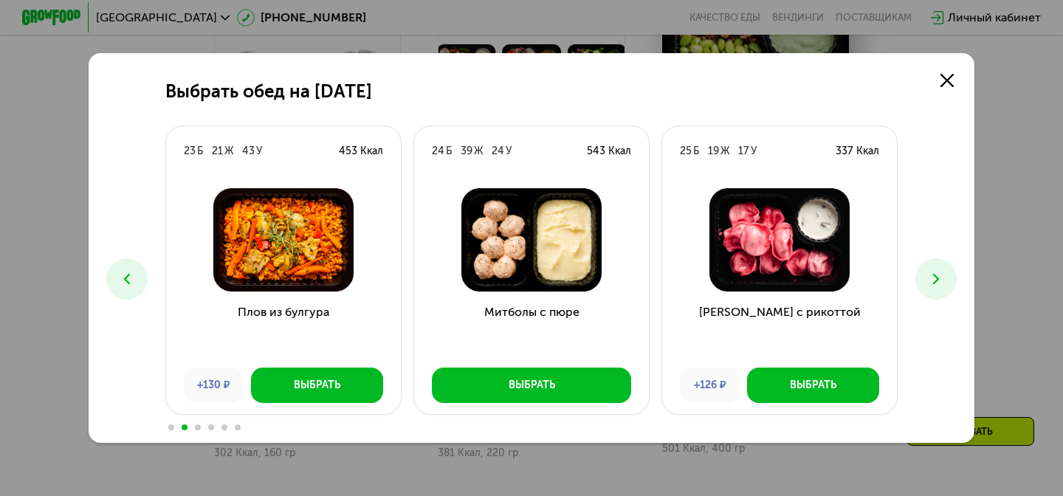
click at [928, 281] on icon at bounding box center [937, 279] width 18 height 18
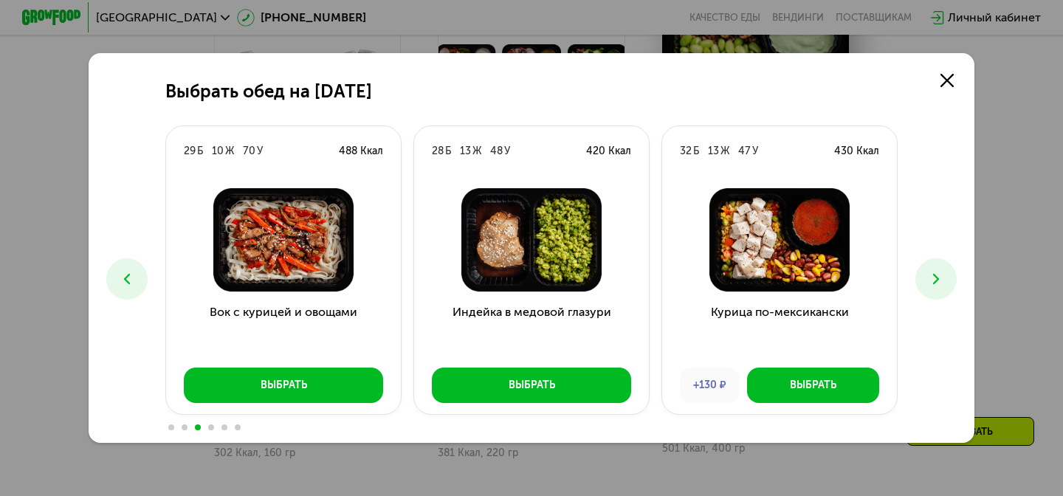
click at [928, 281] on icon at bounding box center [937, 279] width 18 height 18
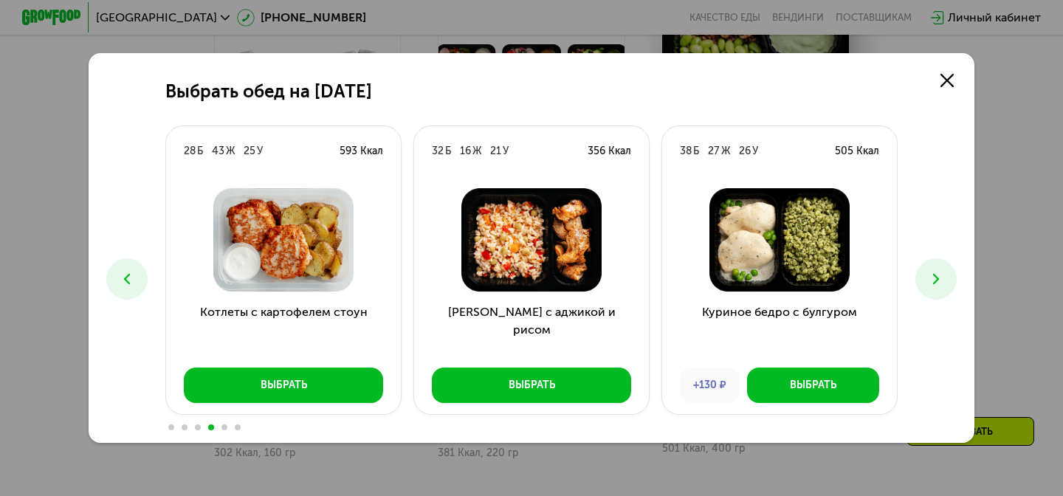
click at [928, 281] on icon at bounding box center [937, 279] width 18 height 18
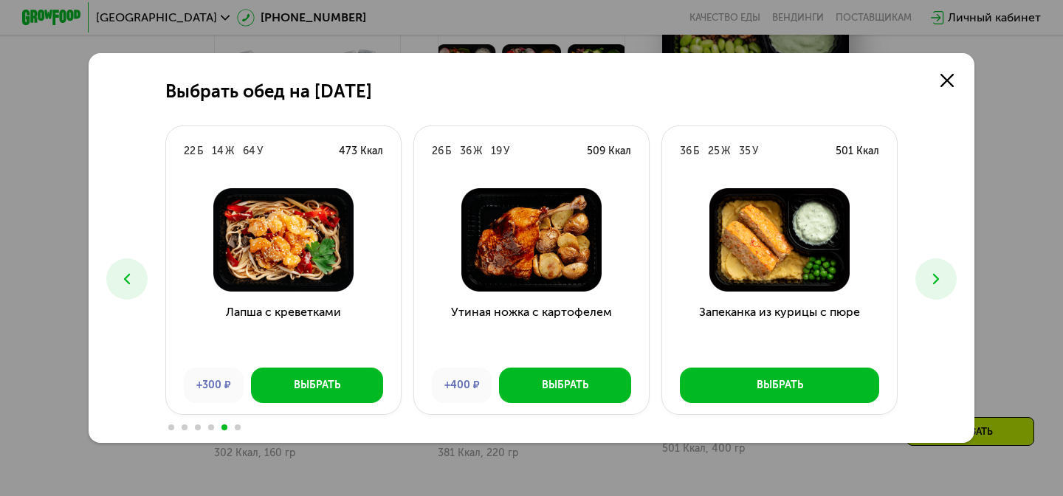
click at [943, 285] on icon at bounding box center [937, 279] width 18 height 18
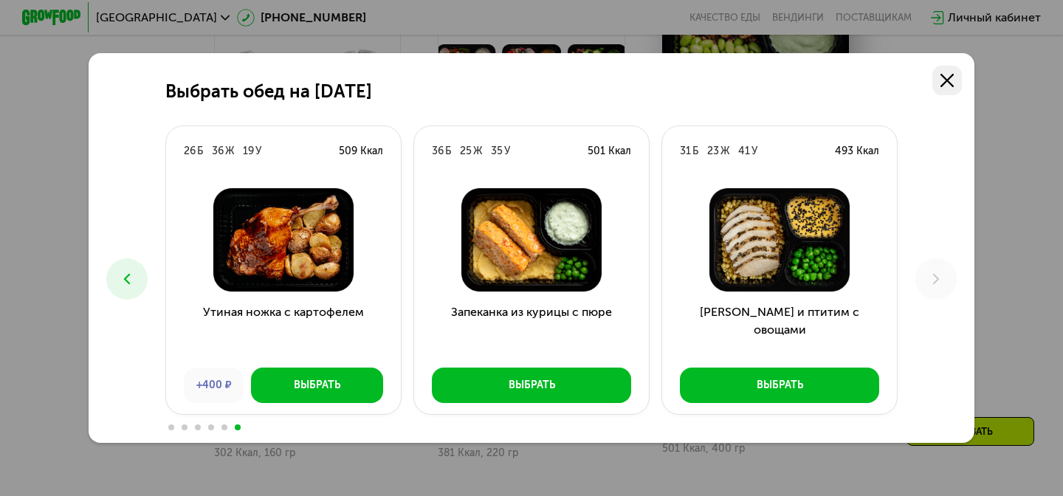
click at [950, 78] on use at bounding box center [947, 80] width 13 height 13
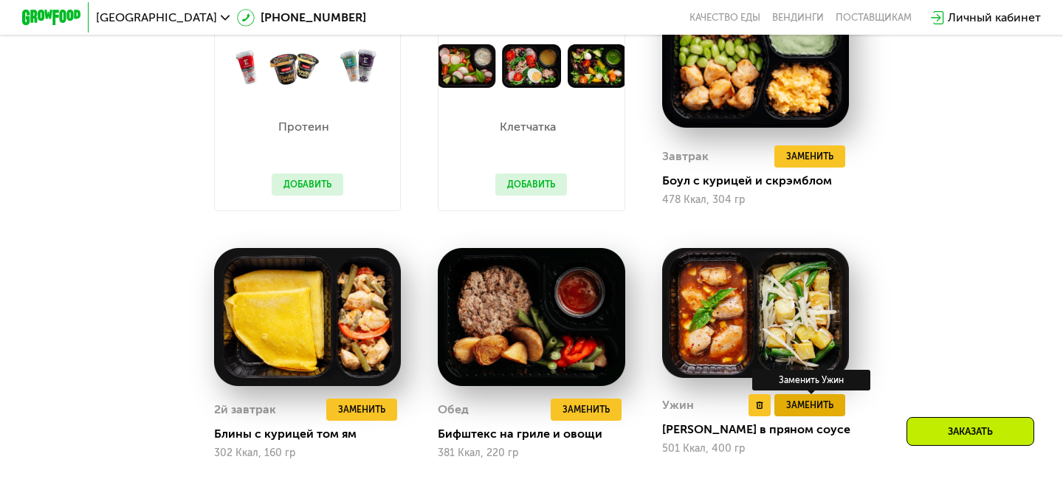
click at [809, 408] on span "Заменить" at bounding box center [809, 405] width 47 height 15
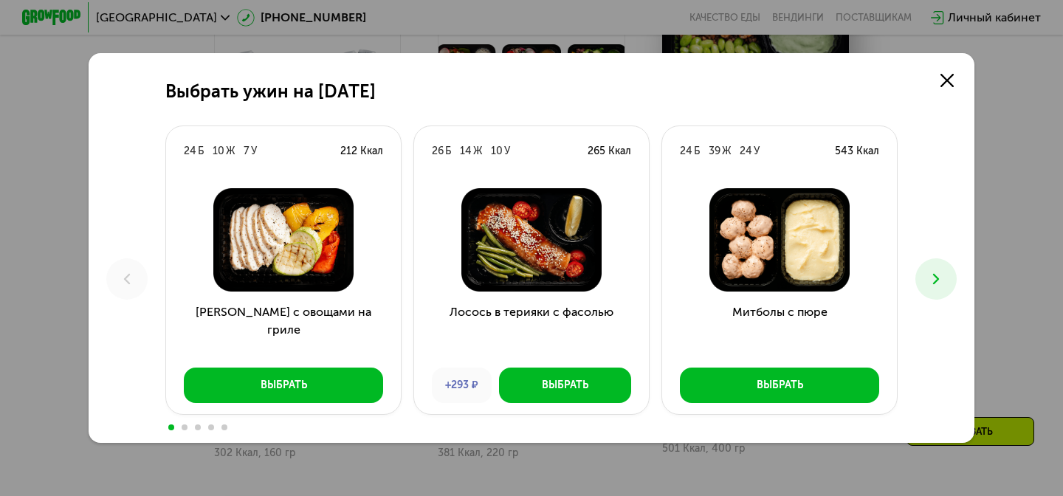
click at [930, 284] on icon at bounding box center [937, 279] width 18 height 18
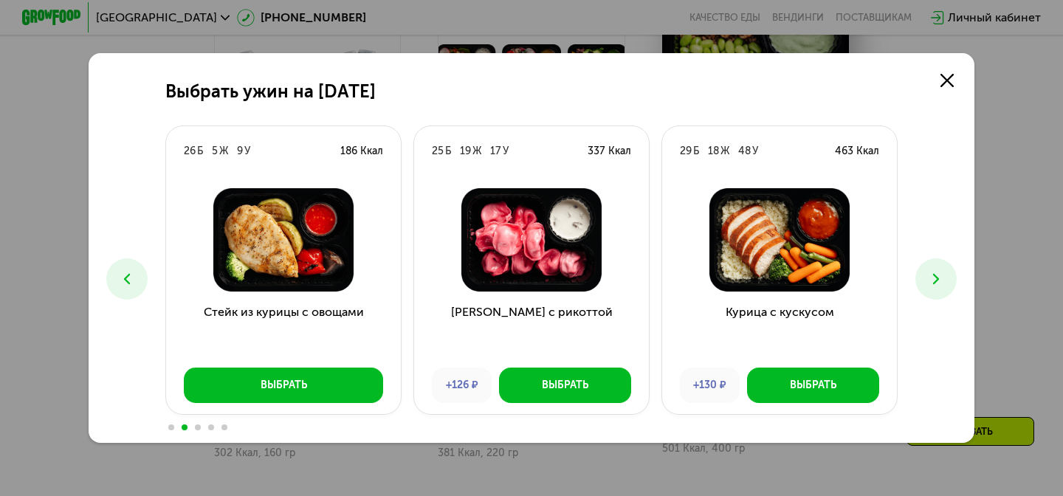
click at [930, 284] on icon at bounding box center [937, 279] width 18 height 18
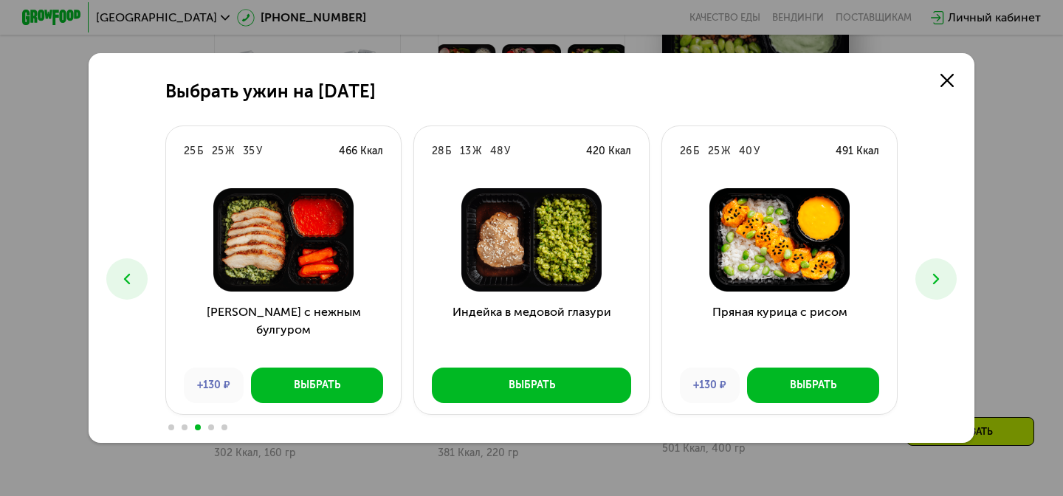
click at [930, 284] on icon at bounding box center [937, 279] width 18 height 18
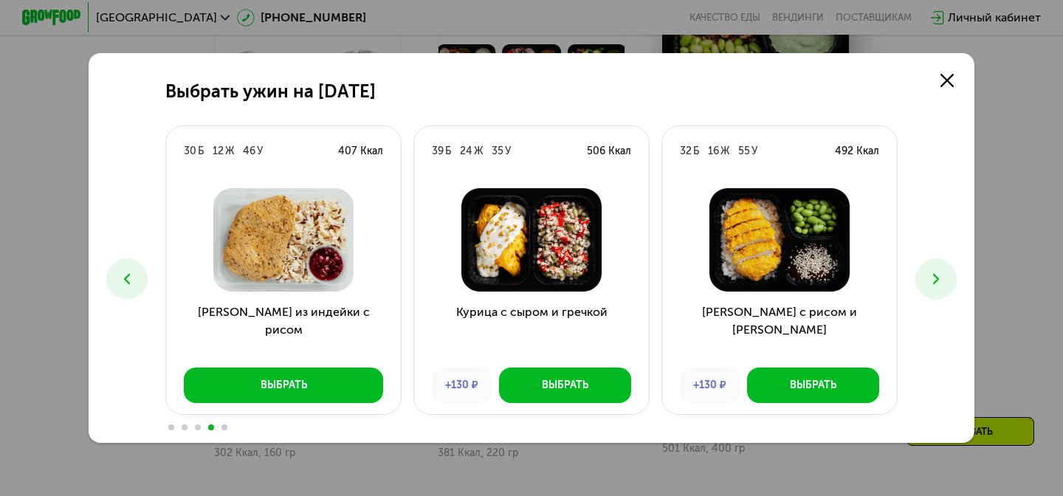
click at [930, 284] on icon at bounding box center [937, 279] width 18 height 18
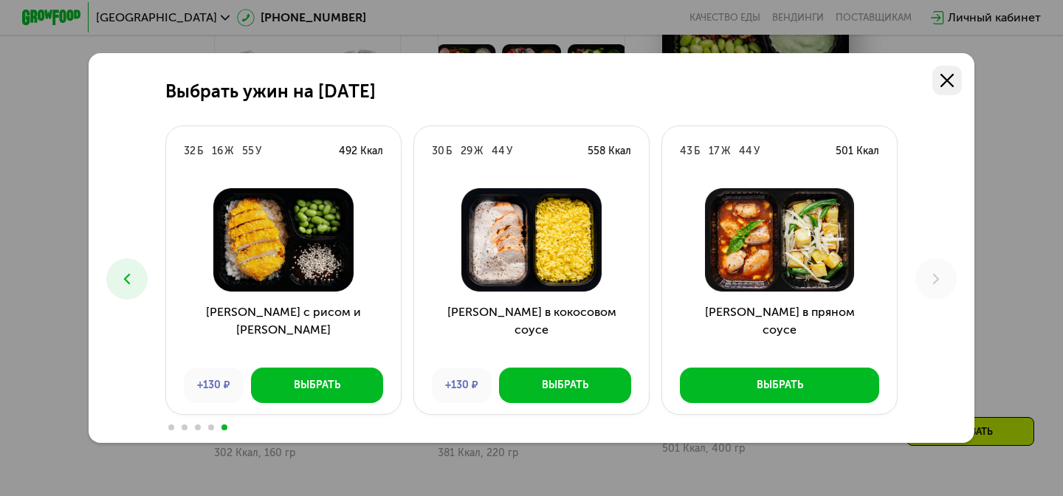
click at [949, 80] on icon at bounding box center [947, 80] width 13 height 13
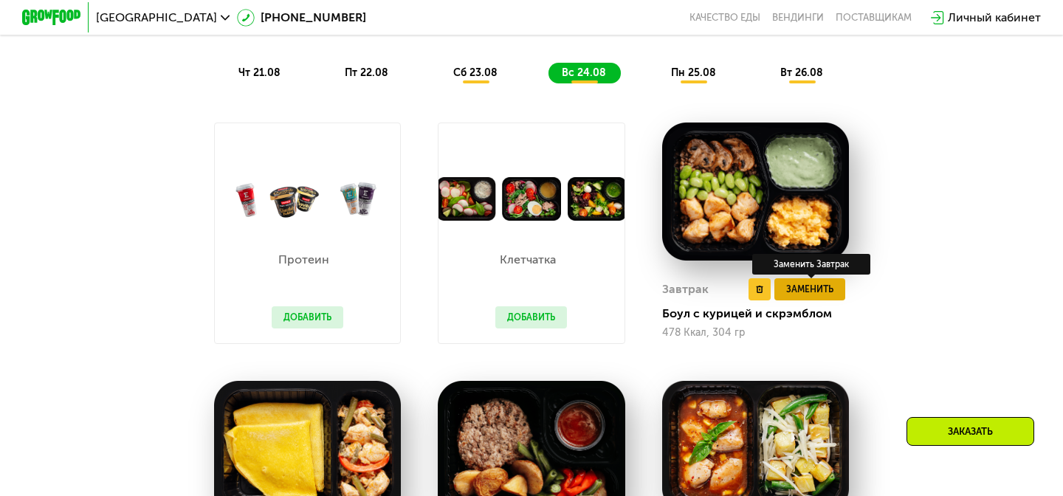
scroll to position [884, 0]
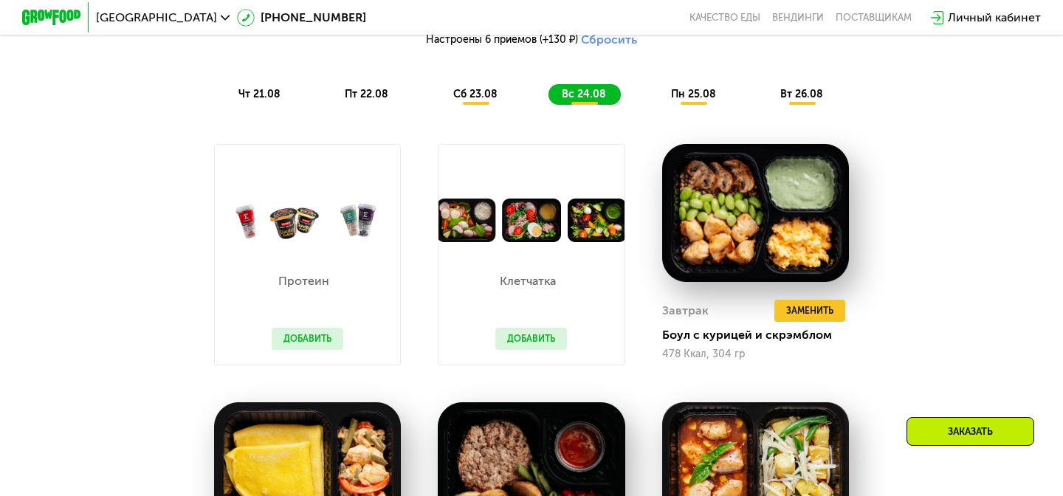
click at [815, 93] on span "вт 26.08" at bounding box center [802, 94] width 43 height 13
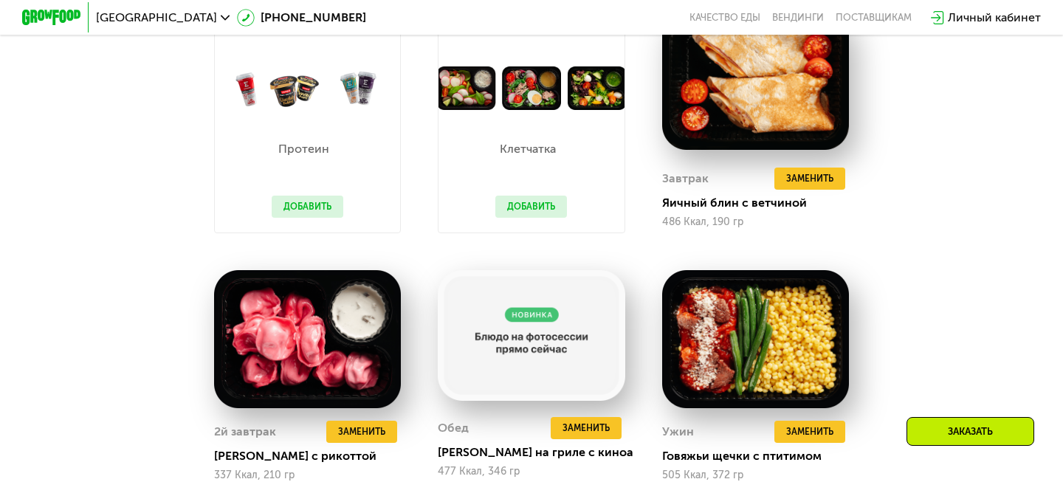
scroll to position [1029, 0]
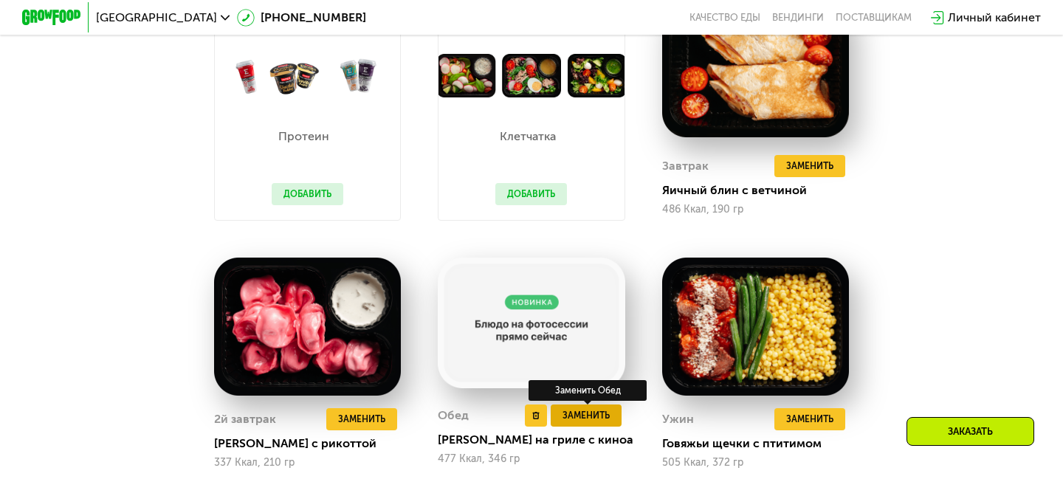
click at [606, 417] on span "Заменить" at bounding box center [586, 415] width 47 height 15
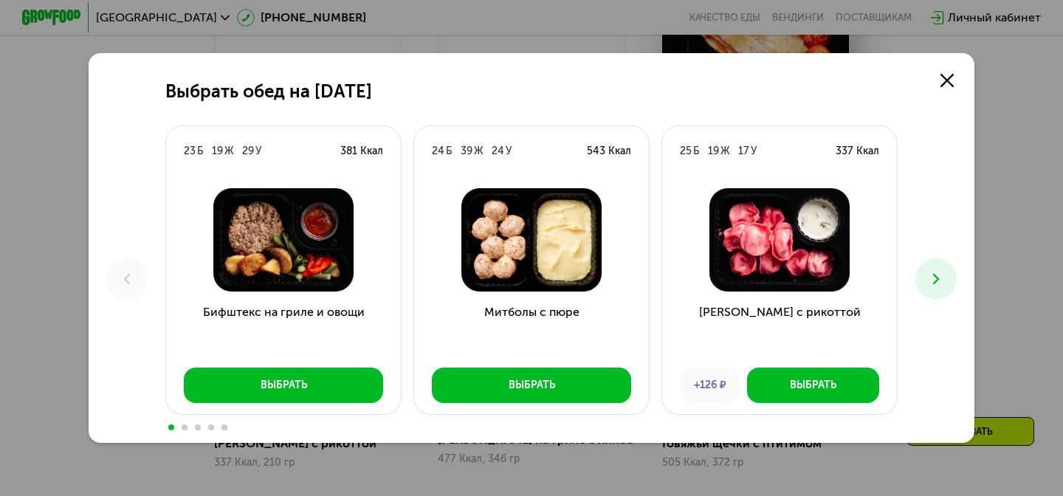
click at [928, 284] on icon at bounding box center [937, 279] width 18 height 18
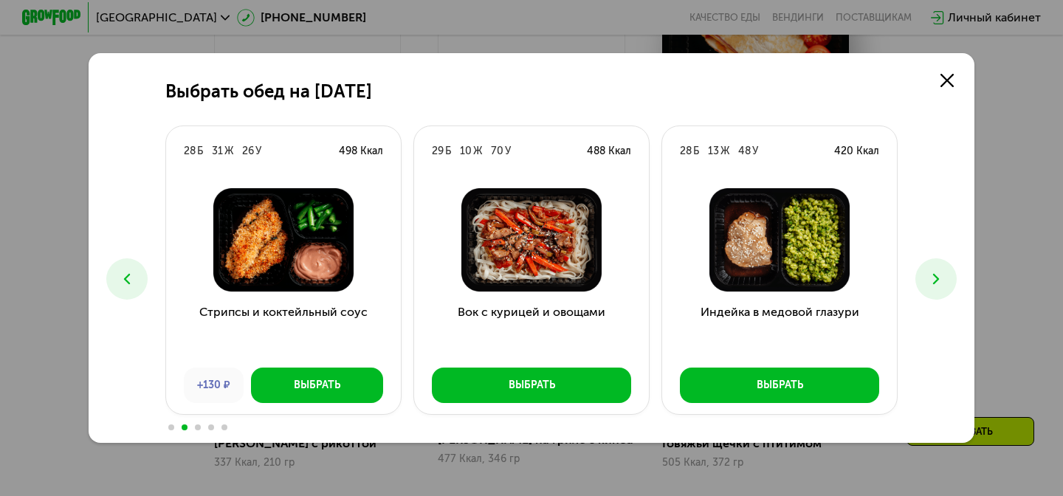
click at [928, 284] on icon at bounding box center [937, 279] width 18 height 18
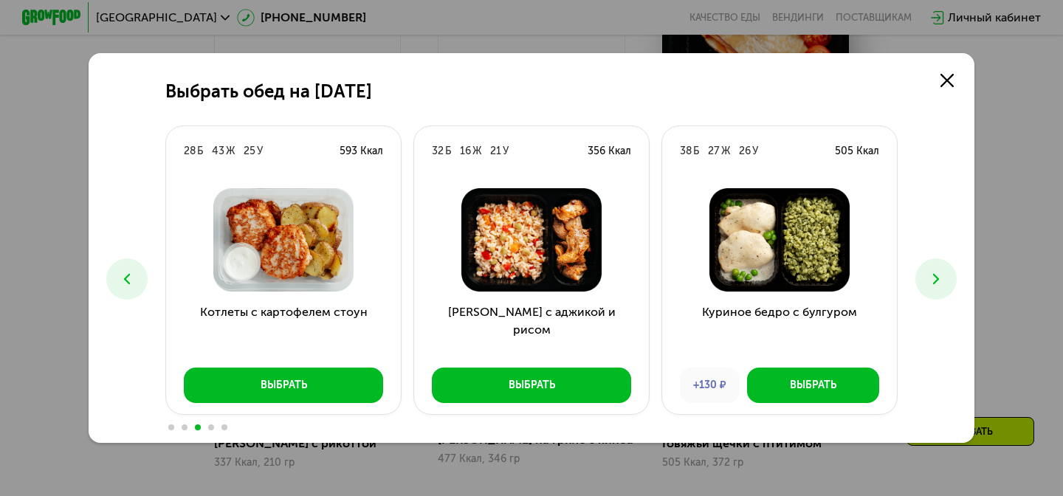
click at [928, 285] on icon at bounding box center [937, 279] width 18 height 18
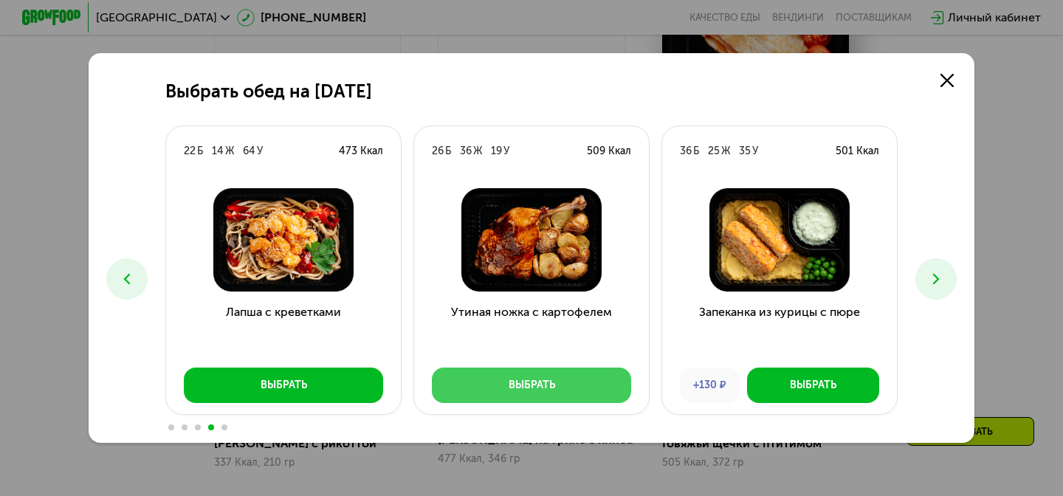
click at [553, 384] on div "Выбрать" at bounding box center [532, 385] width 47 height 15
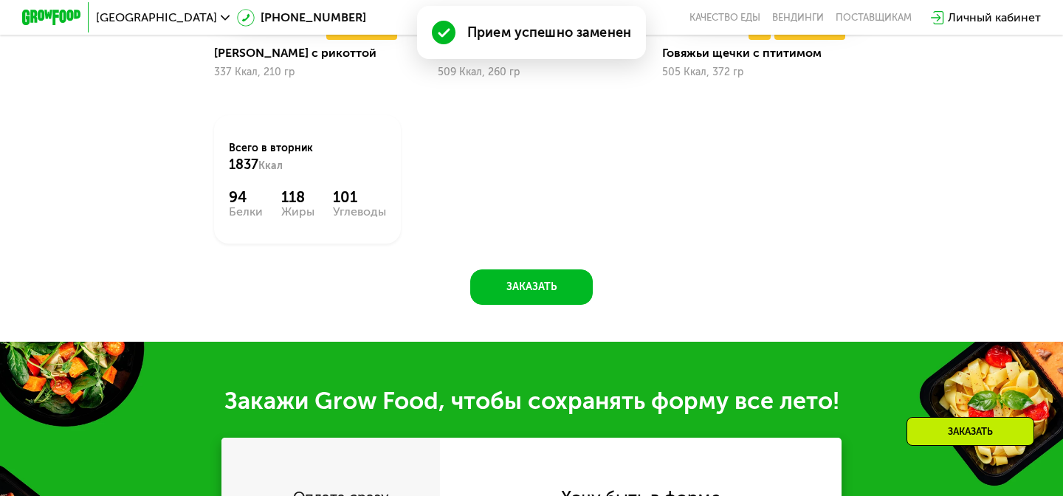
scroll to position [1430, 0]
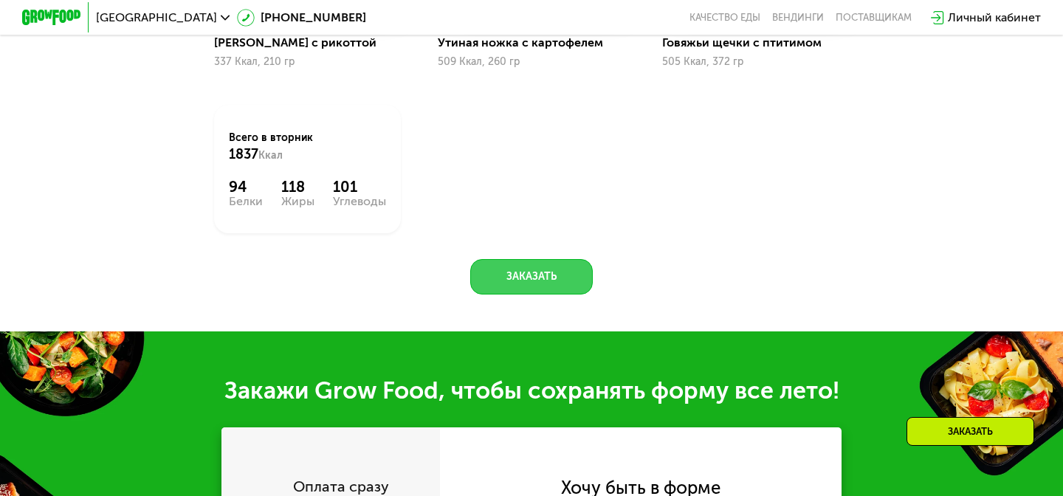
click at [560, 275] on button "Заказать" at bounding box center [531, 276] width 123 height 35
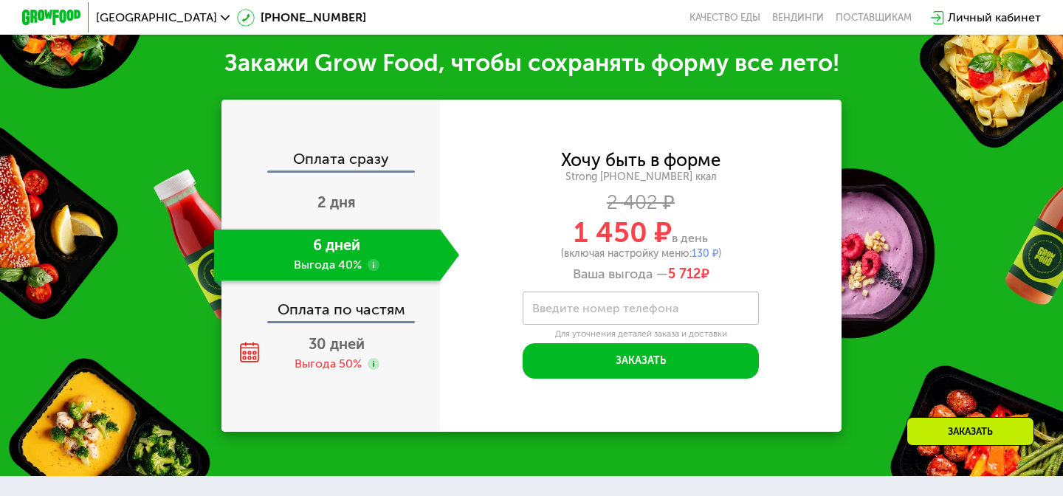
scroll to position [1761, 0]
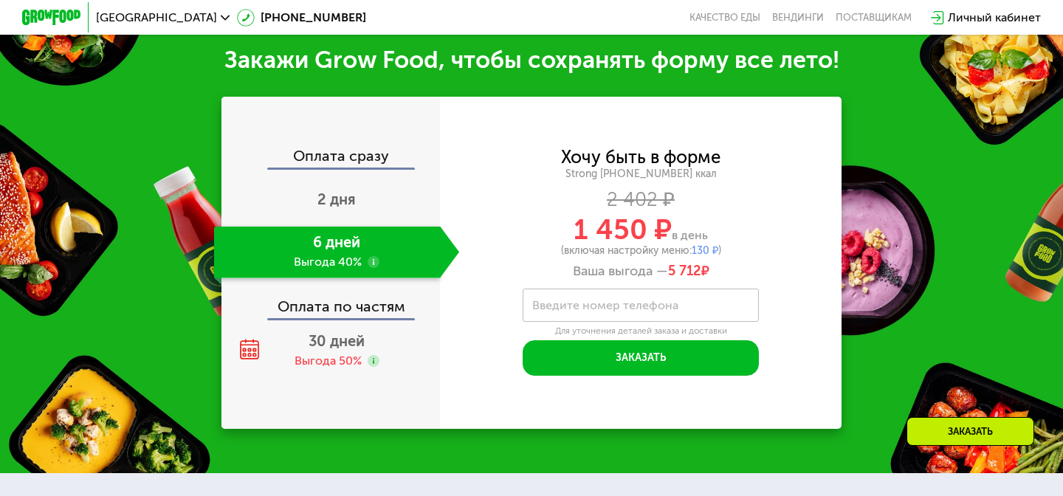
click at [610, 307] on label "Введите номер телефона" at bounding box center [605, 305] width 146 height 8
click at [610, 307] on input "Введите номер телефона" at bounding box center [641, 305] width 236 height 33
type input "**********"
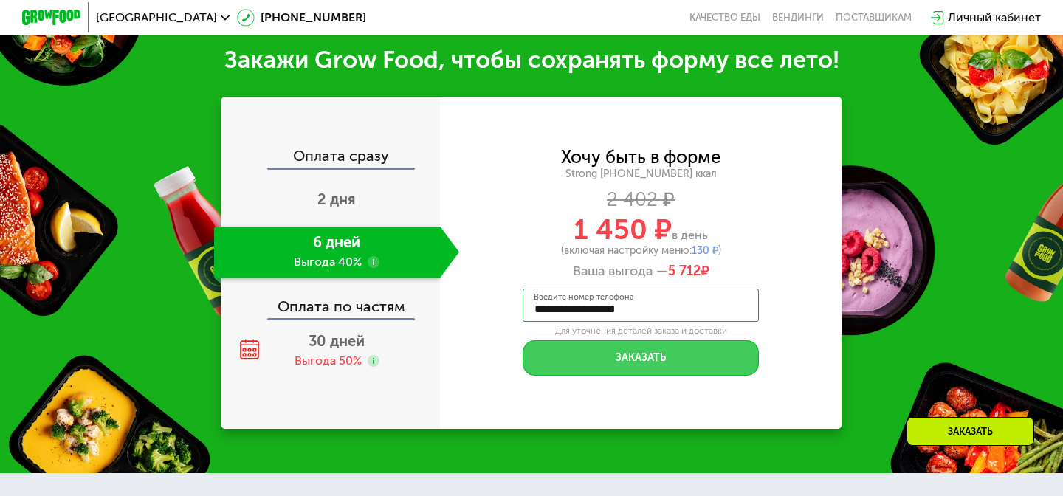
click at [693, 358] on button "Заказать" at bounding box center [641, 357] width 236 height 35
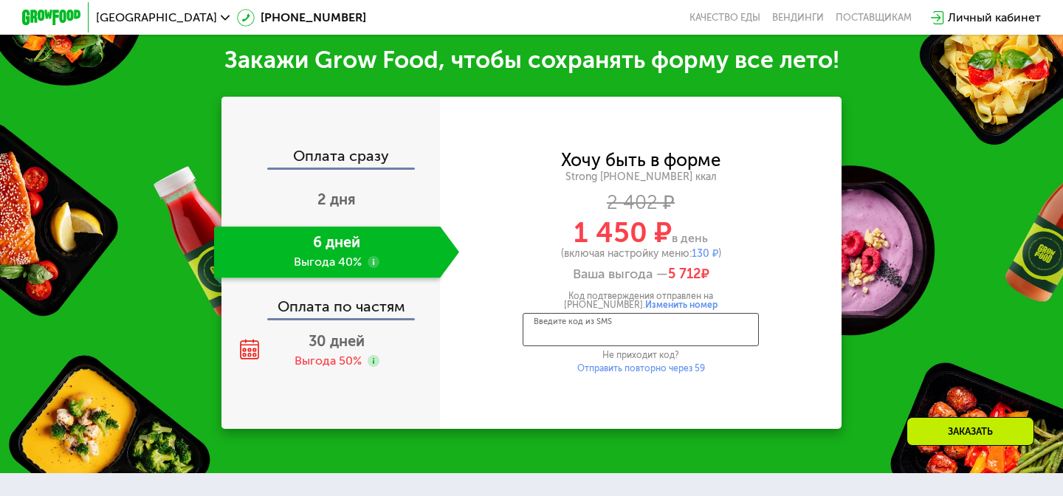
click at [702, 345] on input "Введите код из SMS" at bounding box center [641, 329] width 236 height 33
click at [702, 344] on input "Введите код из SMS" at bounding box center [641, 329] width 236 height 33
type input "*"
type input "****"
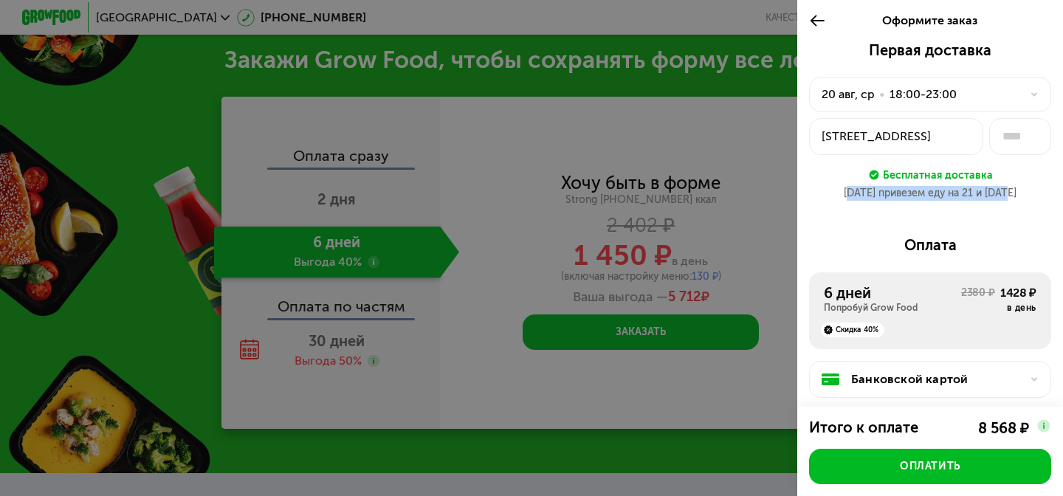
drag, startPoint x: 851, startPoint y: 196, endPoint x: 1004, endPoint y: 197, distance: 153.6
click at [1004, 197] on div "20 авг привезем еду на 21 и 22 авг" at bounding box center [930, 193] width 242 height 15
click at [996, 197] on div "20 авг привезем еду на 21 и 22 авг" at bounding box center [930, 193] width 242 height 15
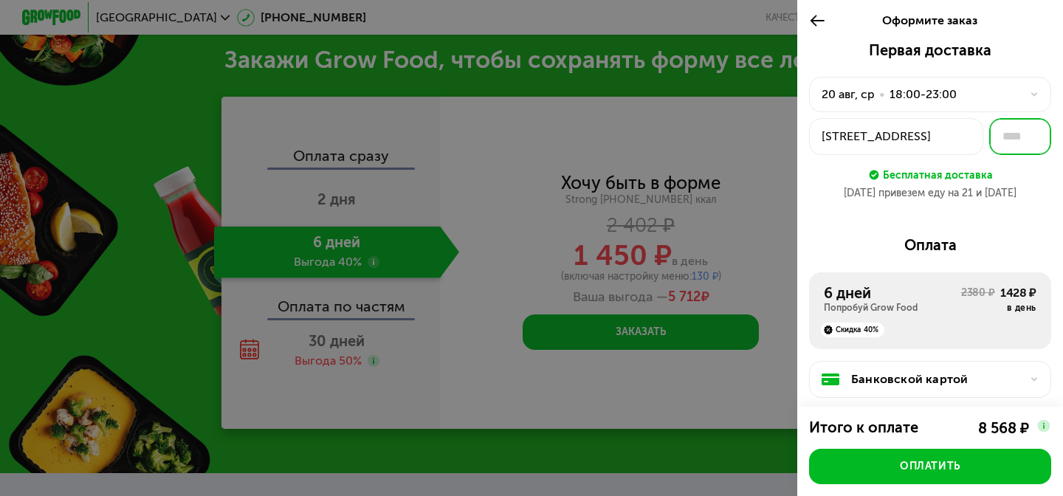
click at [1020, 142] on input "text" at bounding box center [1021, 136] width 62 height 37
type input "*"
type input "***"
click at [1022, 100] on div "20 авг, ср • 18:00-23:00" at bounding box center [930, 94] width 242 height 35
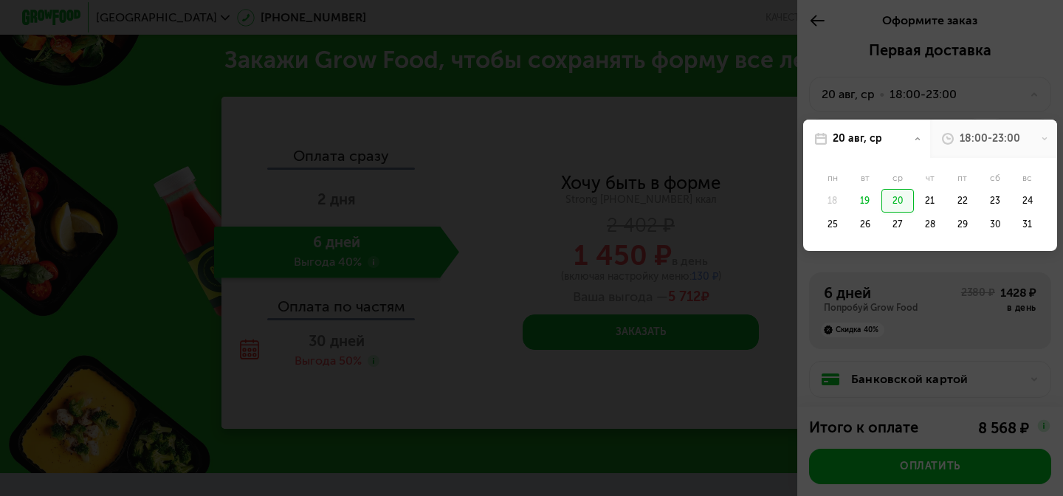
click at [987, 109] on div at bounding box center [531, 248] width 1063 height 496
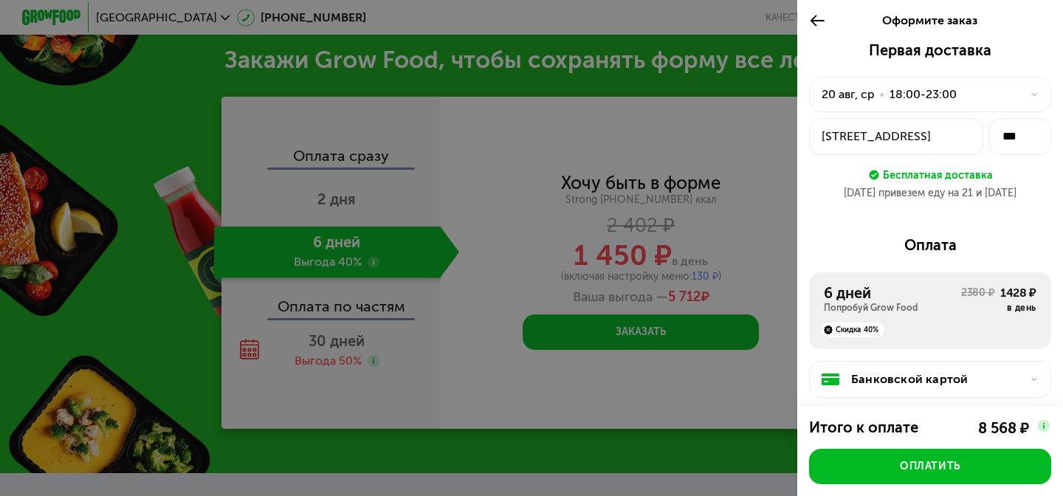
click at [994, 92] on div "20 авг, ср • 18:00-23:00" at bounding box center [921, 95] width 199 height 18
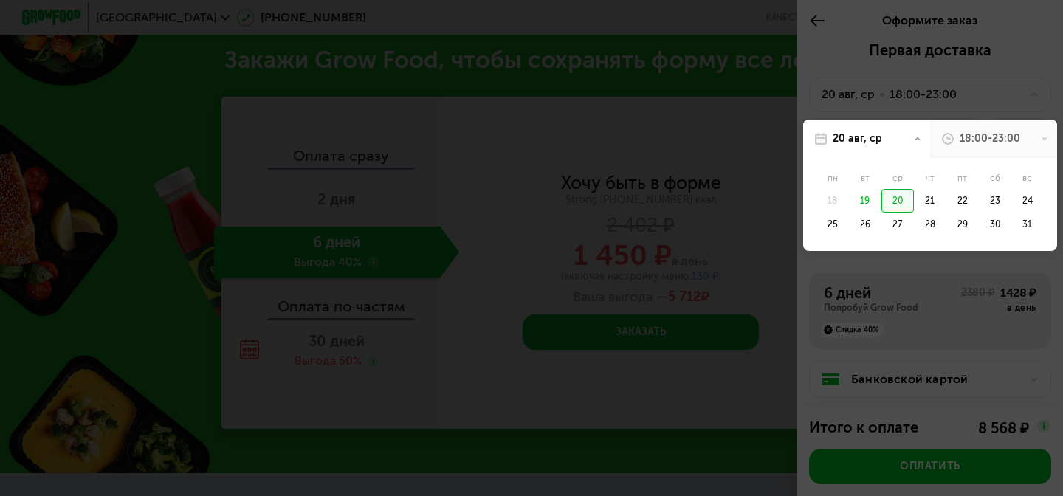
click at [978, 140] on div "18:00-23:00" at bounding box center [990, 138] width 61 height 15
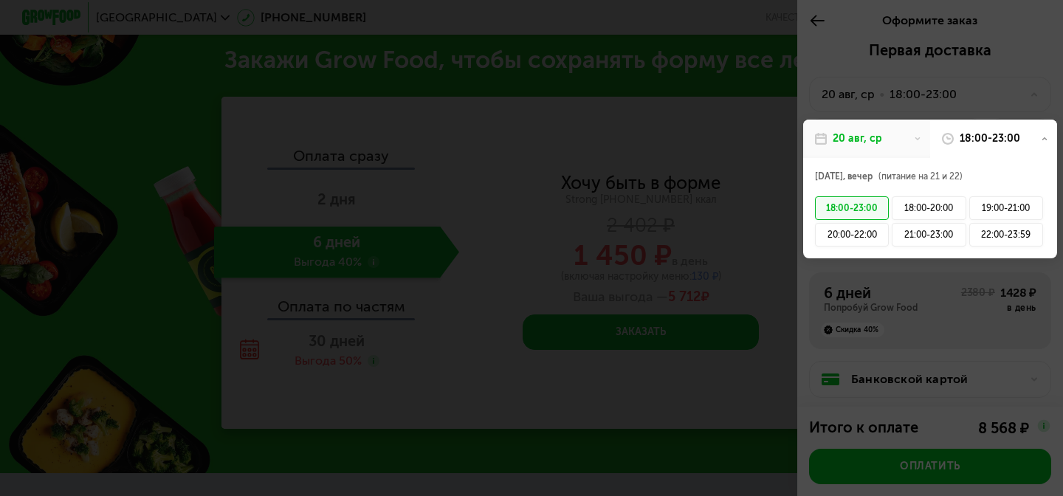
click at [985, 116] on div at bounding box center [531, 248] width 1063 height 496
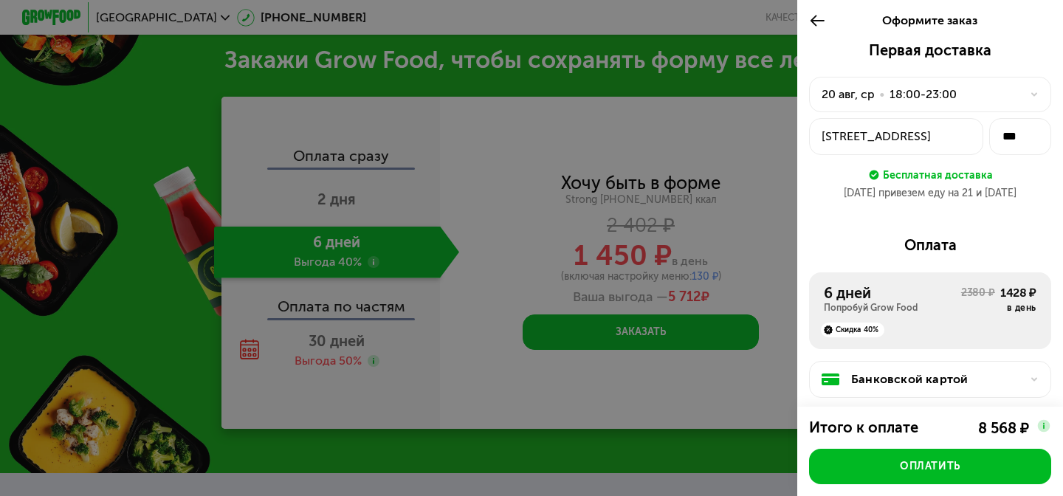
click at [1003, 98] on div "20 авг, ср • 18:00-23:00" at bounding box center [921, 95] width 199 height 18
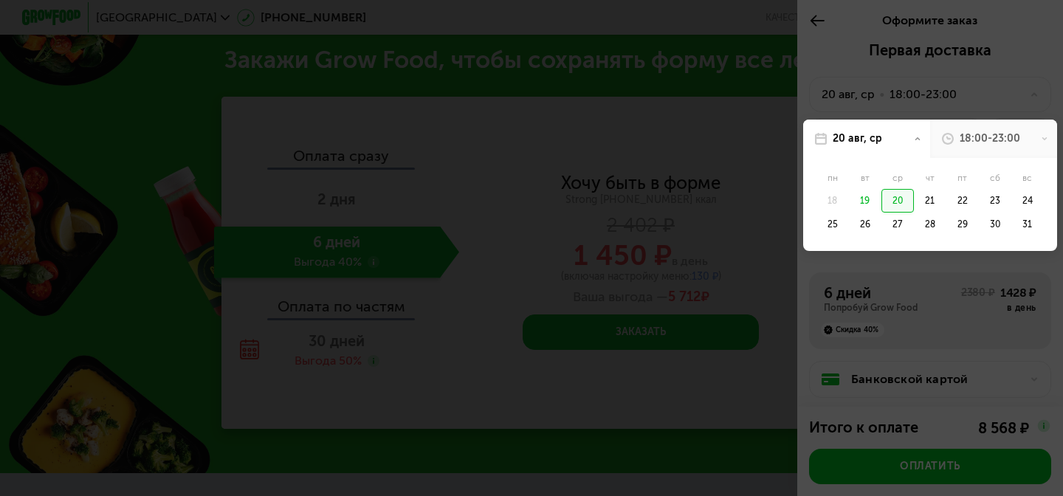
click at [984, 143] on div "18:00-23:00" at bounding box center [990, 138] width 61 height 15
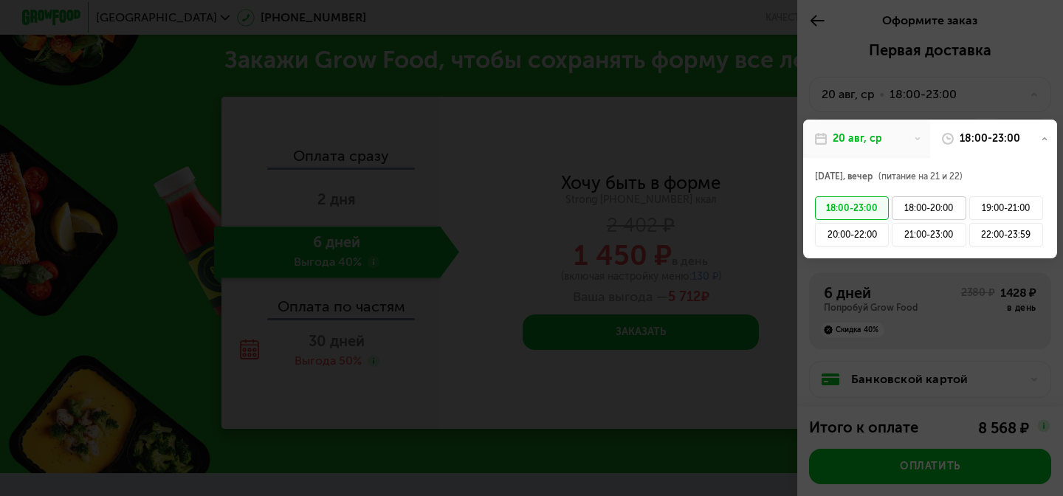
click at [924, 209] on div "18:00-20:00" at bounding box center [929, 208] width 74 height 24
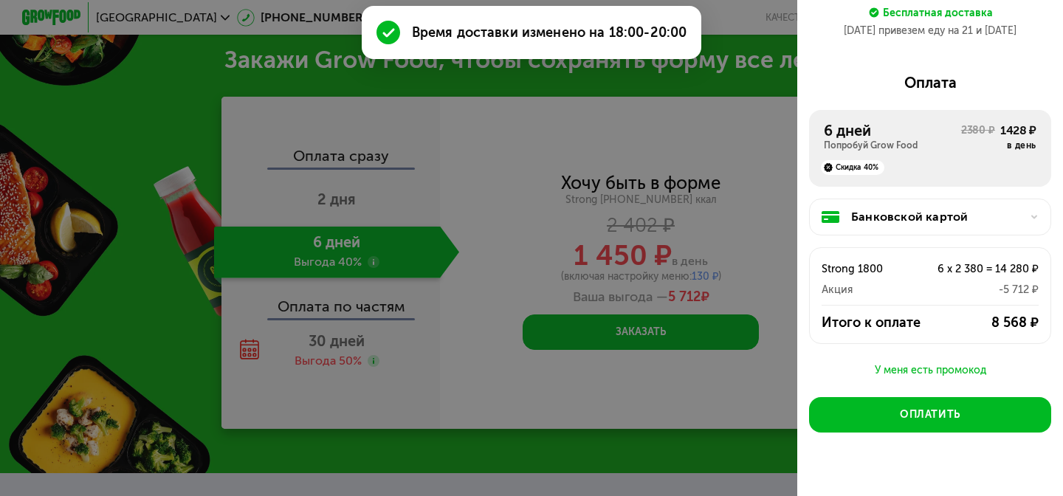
scroll to position [185, 0]
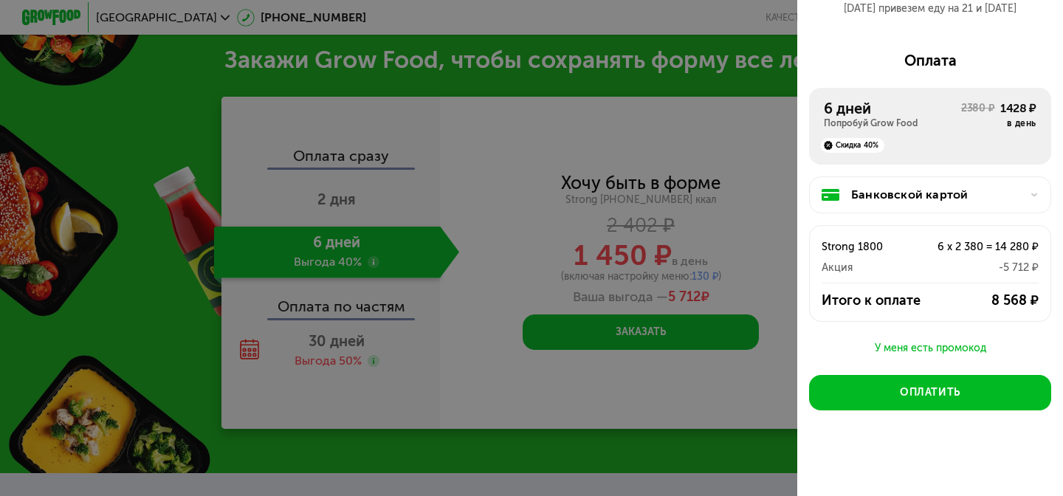
click at [960, 344] on div "У меня есть промокод" at bounding box center [930, 349] width 242 height 18
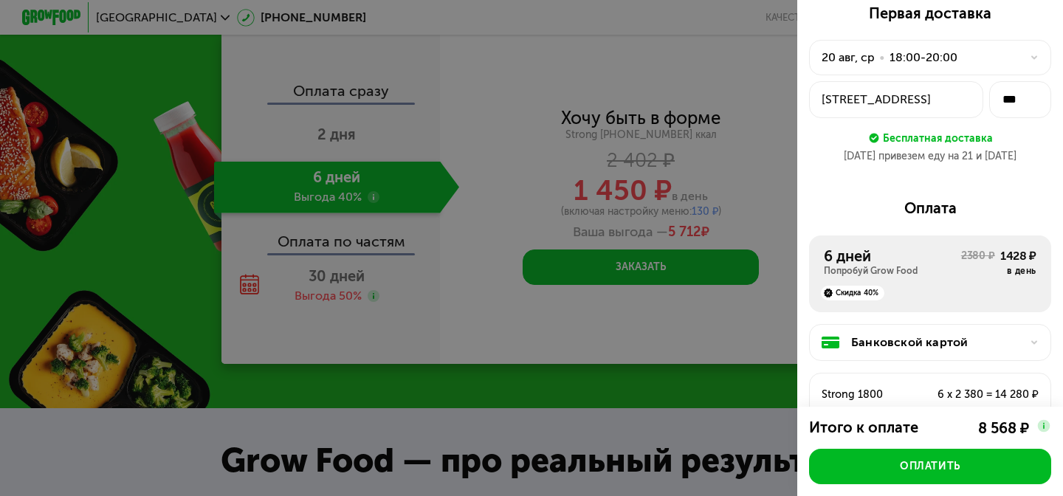
scroll to position [202, 0]
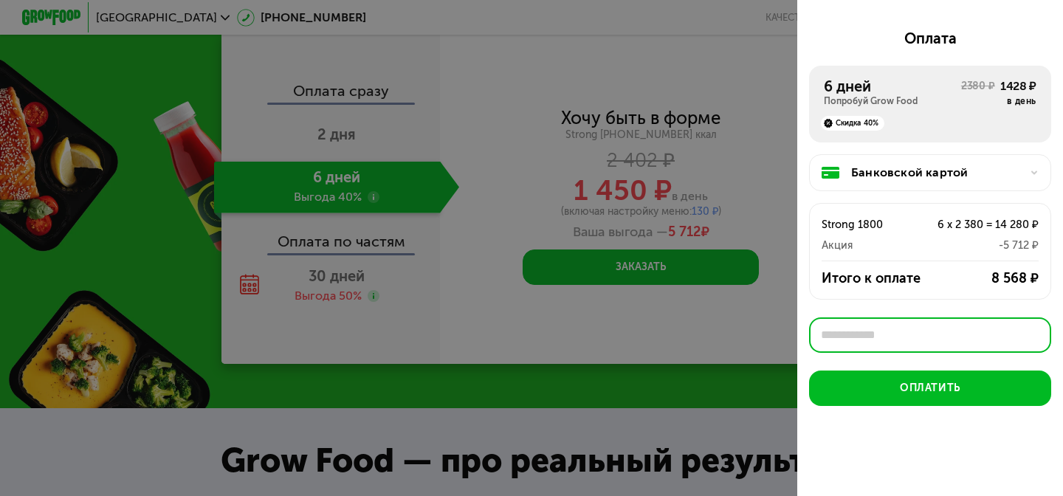
click at [911, 328] on input "text" at bounding box center [930, 335] width 242 height 35
type input "*"
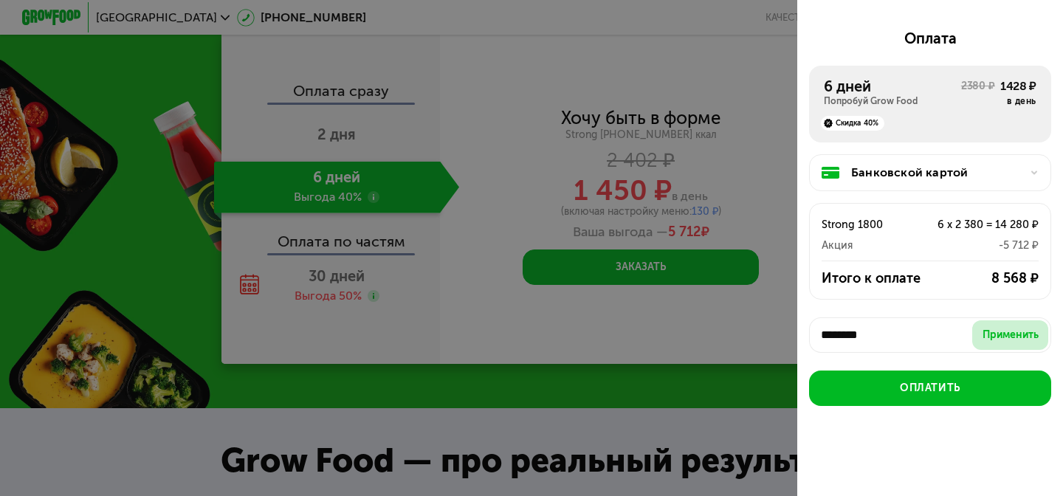
click at [1026, 328] on div "Применить" at bounding box center [1011, 335] width 56 height 15
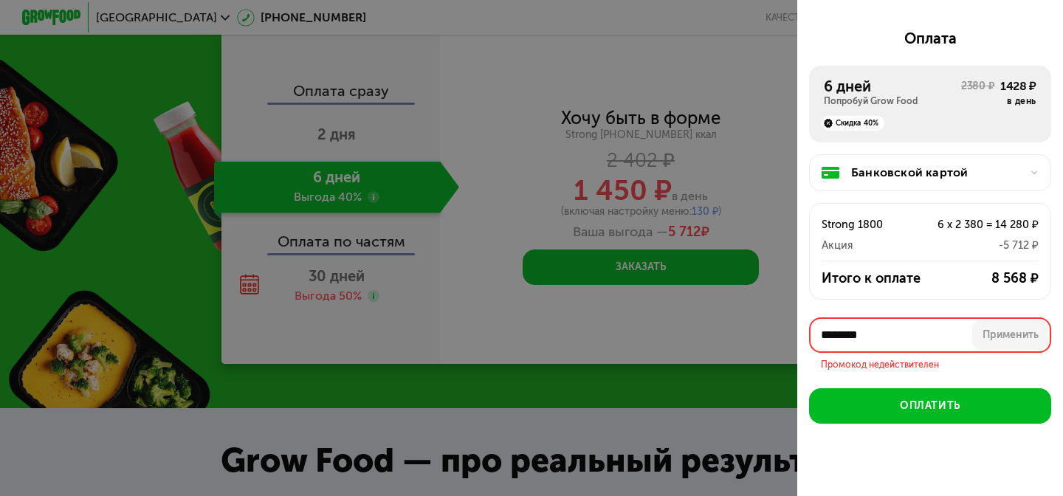
click at [939, 322] on input "********" at bounding box center [930, 335] width 242 height 35
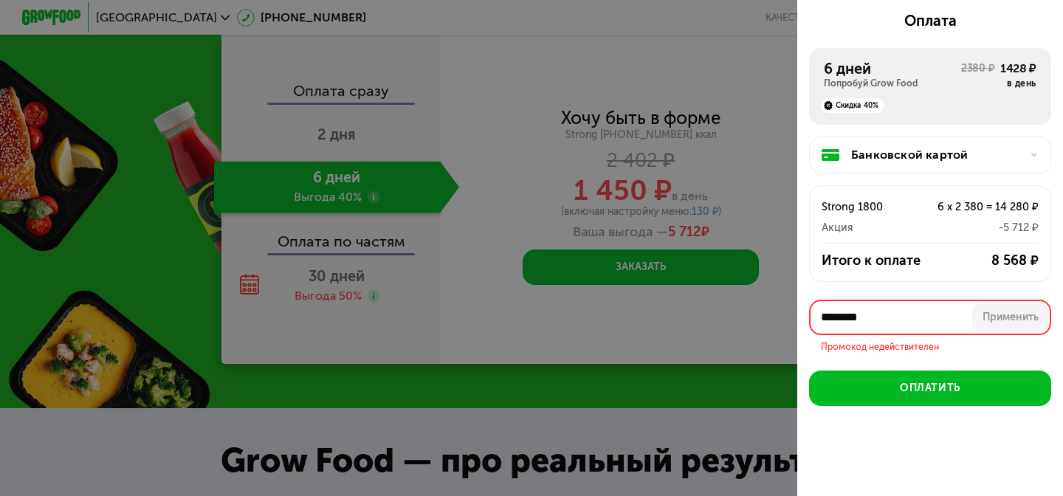
click at [936, 321] on input "********" at bounding box center [930, 317] width 242 height 35
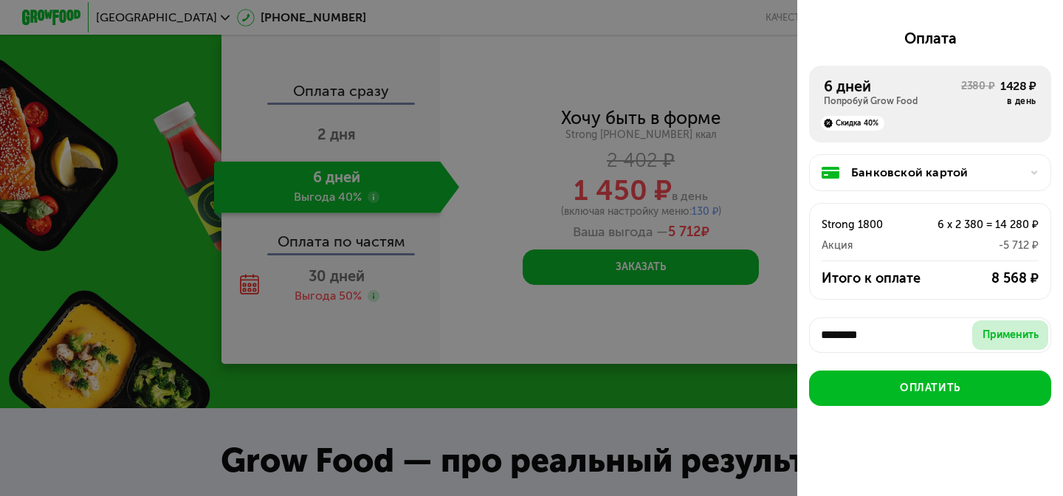
click at [987, 337] on div "Применить" at bounding box center [1011, 335] width 56 height 15
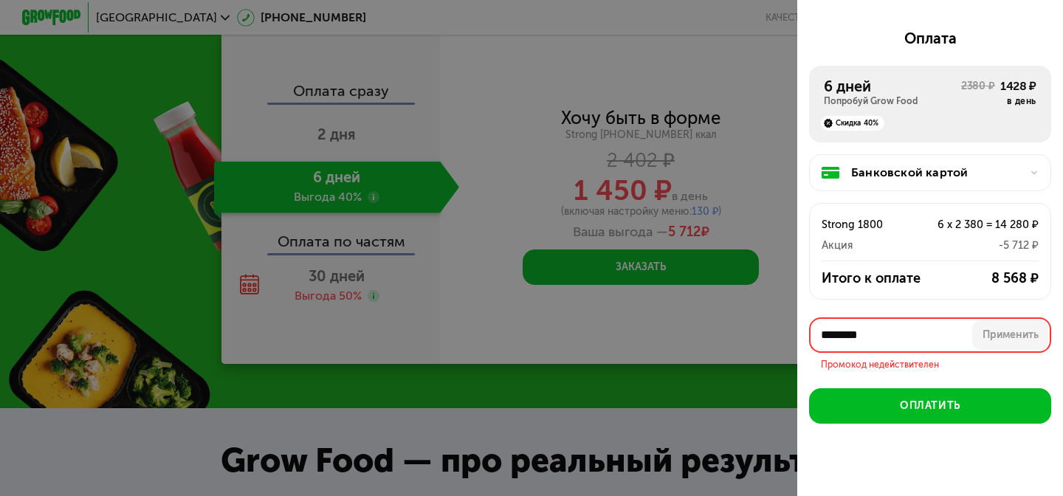
click at [912, 333] on input "********" at bounding box center [930, 335] width 242 height 35
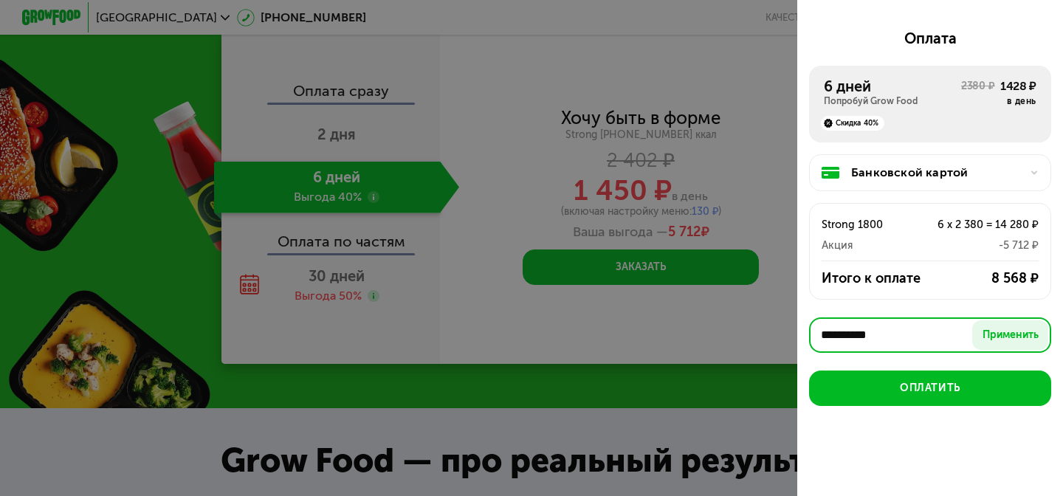
type input "**********"
type input "*"
type input "*******"
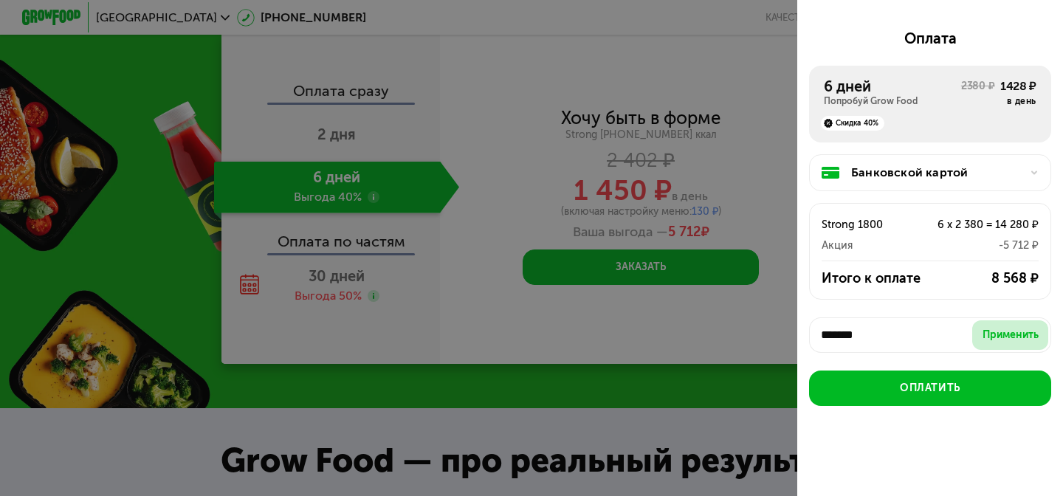
click at [1023, 343] on button "Применить" at bounding box center [1011, 336] width 76 height 30
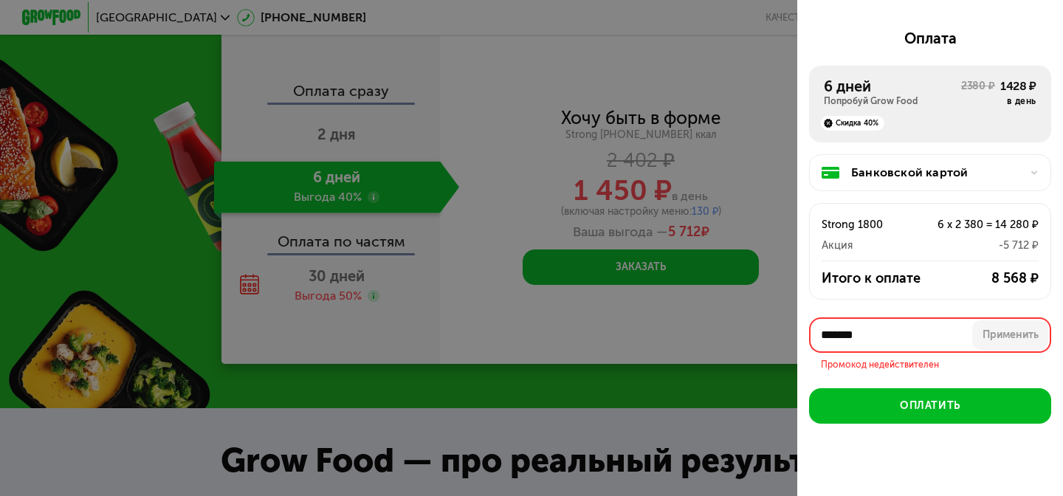
click at [918, 326] on input "*******" at bounding box center [930, 335] width 242 height 35
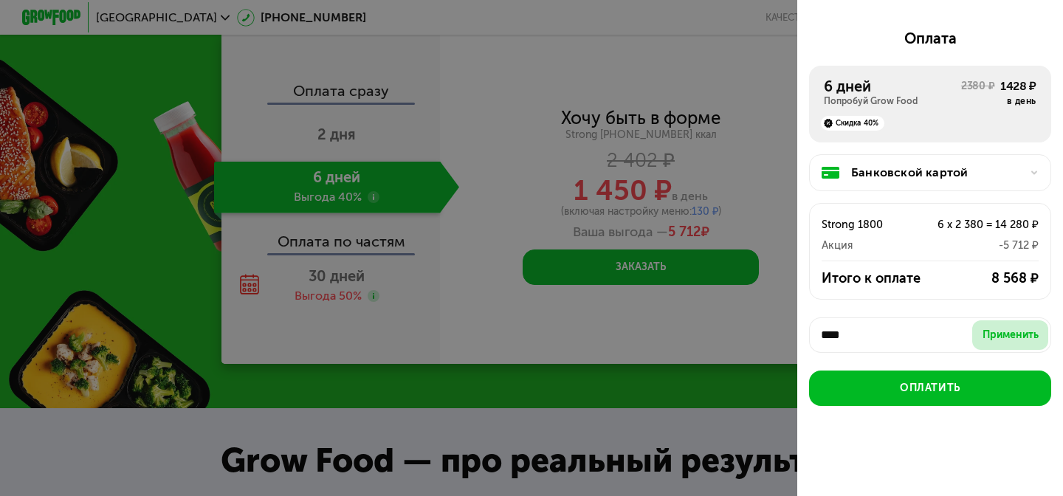
click at [995, 337] on div "Применить" at bounding box center [1011, 335] width 56 height 15
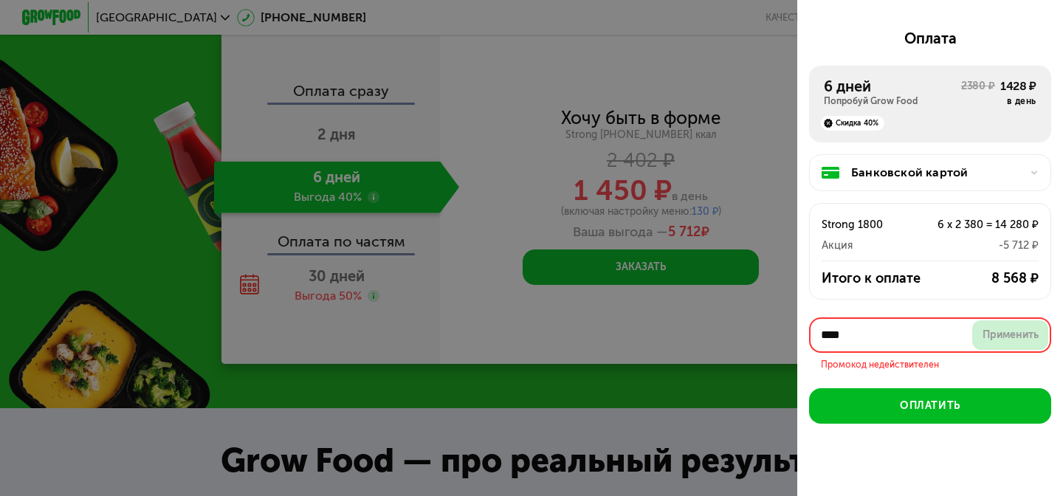
click at [973, 335] on button "Применить" at bounding box center [1011, 336] width 76 height 30
click at [916, 325] on input "****" at bounding box center [930, 335] width 242 height 35
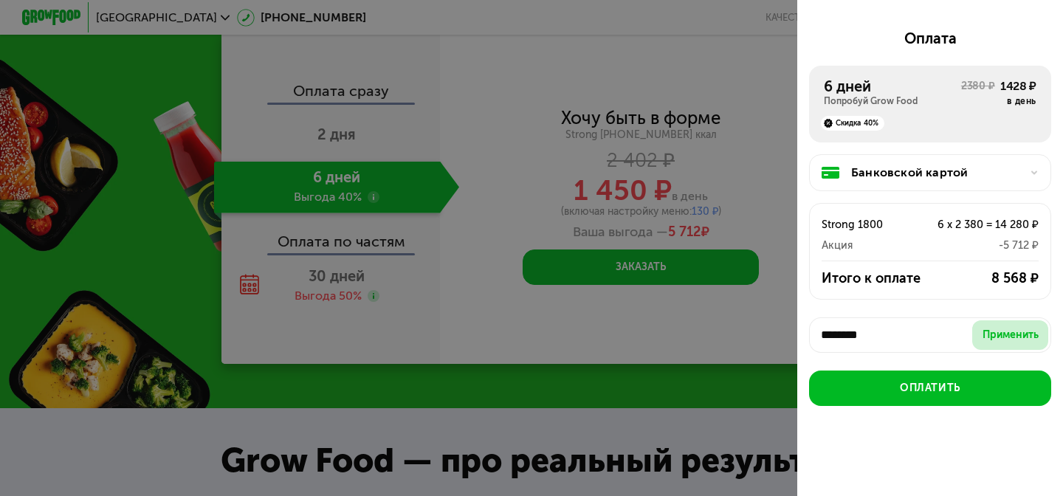
click at [1001, 343] on button "Применить" at bounding box center [1011, 336] width 76 height 30
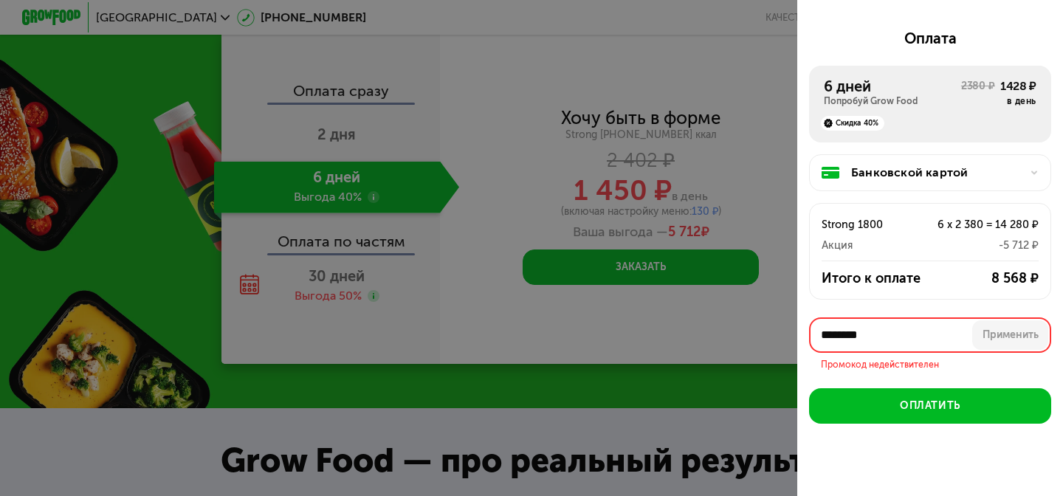
click at [919, 329] on input "********" at bounding box center [930, 335] width 242 height 35
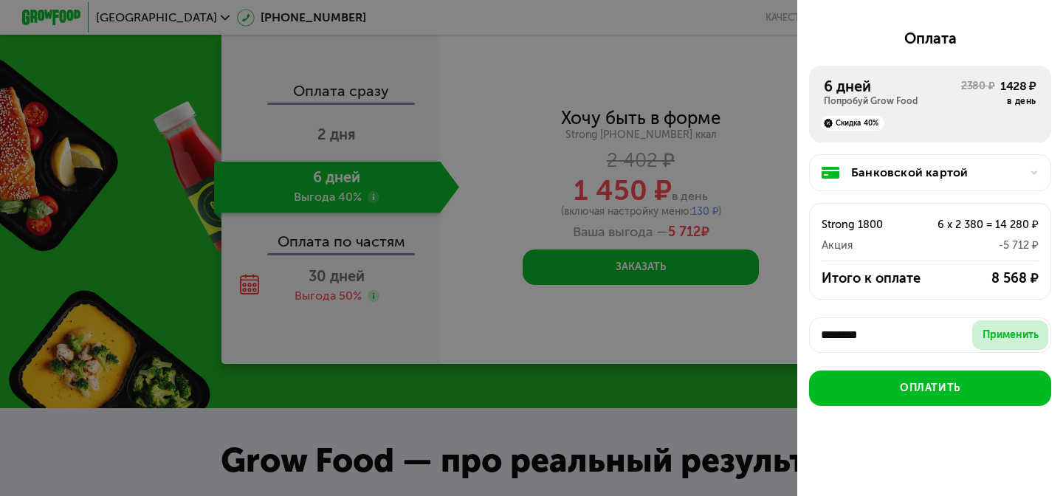
click at [983, 337] on div "Применить" at bounding box center [1011, 335] width 56 height 15
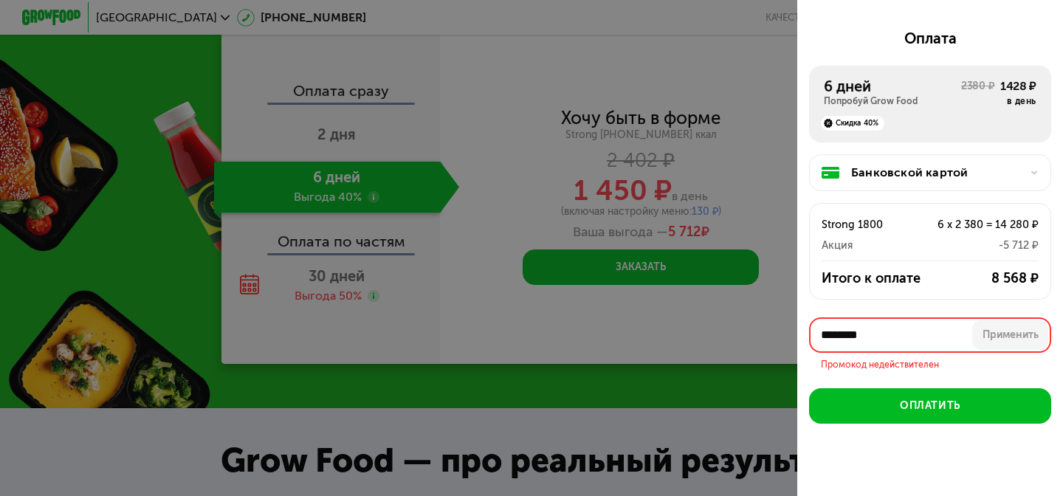
click at [928, 332] on input "********" at bounding box center [930, 335] width 242 height 35
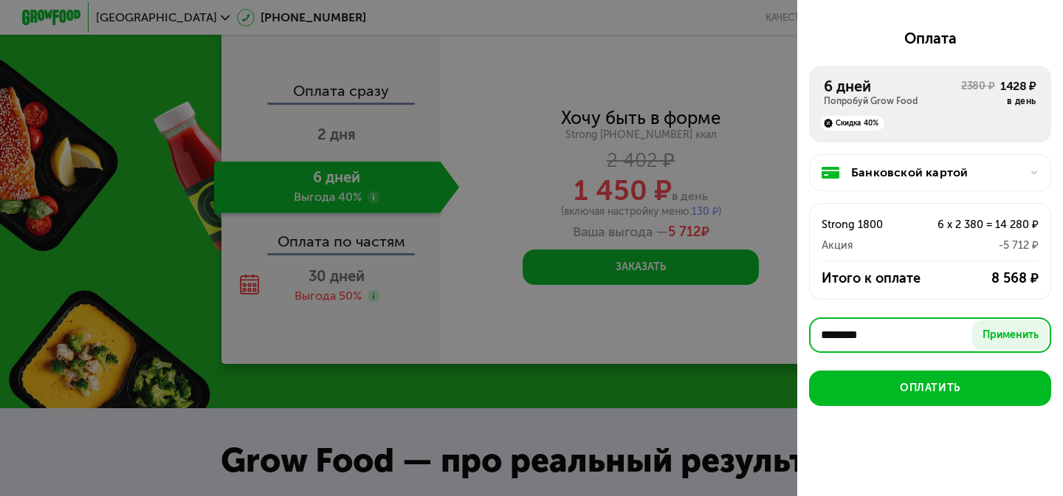
click at [969, 343] on input "********" at bounding box center [930, 335] width 242 height 35
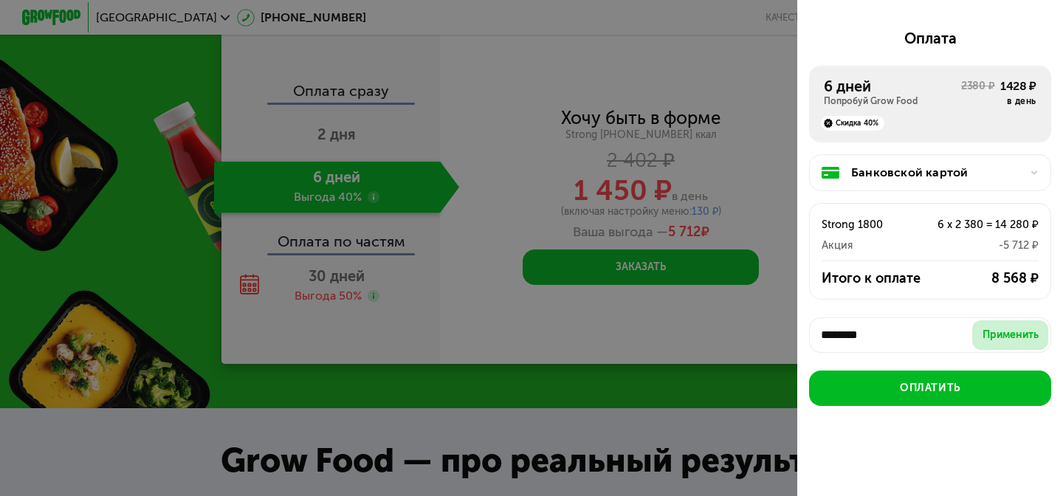
click at [1016, 335] on div "Применить" at bounding box center [1011, 335] width 56 height 15
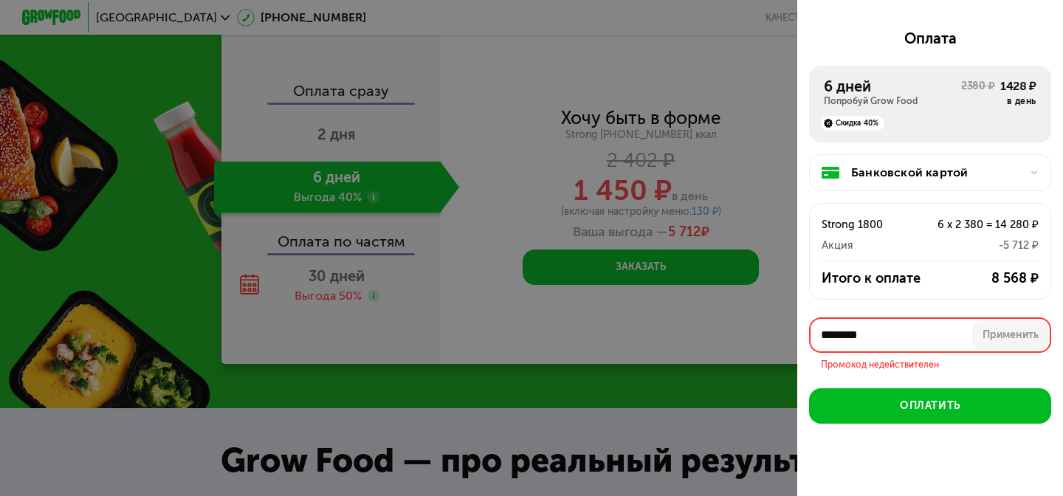
click at [908, 332] on input "********" at bounding box center [930, 335] width 242 height 35
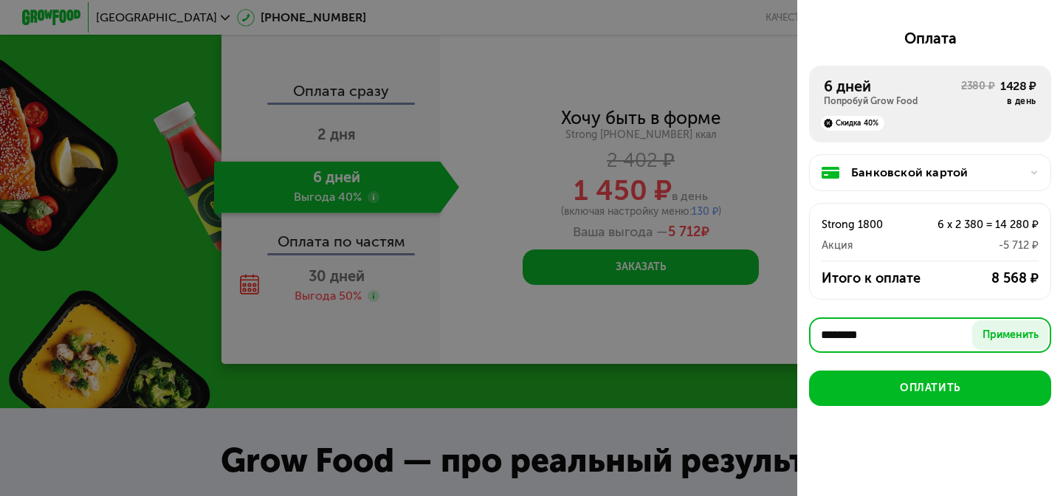
type input "*"
paste input "********"
type input "********"
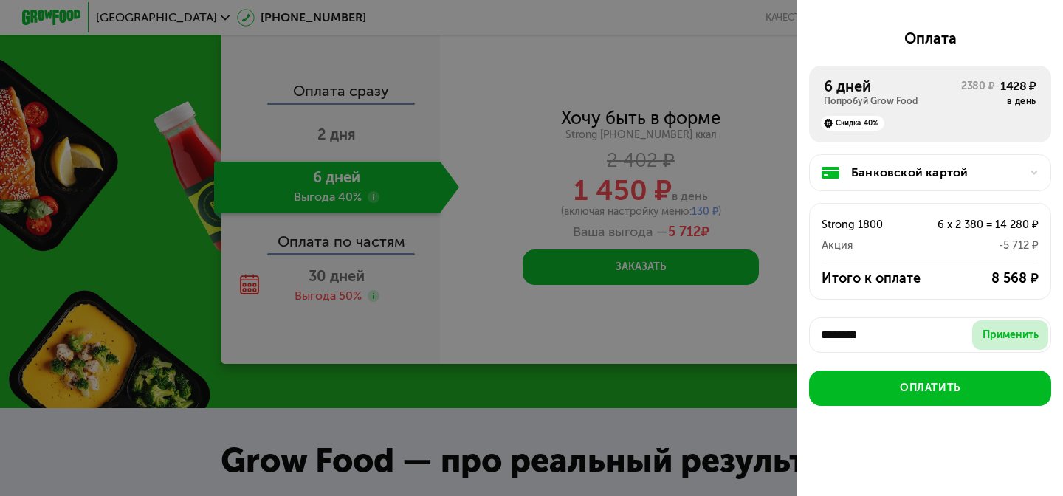
click at [988, 337] on div "Применить" at bounding box center [1011, 335] width 56 height 15
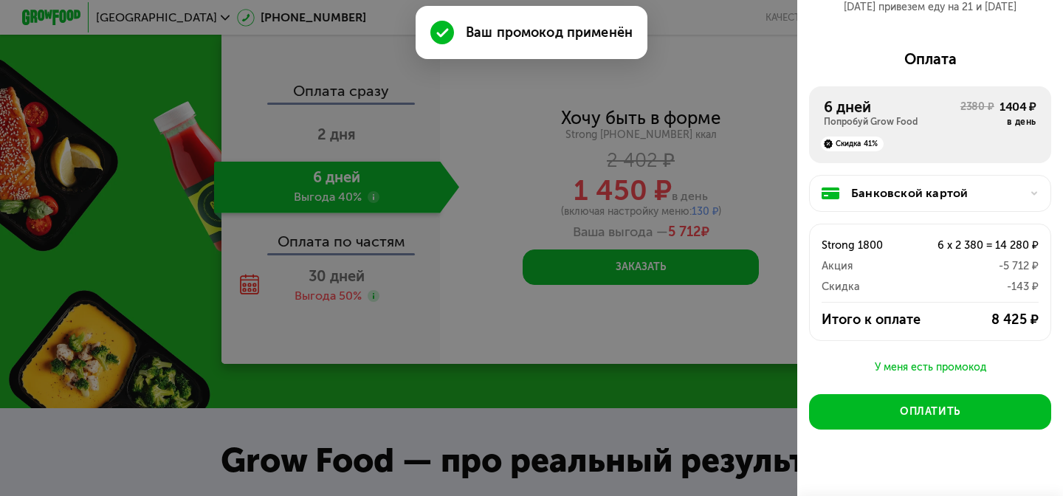
scroll to position [205, 0]
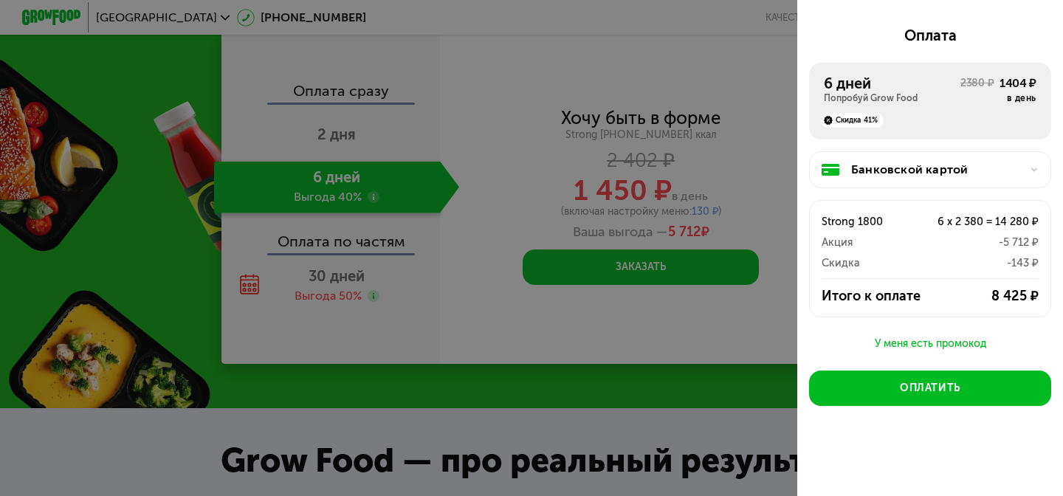
click at [911, 345] on div "У меня есть промокод" at bounding box center [930, 344] width 242 height 18
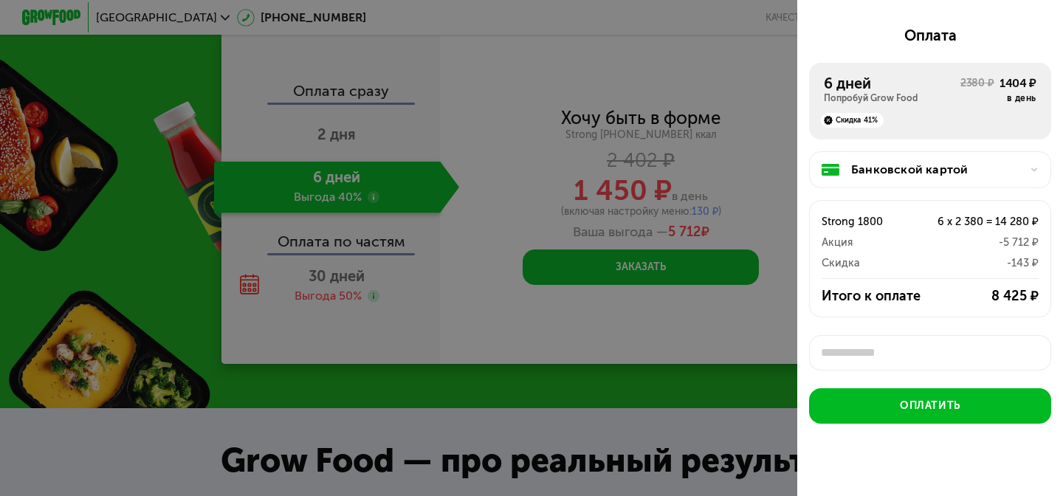
scroll to position [223, 0]
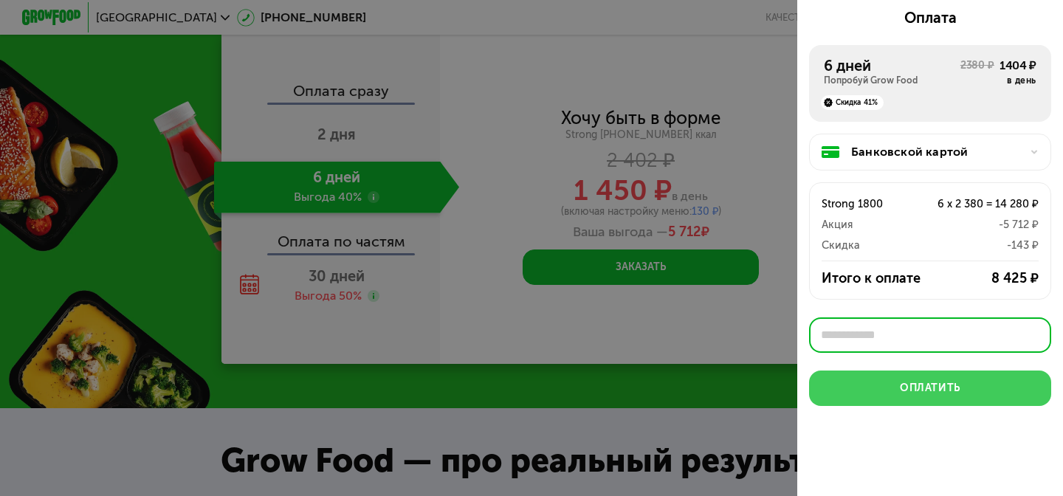
paste input "********"
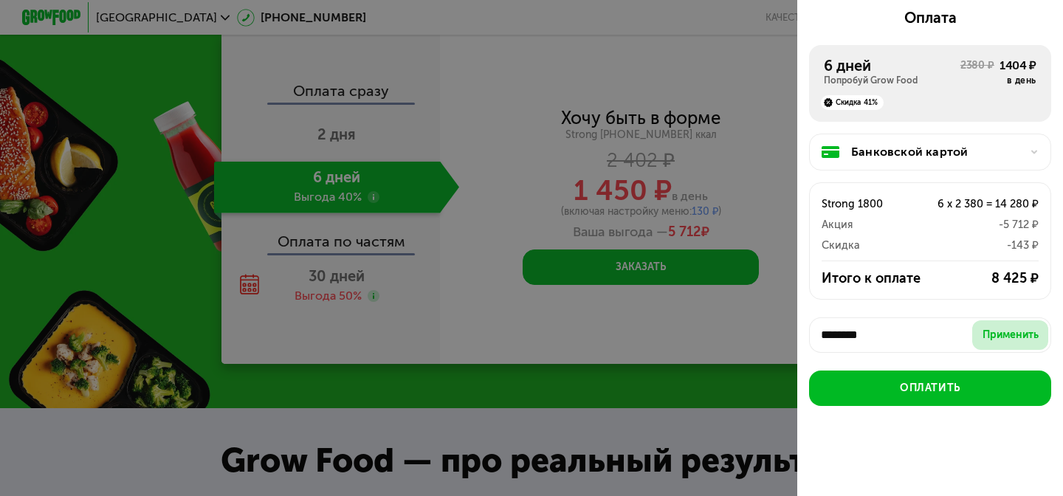
click at [1010, 333] on div "Применить" at bounding box center [1011, 335] width 56 height 15
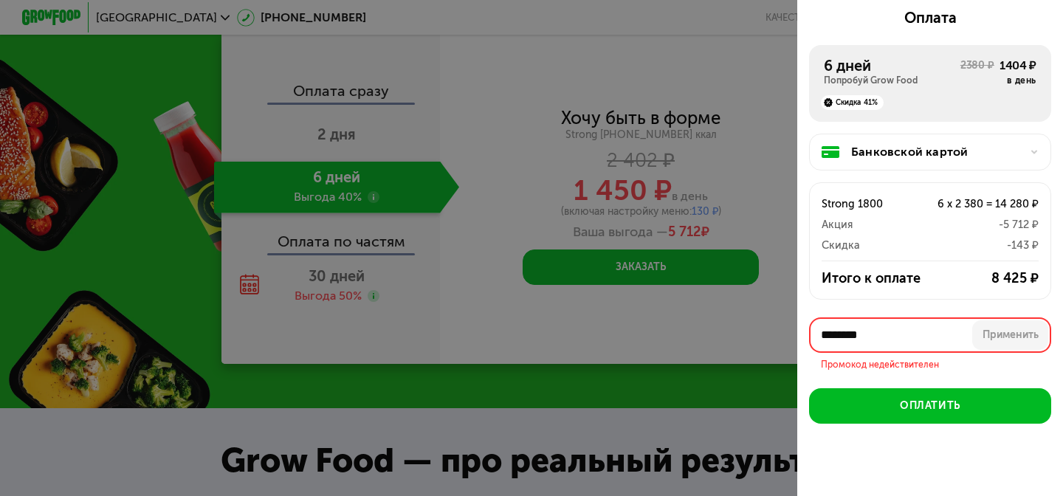
click at [942, 329] on input "********" at bounding box center [930, 335] width 242 height 35
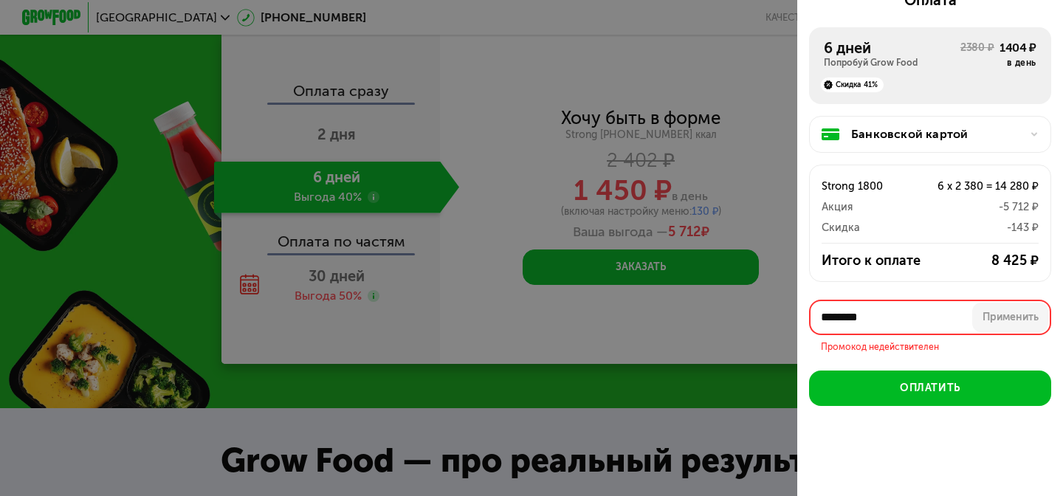
paste input "****"
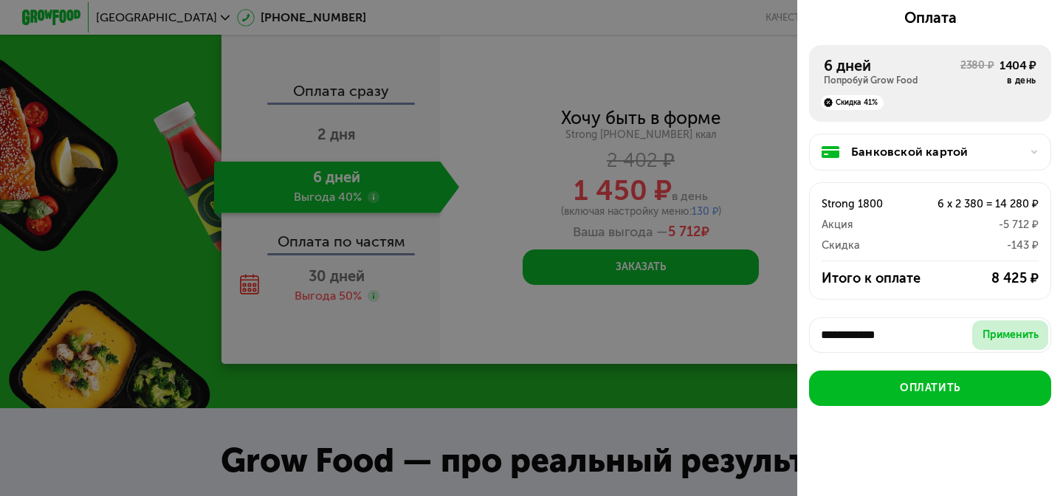
click at [993, 323] on button "Применить" at bounding box center [1011, 336] width 76 height 30
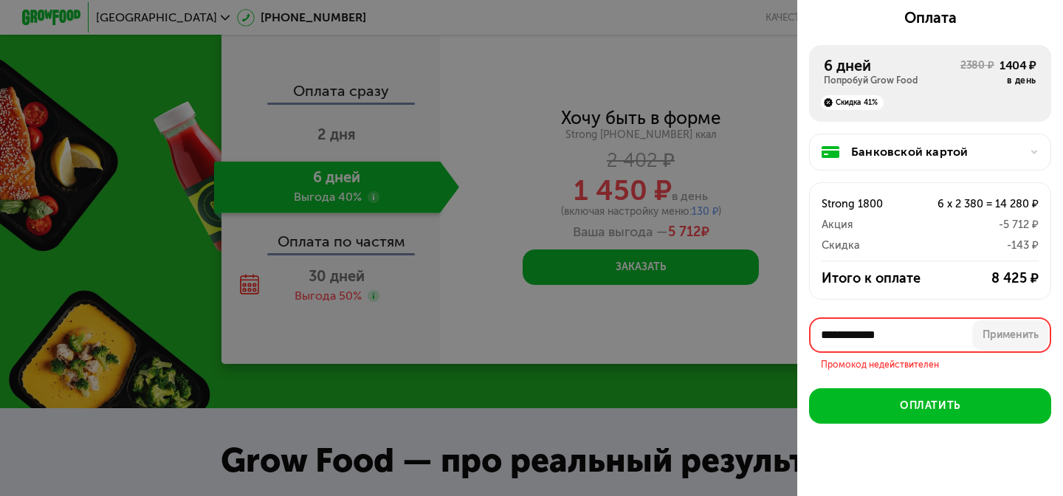
click at [921, 332] on input "**********" at bounding box center [930, 335] width 242 height 35
paste input "text"
type input "***"
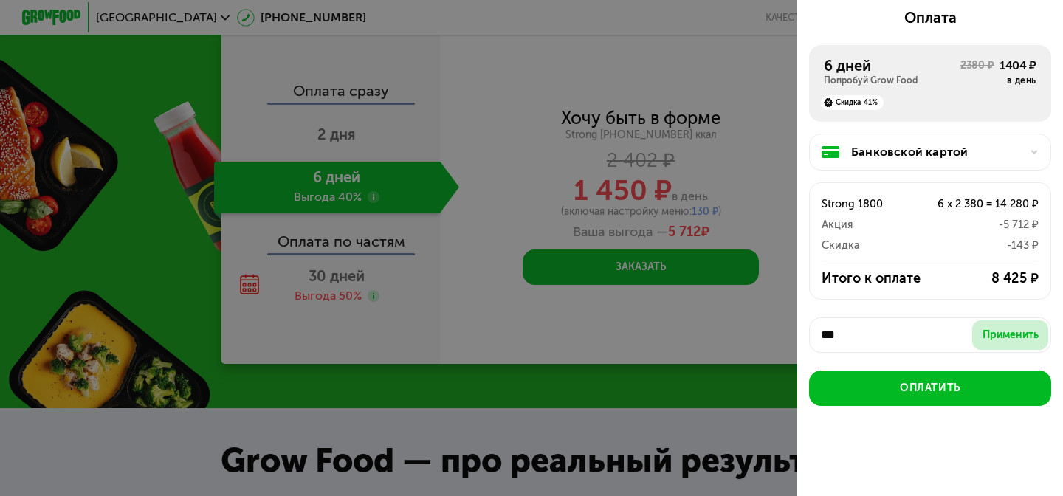
click at [1011, 337] on div "Применить" at bounding box center [1011, 335] width 56 height 15
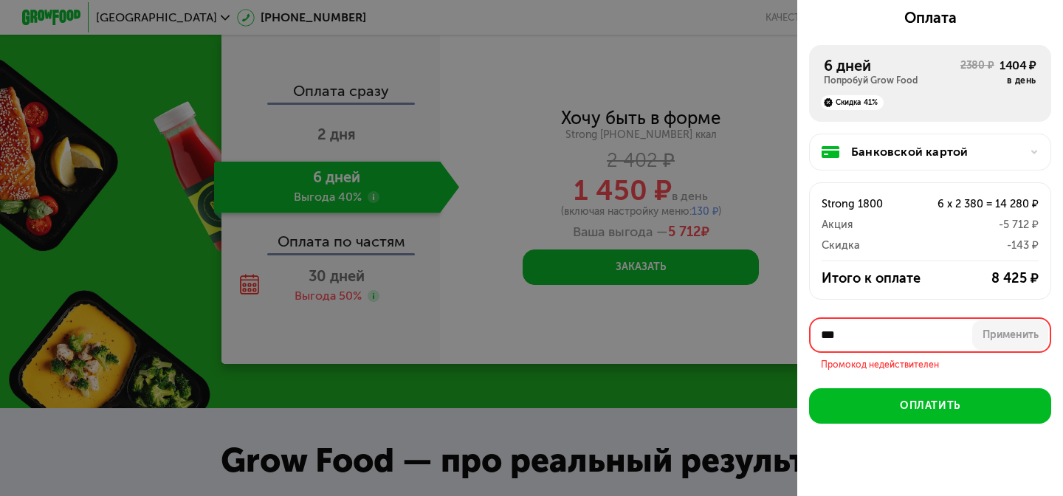
click at [941, 337] on input "***" at bounding box center [930, 335] width 242 height 35
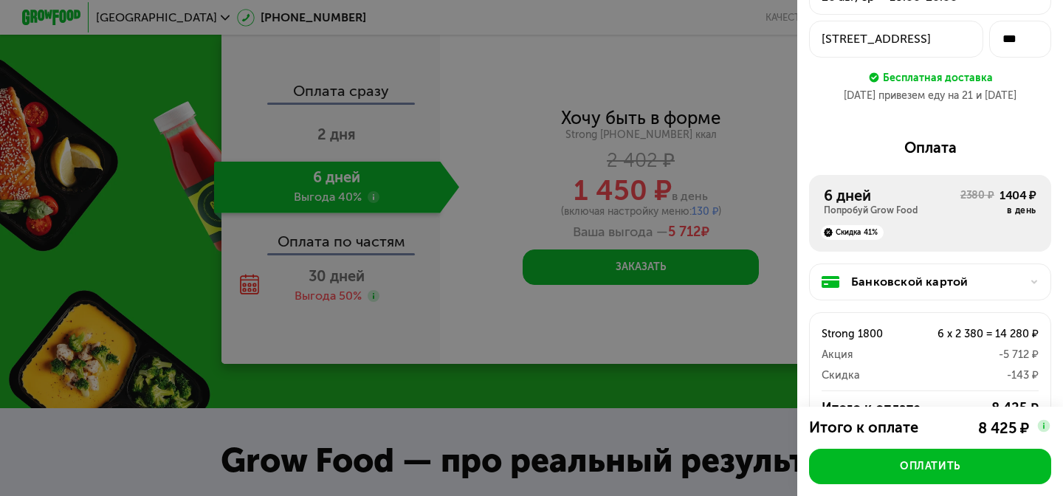
scroll to position [0, 0]
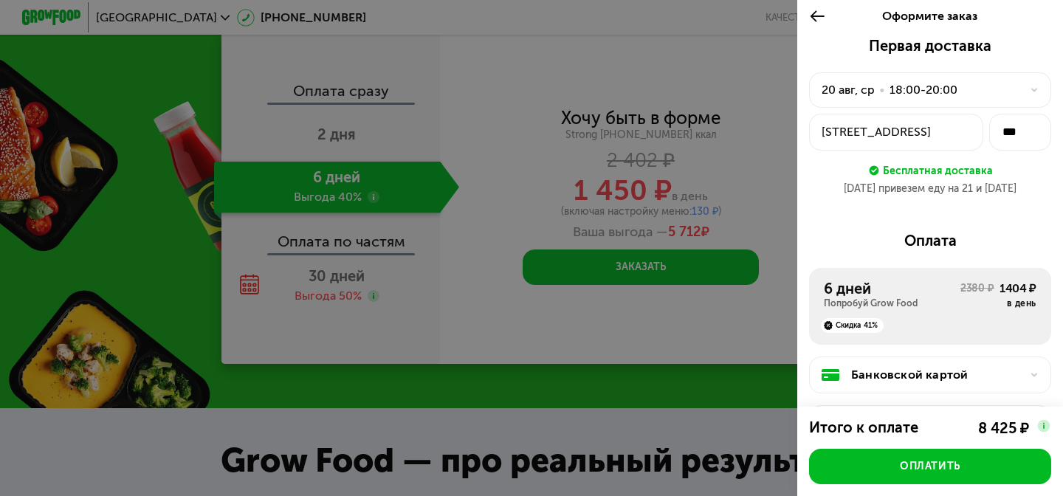
click at [814, 10] on icon at bounding box center [817, 16] width 17 height 18
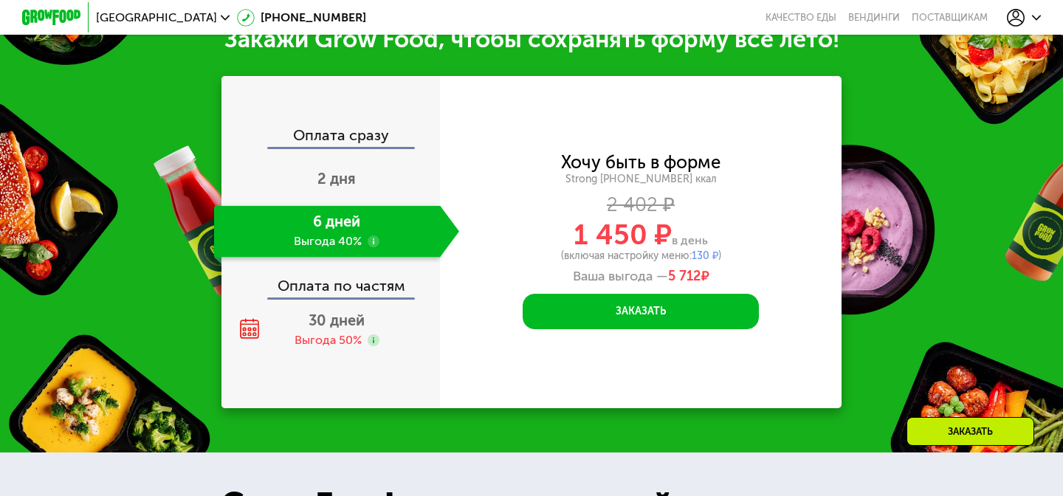
scroll to position [1761, 0]
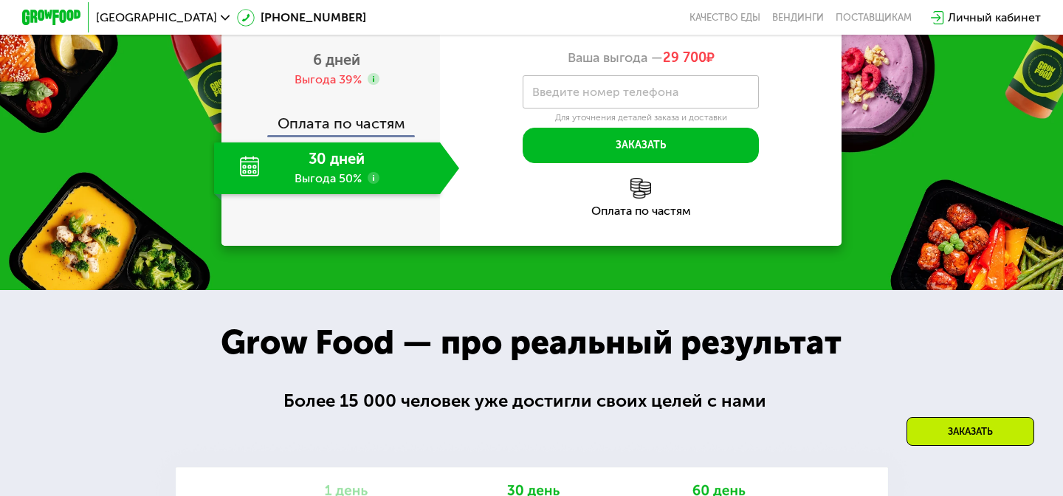
scroll to position [1534, 0]
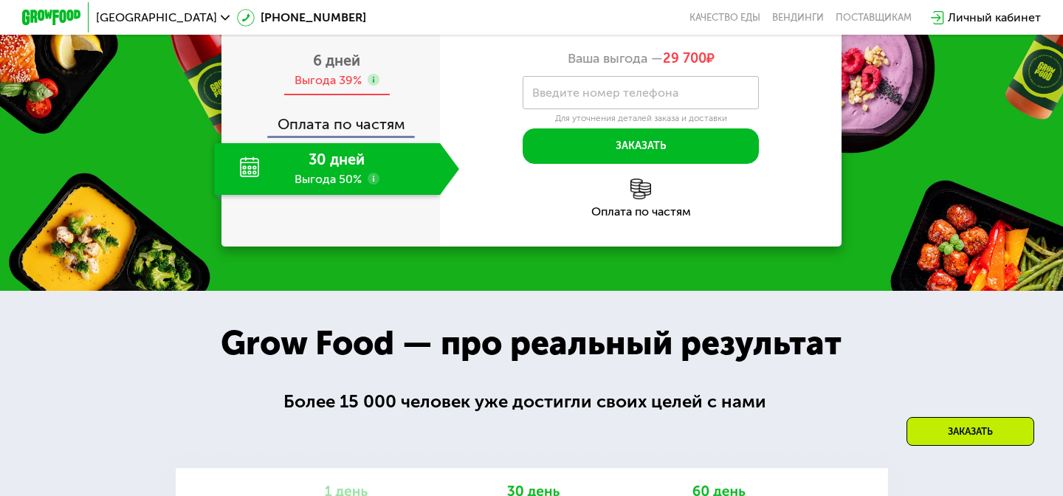
click at [330, 89] on div "Выгода 39%" at bounding box center [328, 80] width 67 height 16
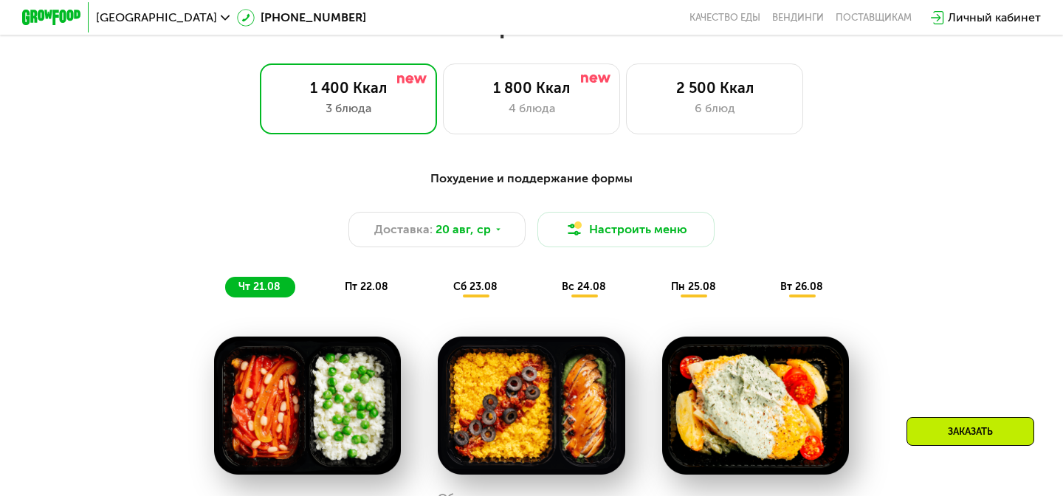
scroll to position [642, 0]
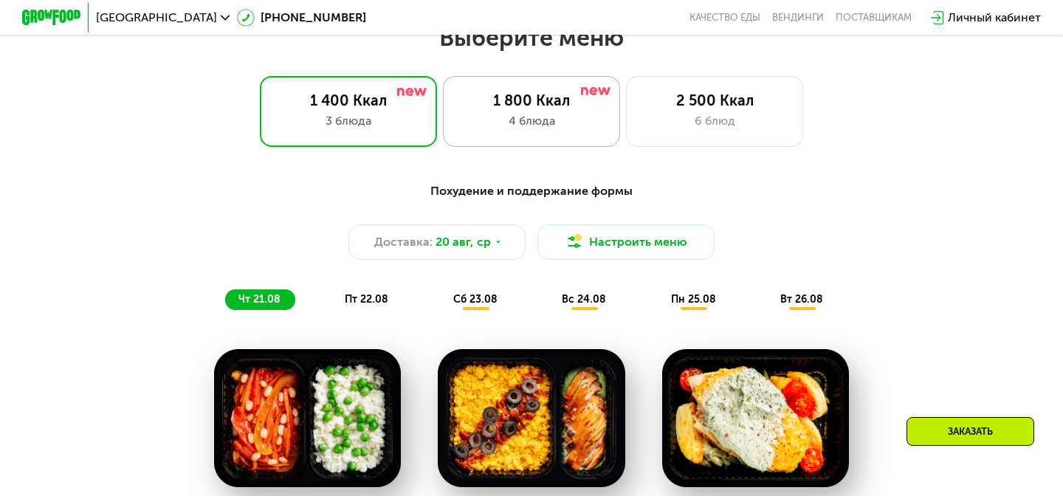
click at [503, 117] on div "4 блюда" at bounding box center [532, 121] width 146 height 18
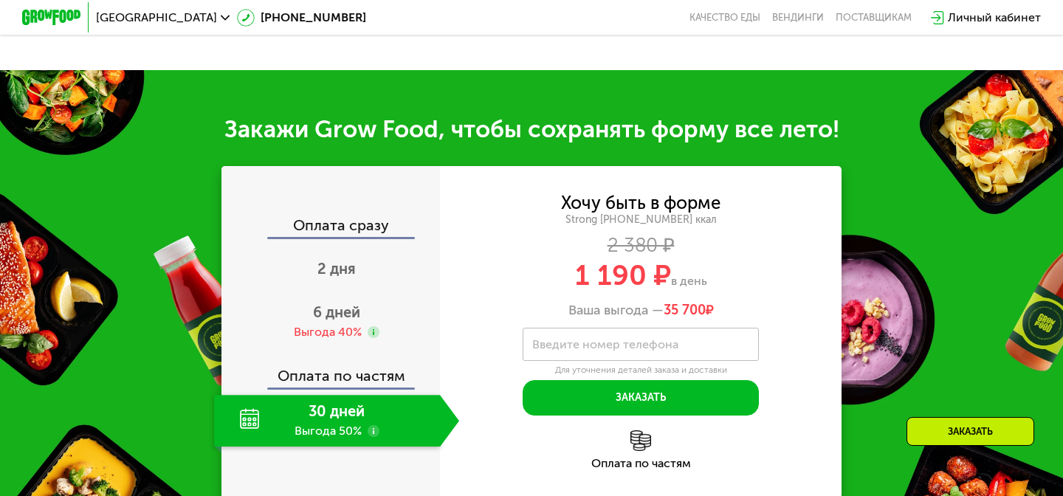
scroll to position [1493, 0]
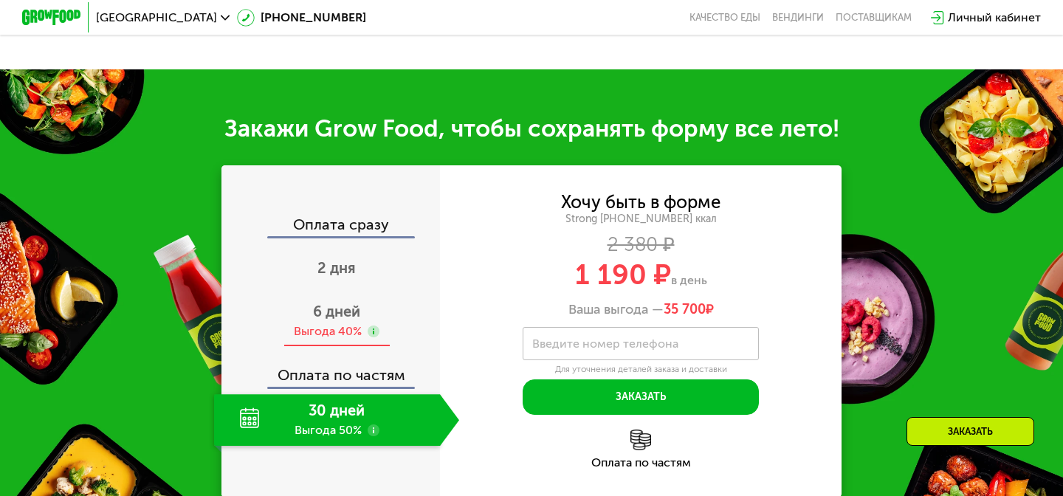
click at [365, 306] on div "6 дней Выгода 40%" at bounding box center [336, 321] width 245 height 52
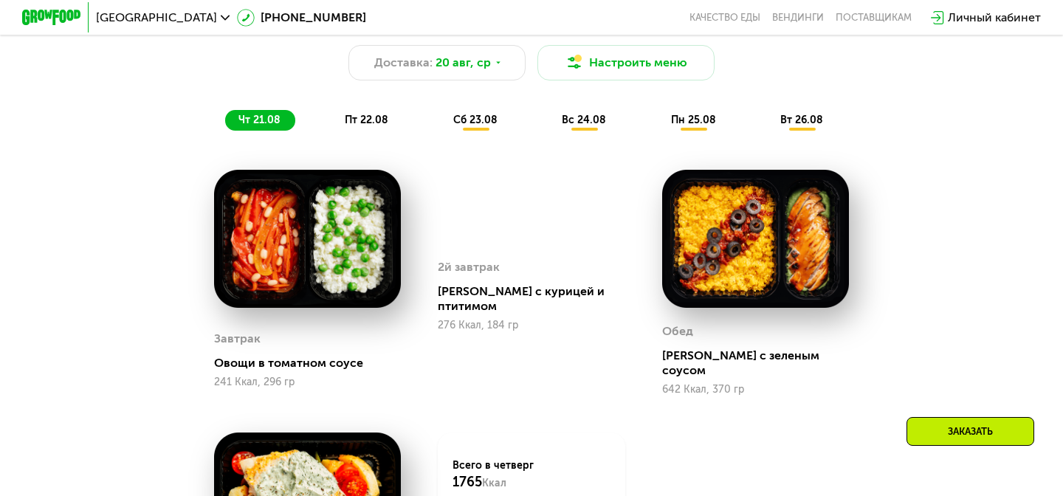
scroll to position [820, 0]
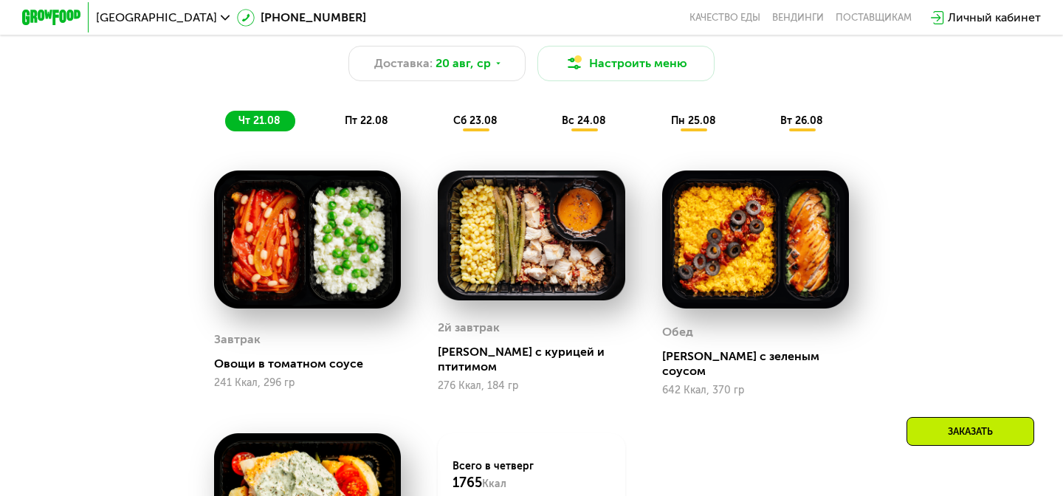
click at [477, 123] on span "сб 23.08" at bounding box center [475, 120] width 44 height 13
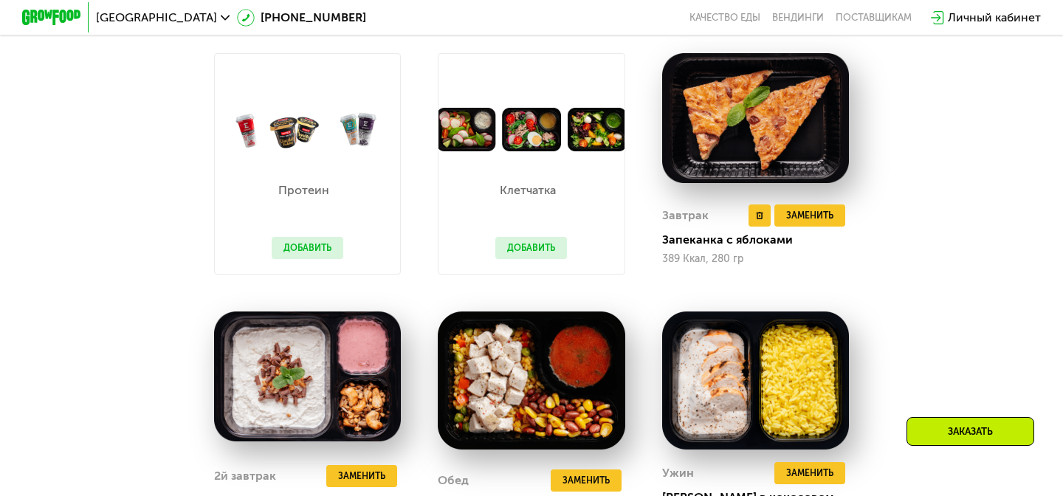
scroll to position [936, 0]
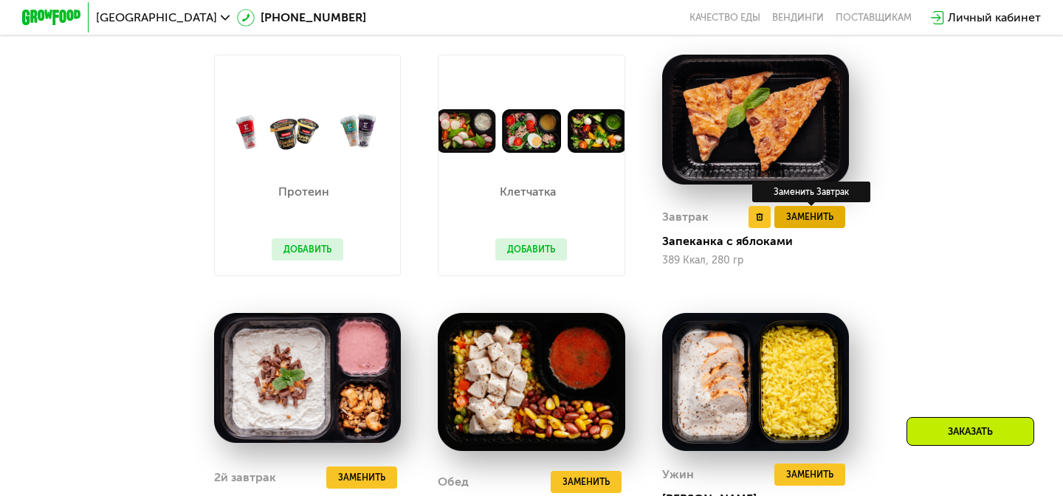
click at [823, 210] on span "Заменить" at bounding box center [809, 217] width 47 height 15
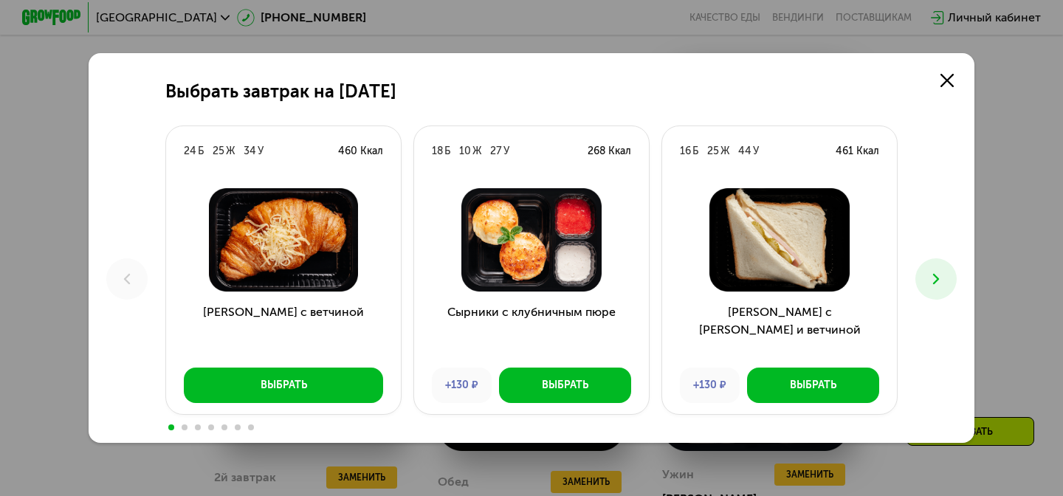
click at [939, 286] on icon at bounding box center [937, 279] width 18 height 18
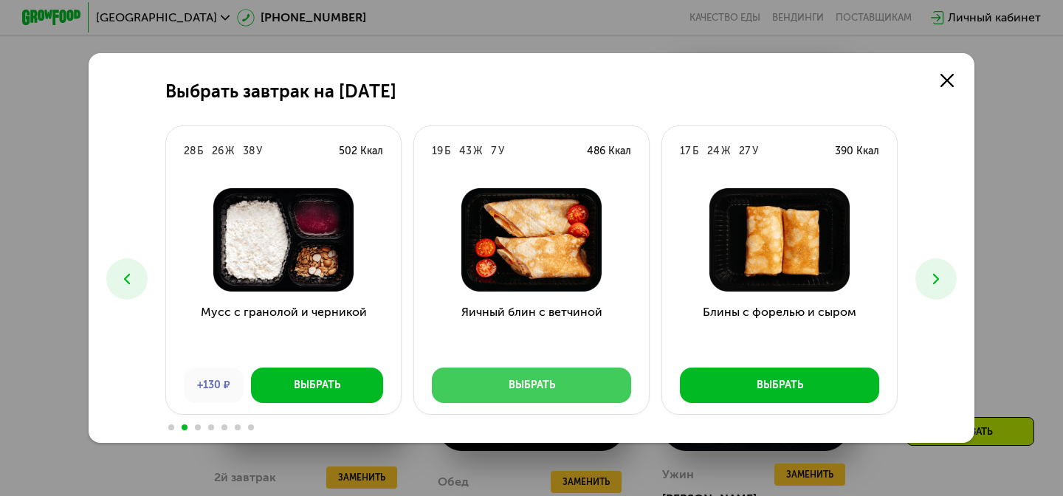
click at [510, 388] on div "Выбрать" at bounding box center [532, 385] width 47 height 15
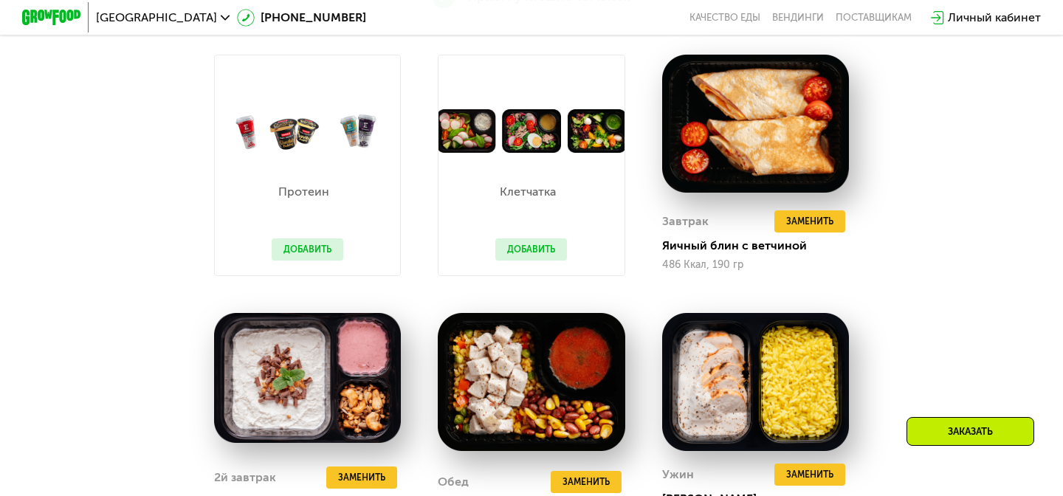
scroll to position [1049, 0]
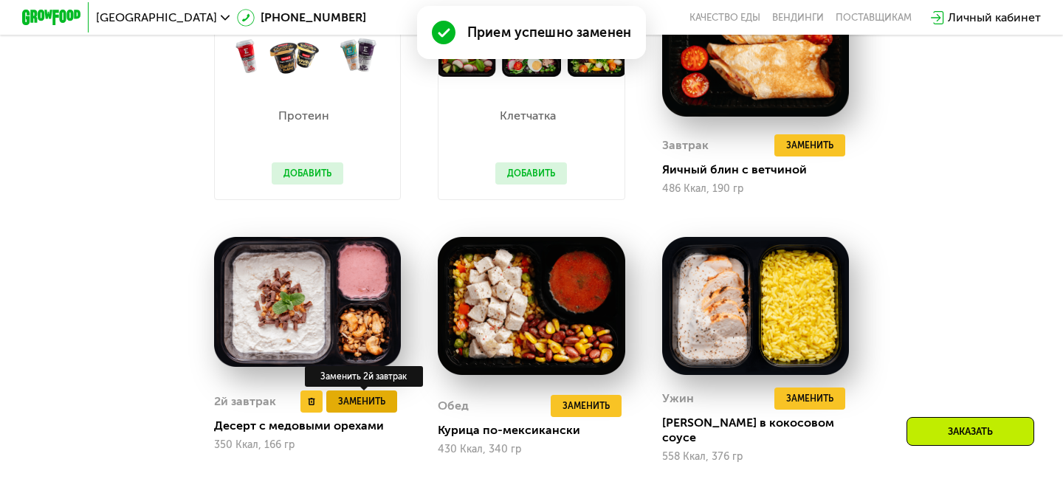
click at [371, 394] on span "Заменить" at bounding box center [361, 401] width 47 height 15
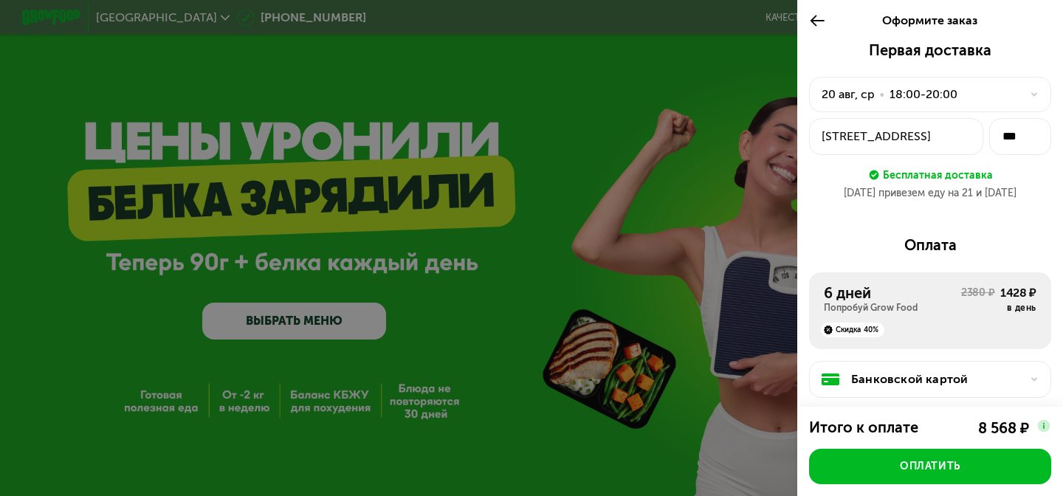
click at [819, 16] on icon at bounding box center [817, 21] width 17 height 18
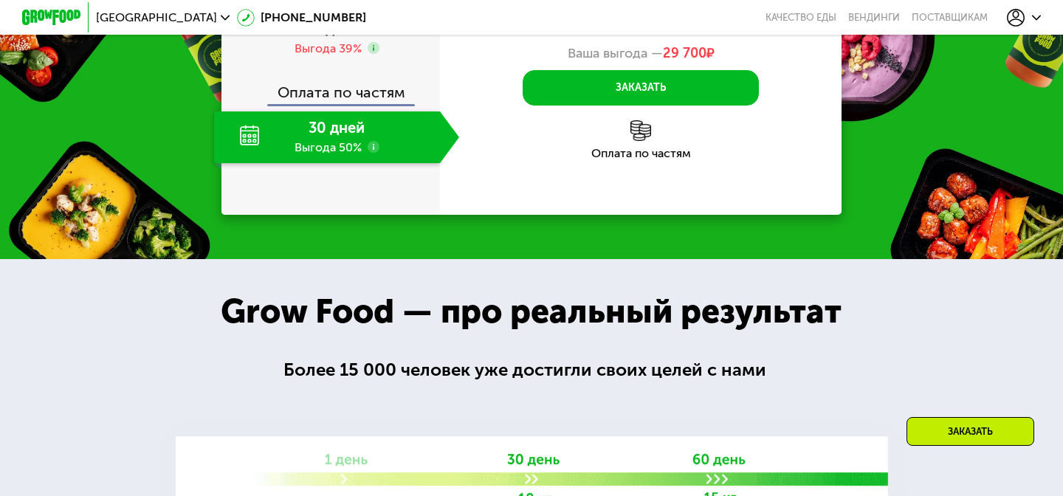
scroll to position [1552, 0]
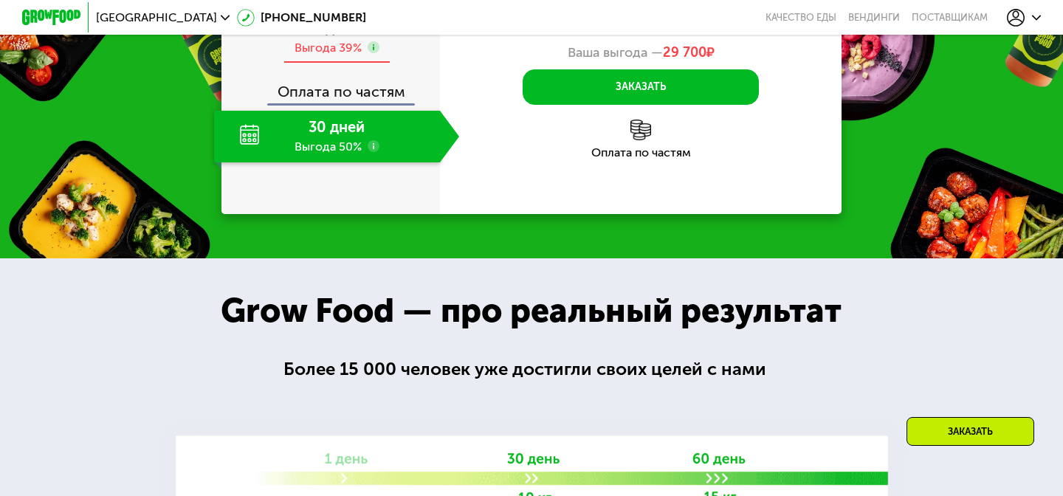
click at [368, 64] on div "6 дней Выгода 39%" at bounding box center [336, 38] width 245 height 52
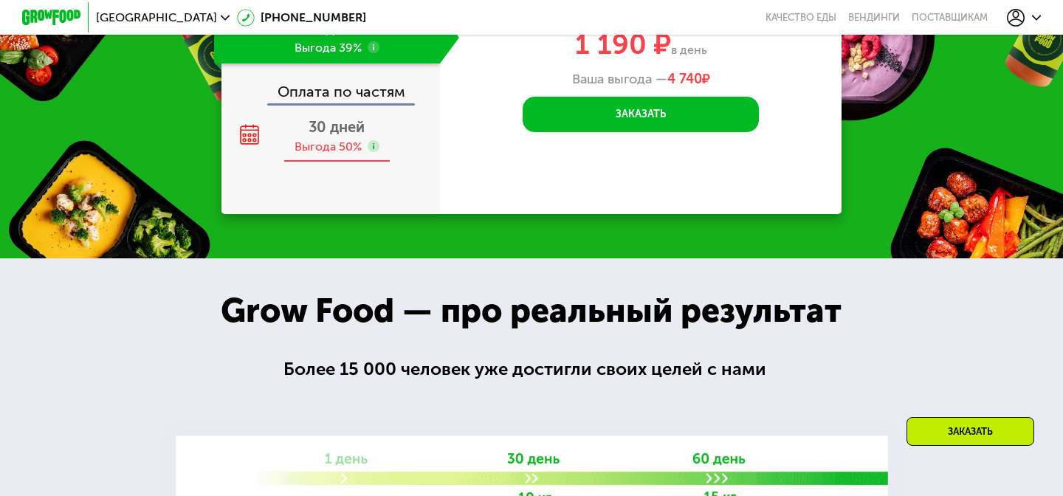
click at [354, 136] on span "30 дней" at bounding box center [337, 127] width 56 height 18
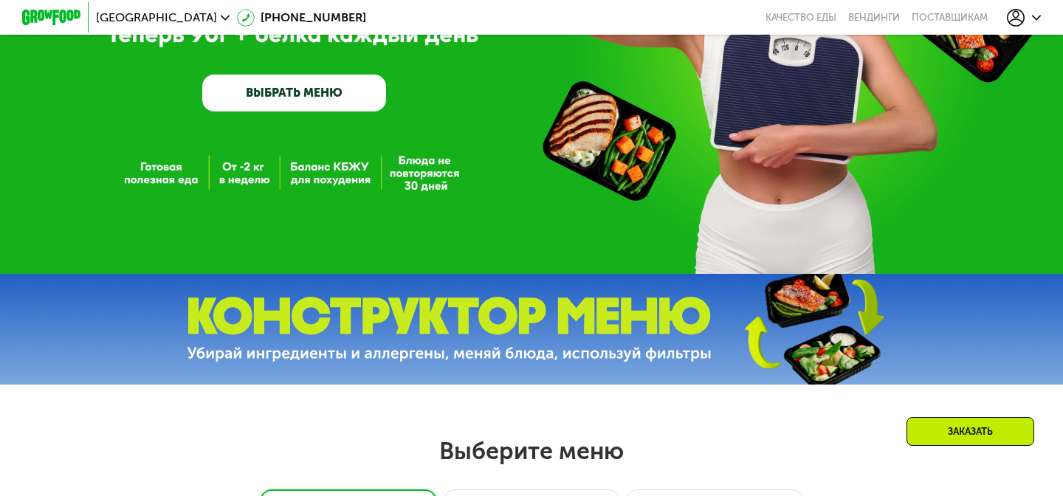
scroll to position [0, 0]
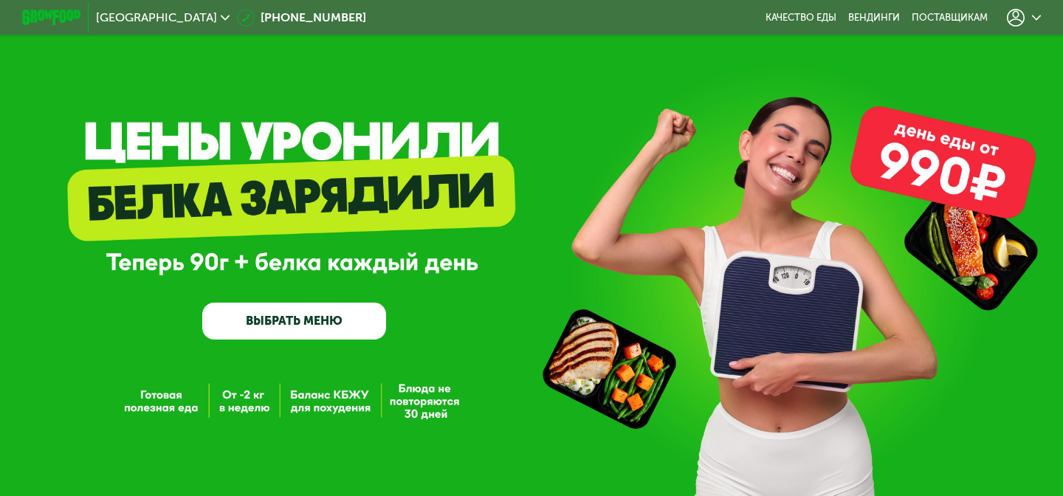
click at [1032, 19] on div at bounding box center [1024, 18] width 34 height 18
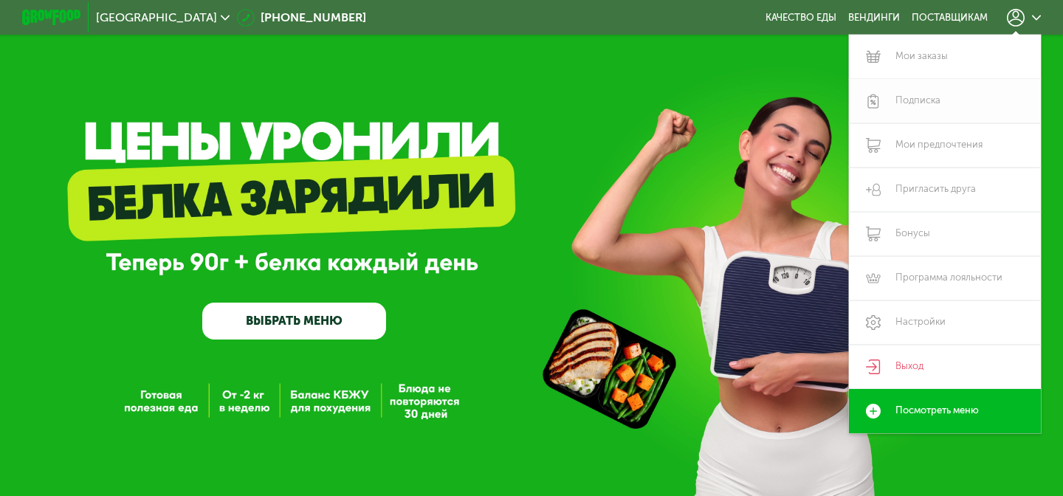
click at [927, 107] on link "Подписка" at bounding box center [945, 101] width 192 height 44
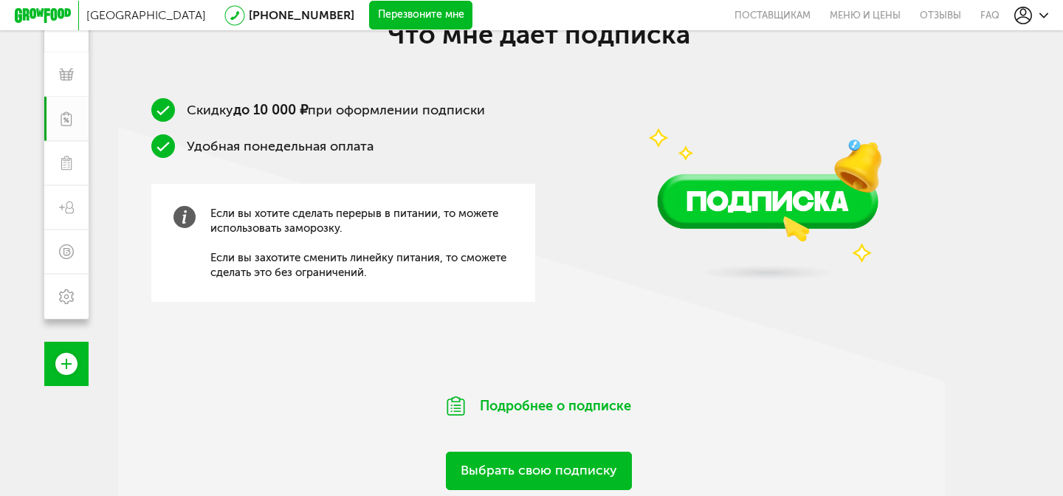
scroll to position [234, 0]
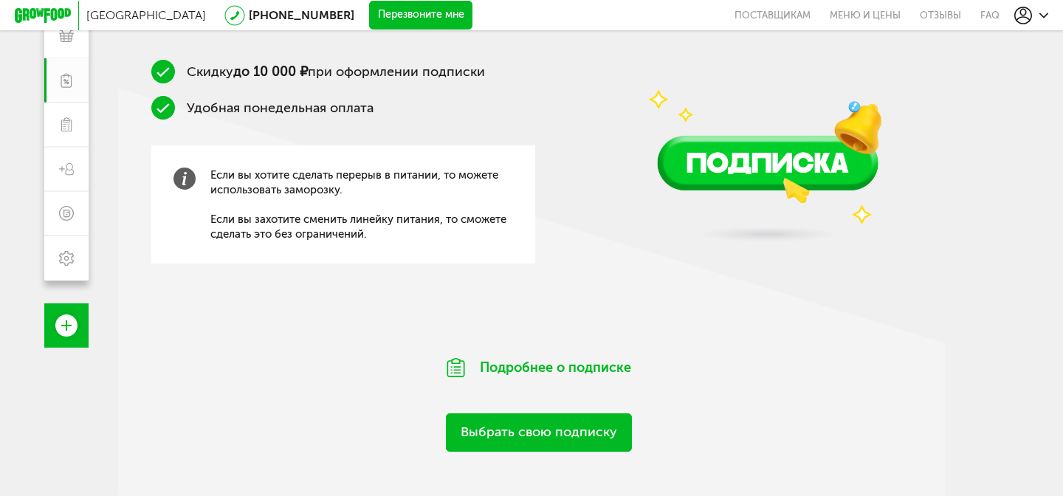
click at [580, 444] on link "Выбрать свою подписку" at bounding box center [539, 433] width 186 height 38
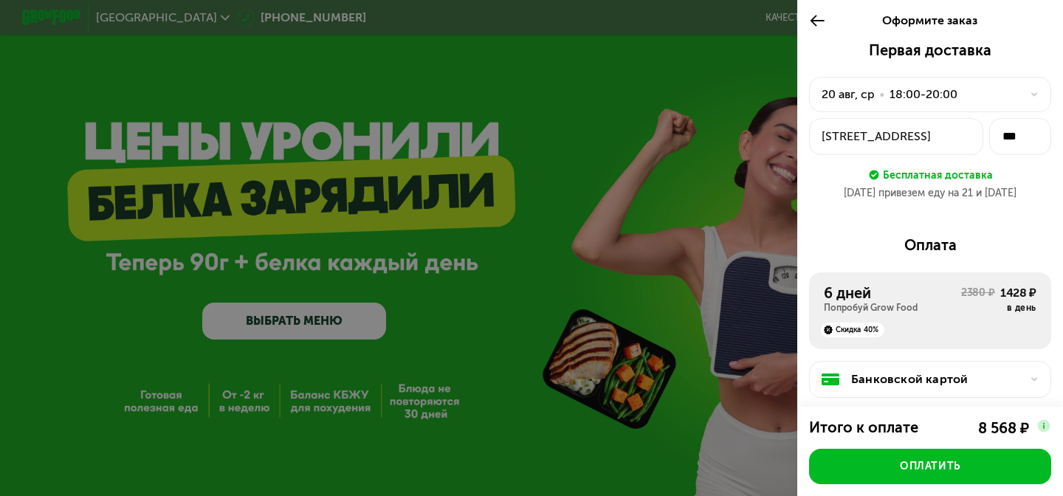
click at [813, 22] on use at bounding box center [818, 20] width 14 height 11
